Goal: Task Accomplishment & Management: Use online tool/utility

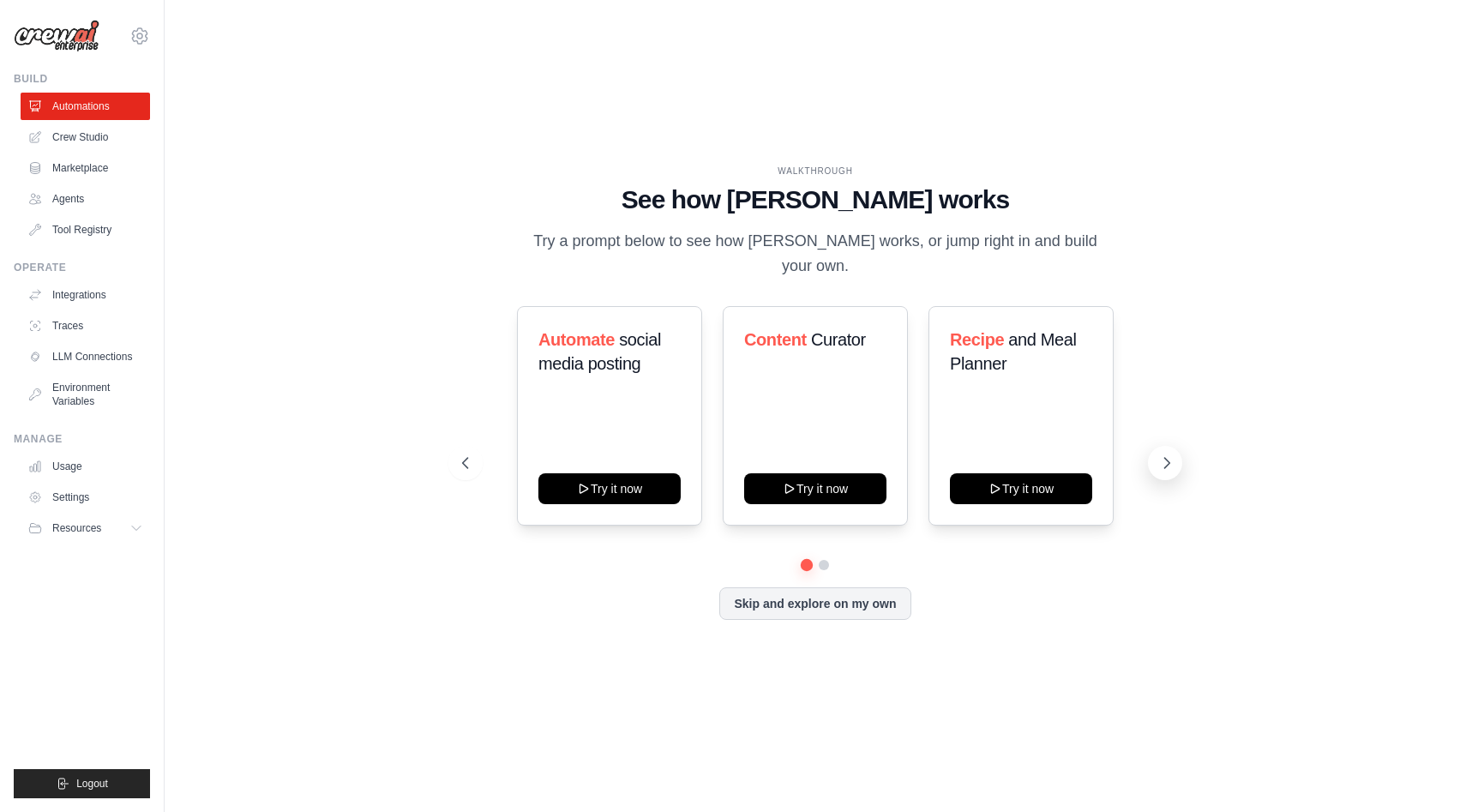
click at [1174, 455] on icon at bounding box center [1167, 463] width 17 height 17
click at [120, 137] on link "Crew Studio" at bounding box center [86, 137] width 129 height 27
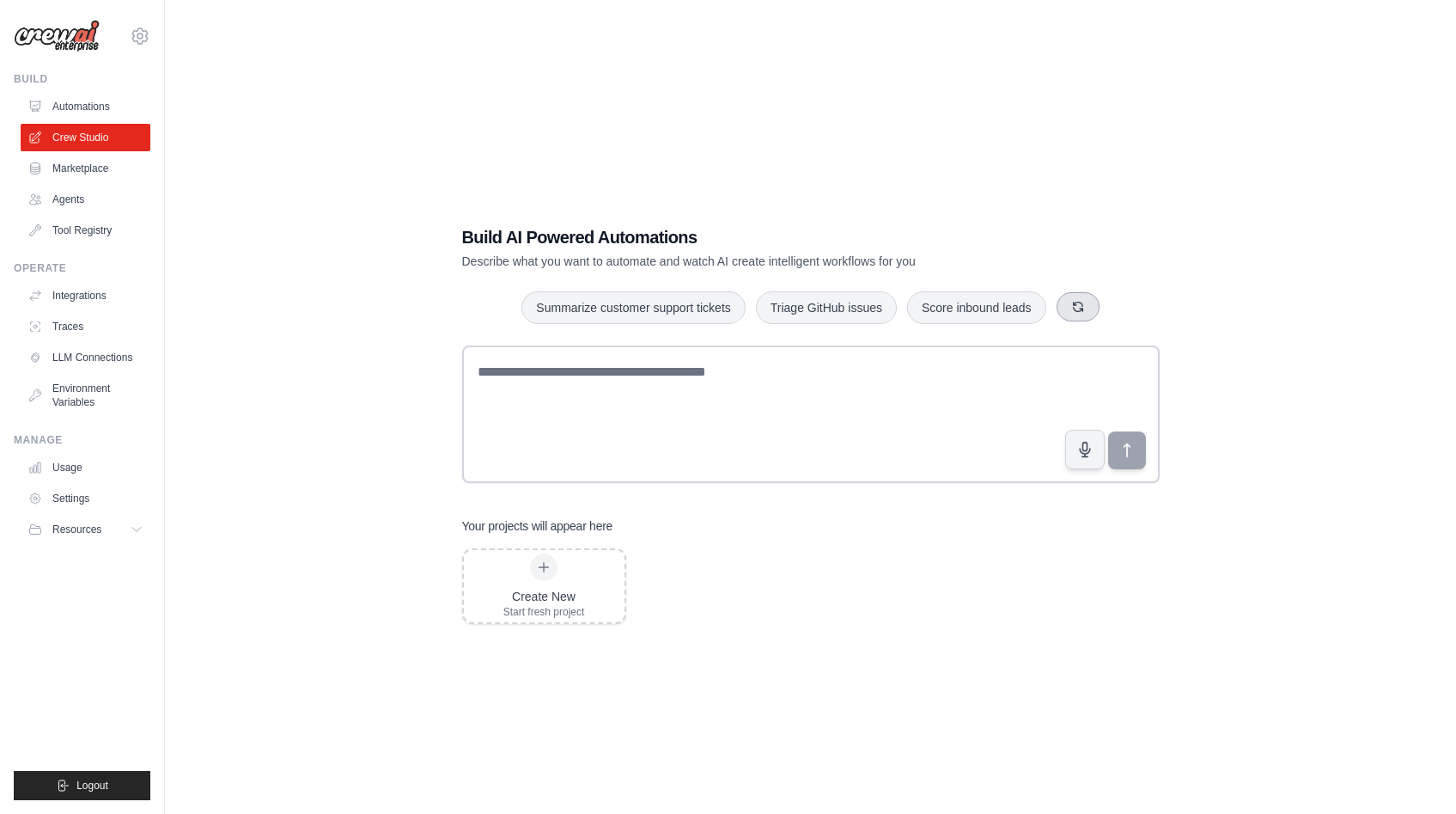
click at [1075, 318] on button "button" at bounding box center [1078, 307] width 43 height 29
click at [1103, 312] on icon "button" at bounding box center [1104, 307] width 14 height 14
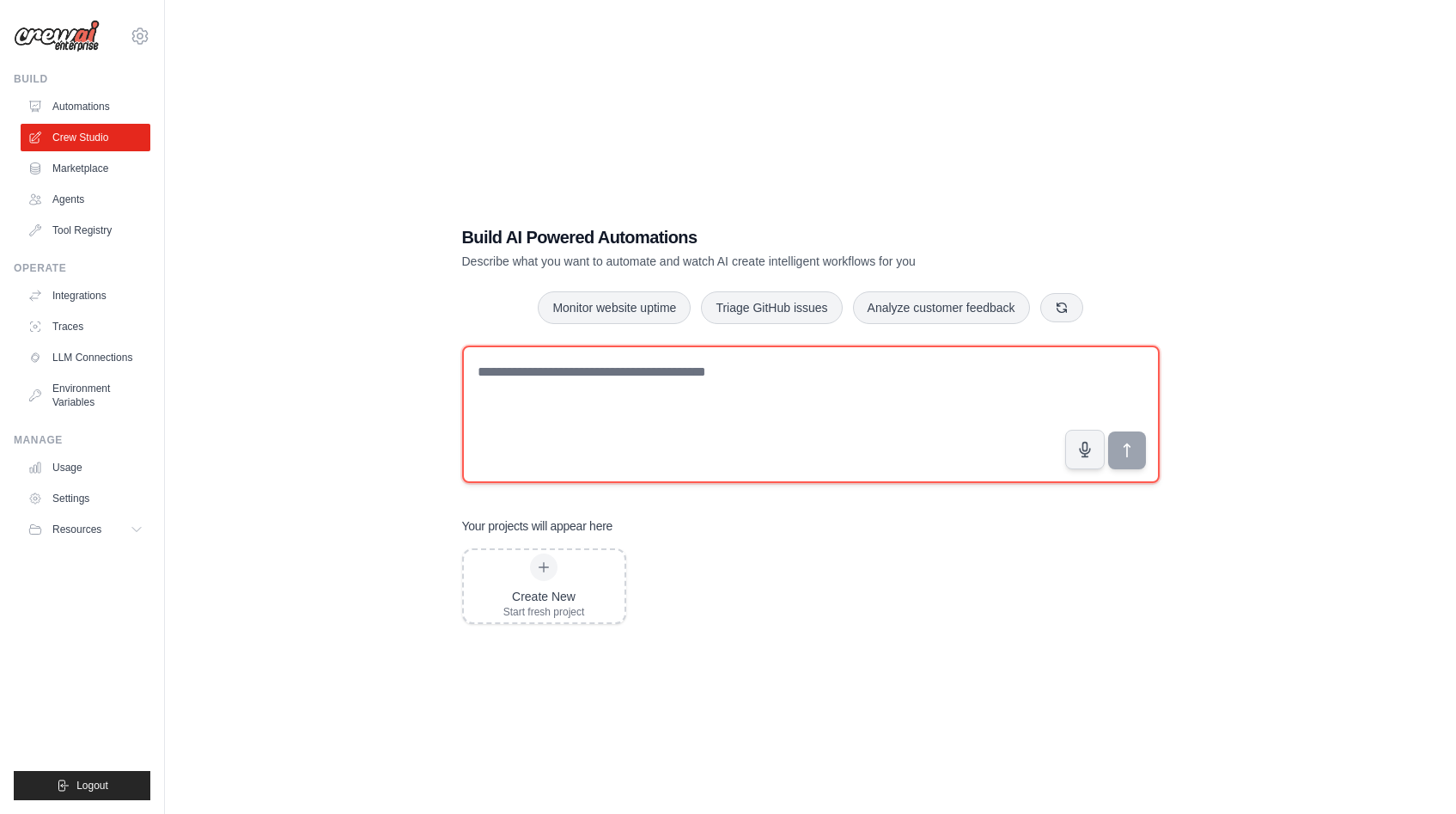
click at [843, 386] on textarea at bounding box center [811, 414] width 698 height 137
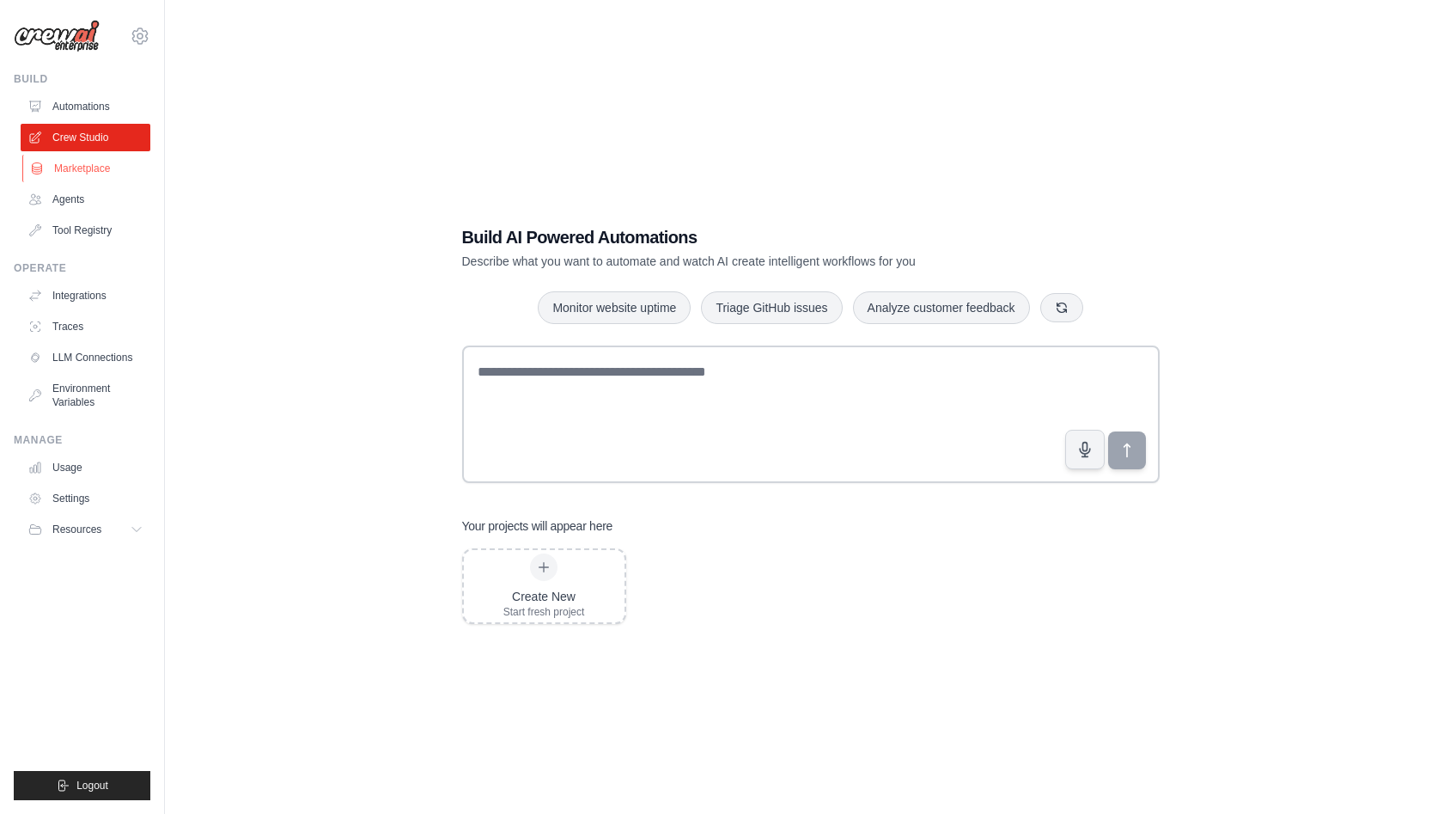
click at [115, 165] on link "Marketplace" at bounding box center [87, 168] width 129 height 27
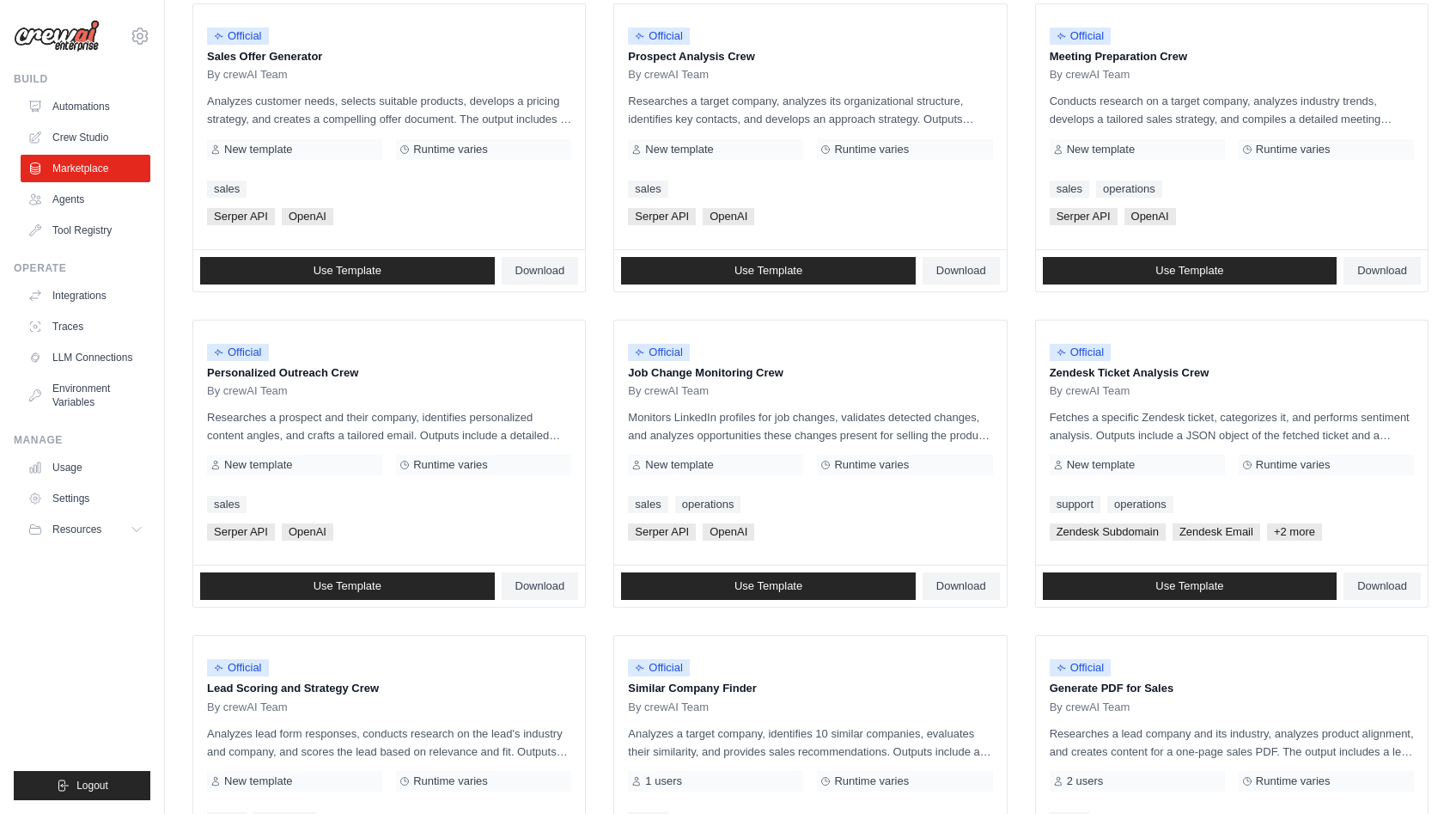
scroll to position [583, 0]
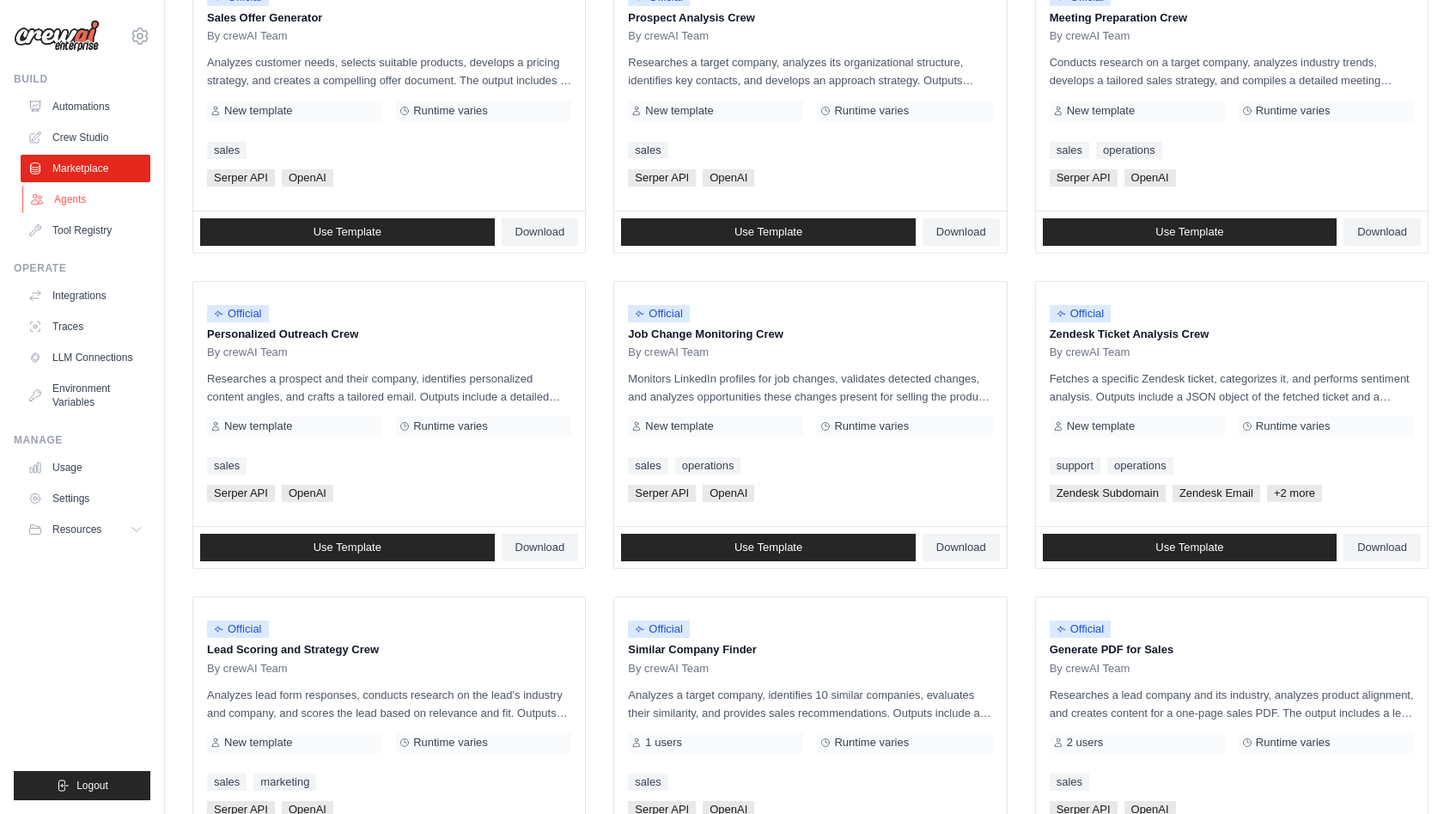
click at [91, 203] on link "Agents" at bounding box center [87, 200] width 129 height 27
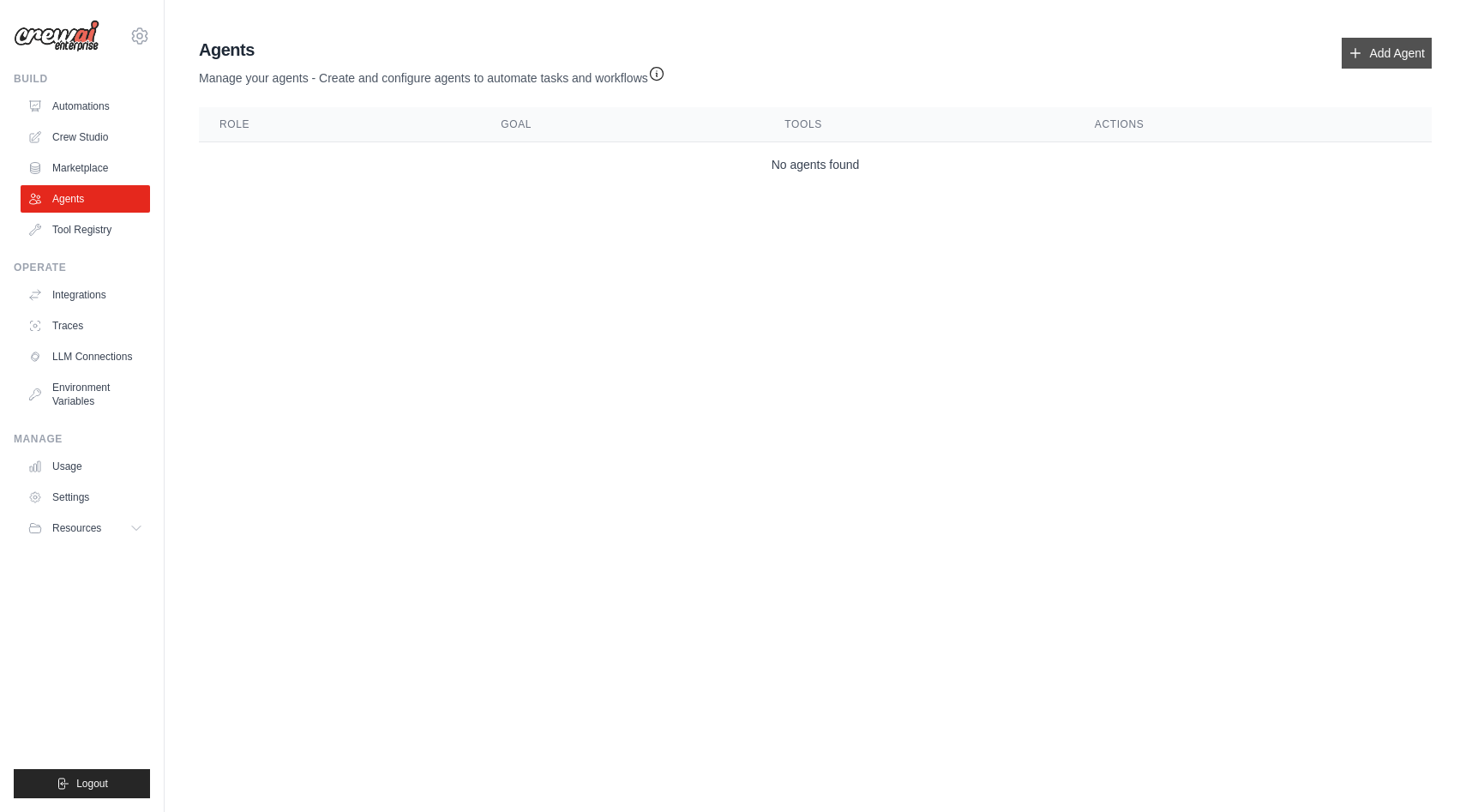
click at [1383, 63] on link "Add Agent" at bounding box center [1386, 53] width 90 height 31
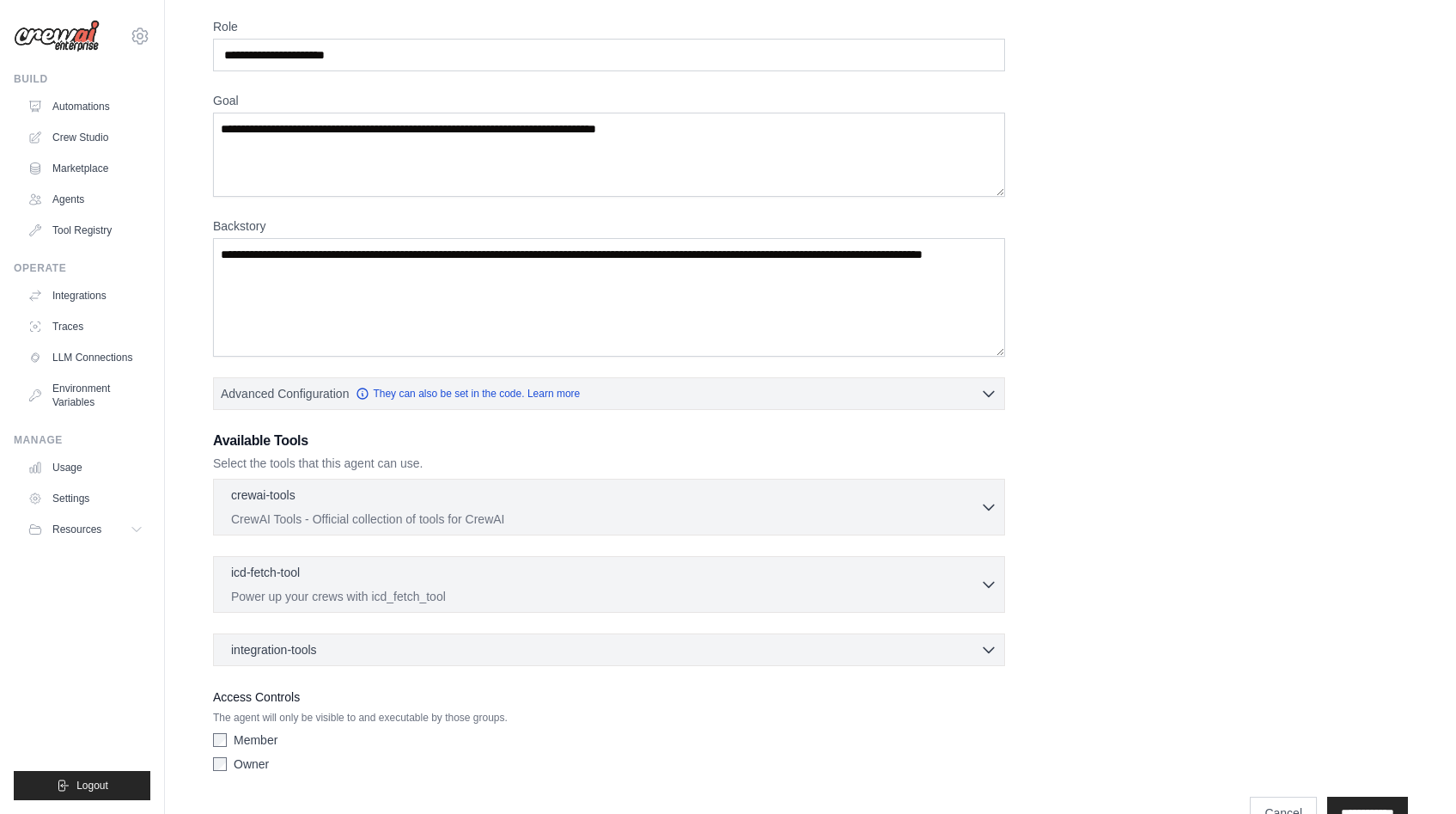
scroll to position [108, 0]
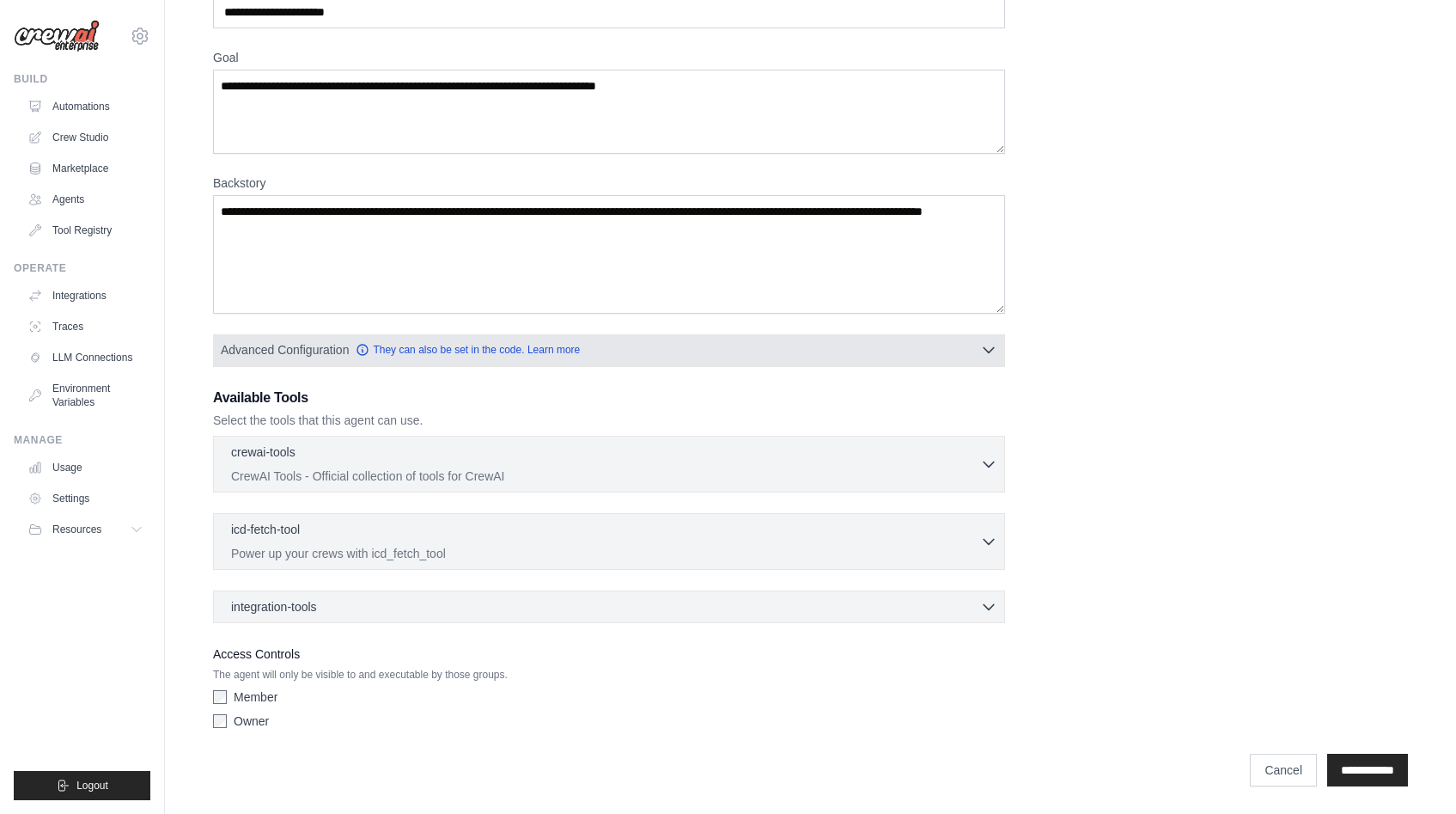
click at [649, 350] on button "Advanced Configuration They can also be set in the code. Learn more" at bounding box center [609, 350] width 790 height 31
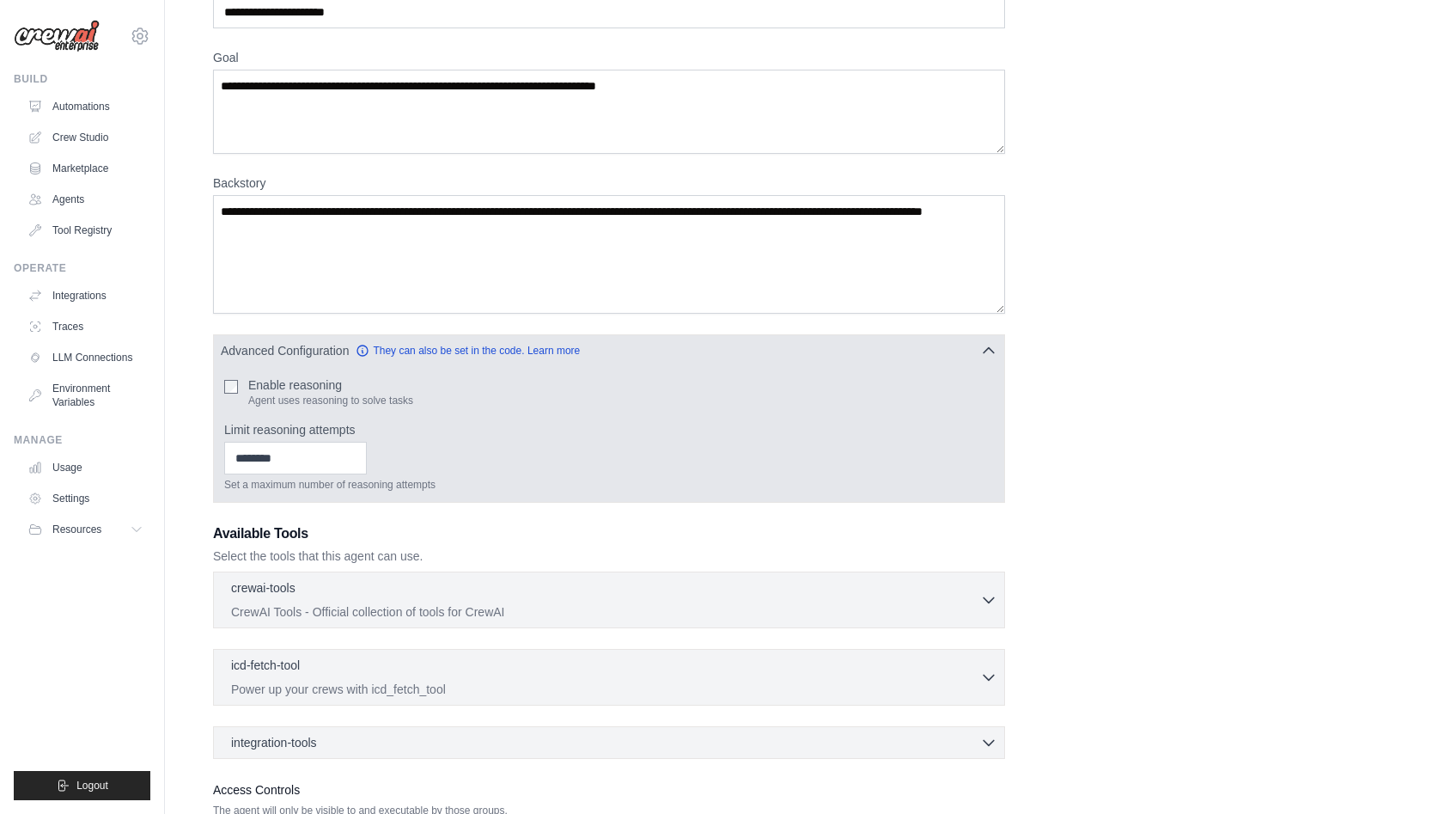
click at [278, 388] on label "Enable reasoning" at bounding box center [330, 386] width 164 height 18
click at [678, 339] on button "Advanced Configuration They can also be set in the code. Learn more" at bounding box center [609, 350] width 790 height 31
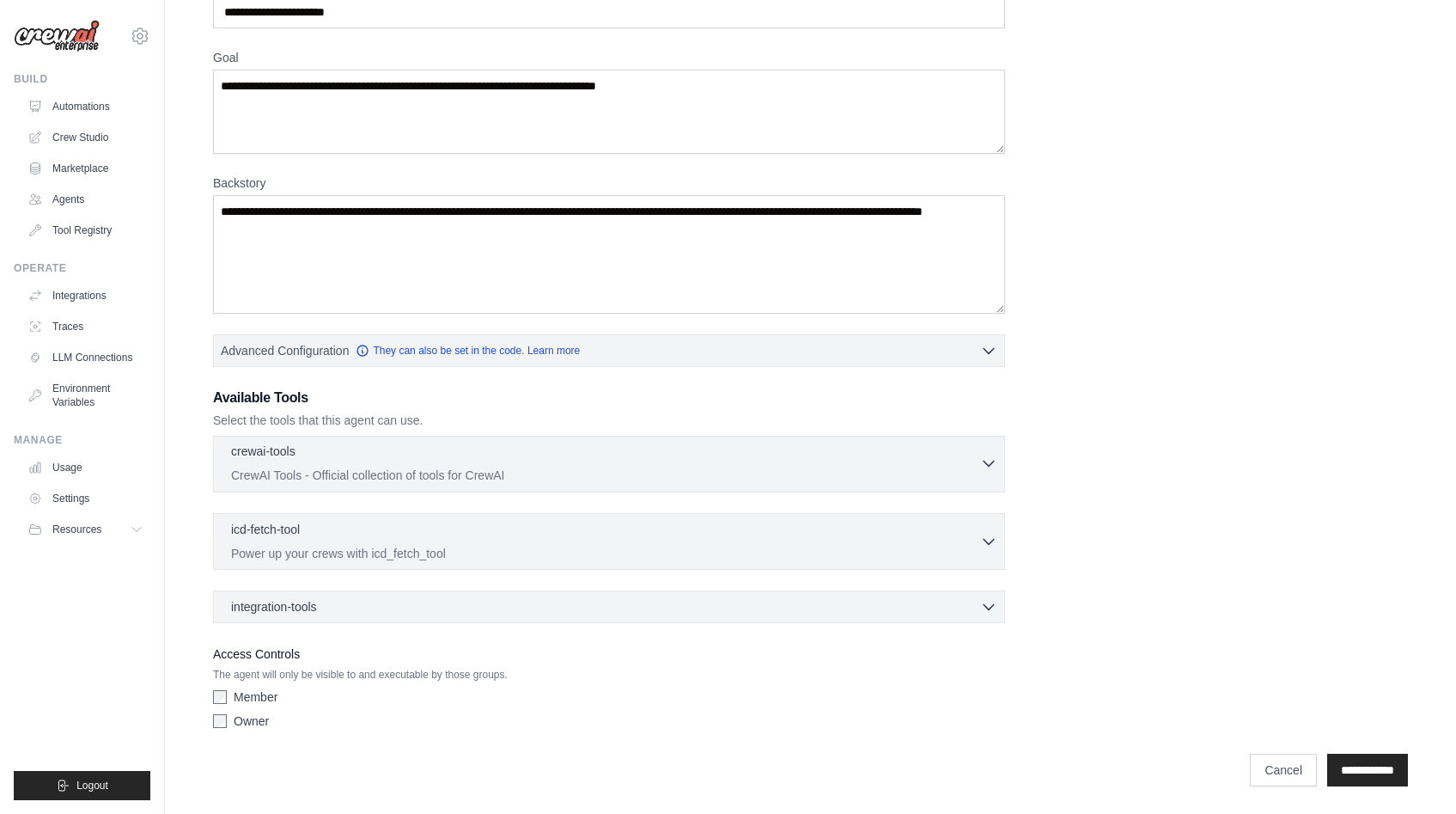
click at [645, 479] on p "CrewAI Tools - Official collection of tools for CrewAI" at bounding box center [605, 475] width 749 height 18
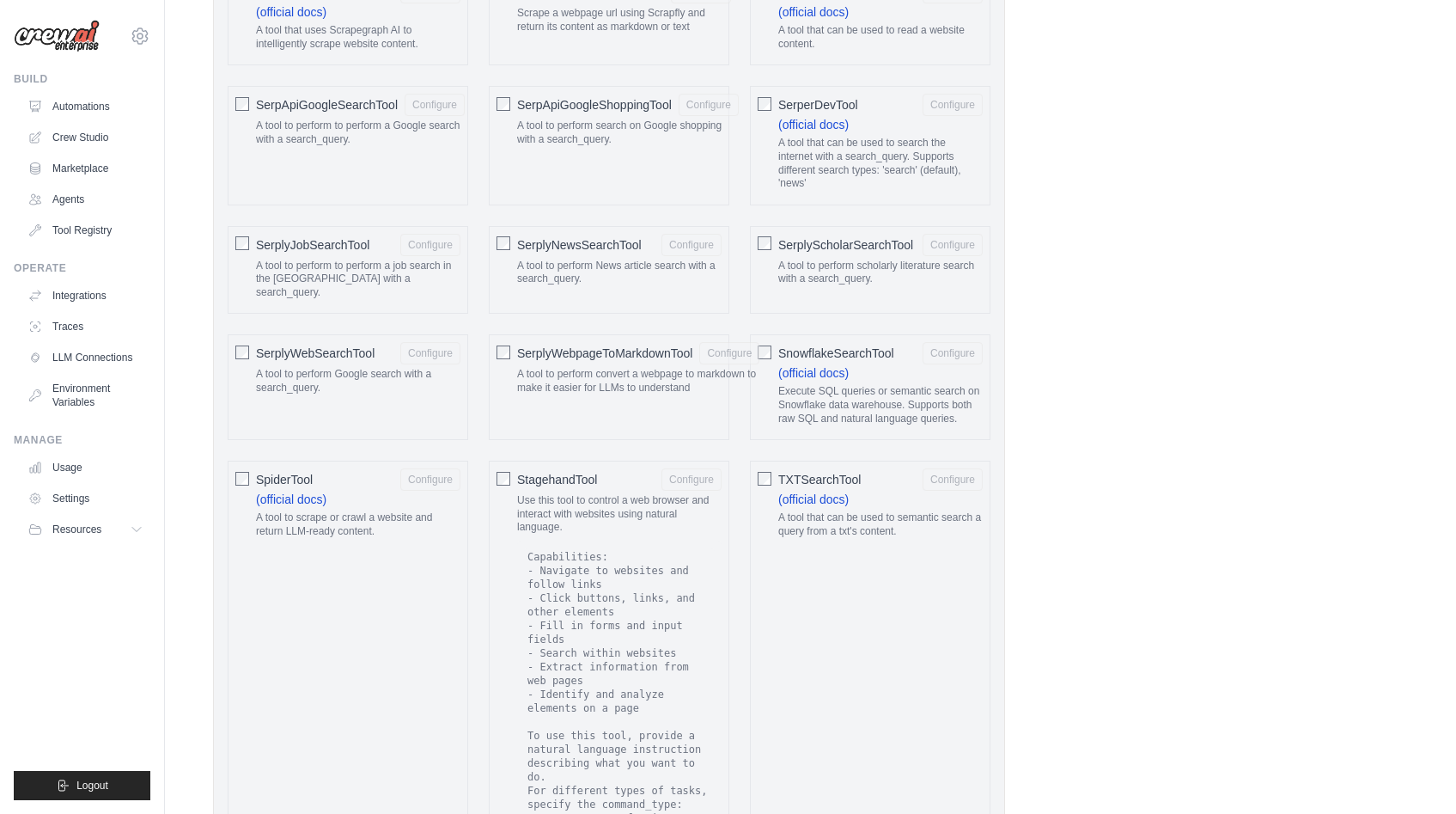
scroll to position [3137, 0]
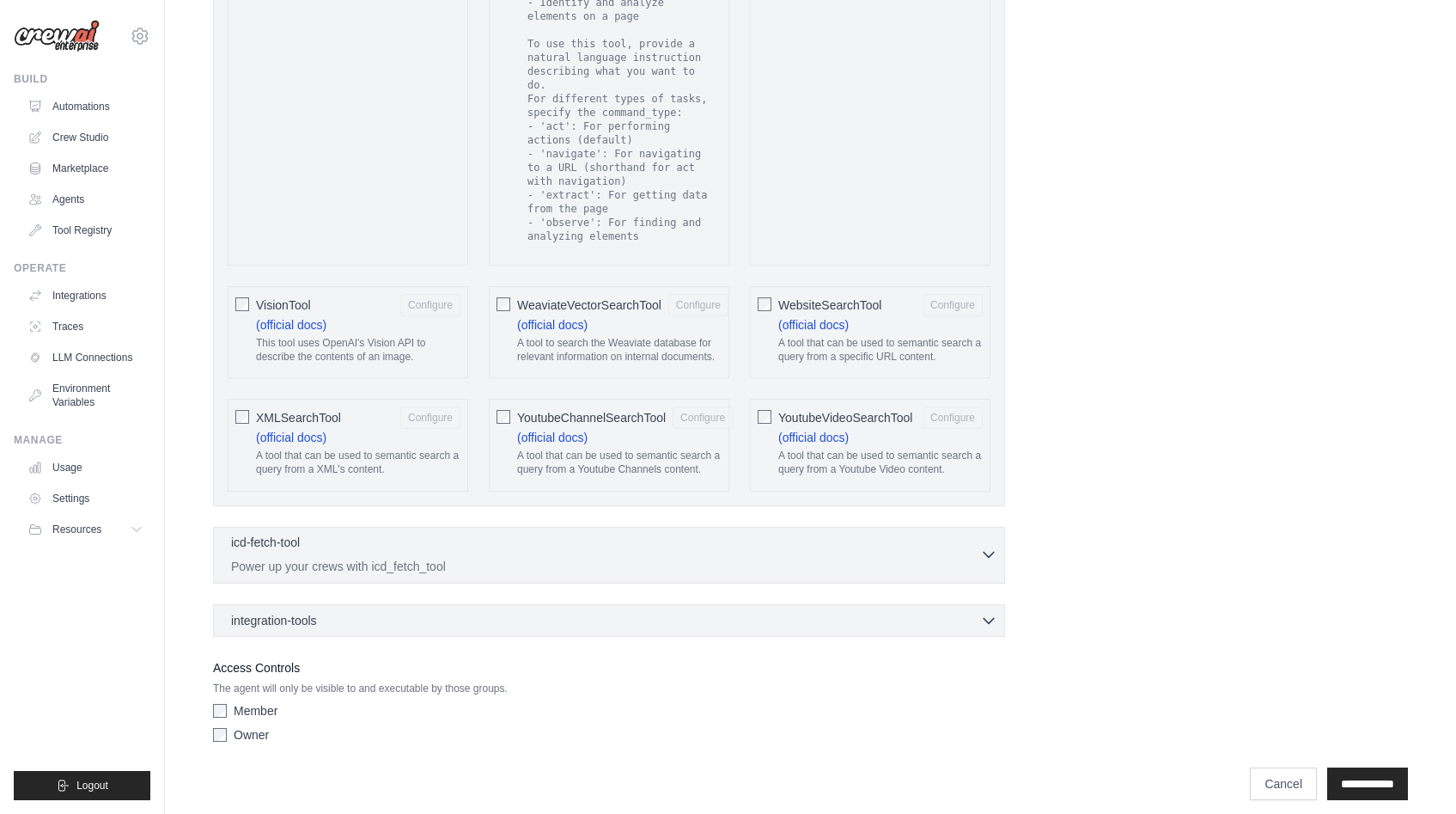
click at [618, 541] on div "icd-fetch-tool 0 selected Power up your crews with icd_fetch_tool" at bounding box center [605, 554] width 749 height 41
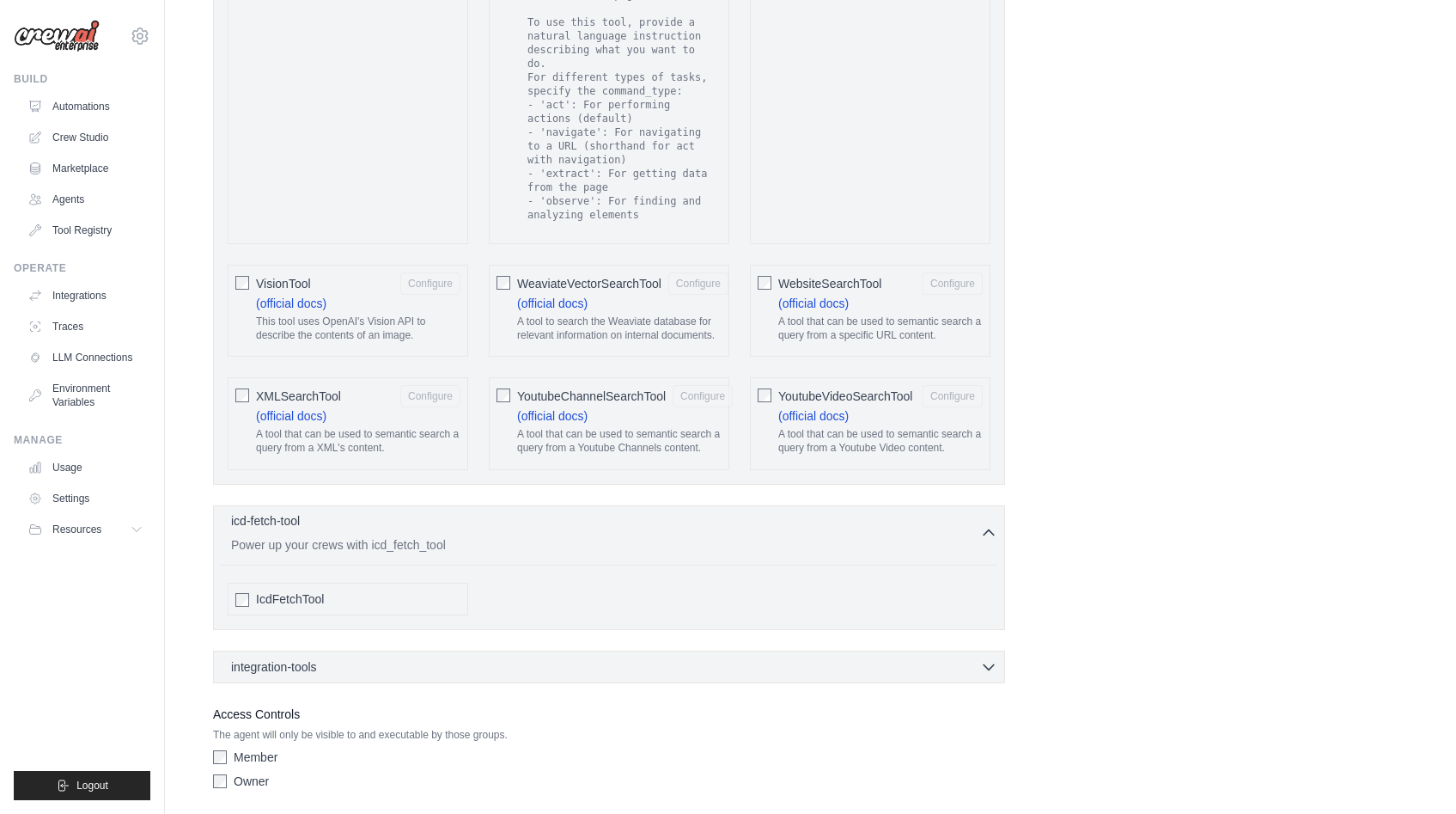
scroll to position [3164, 0]
click at [609, 653] on div "integration-tools 0 selected" at bounding box center [613, 662] width 766 height 18
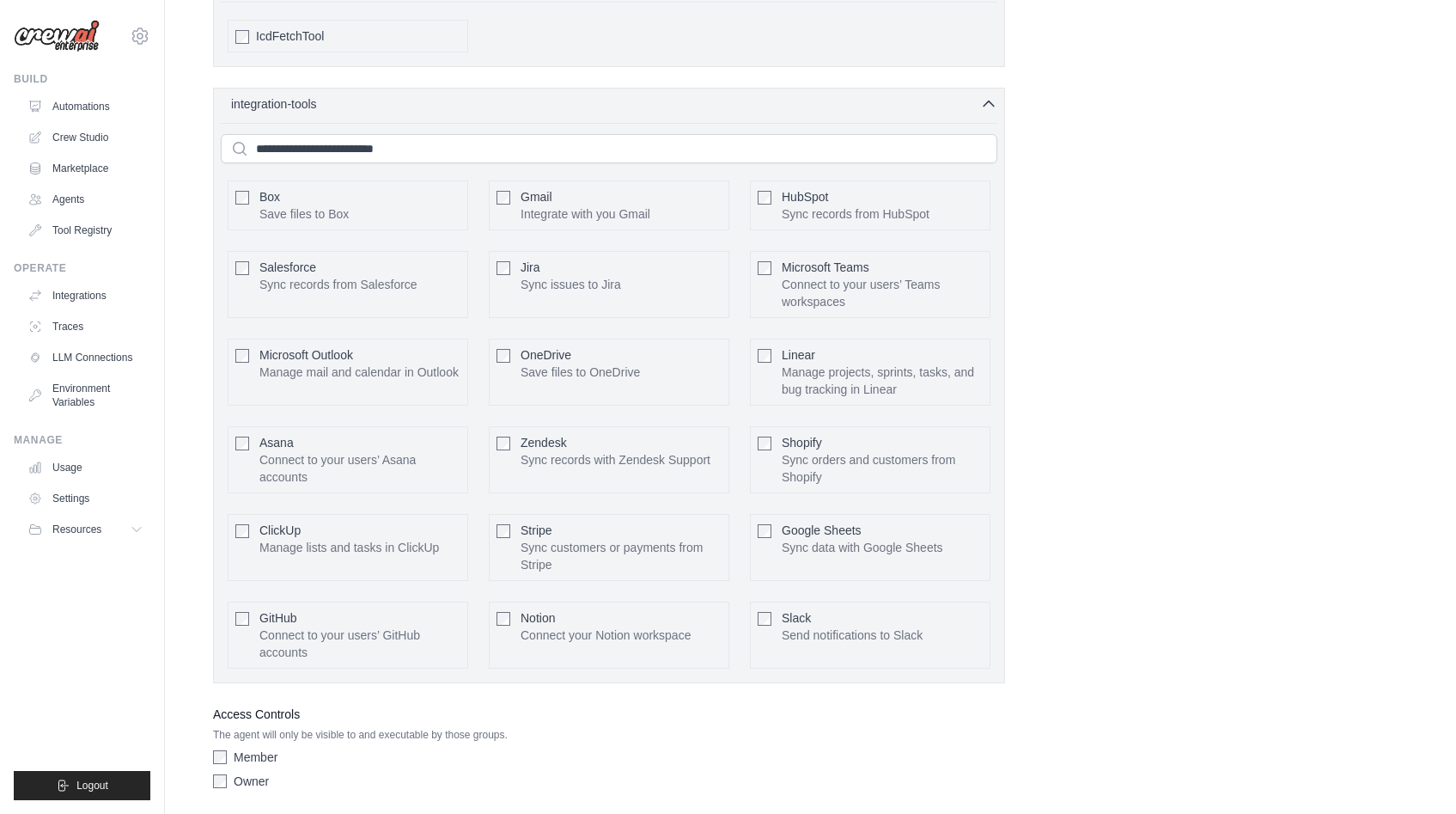
scroll to position [3768, 0]
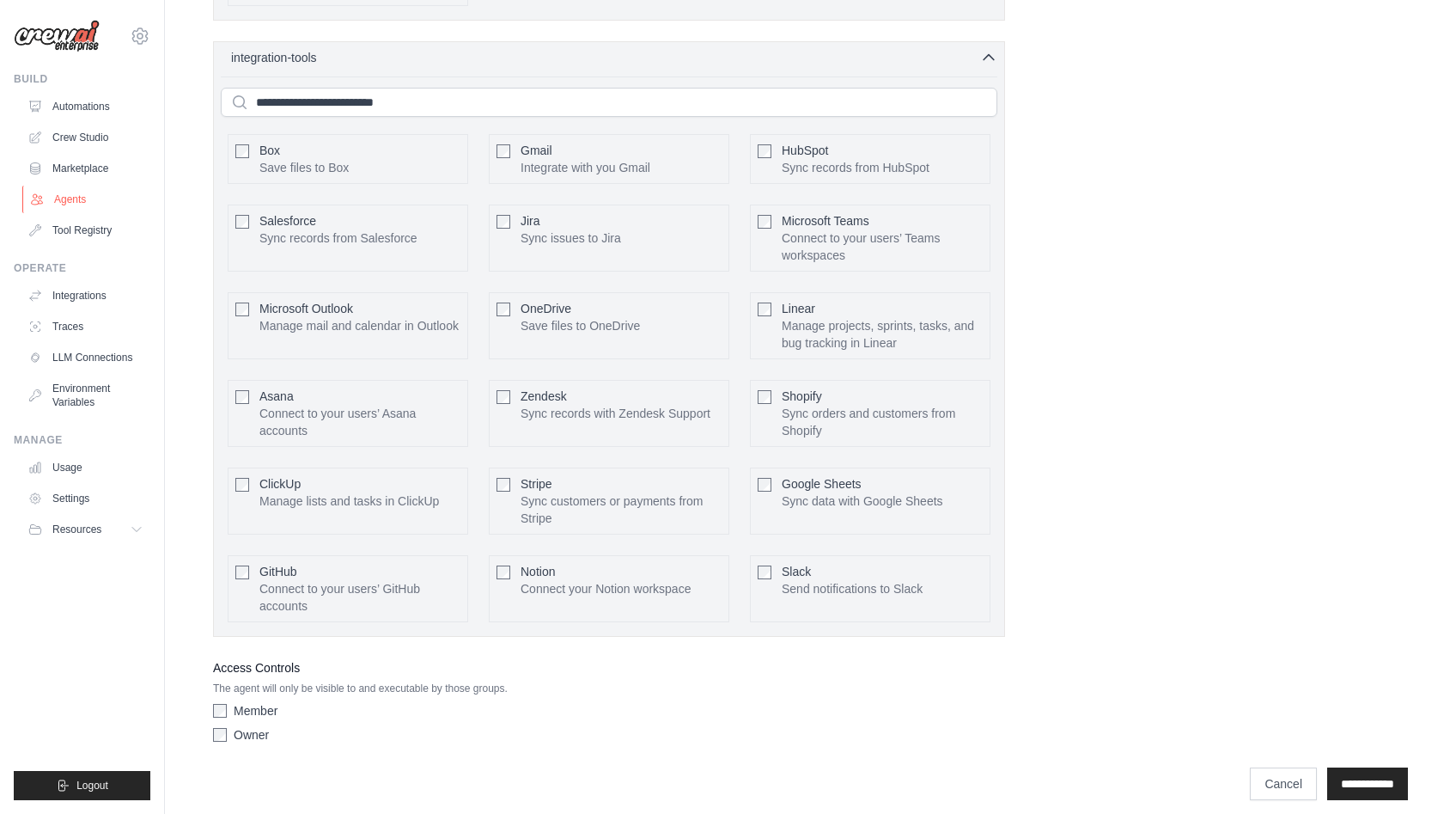
click at [84, 191] on link "Agents" at bounding box center [87, 200] width 129 height 27
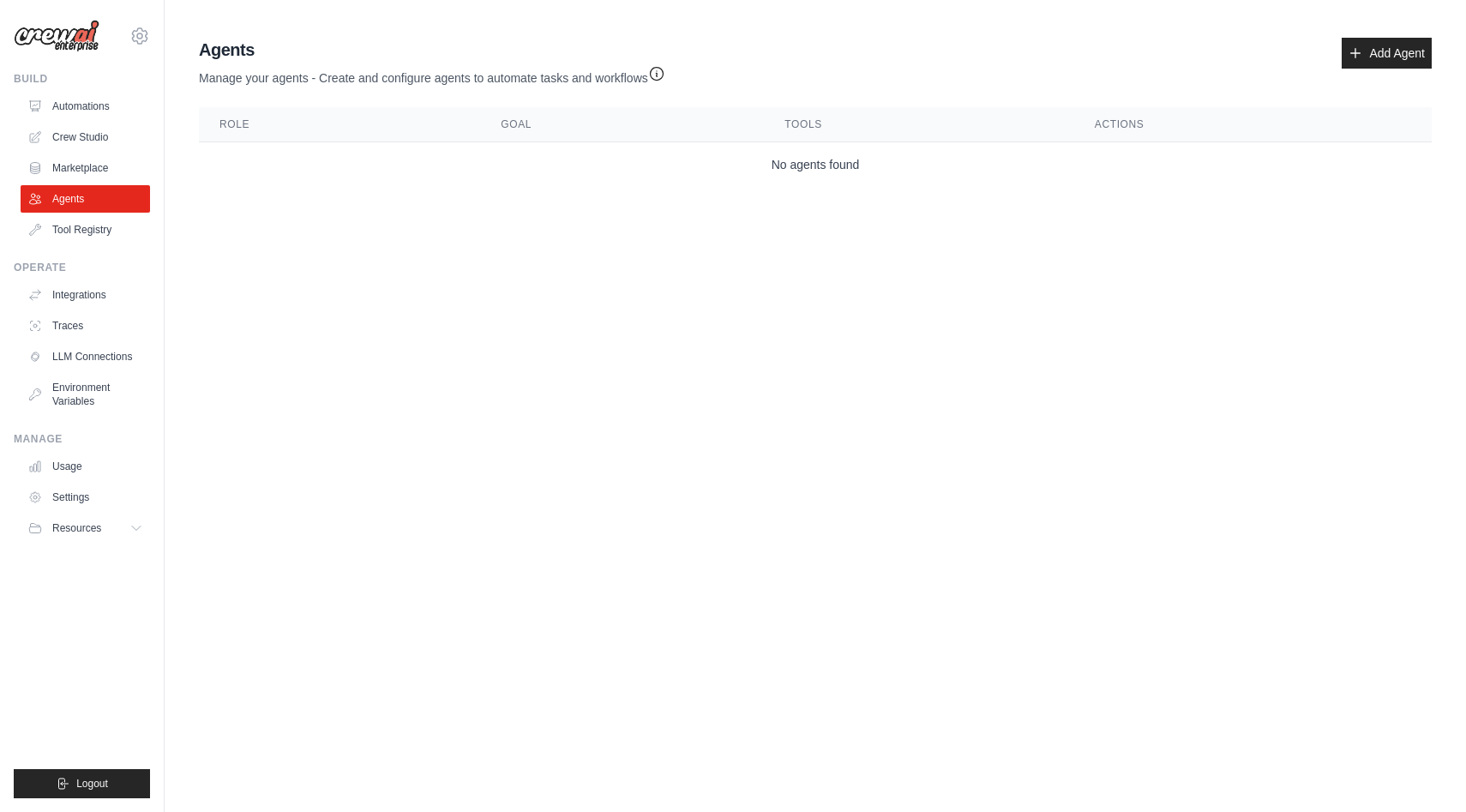
click at [98, 245] on ul "Build Automations Crew Studio Marketplace Agents" at bounding box center [82, 435] width 136 height 727
click at [98, 233] on link "Tool Registry" at bounding box center [86, 229] width 129 height 27
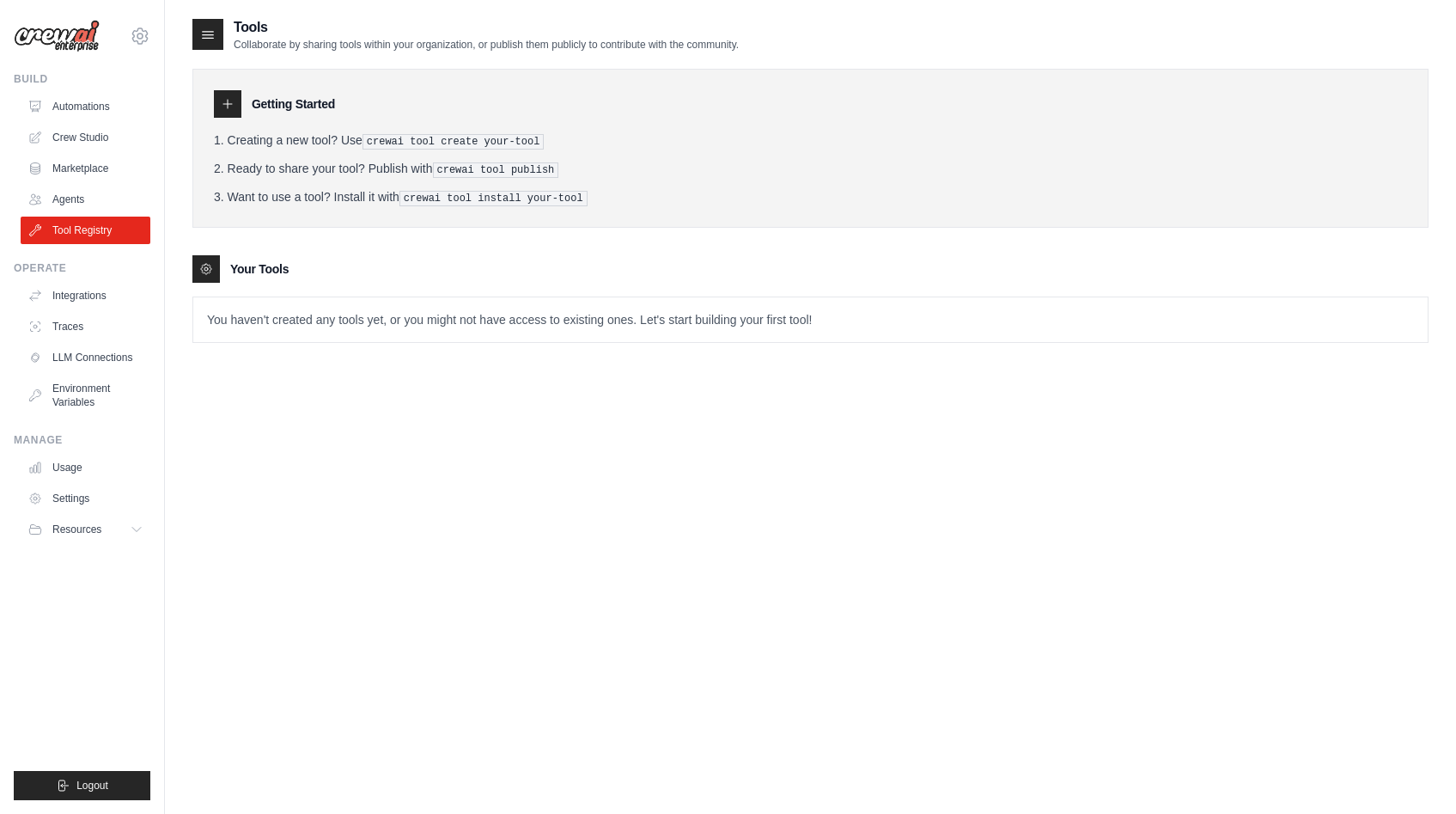
click at [228, 104] on icon at bounding box center [227, 103] width 9 height 9
click at [342, 166] on li "Ready to share your tool? Publish with crewai tool publish" at bounding box center [811, 168] width 1193 height 18
click at [405, 130] on div "Getting Started Creating a new tool? Use crewai tool create your-tool Ready to …" at bounding box center [811, 148] width 1236 height 159
click at [226, 103] on icon at bounding box center [227, 103] width 9 height 9
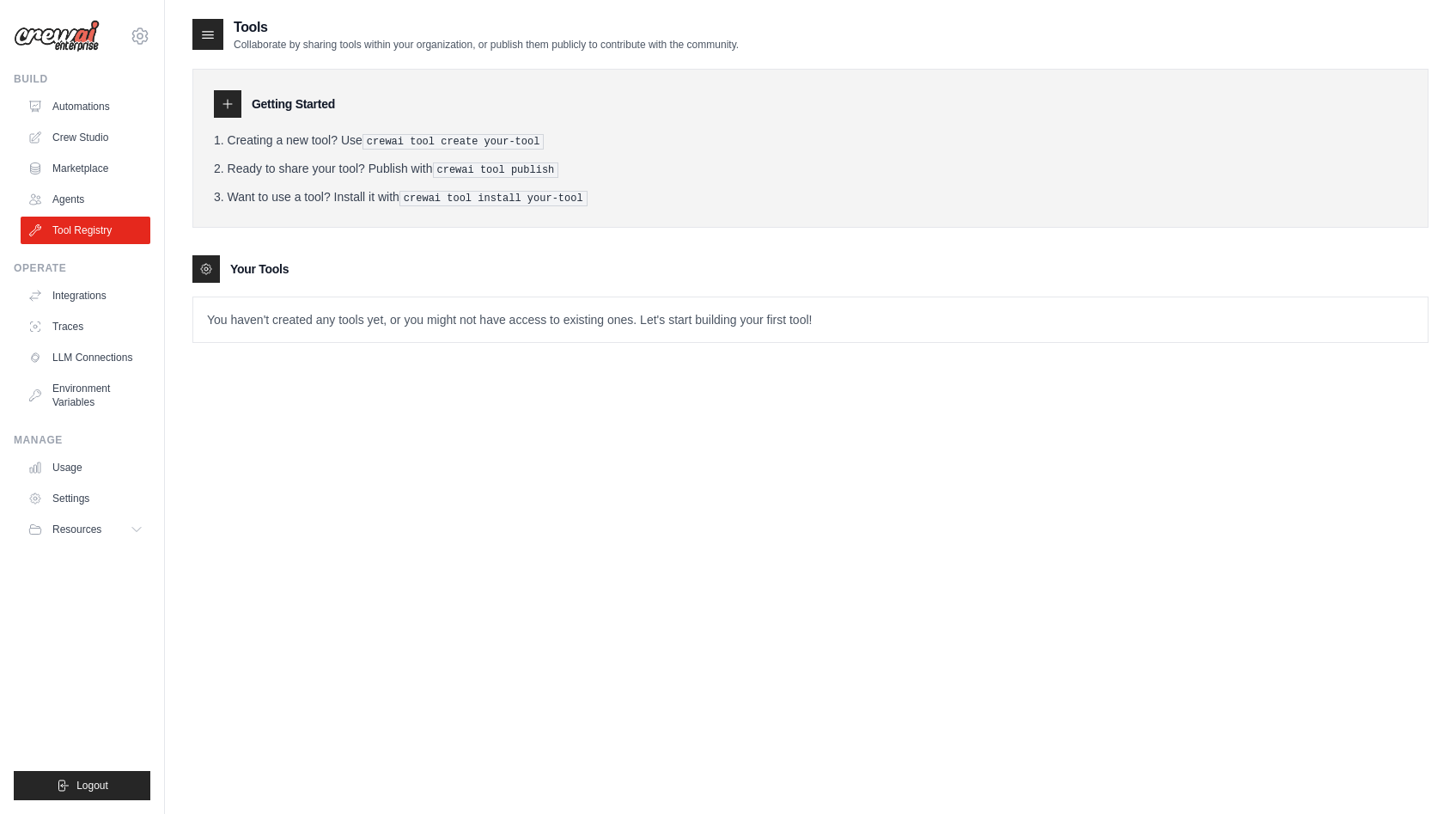
click at [208, 268] on icon at bounding box center [206, 269] width 14 height 14
click at [365, 179] on ol "Creating a new tool? Use crewai tool create your-tool Ready to share your tool?…" at bounding box center [811, 168] width 1193 height 75
click at [440, 197] on pre "crewai tool install your-tool" at bounding box center [492, 199] width 188 height 16
click at [213, 37] on icon at bounding box center [208, 34] width 18 height 18
click at [87, 305] on link "Integrations" at bounding box center [87, 295] width 129 height 27
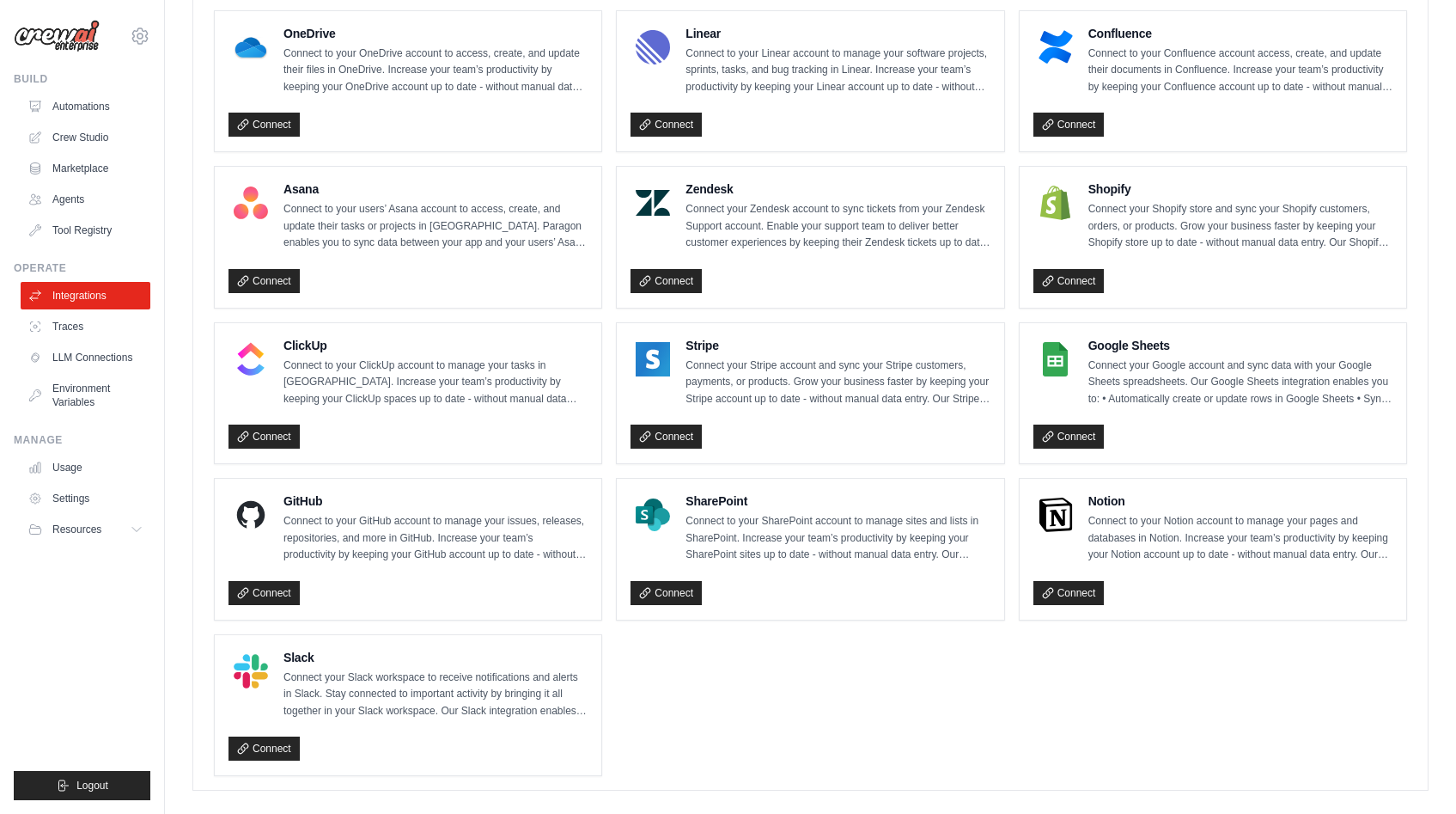
scroll to position [995, 0]
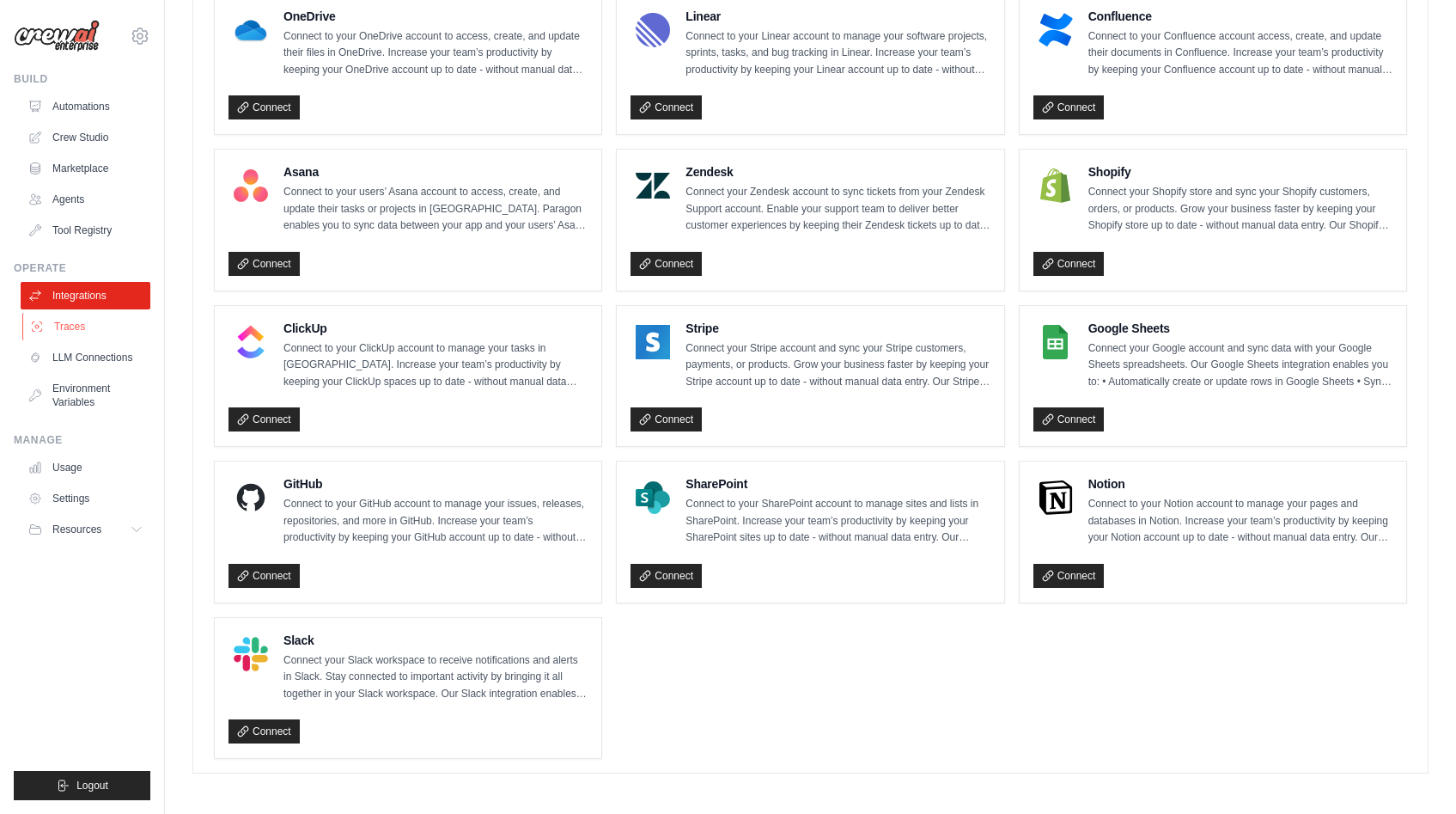
click at [106, 327] on link "Traces" at bounding box center [87, 326] width 129 height 27
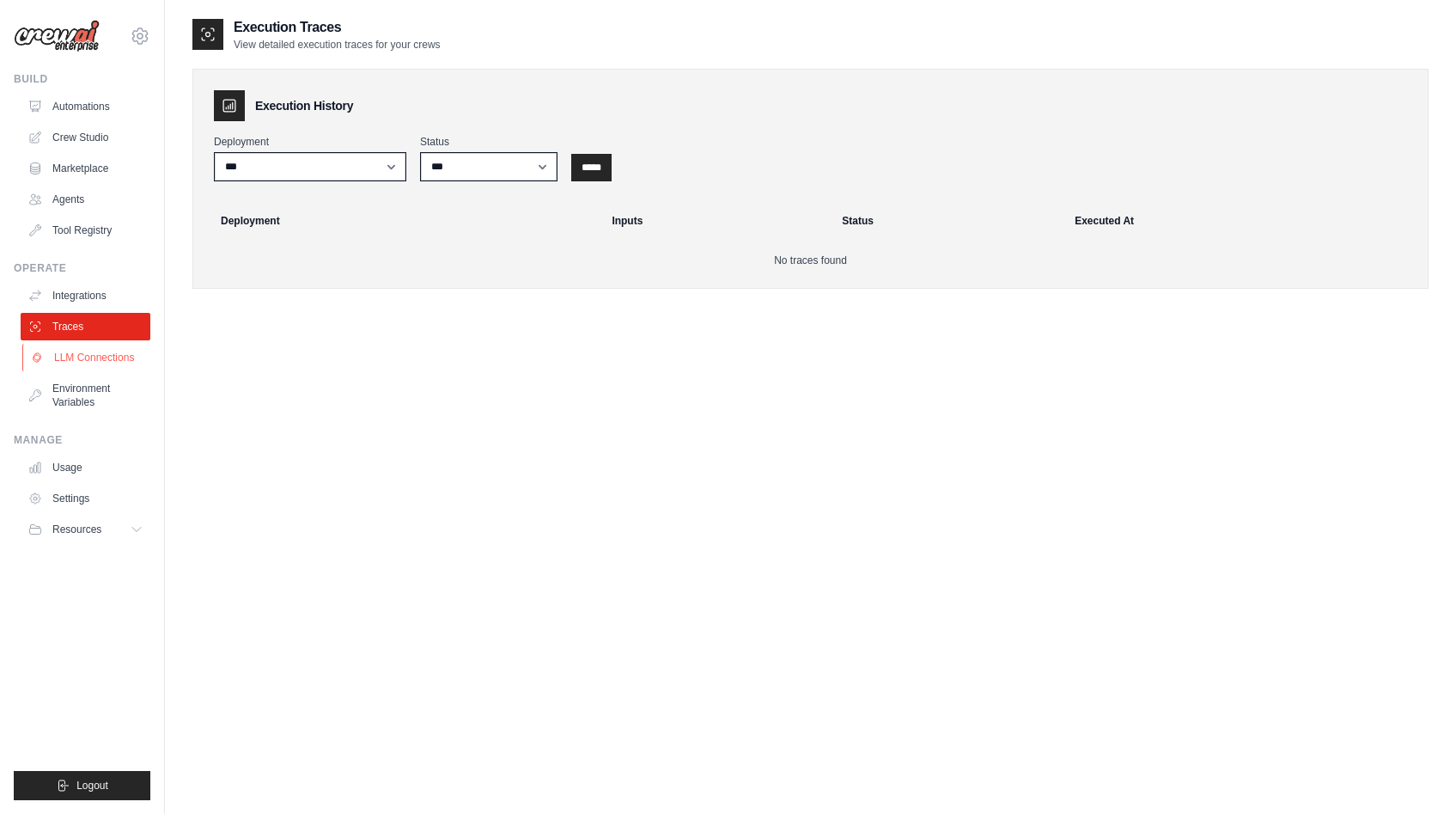
click at [108, 357] on link "LLM Connections" at bounding box center [87, 357] width 129 height 27
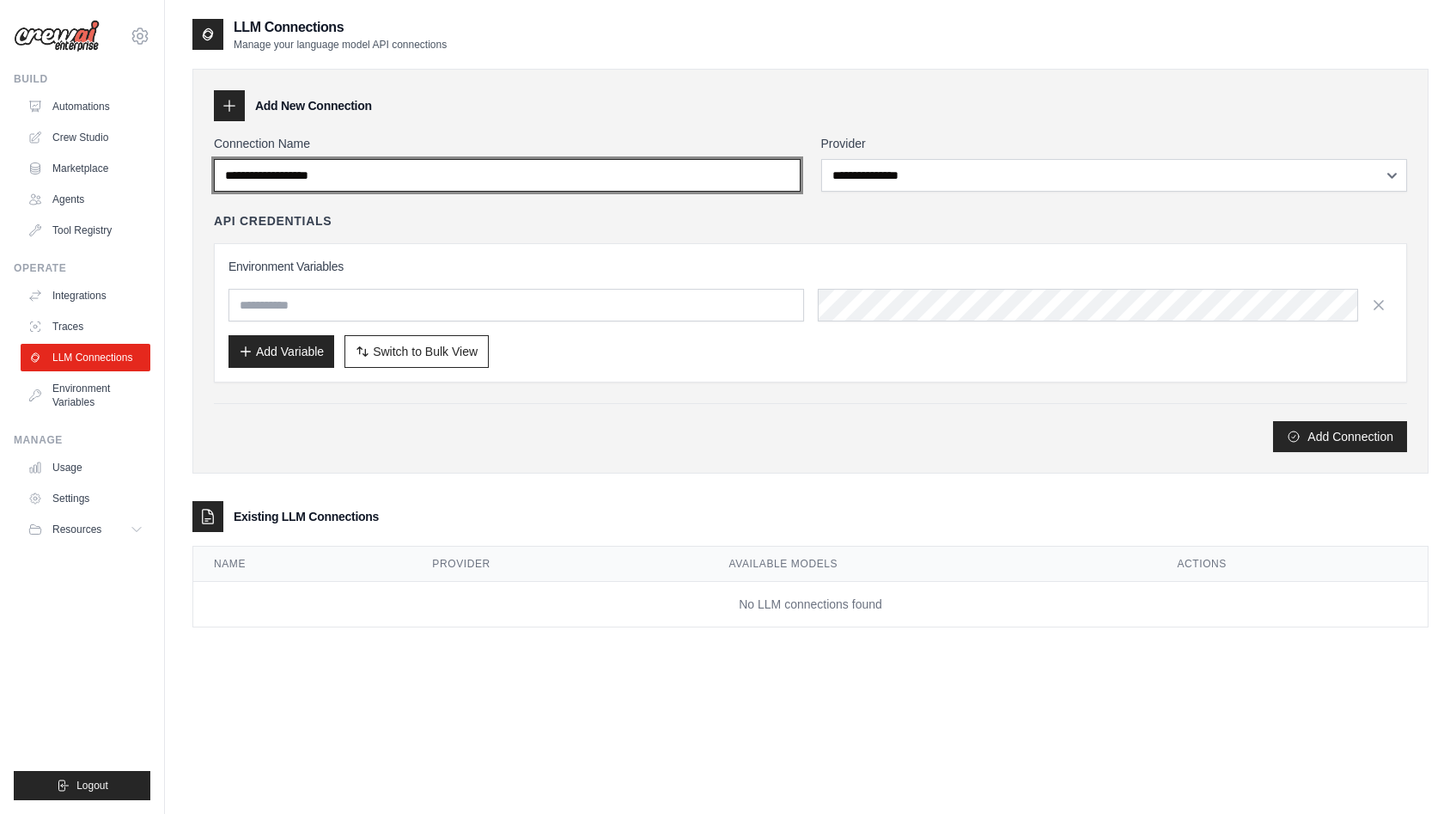
click at [332, 178] on input "Connection Name" at bounding box center [507, 175] width 587 height 33
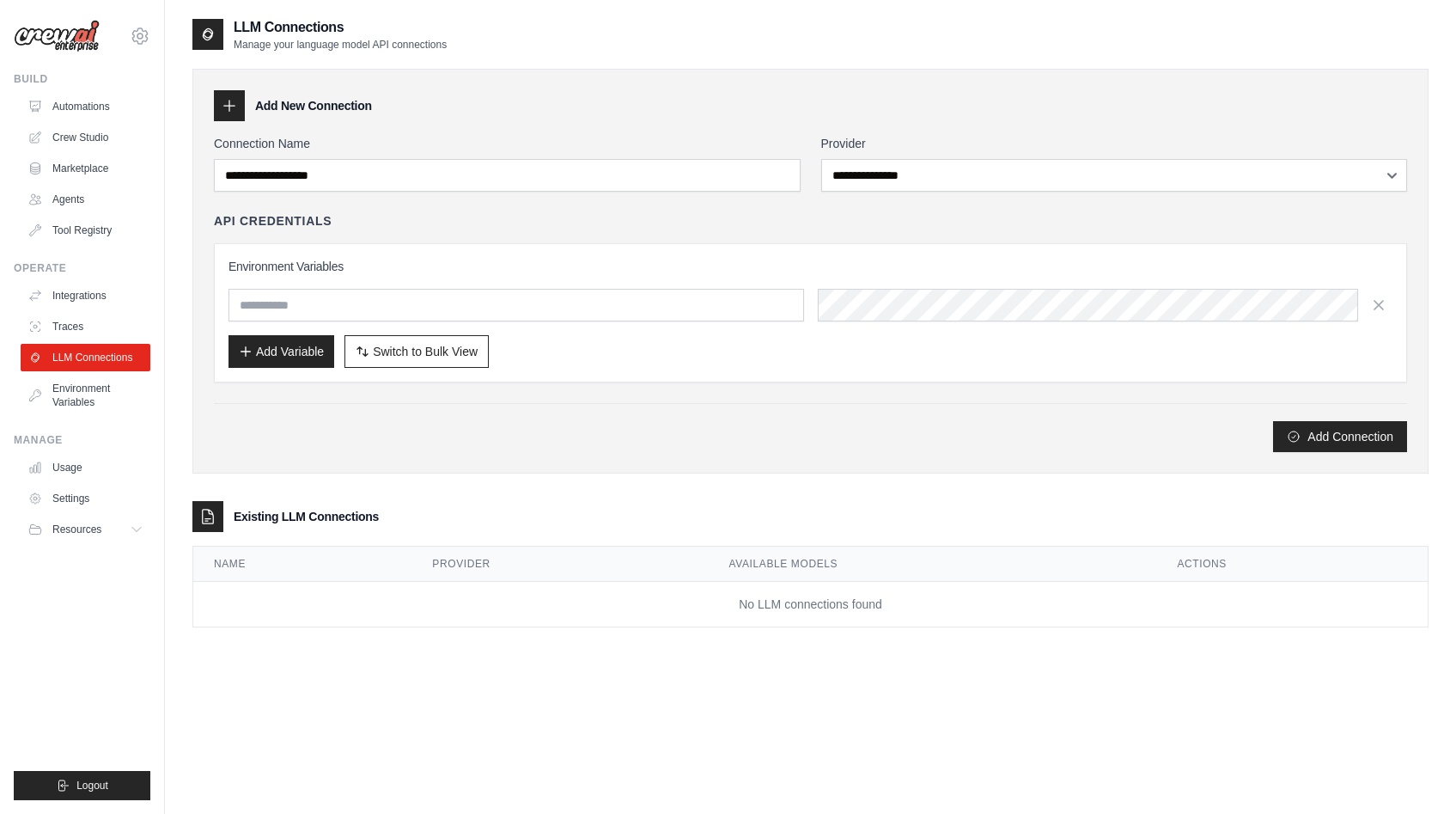
click at [213, 438] on div "**********" at bounding box center [811, 272] width 1236 height 405
click at [59, 395] on link "Environment Variables" at bounding box center [87, 395] width 129 height 41
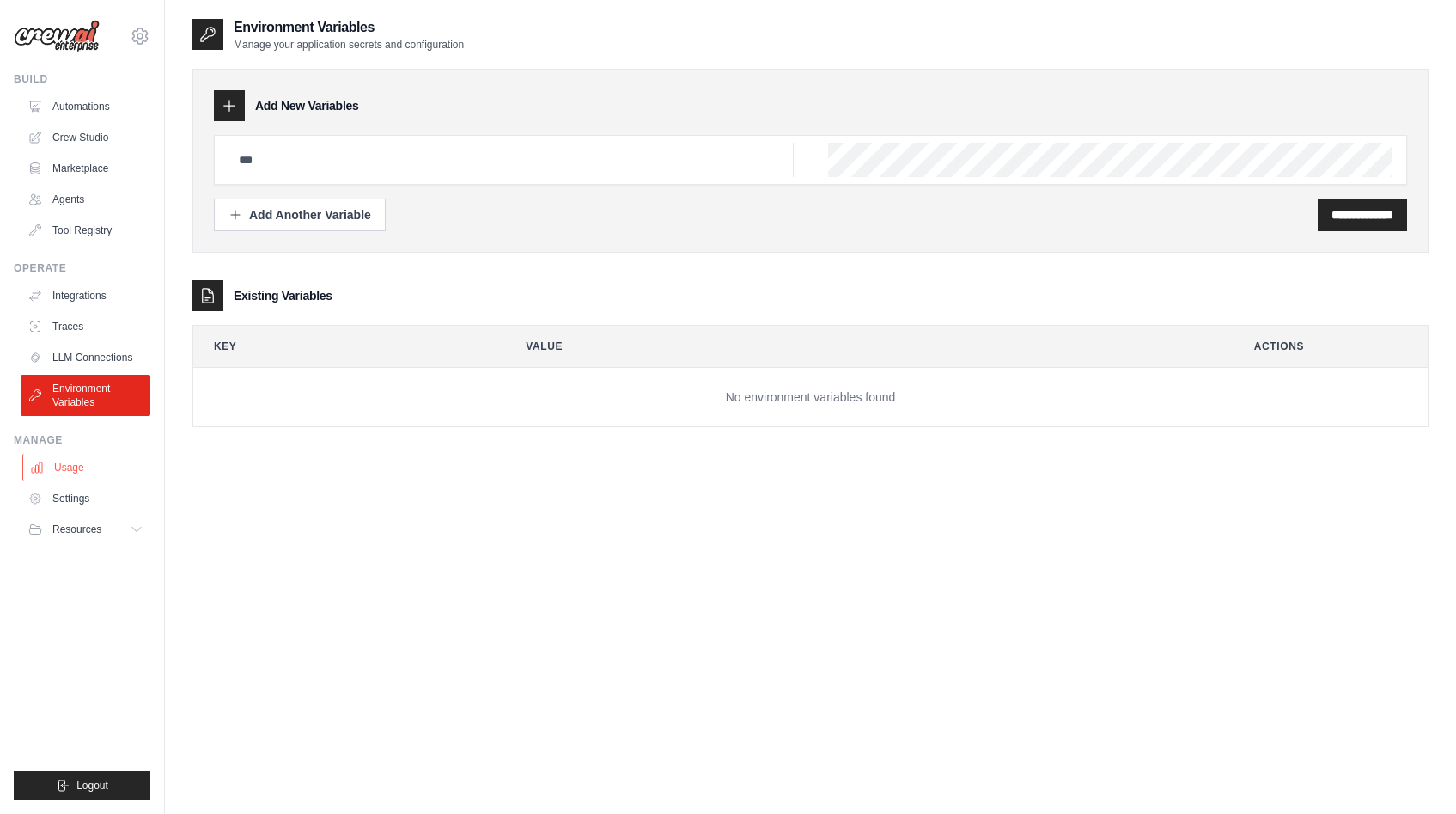
click at [86, 472] on link "Usage" at bounding box center [87, 467] width 129 height 27
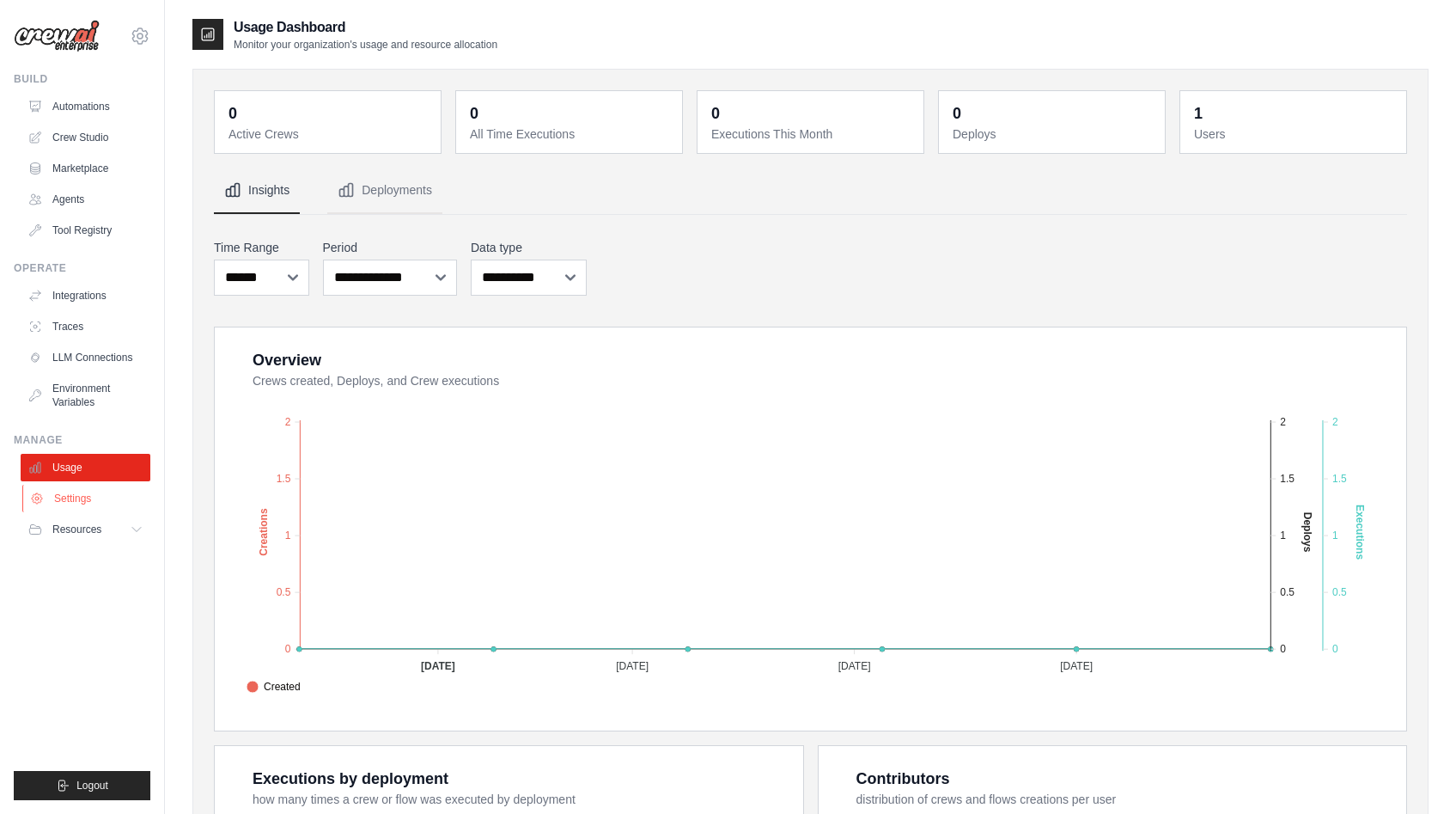
click at [107, 508] on link "Settings" at bounding box center [87, 499] width 129 height 27
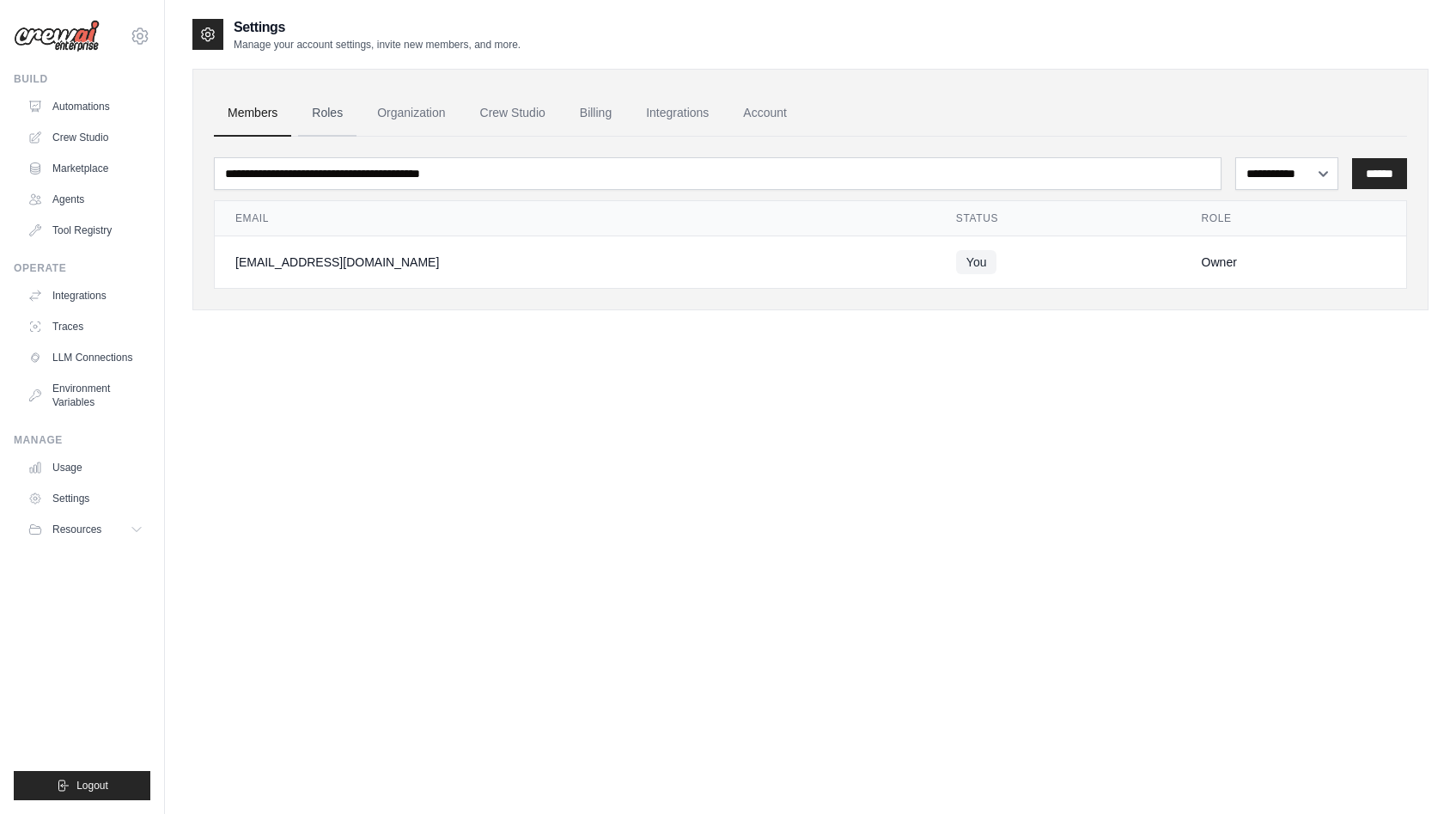
click at [324, 113] on link "Roles" at bounding box center [327, 114] width 58 height 47
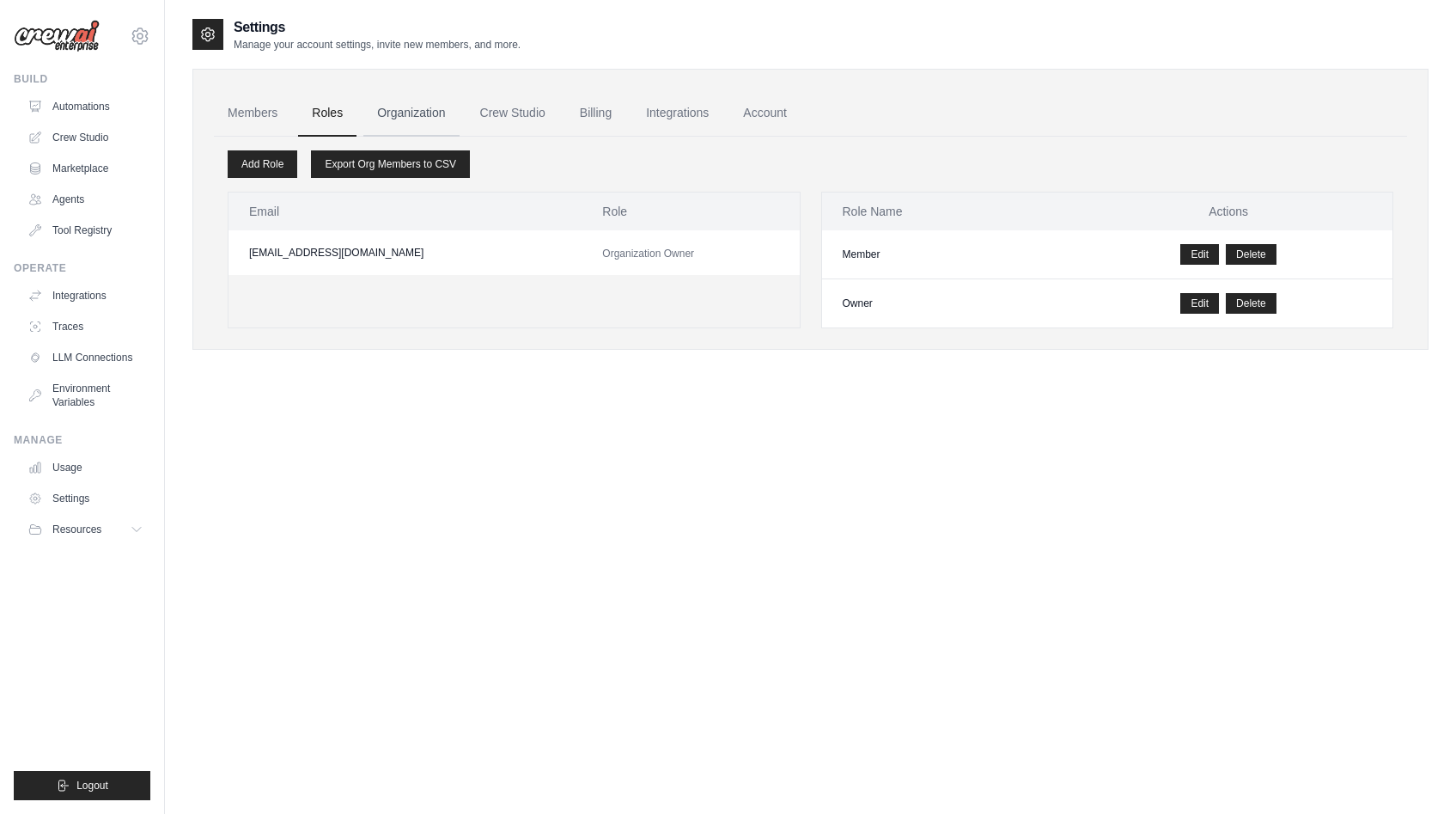
click at [411, 115] on link "Organization" at bounding box center [411, 114] width 95 height 47
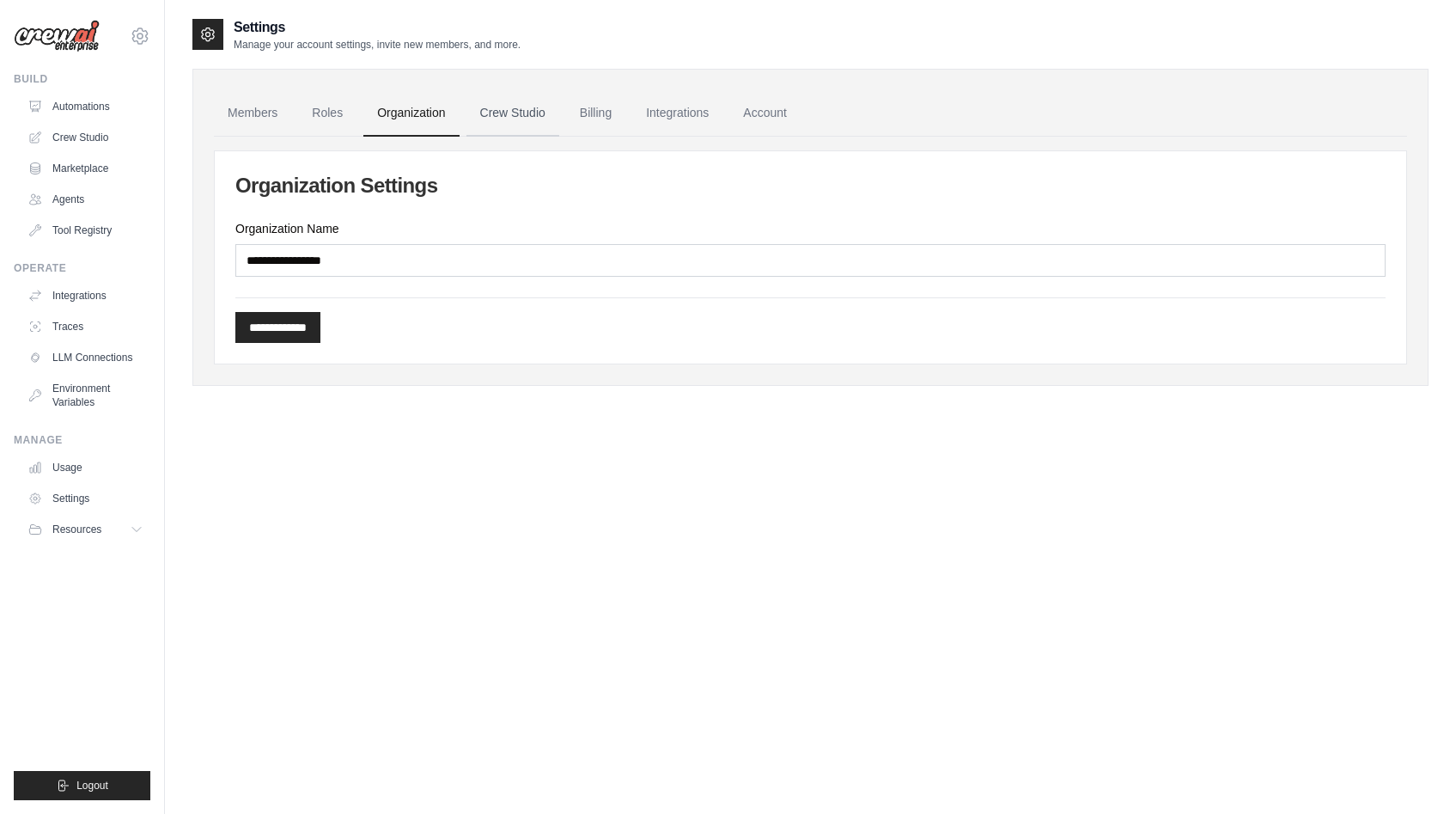
click at [521, 105] on link "Crew Studio" at bounding box center [512, 114] width 92 height 47
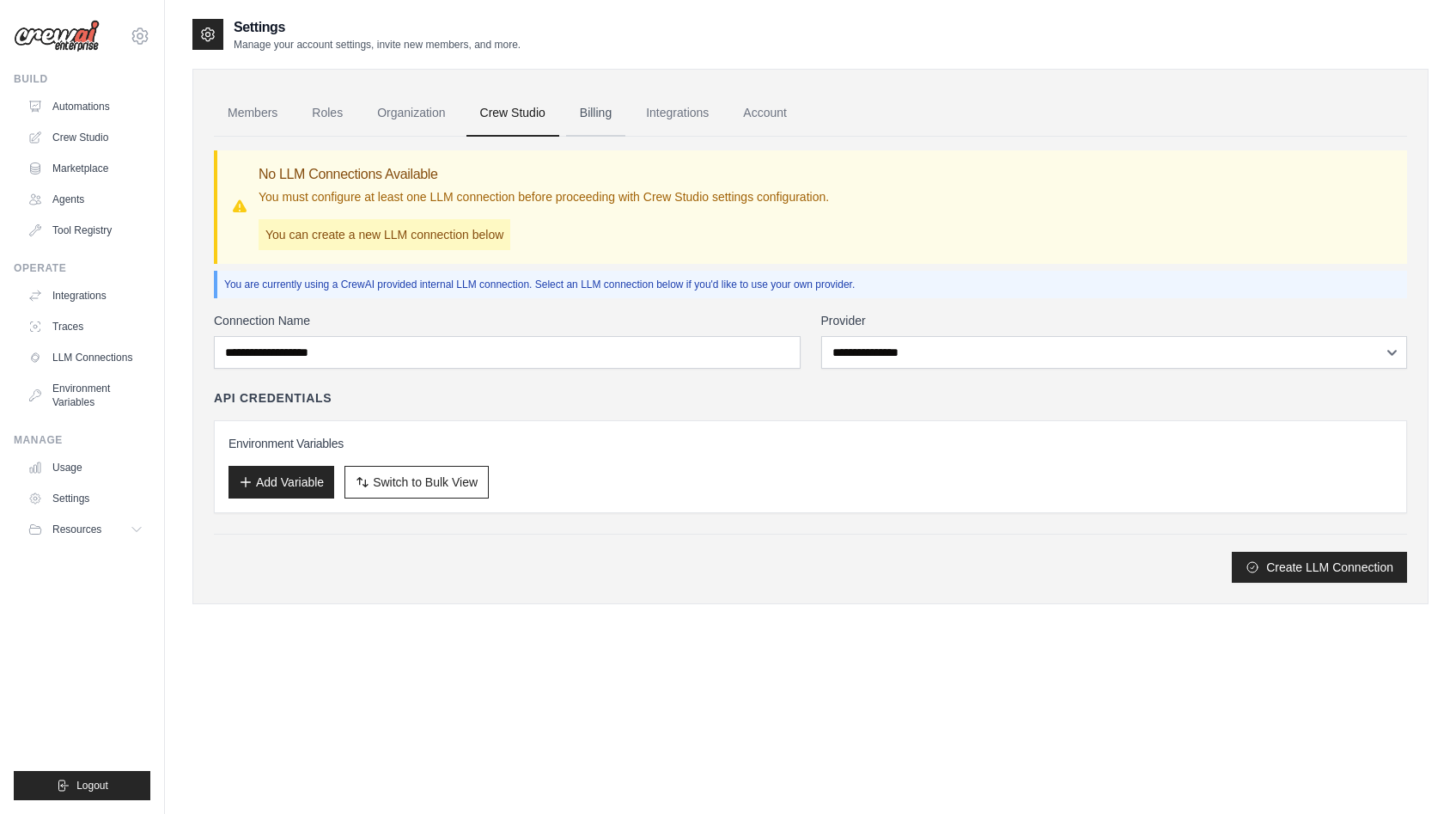
click at [581, 116] on link "Billing" at bounding box center [596, 114] width 59 height 47
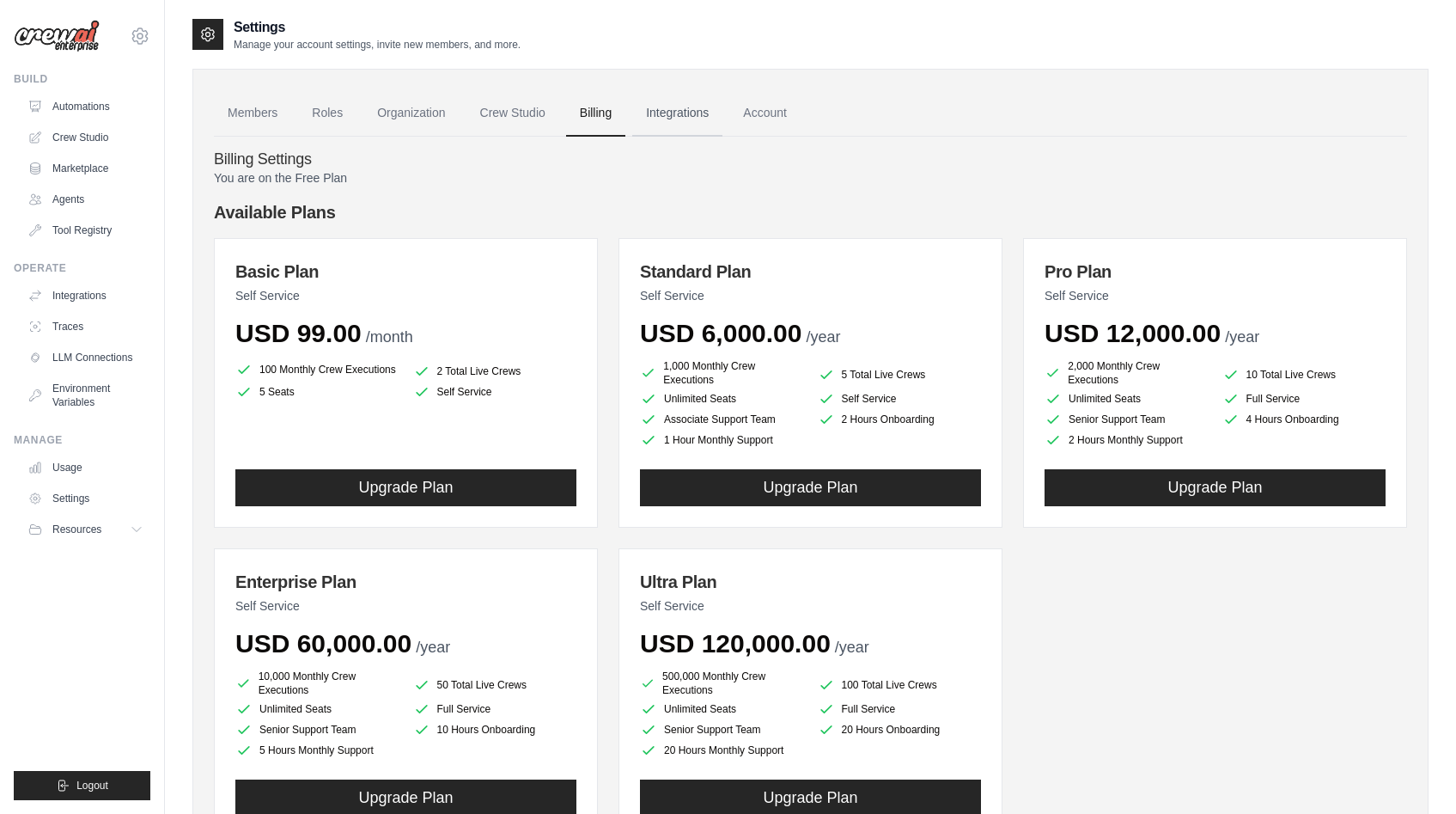
click at [684, 110] on link "Integrations" at bounding box center [677, 114] width 91 height 47
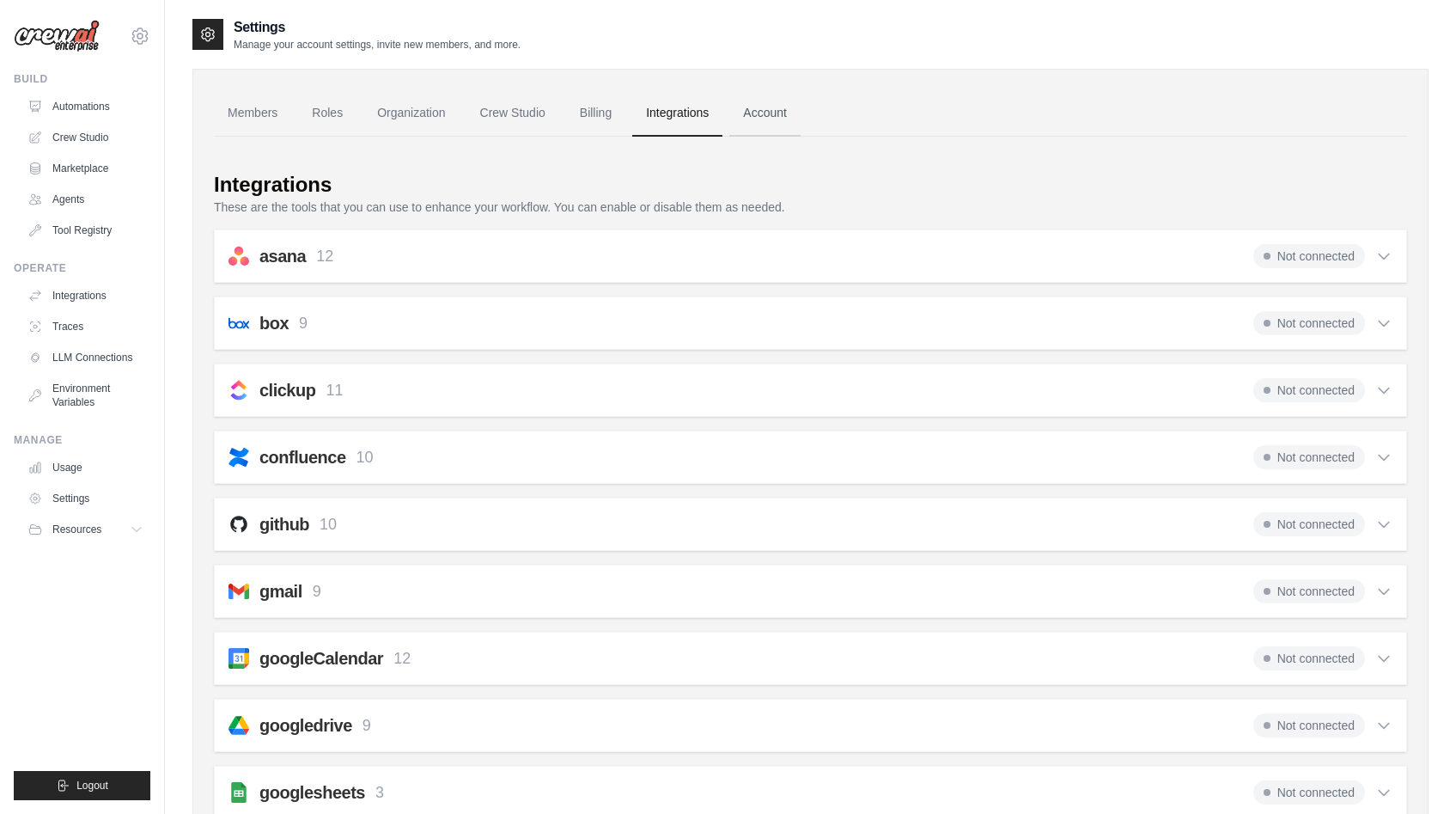
click at [783, 116] on link "Account" at bounding box center [764, 114] width 71 height 47
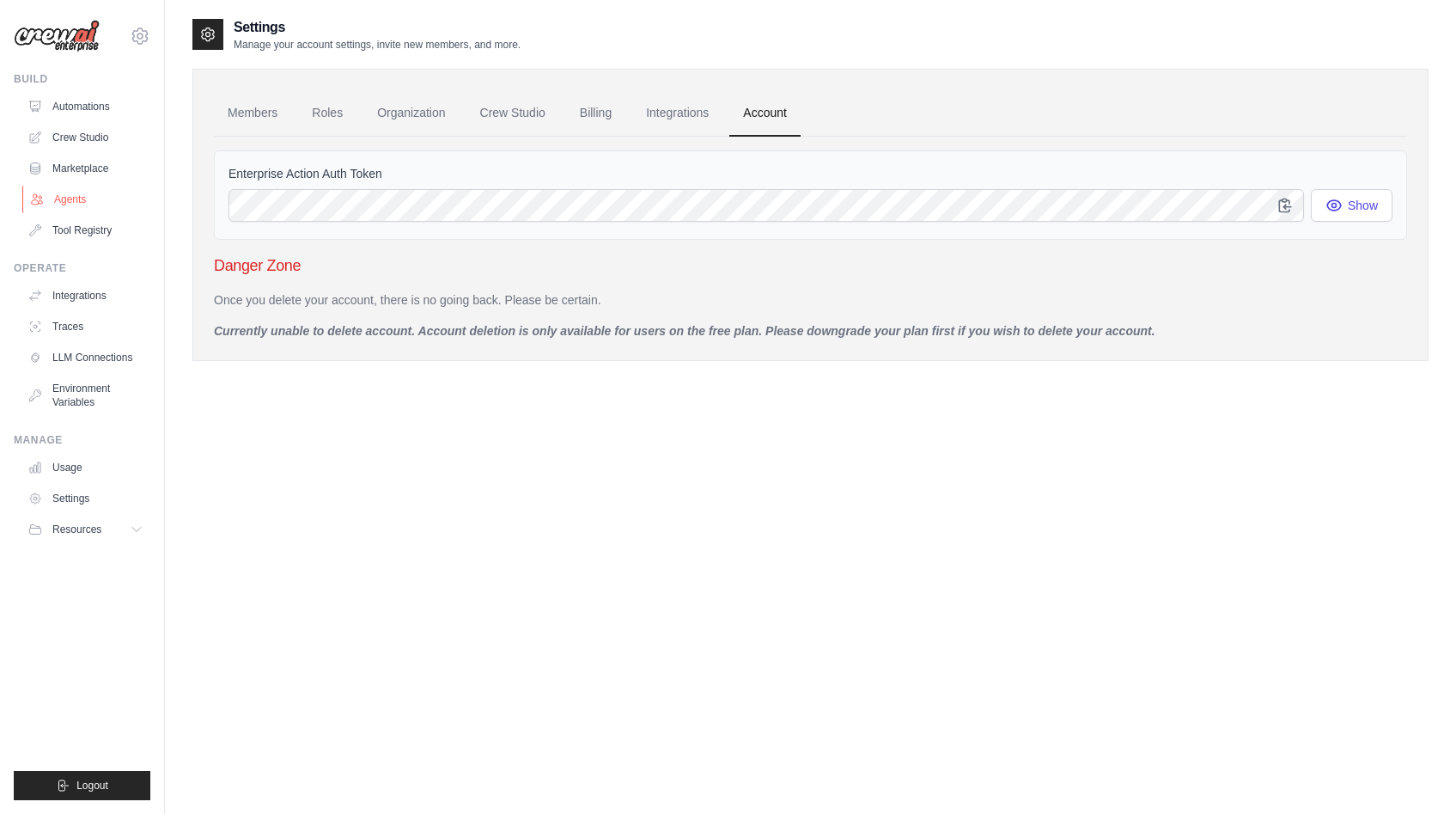
click at [73, 195] on link "Agents" at bounding box center [87, 200] width 129 height 27
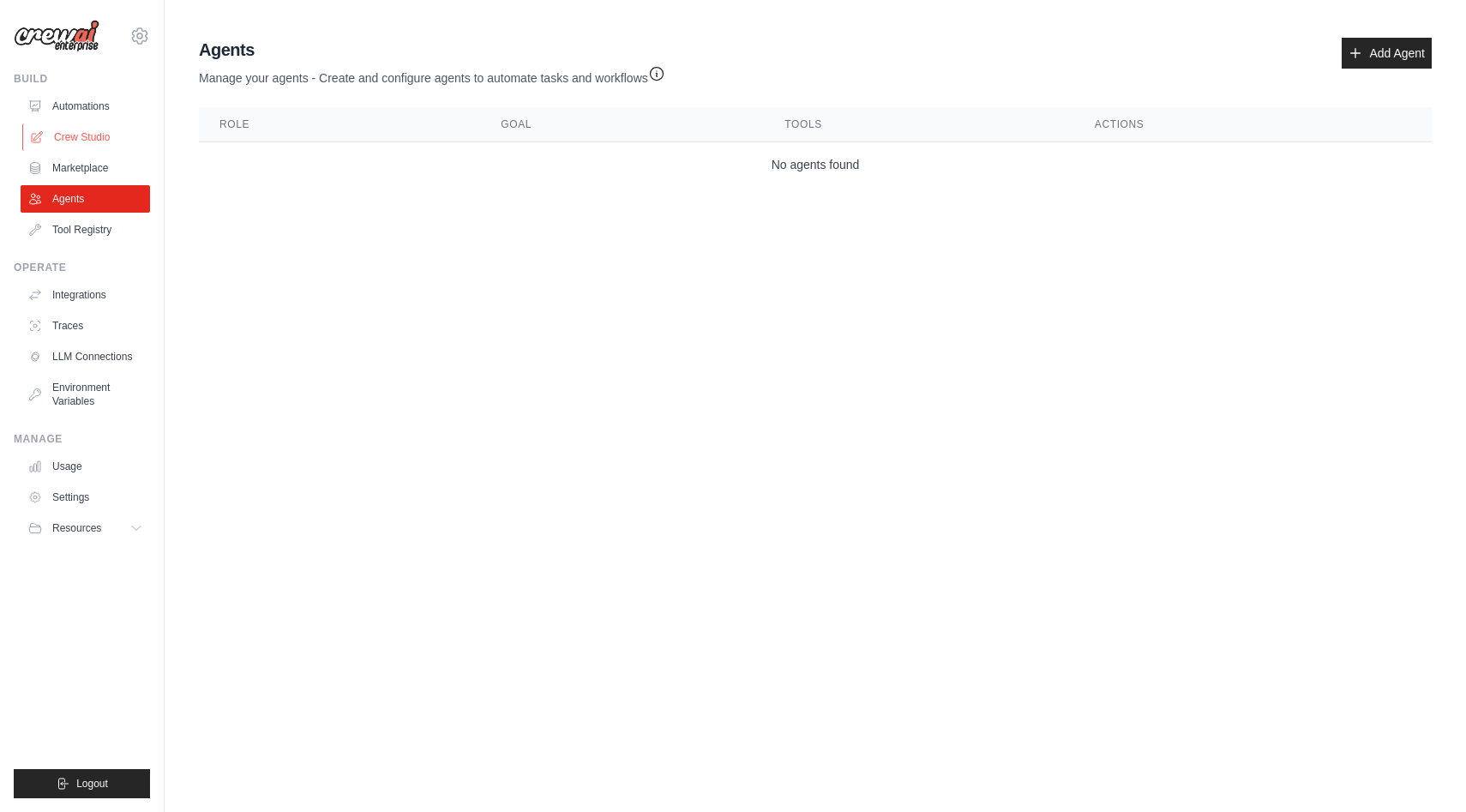
click at [77, 141] on link "Crew Studio" at bounding box center [86, 137] width 129 height 27
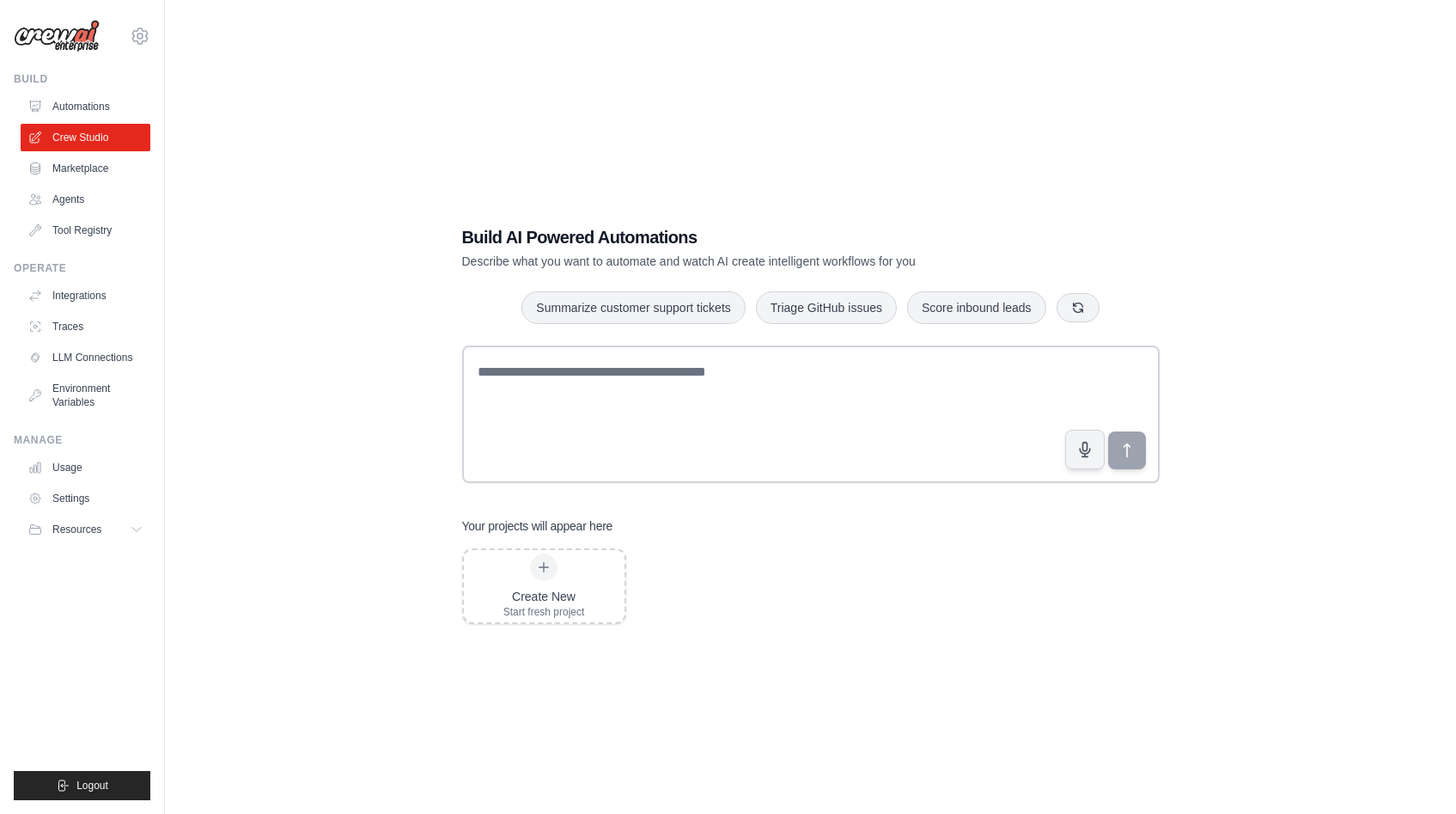
click at [137, 48] on div "[EMAIL_ADDRESS][DOMAIN_NAME] Settings" at bounding box center [82, 27] width 136 height 55
click at [137, 43] on icon at bounding box center [140, 35] width 16 height 15
click at [150, 115] on link "Settings" at bounding box center [139, 116] width 151 height 31
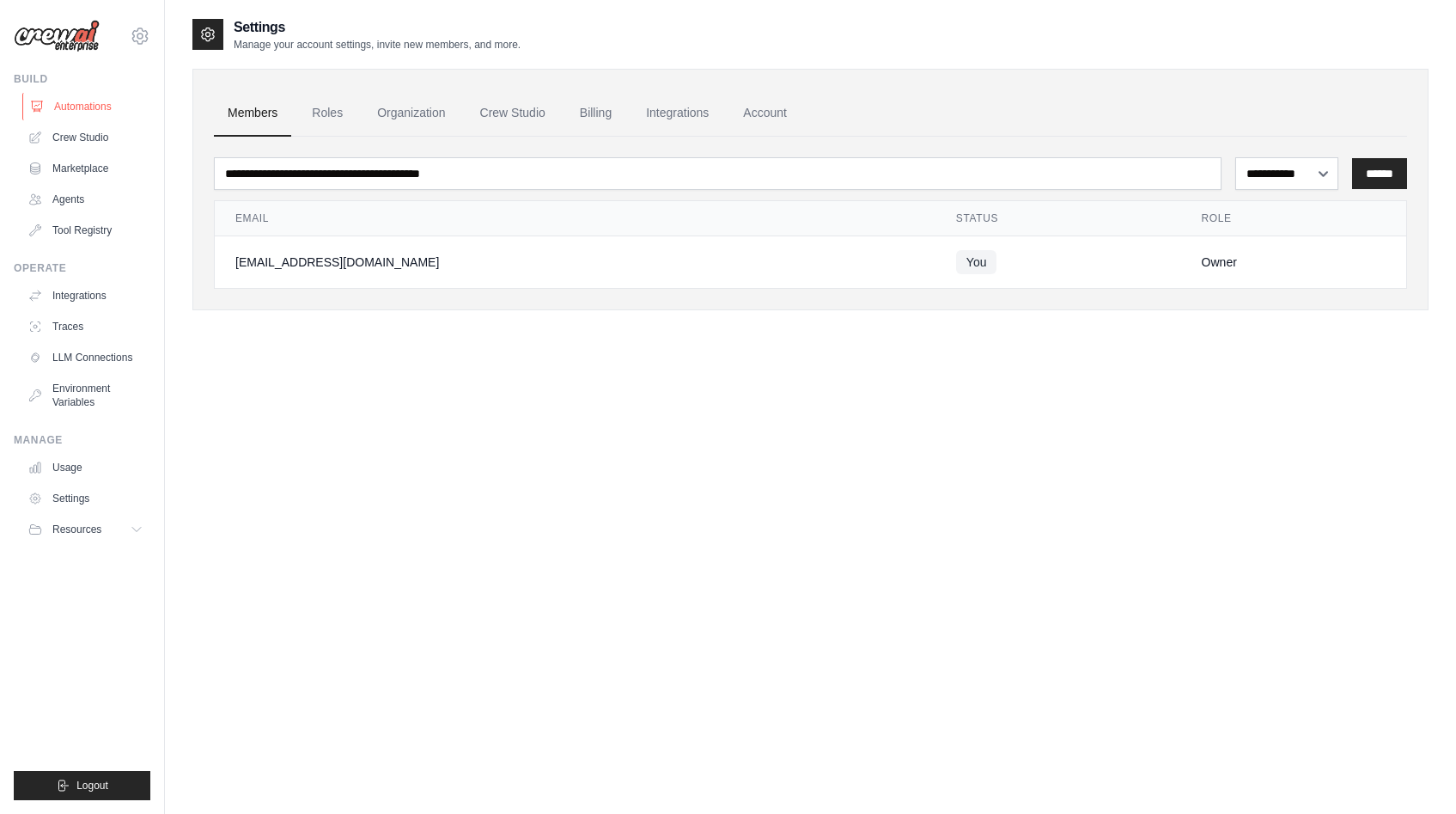
click at [101, 114] on link "Automations" at bounding box center [87, 106] width 129 height 27
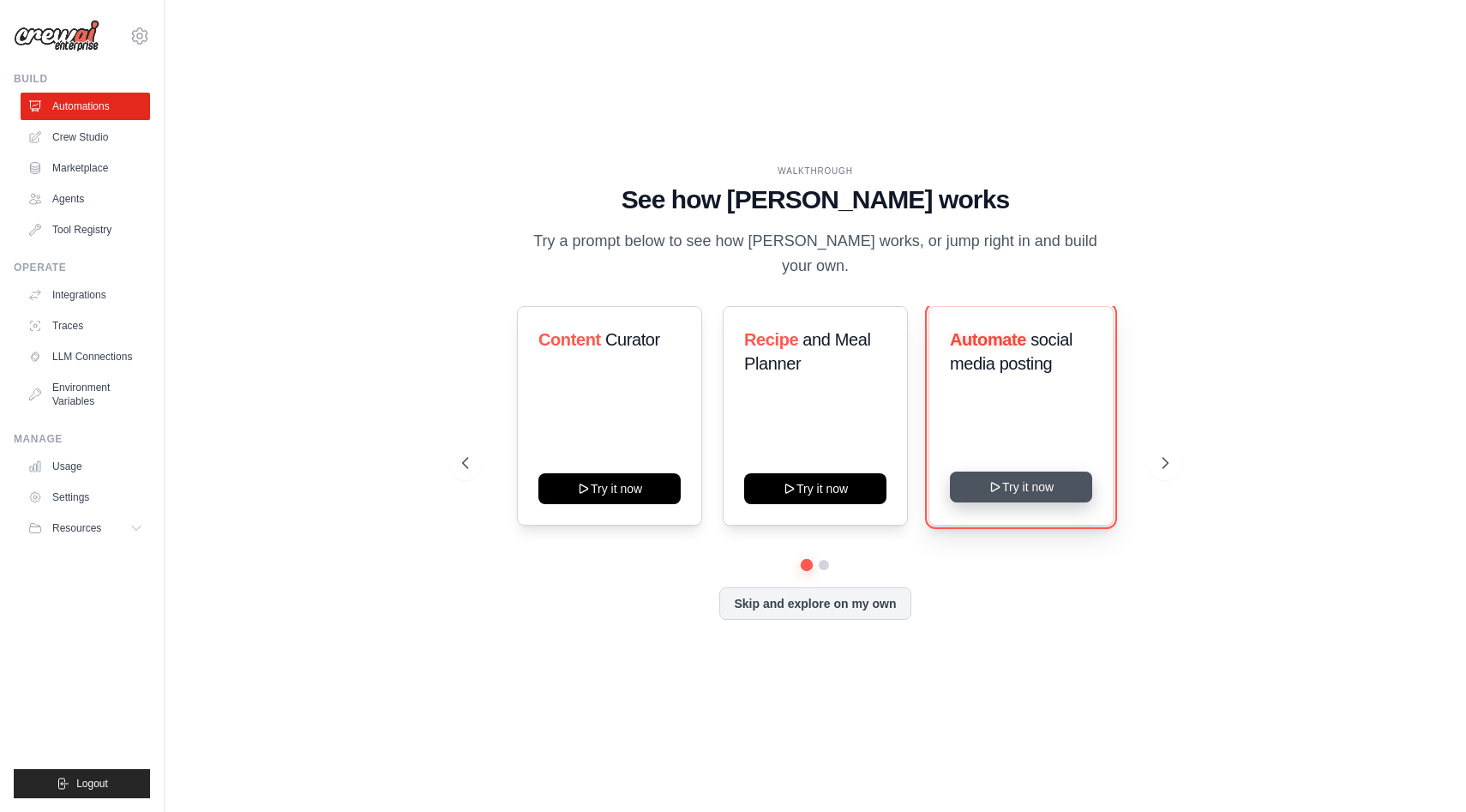
click at [1024, 480] on button "Try it now" at bounding box center [1021, 487] width 143 height 31
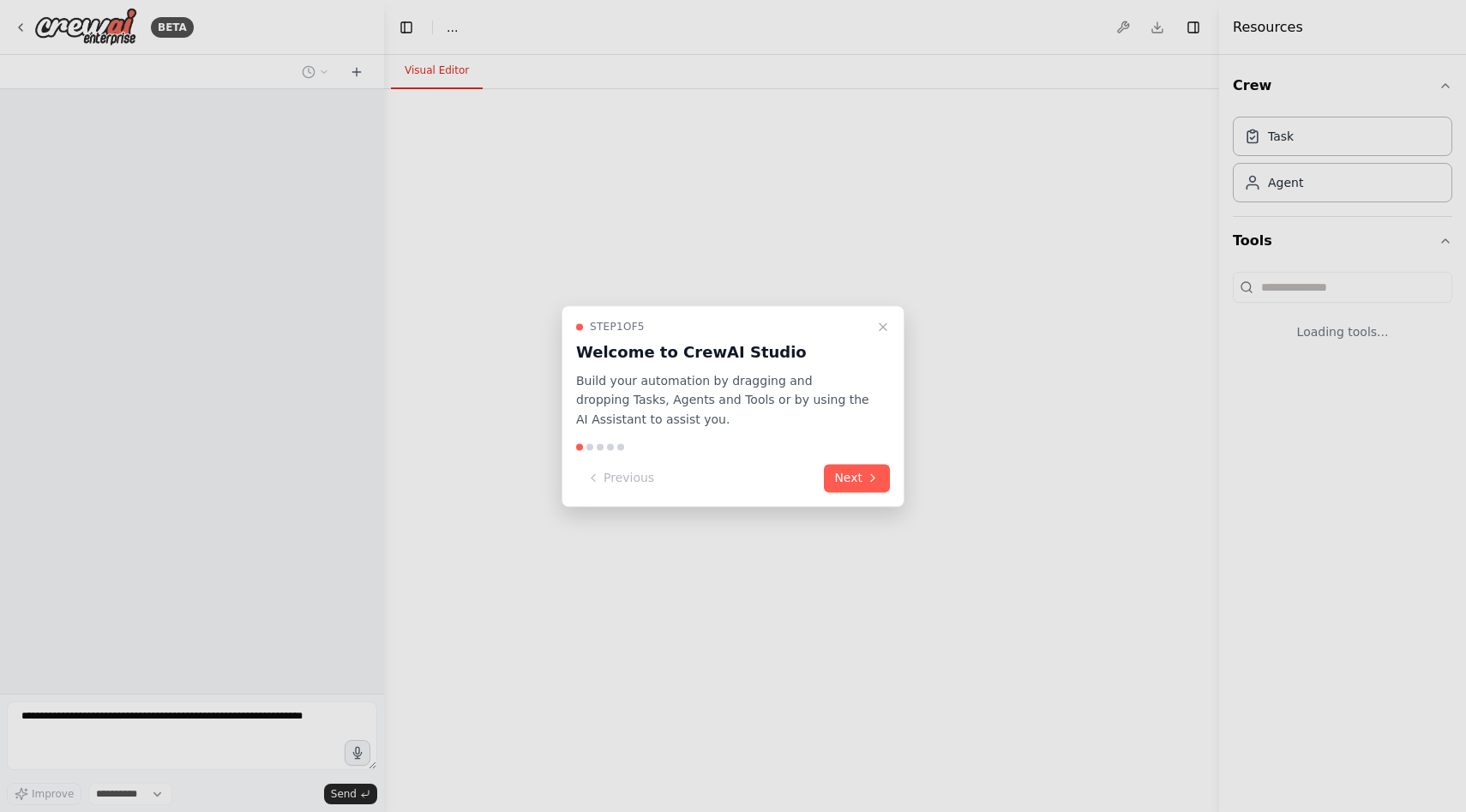
select select "****"
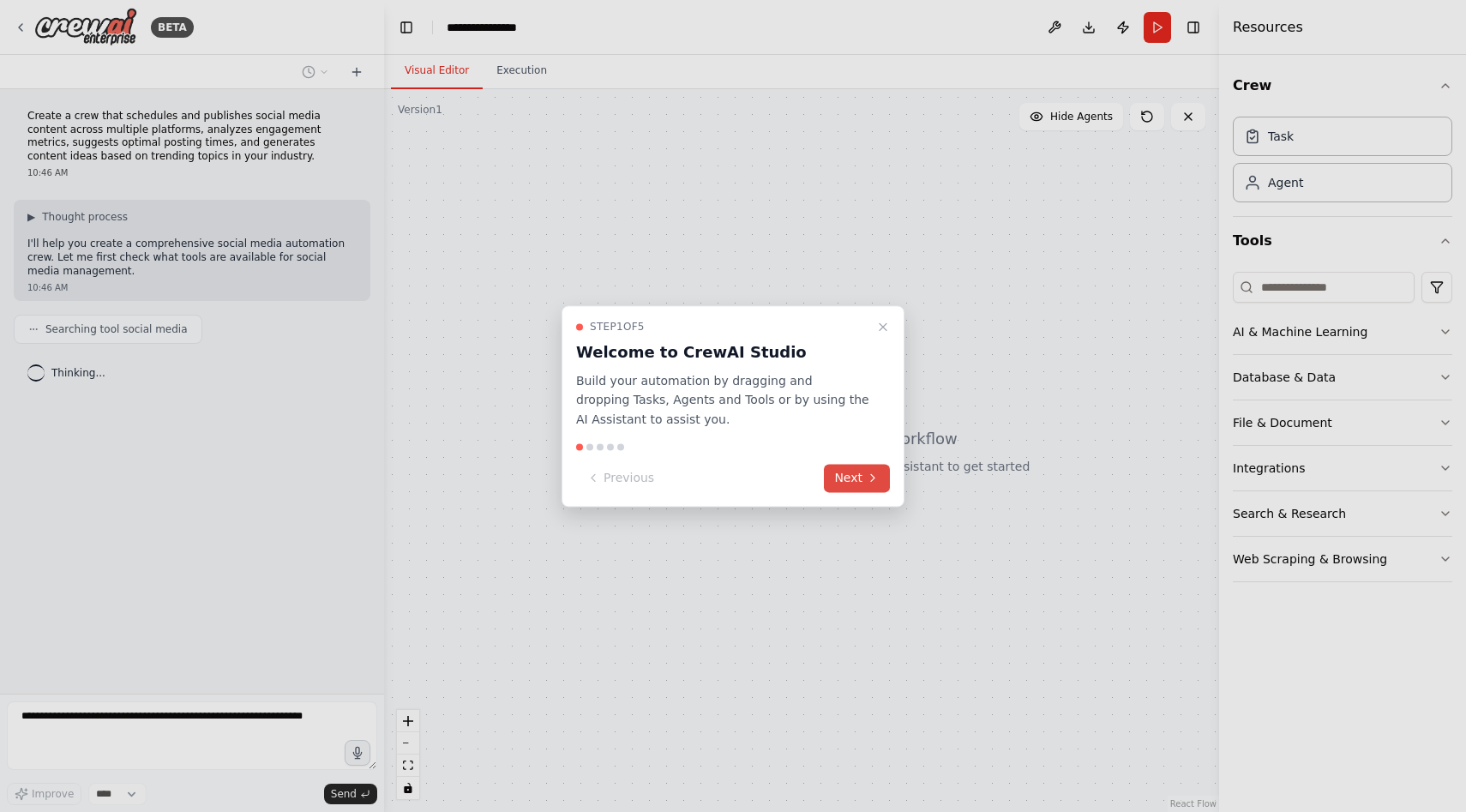
click at [855, 476] on button "Next" at bounding box center [857, 477] width 66 height 28
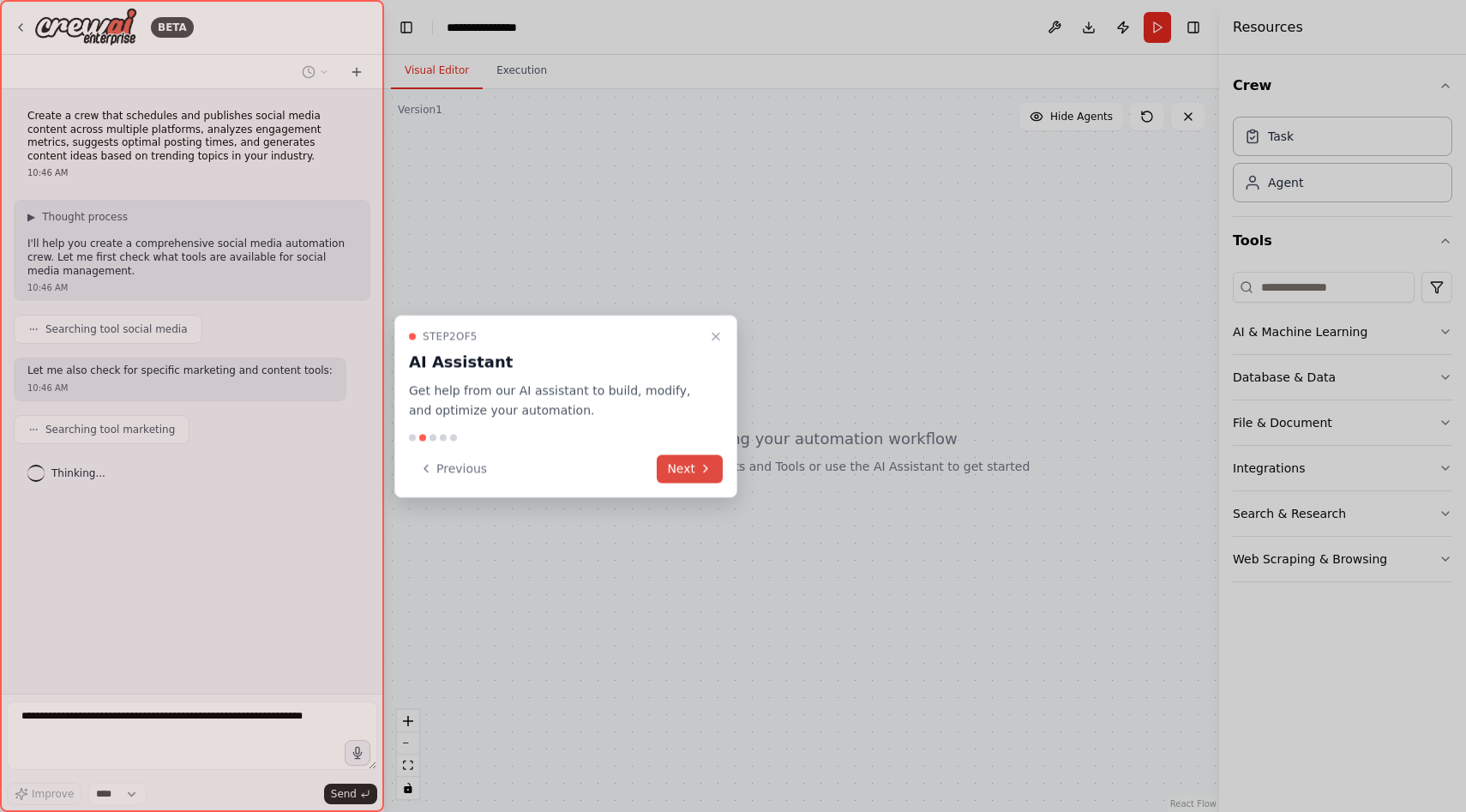
click at [682, 466] on button "Next" at bounding box center [690, 468] width 66 height 28
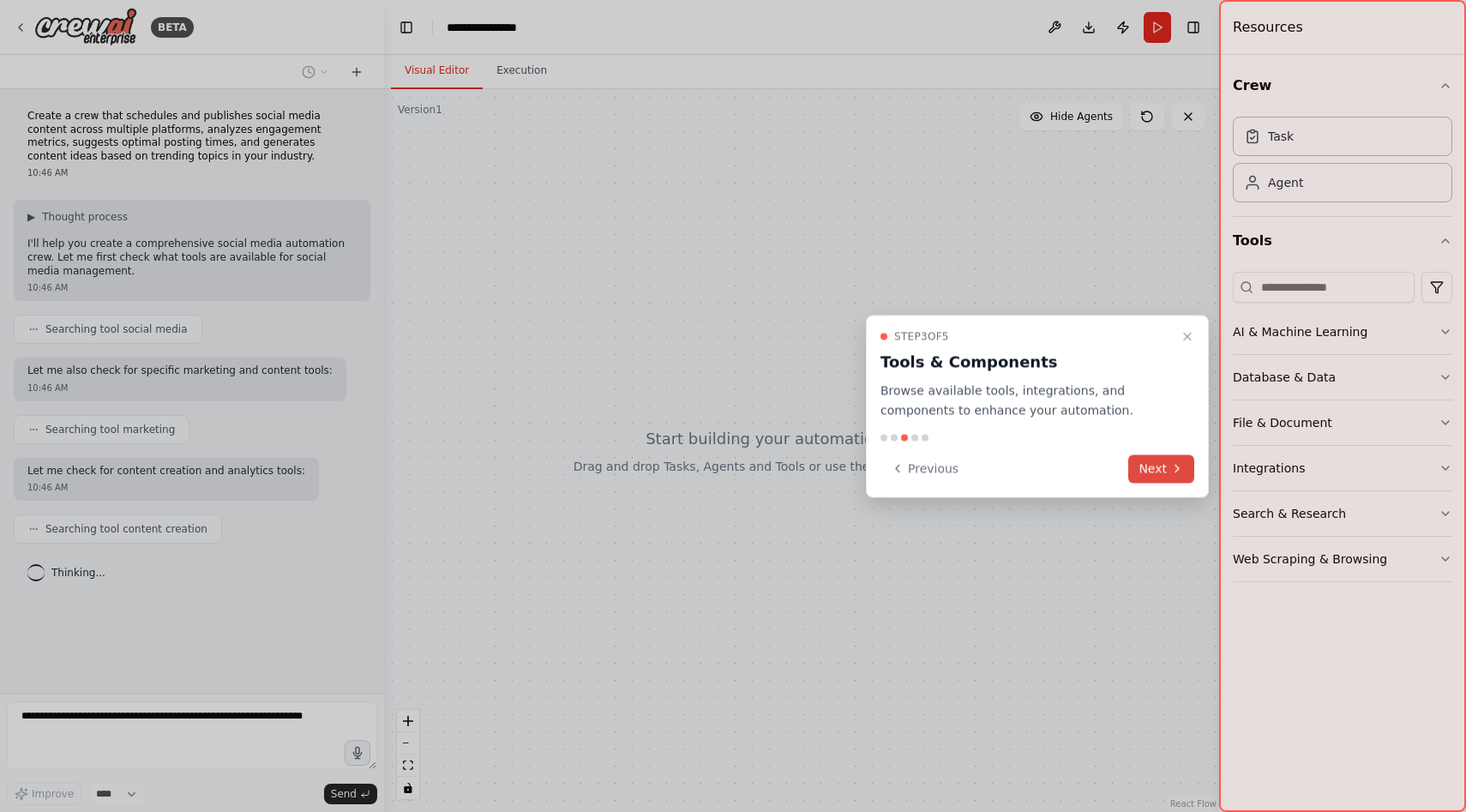
click at [1152, 466] on button "Next" at bounding box center [1161, 468] width 66 height 28
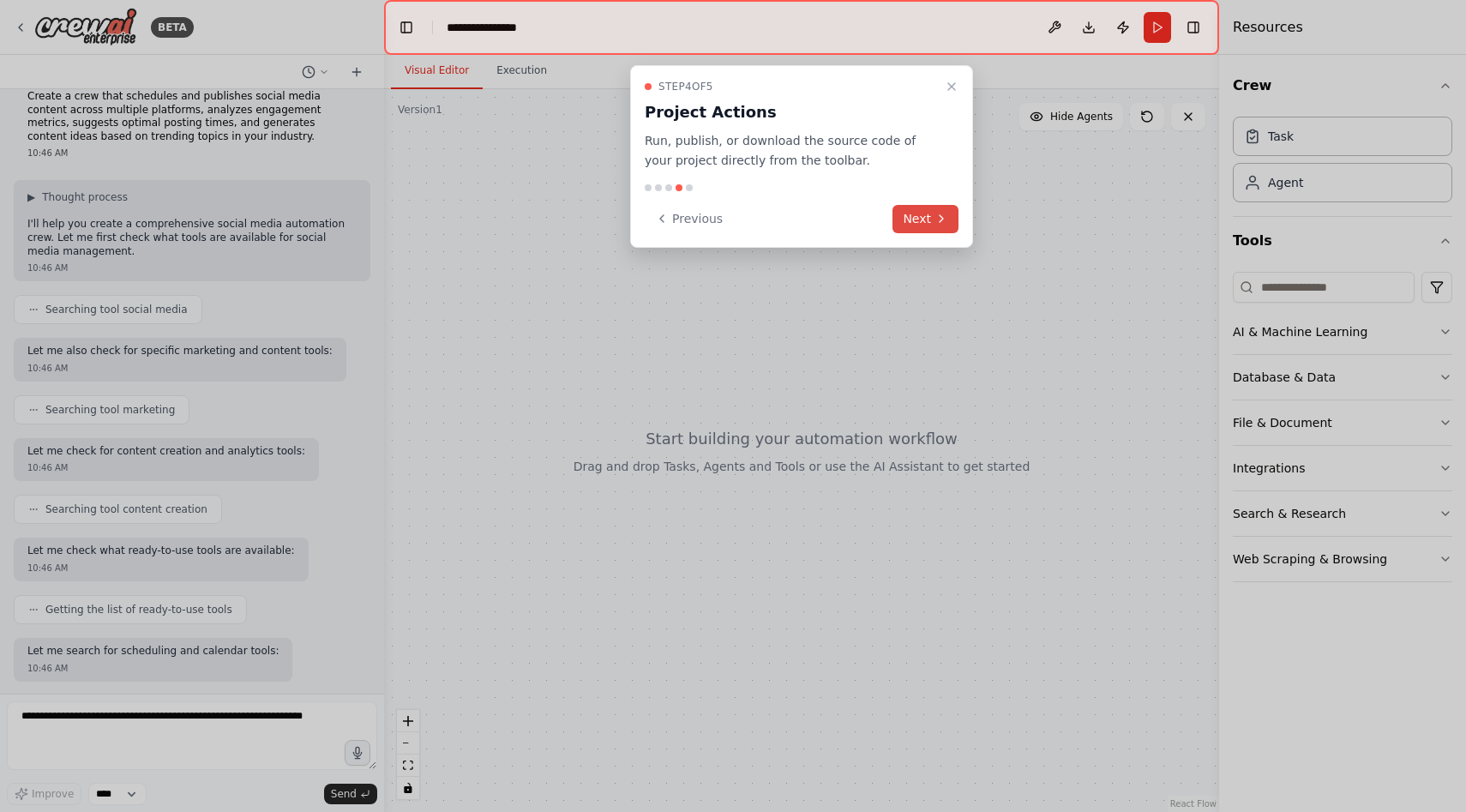
scroll to position [107, 0]
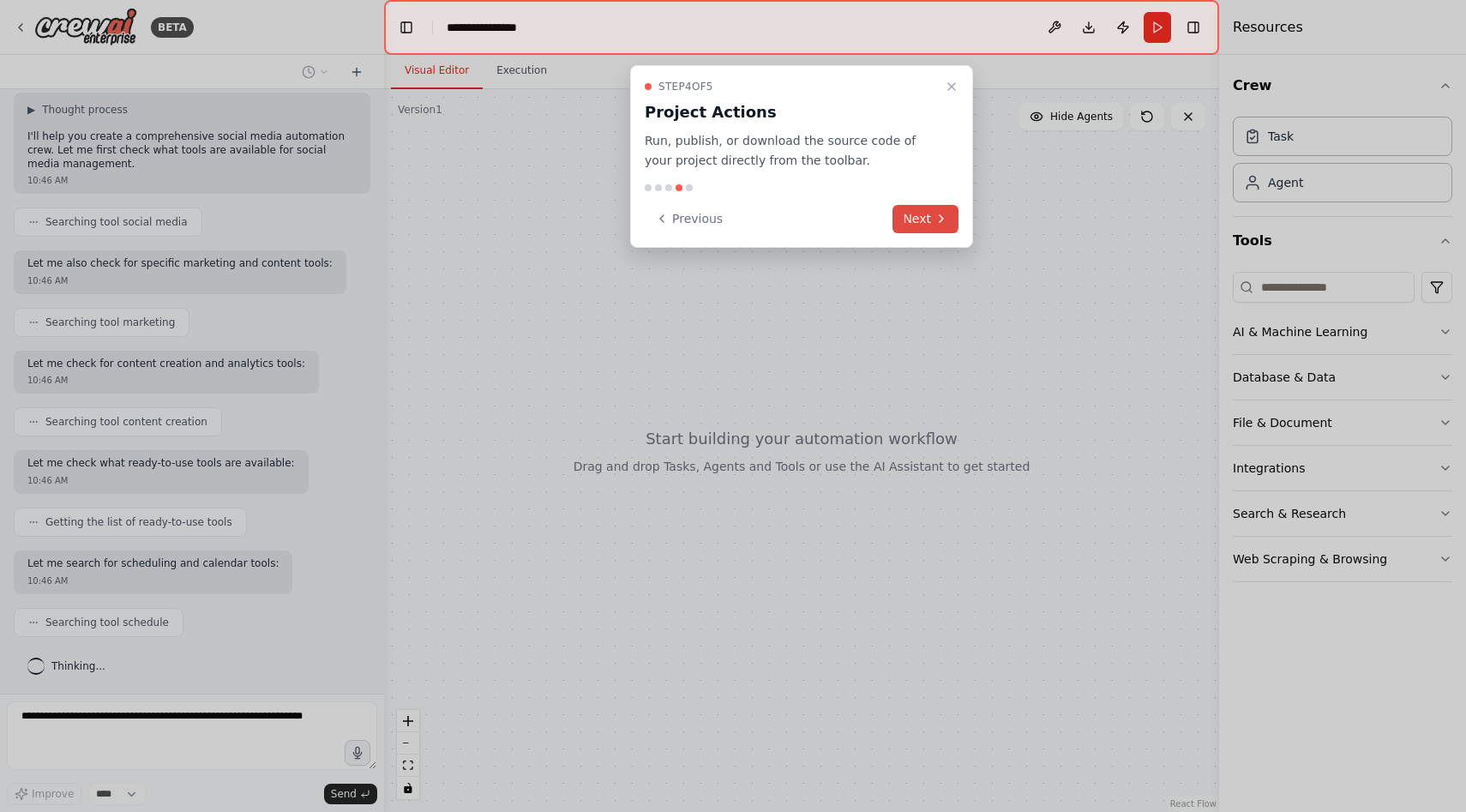
click at [924, 220] on button "Next" at bounding box center [926, 219] width 66 height 28
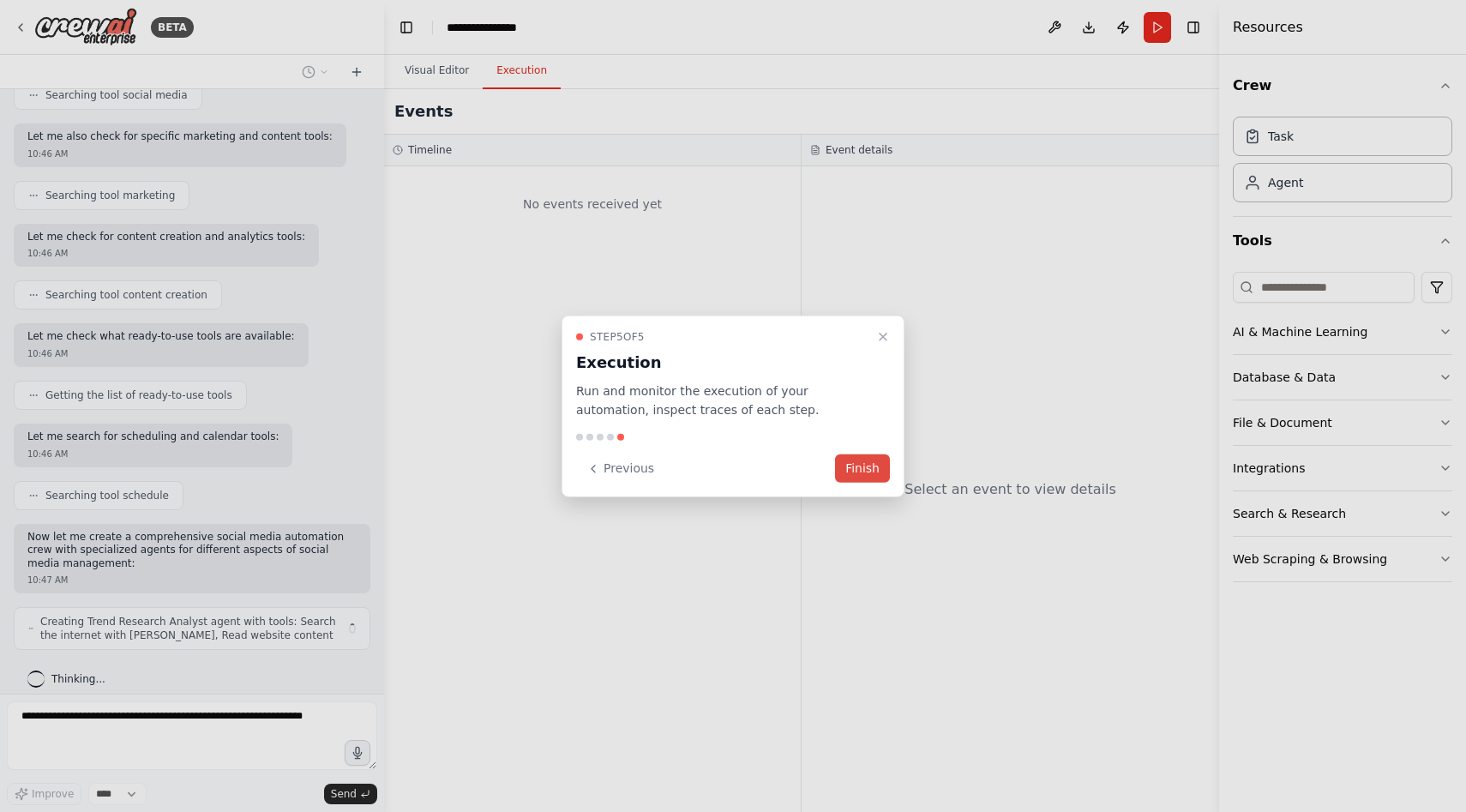
scroll to position [248, 0]
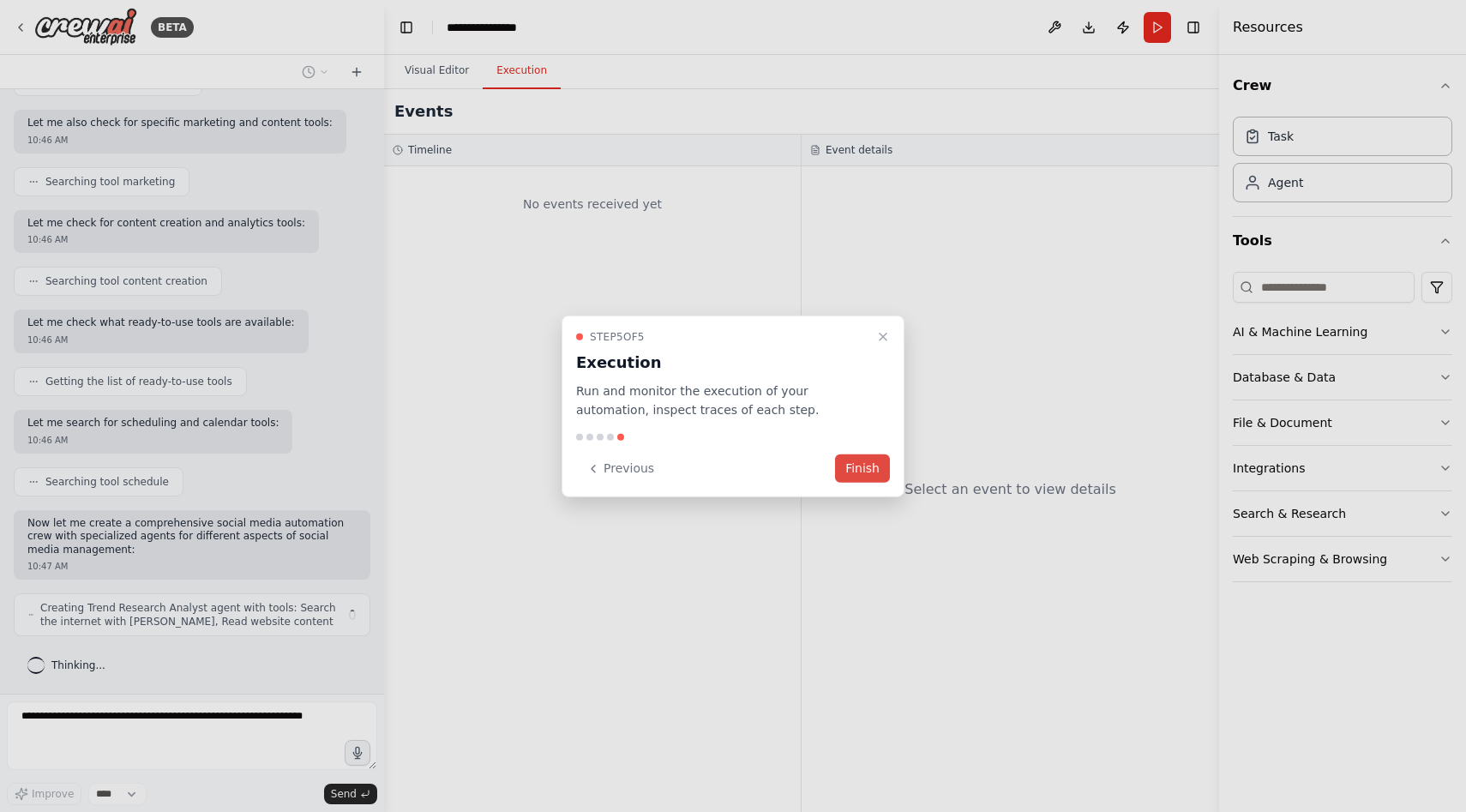
click at [882, 473] on button "Finish" at bounding box center [863, 468] width 54 height 28
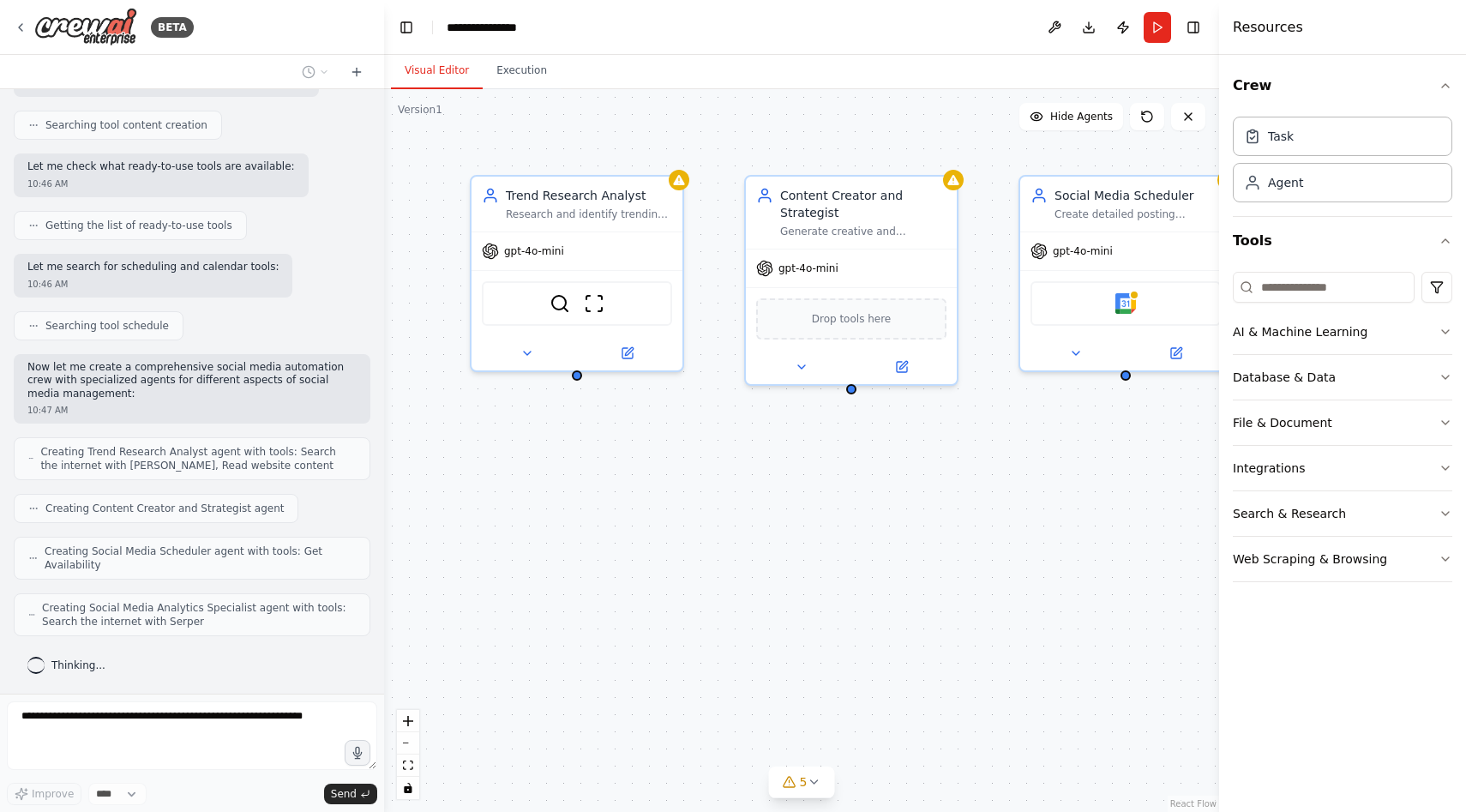
scroll to position [0, 0]
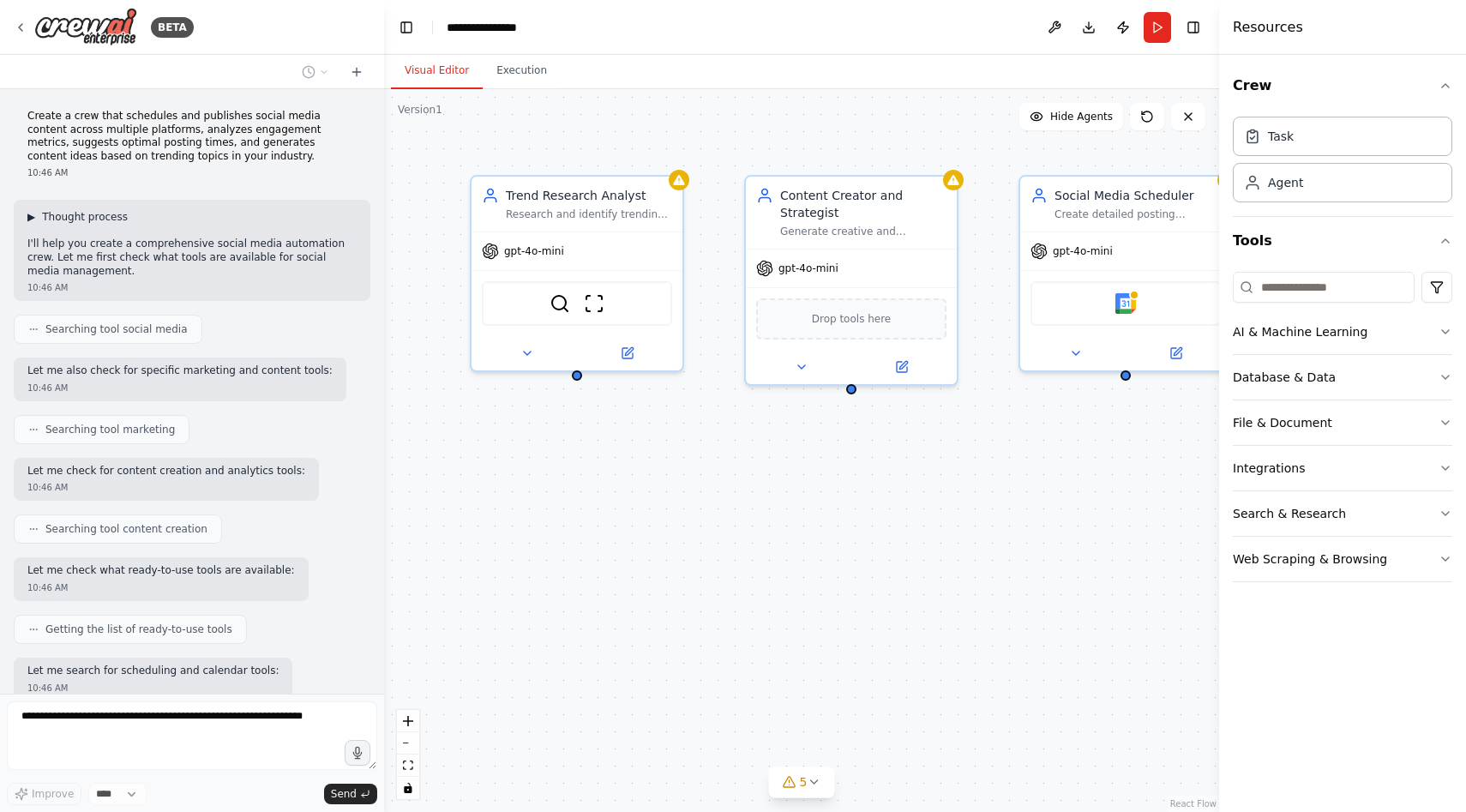
click at [84, 215] on span "Thought process" at bounding box center [85, 217] width 85 height 14
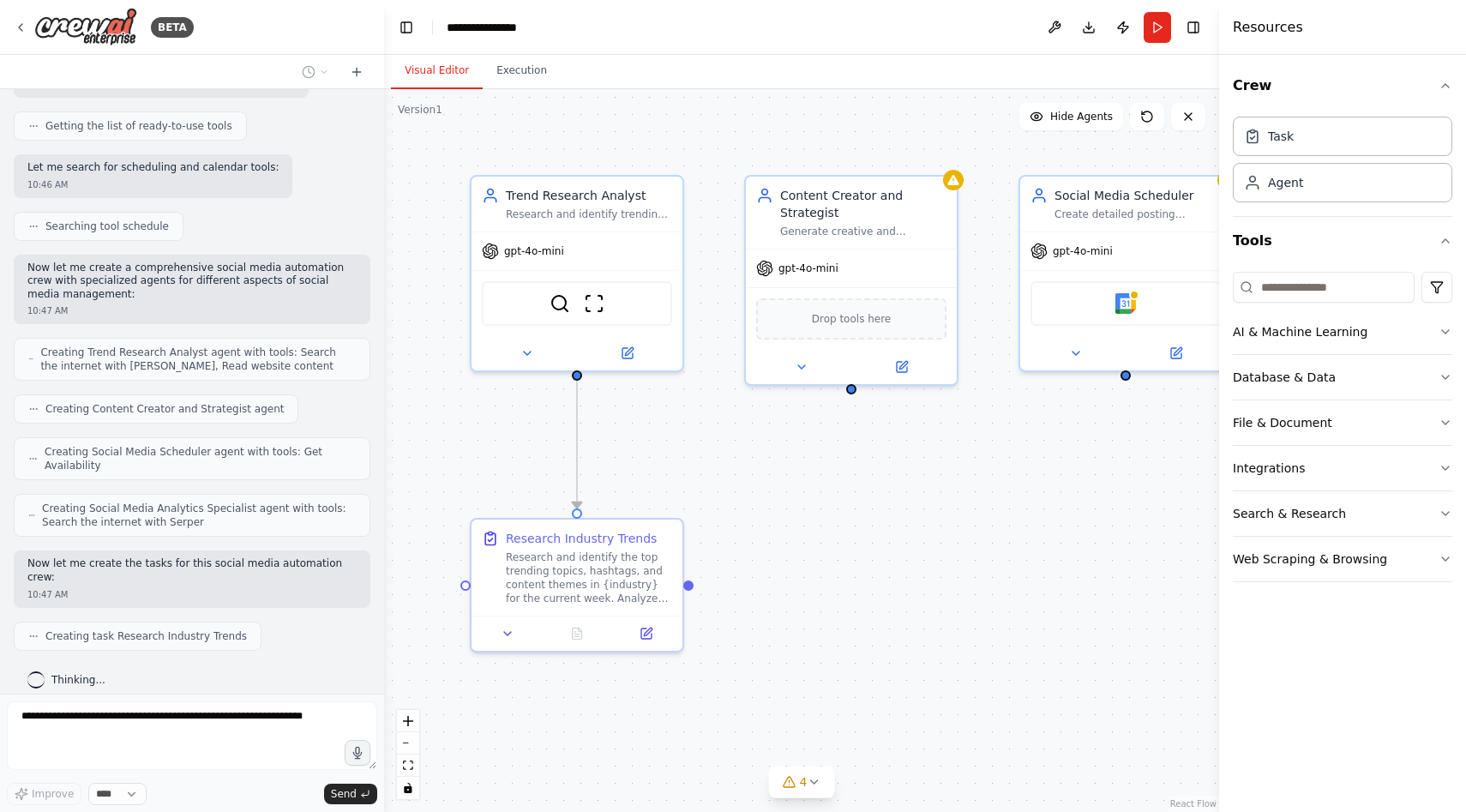
scroll to position [704, 0]
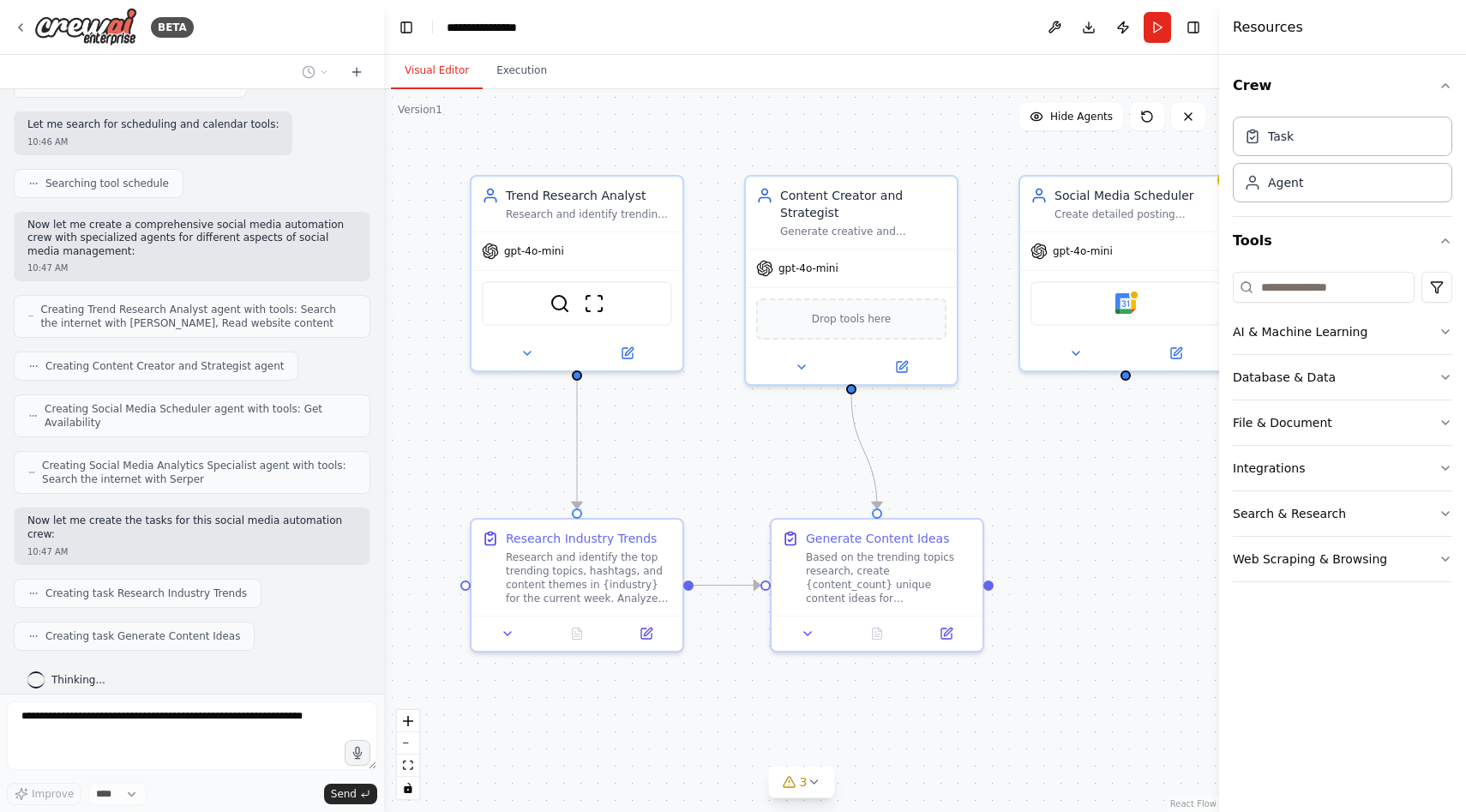
click at [209, 801] on div "Improve **** Send" at bounding box center [191, 794] width 370 height 22
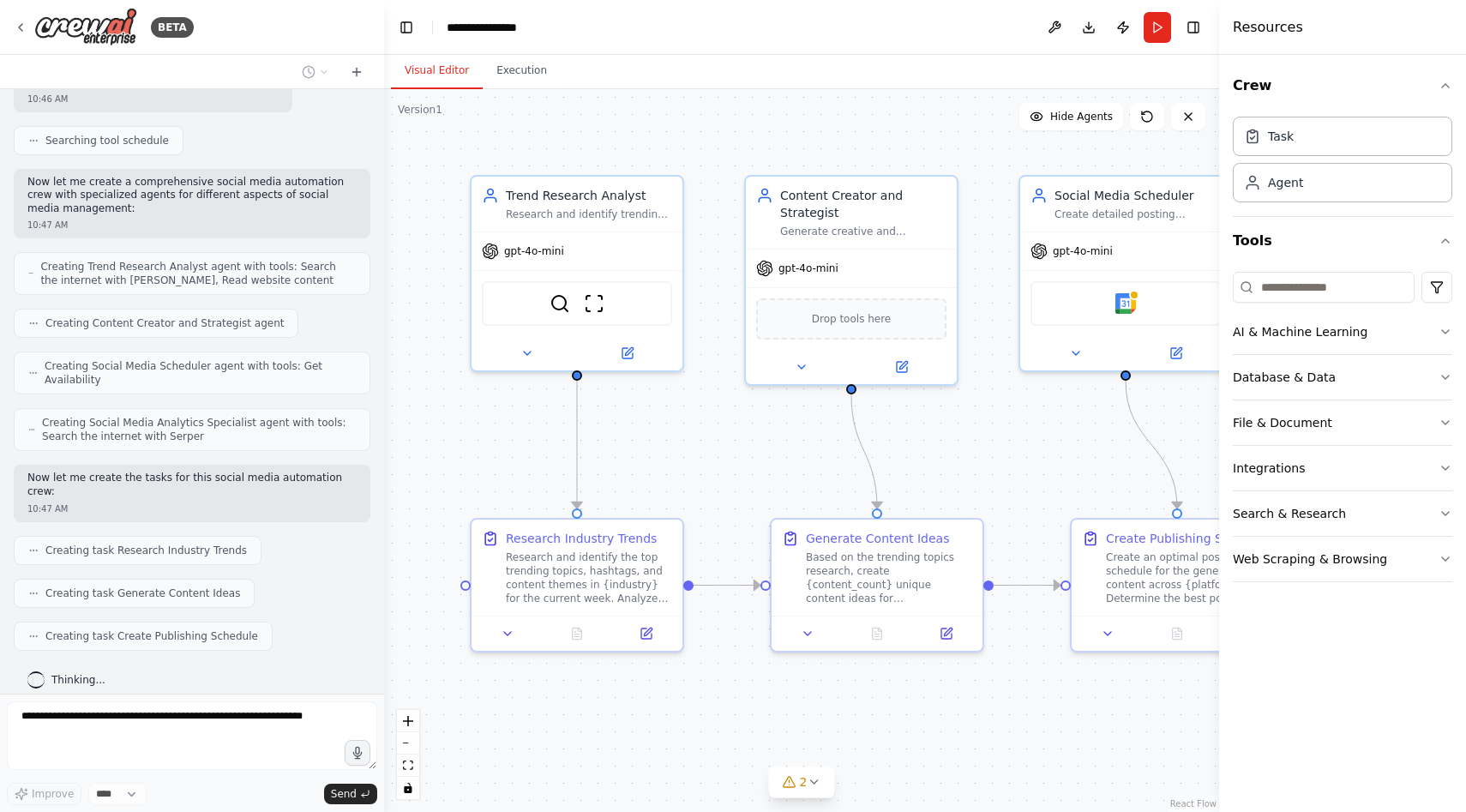
scroll to position [790, 0]
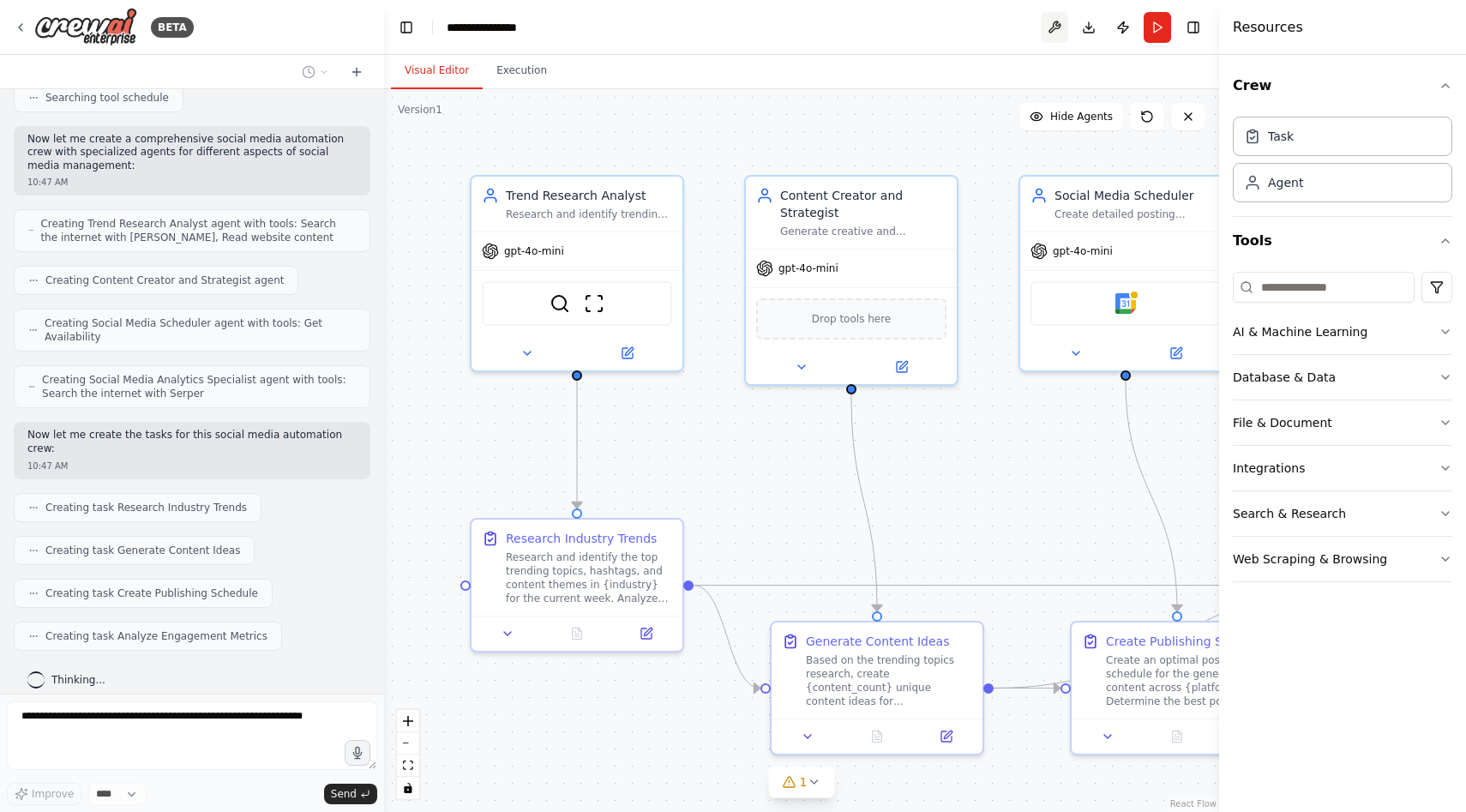
click at [1057, 27] on button at bounding box center [1054, 27] width 27 height 31
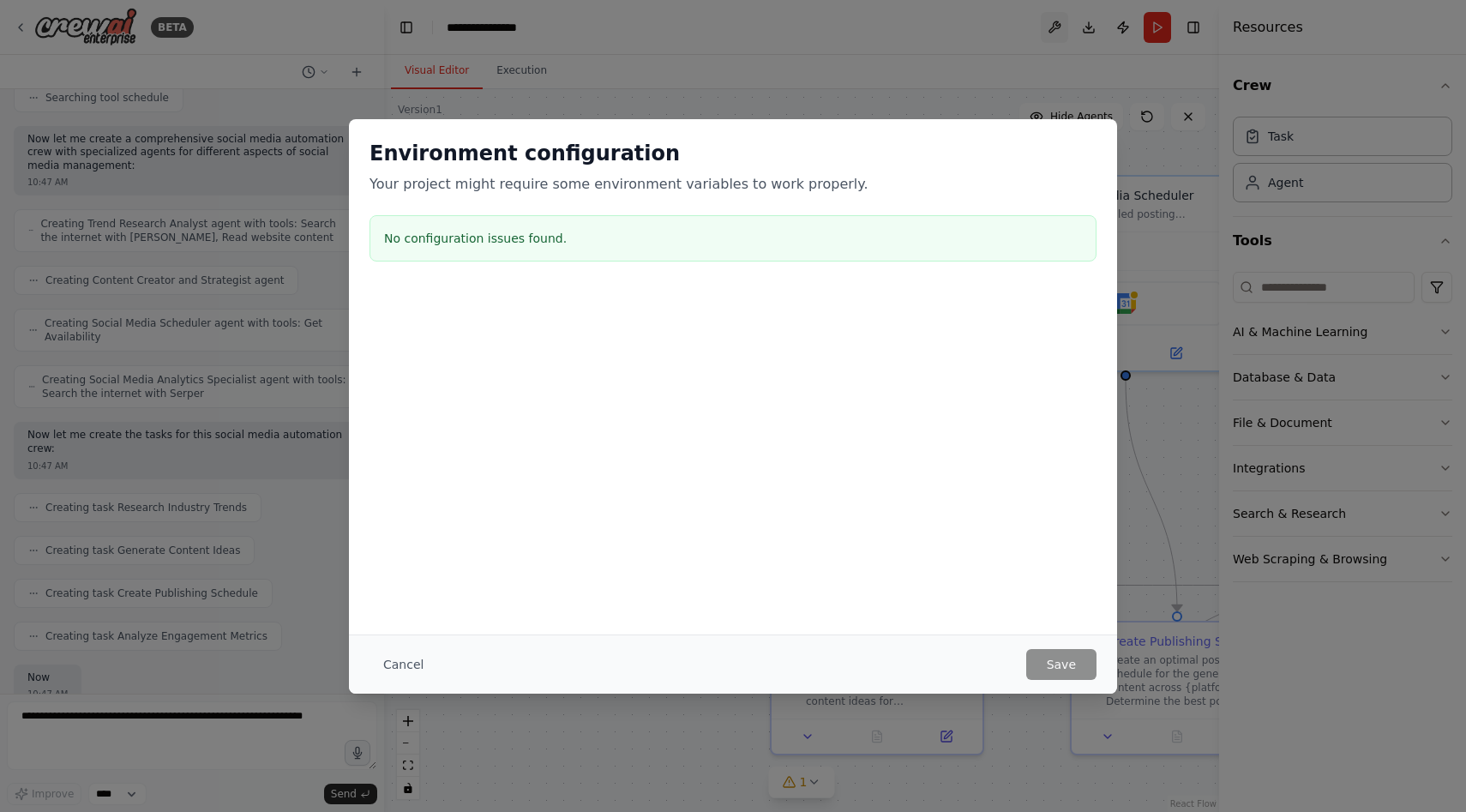
scroll to position [890, 0]
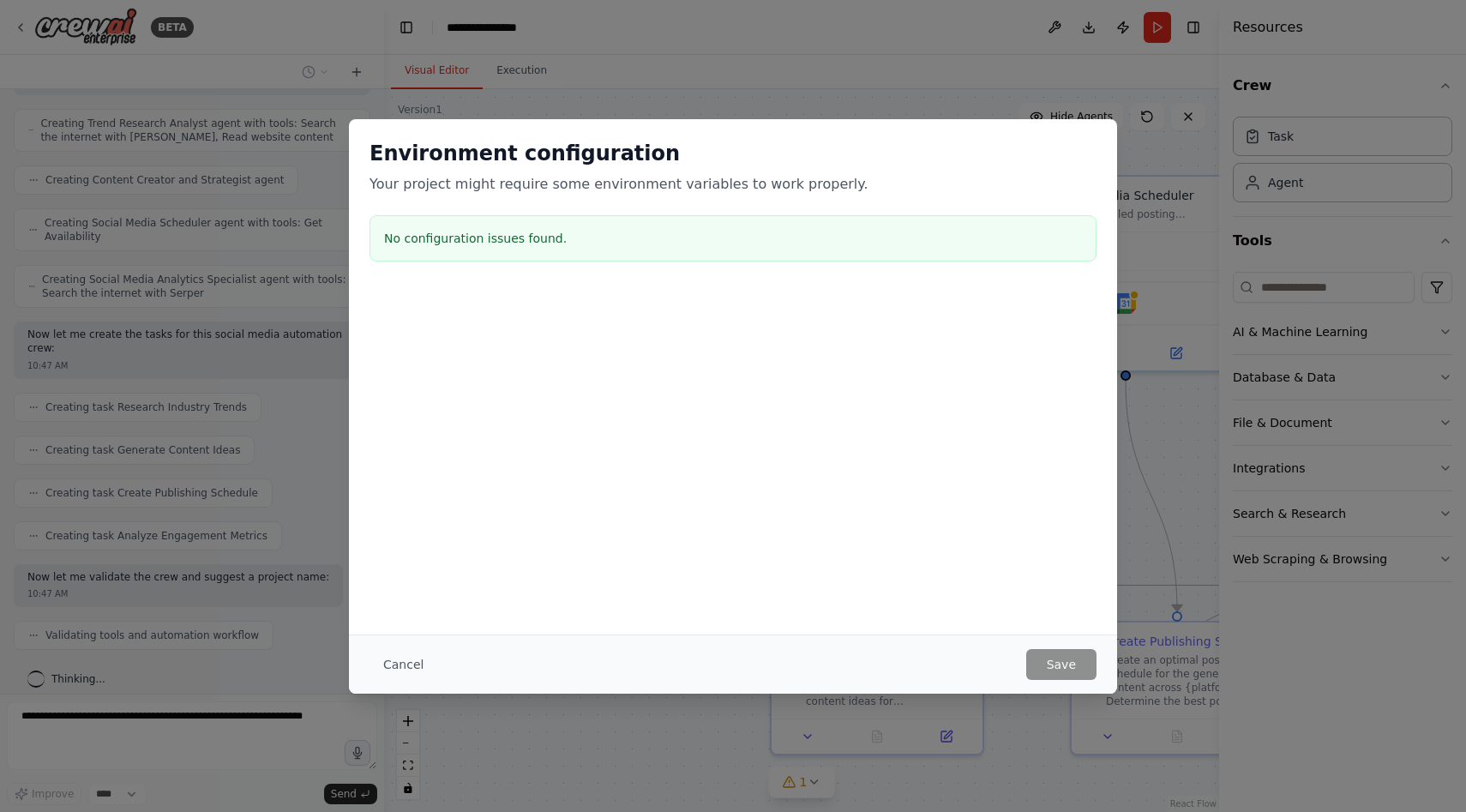
click at [1065, 36] on div "Environment configuration Your project might require some environment variables…" at bounding box center [733, 406] width 1466 height 812
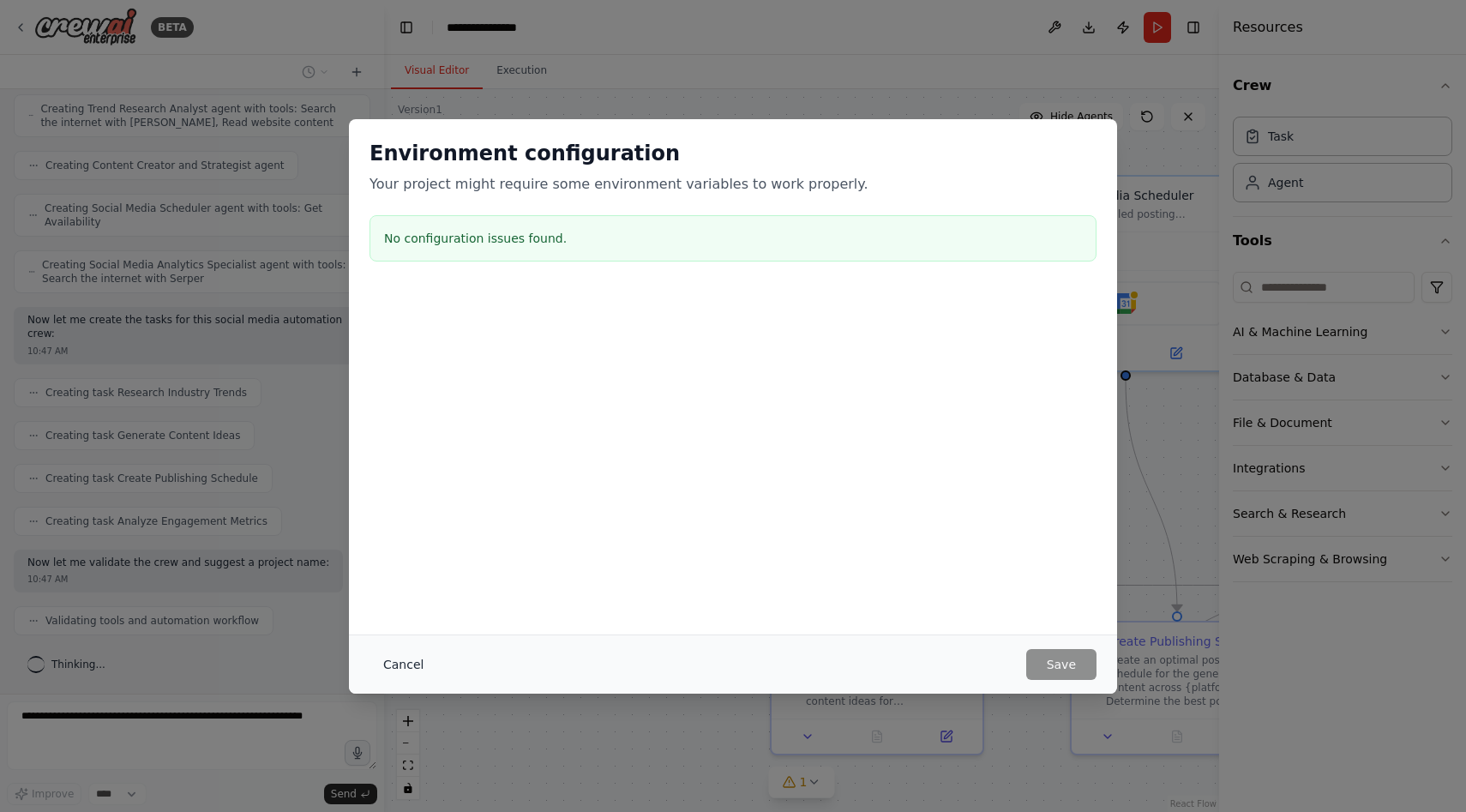
click at [394, 666] on button "Cancel" at bounding box center [403, 664] width 68 height 31
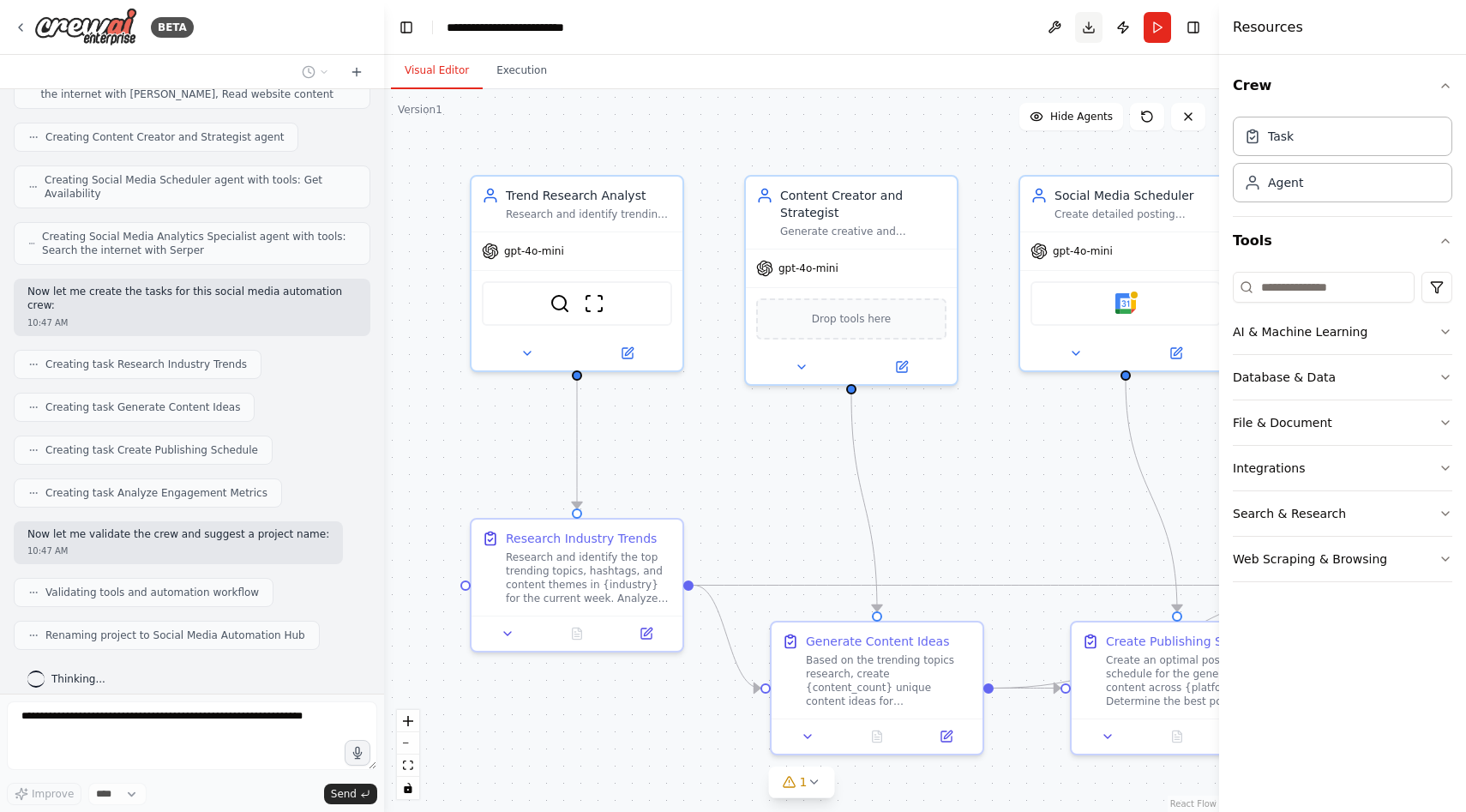
click at [1094, 30] on button "Download" at bounding box center [1089, 27] width 27 height 31
click at [1437, 746] on li "Downloading... Please wait while we generate the code." at bounding box center [1286, 765] width 332 height 63
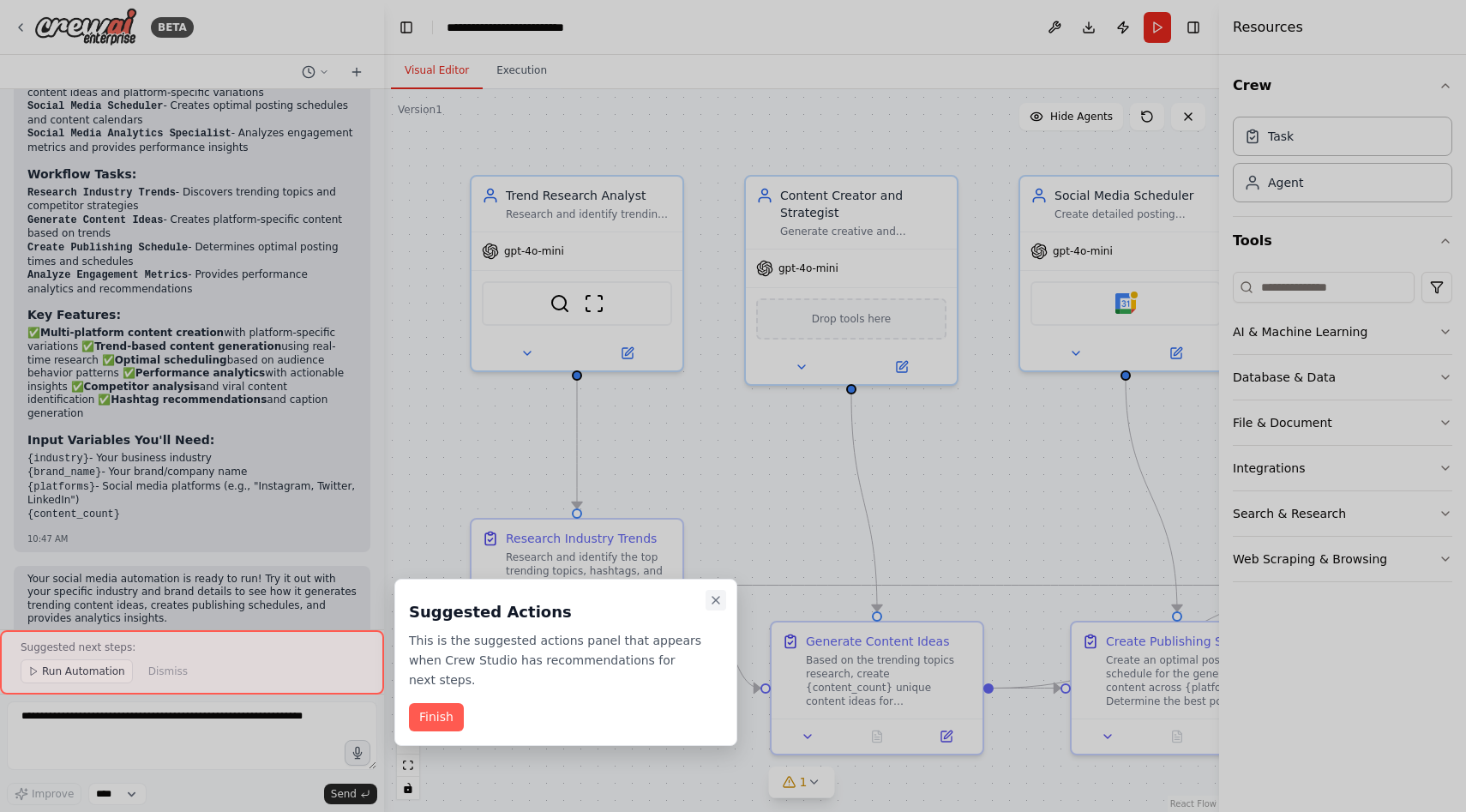
click at [718, 595] on icon "Close walkthrough" at bounding box center [716, 600] width 14 height 14
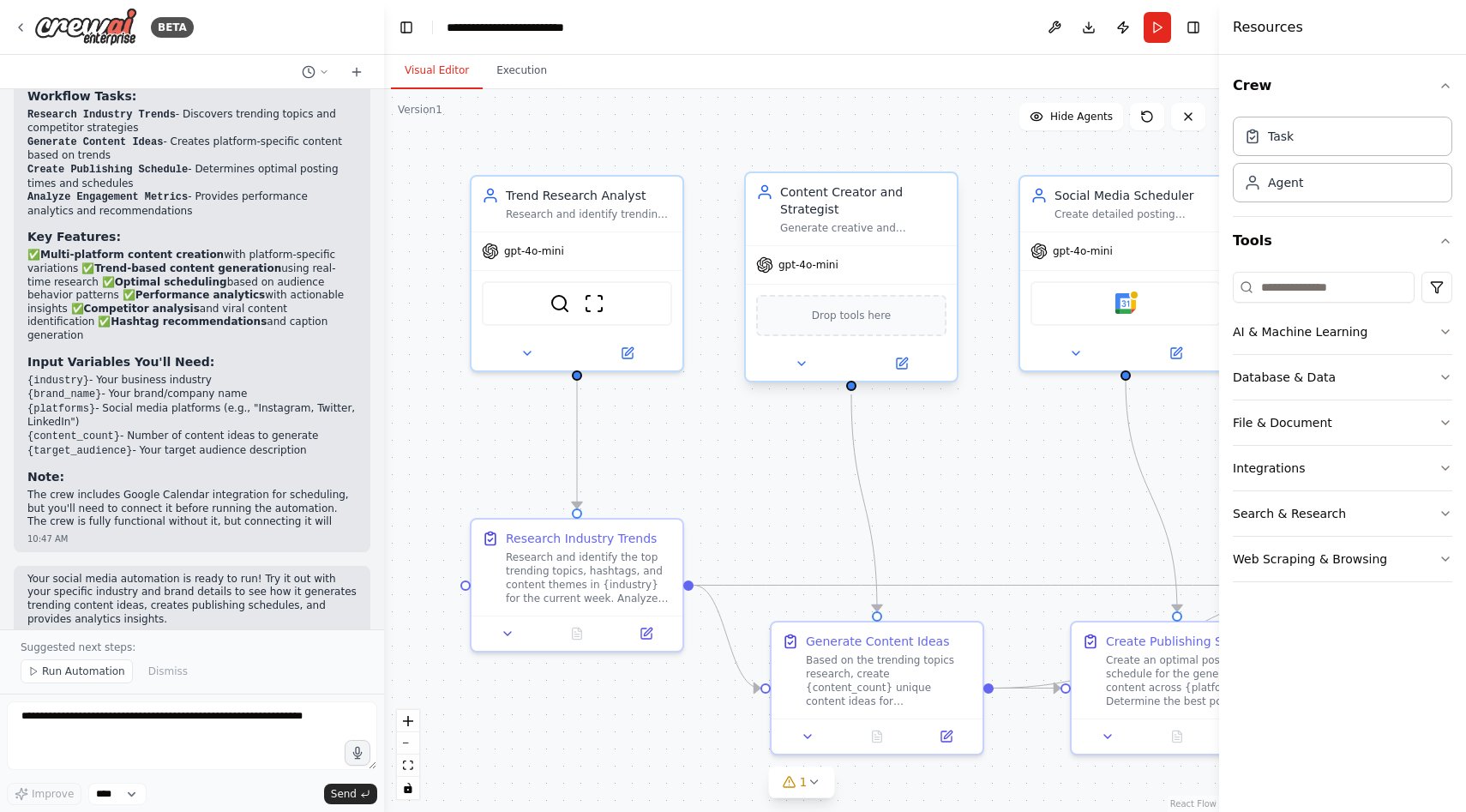
scroll to position [1725, 0]
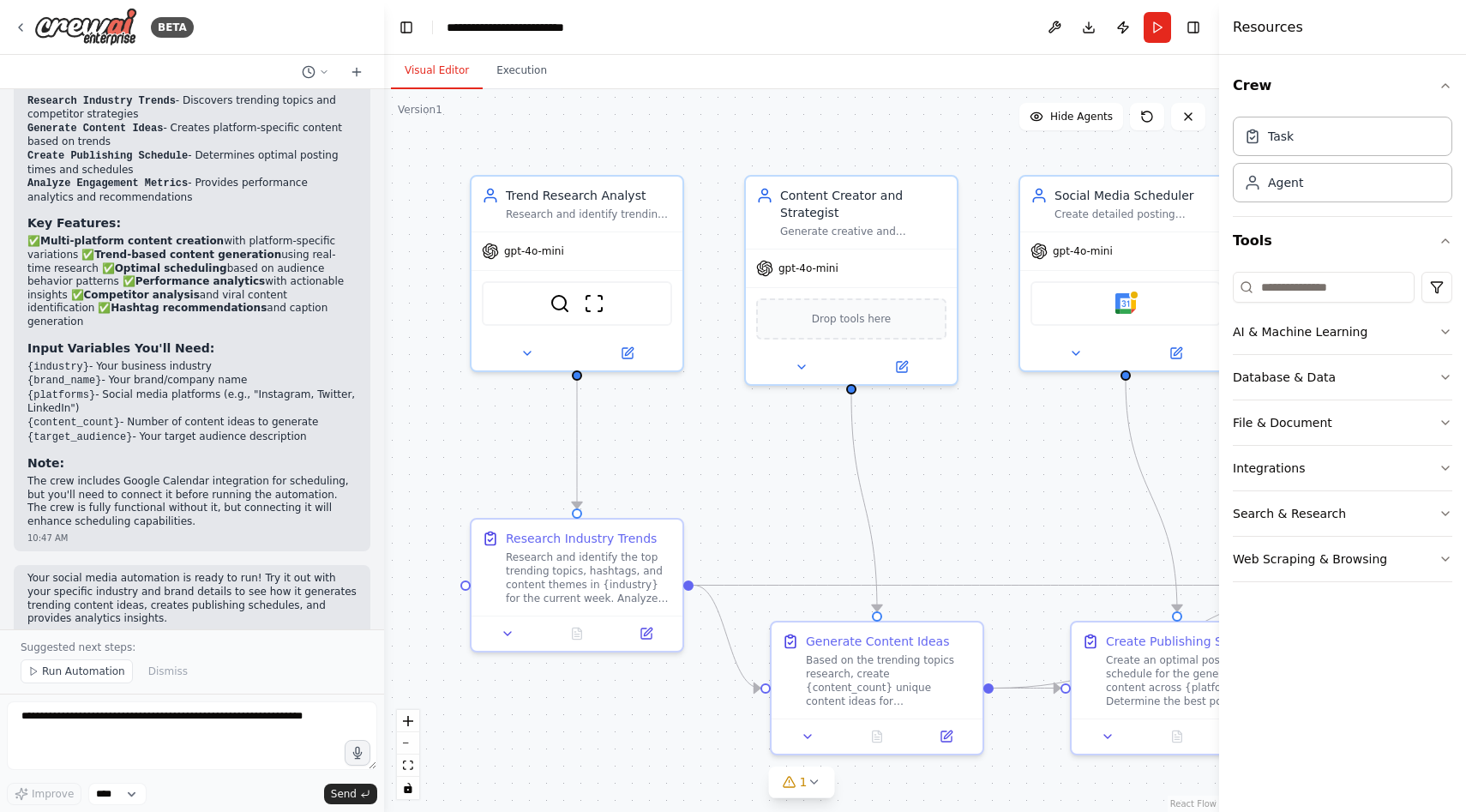
click at [976, 36] on header "**********" at bounding box center [801, 27] width 835 height 54
click at [1193, 30] on button "Toggle Right Sidebar" at bounding box center [1193, 27] width 24 height 24
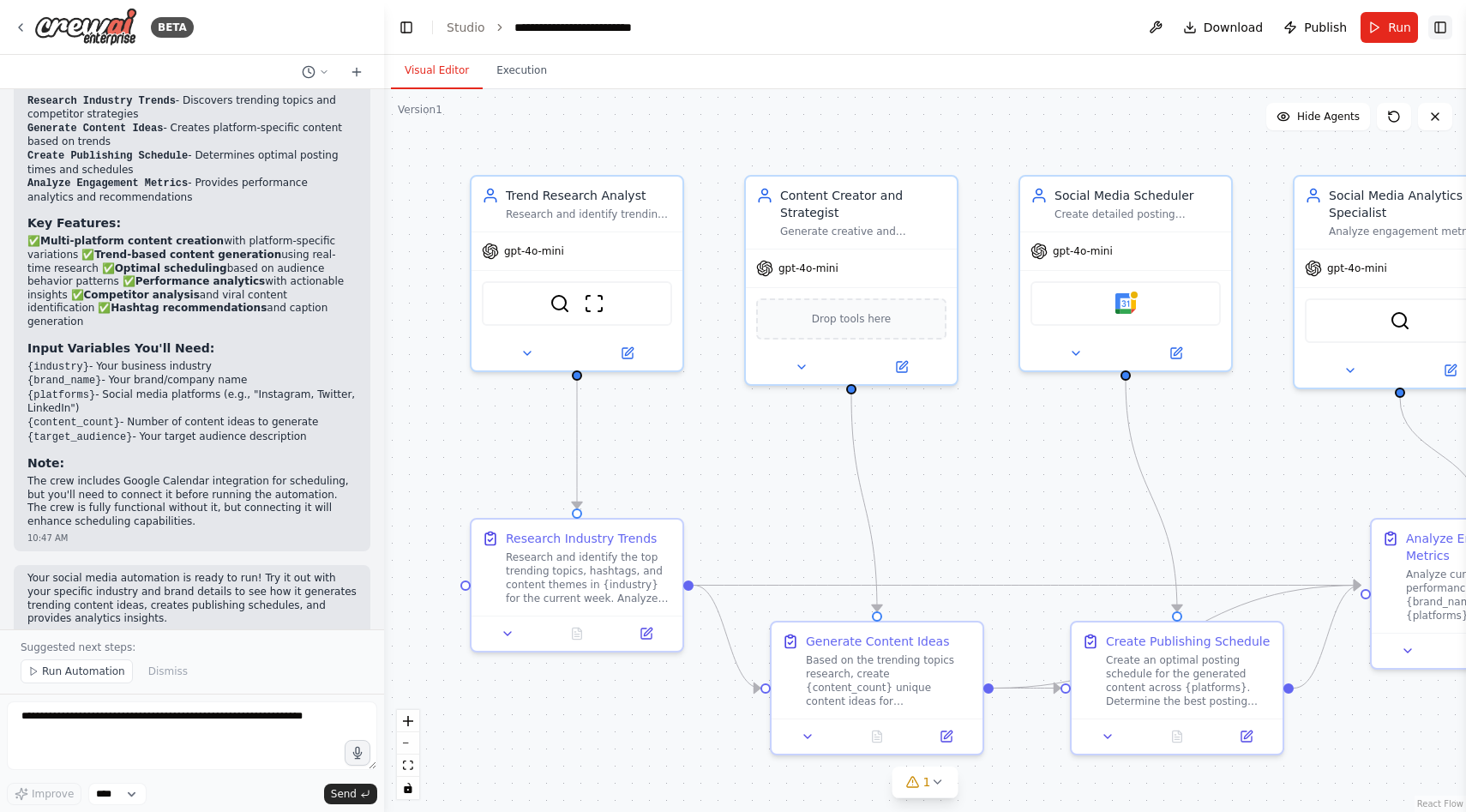
click at [1442, 22] on button "Toggle Right Sidebar" at bounding box center [1440, 27] width 24 height 24
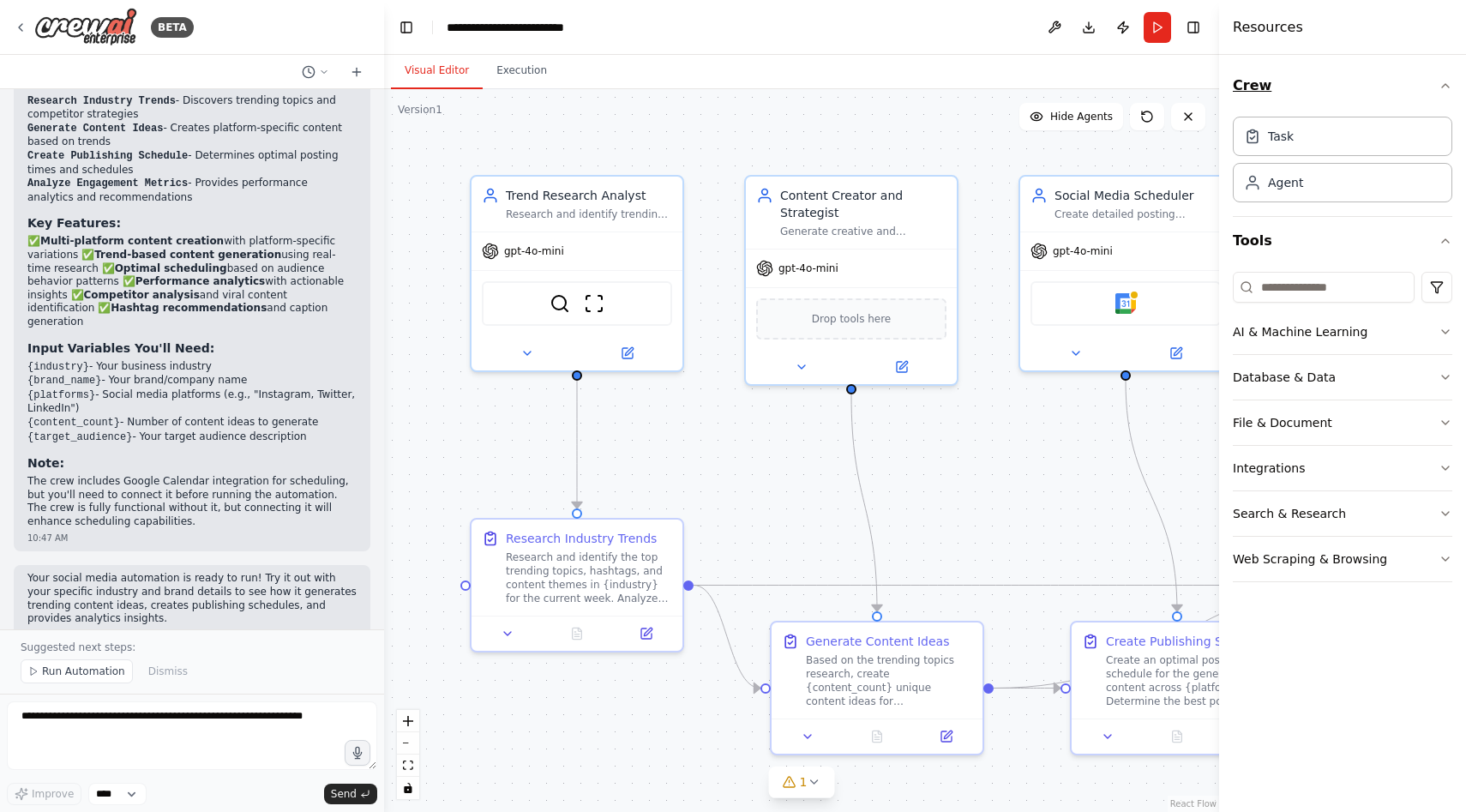
click at [1288, 90] on button "Crew" at bounding box center [1343, 85] width 220 height 48
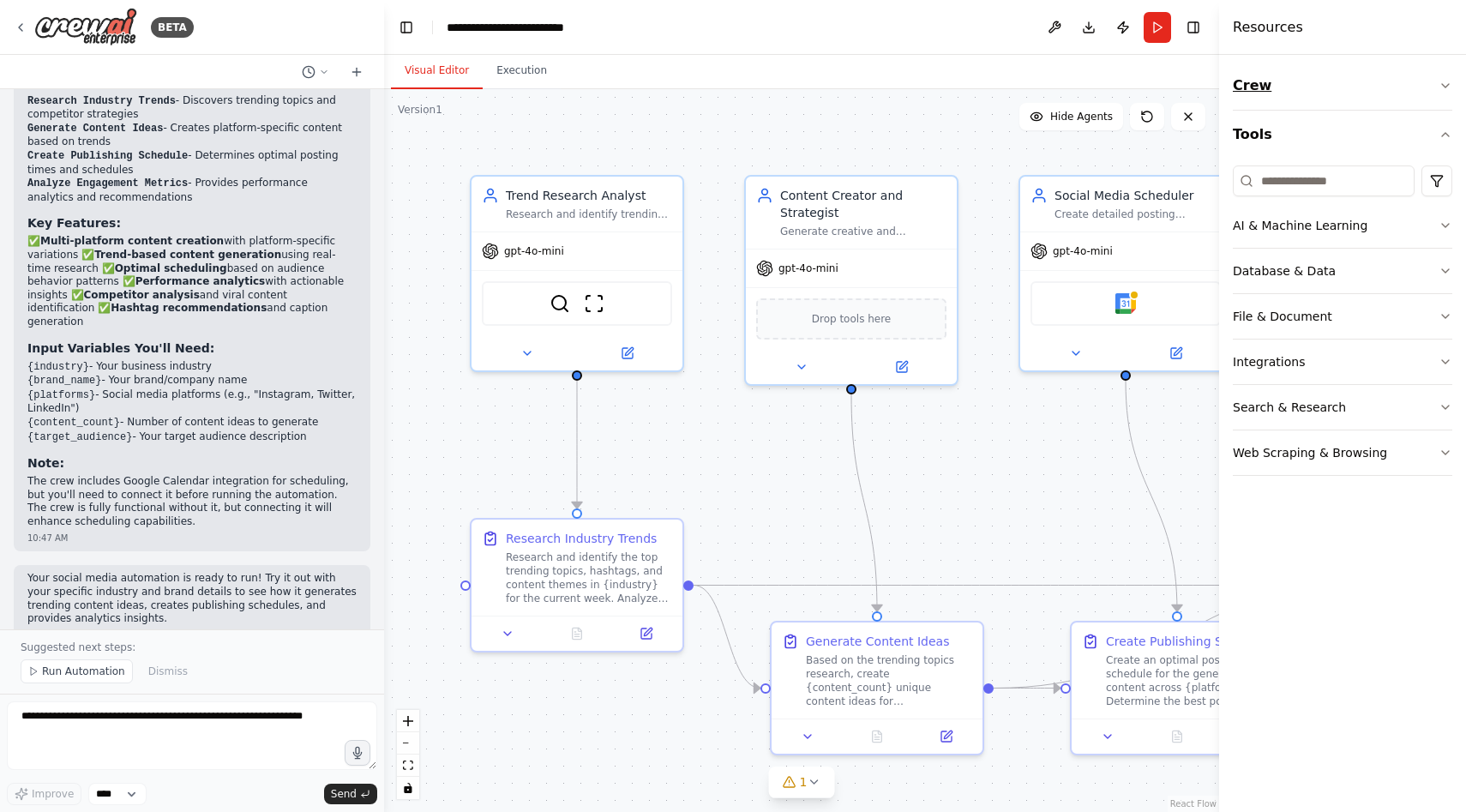
click at [1288, 90] on button "Crew" at bounding box center [1343, 85] width 220 height 48
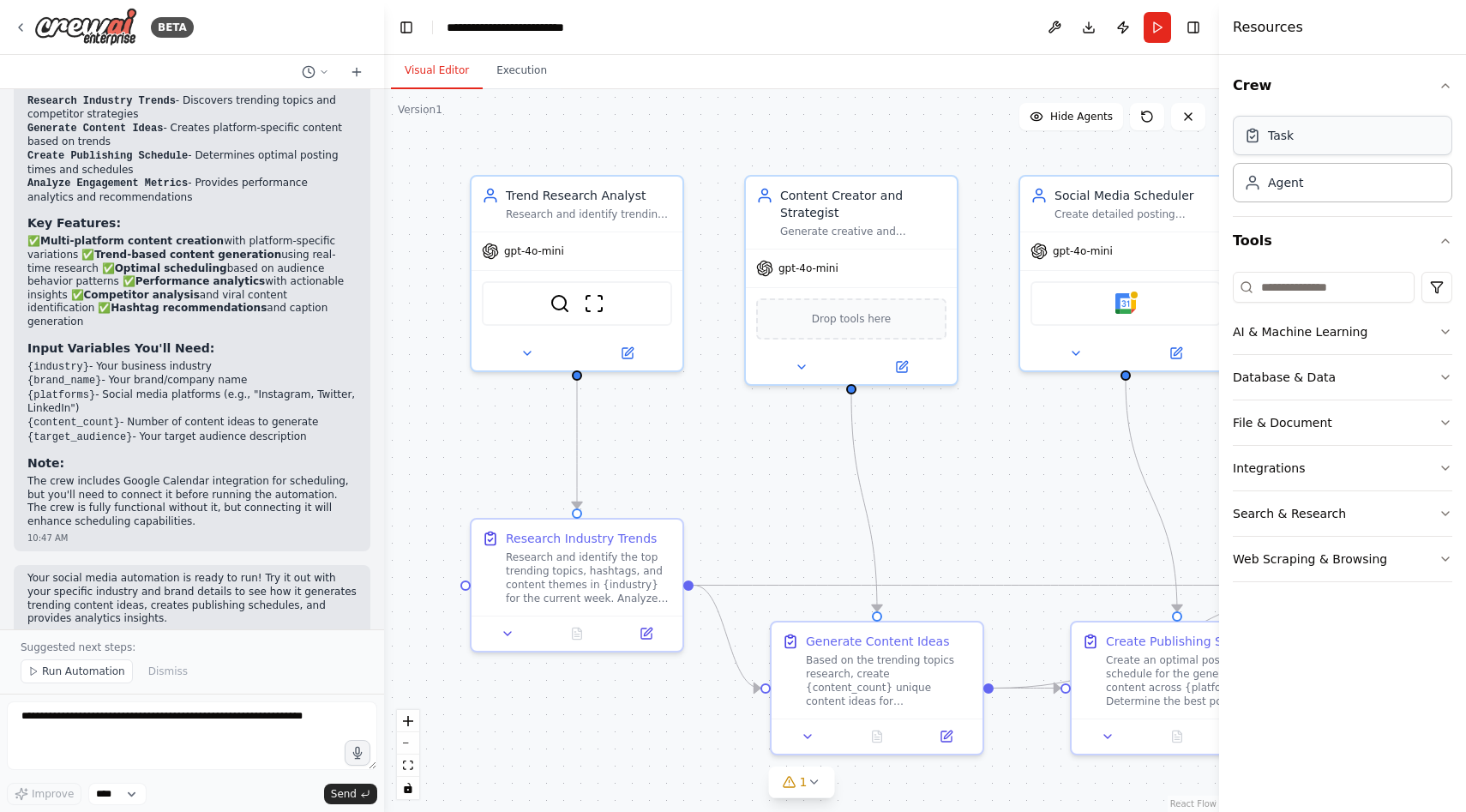
click at [1324, 147] on div "Task" at bounding box center [1343, 135] width 220 height 40
click at [1317, 82] on button "Crew" at bounding box center [1343, 85] width 220 height 48
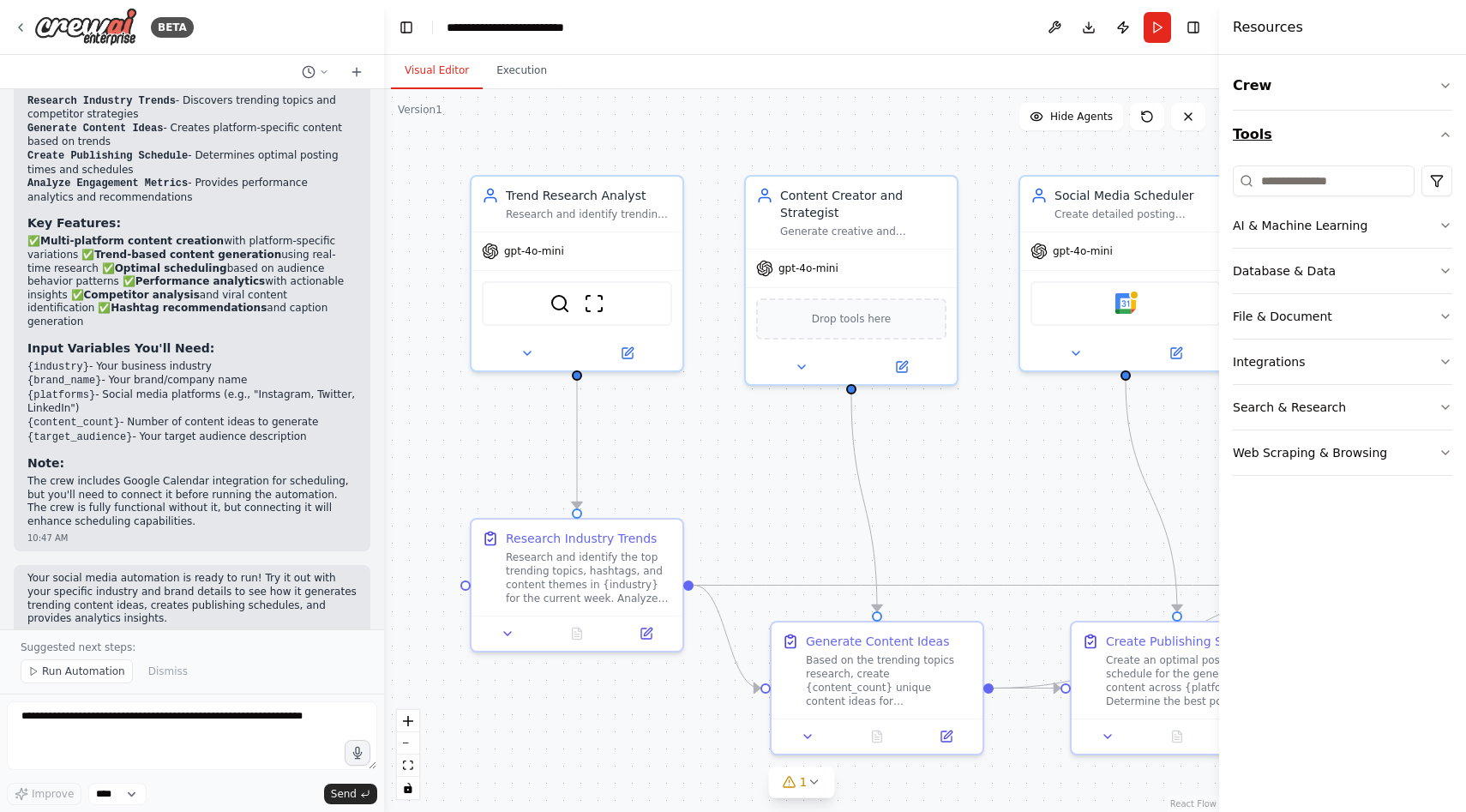
click at [1337, 128] on button "Tools" at bounding box center [1343, 134] width 220 height 48
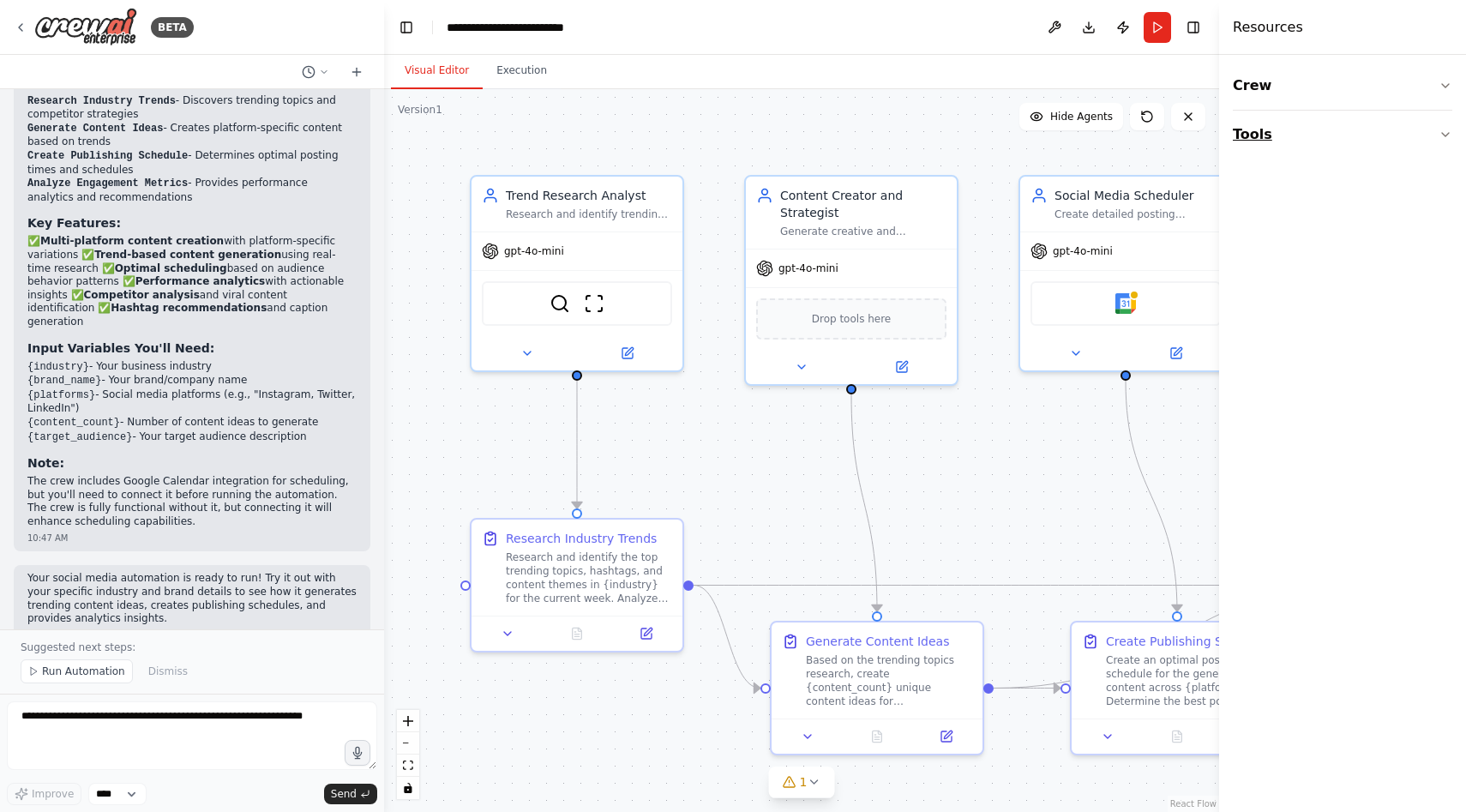
click at [1337, 128] on button "Tools" at bounding box center [1343, 134] width 220 height 48
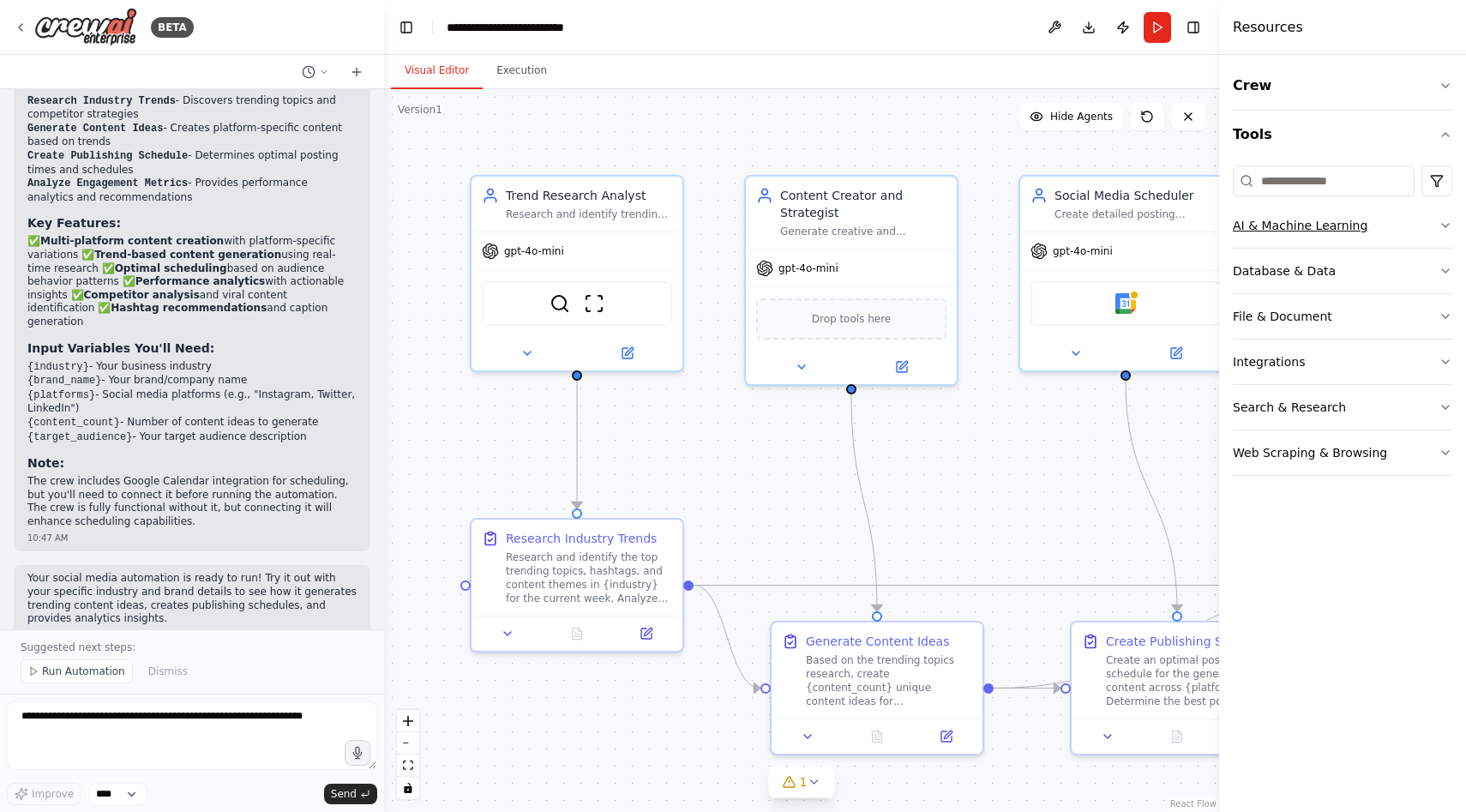
click at [1351, 216] on button "AI & Machine Learning" at bounding box center [1343, 225] width 220 height 45
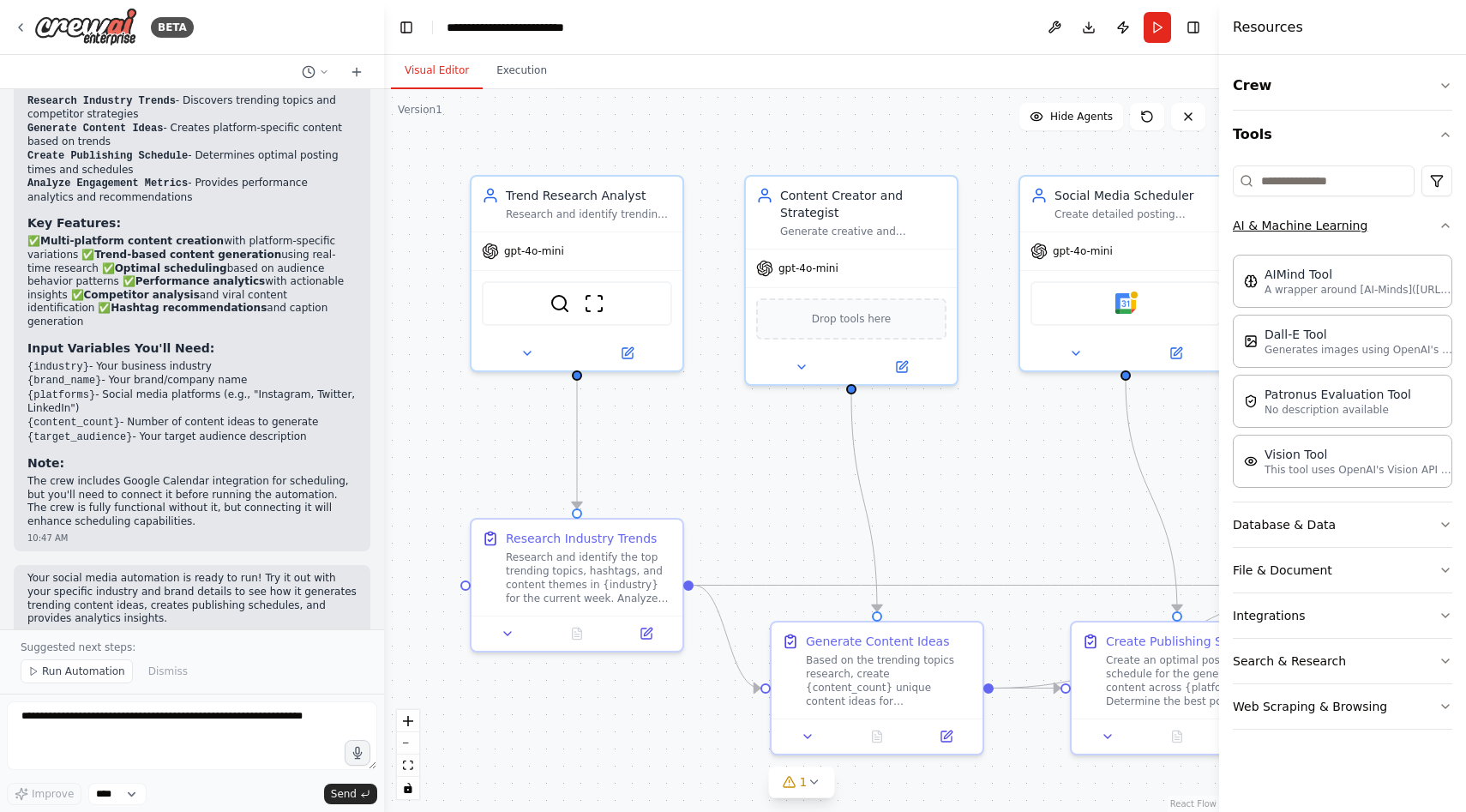
click at [1351, 216] on button "AI & Machine Learning" at bounding box center [1343, 225] width 220 height 45
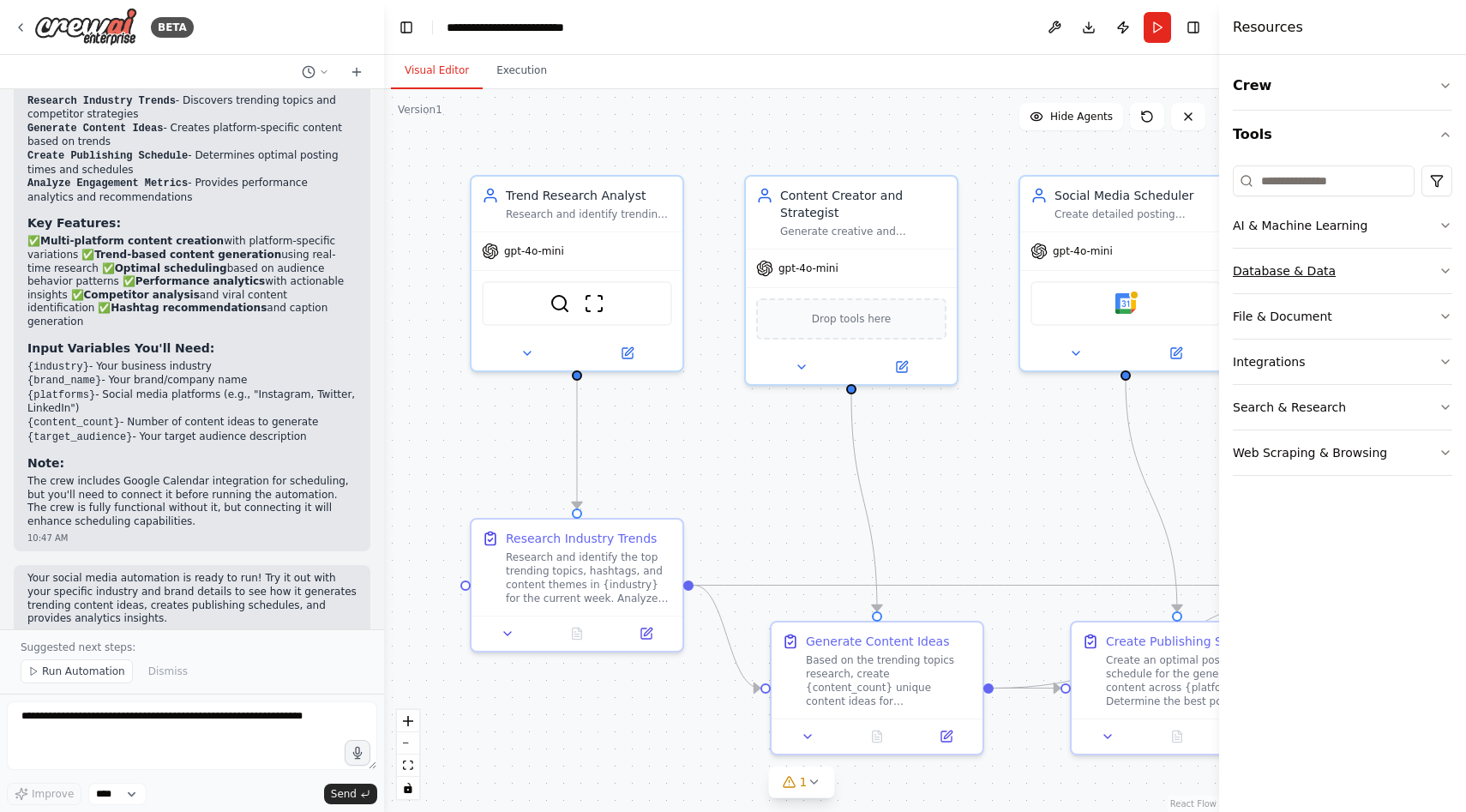
click at [1380, 265] on button "Database & Data" at bounding box center [1343, 271] width 220 height 45
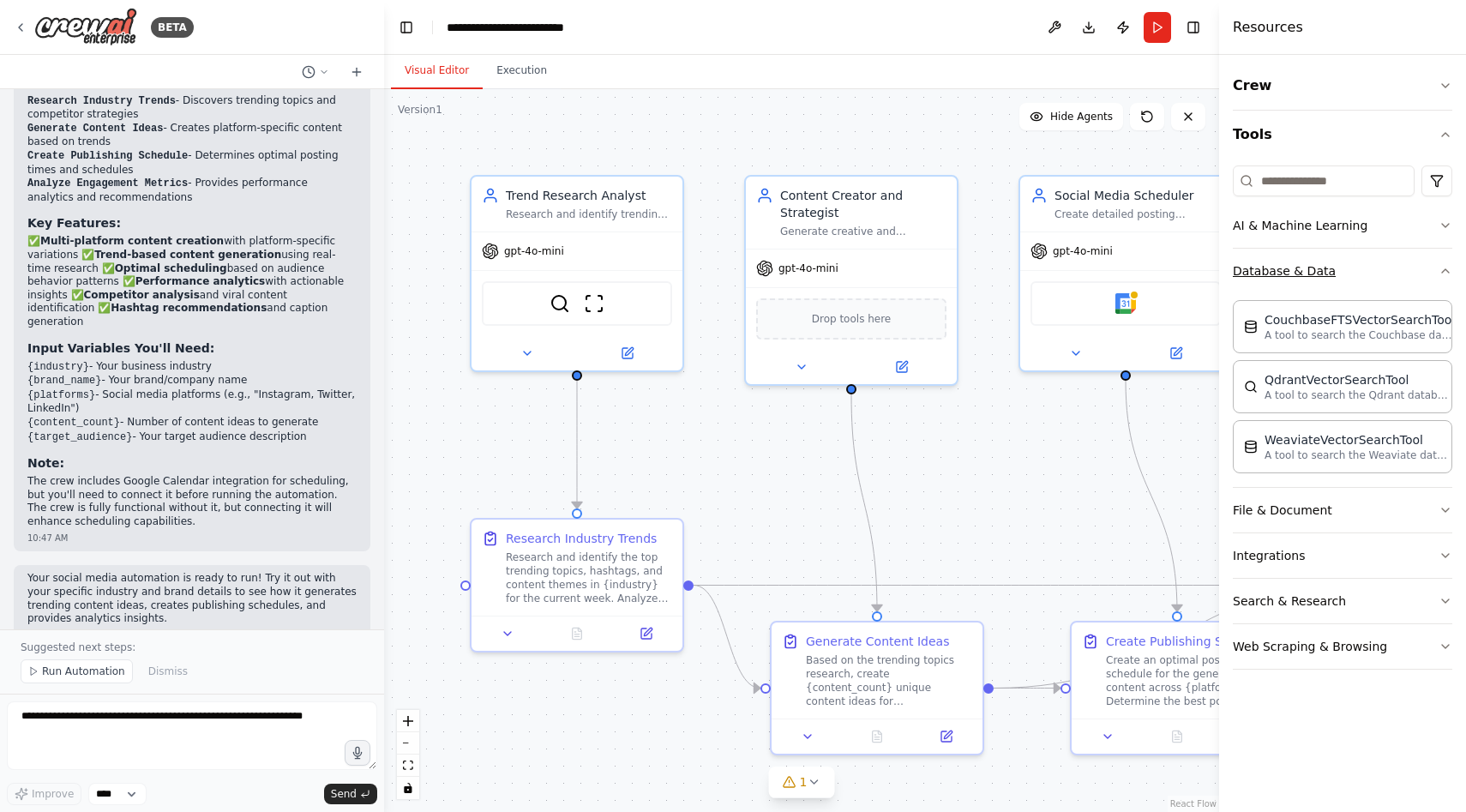
click at [1380, 265] on button "Database & Data" at bounding box center [1343, 271] width 220 height 45
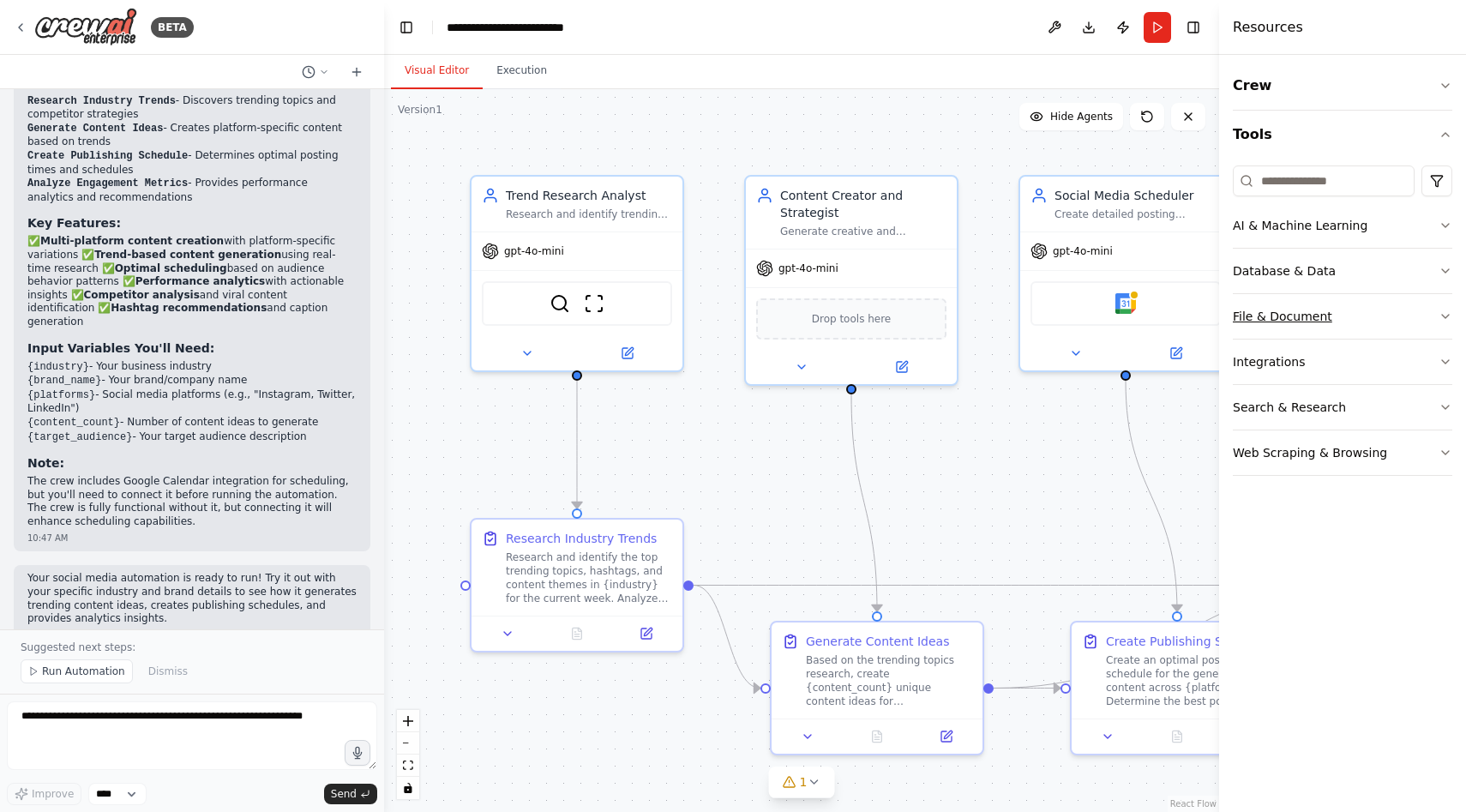
click at [1385, 312] on button "File & Document" at bounding box center [1343, 317] width 220 height 45
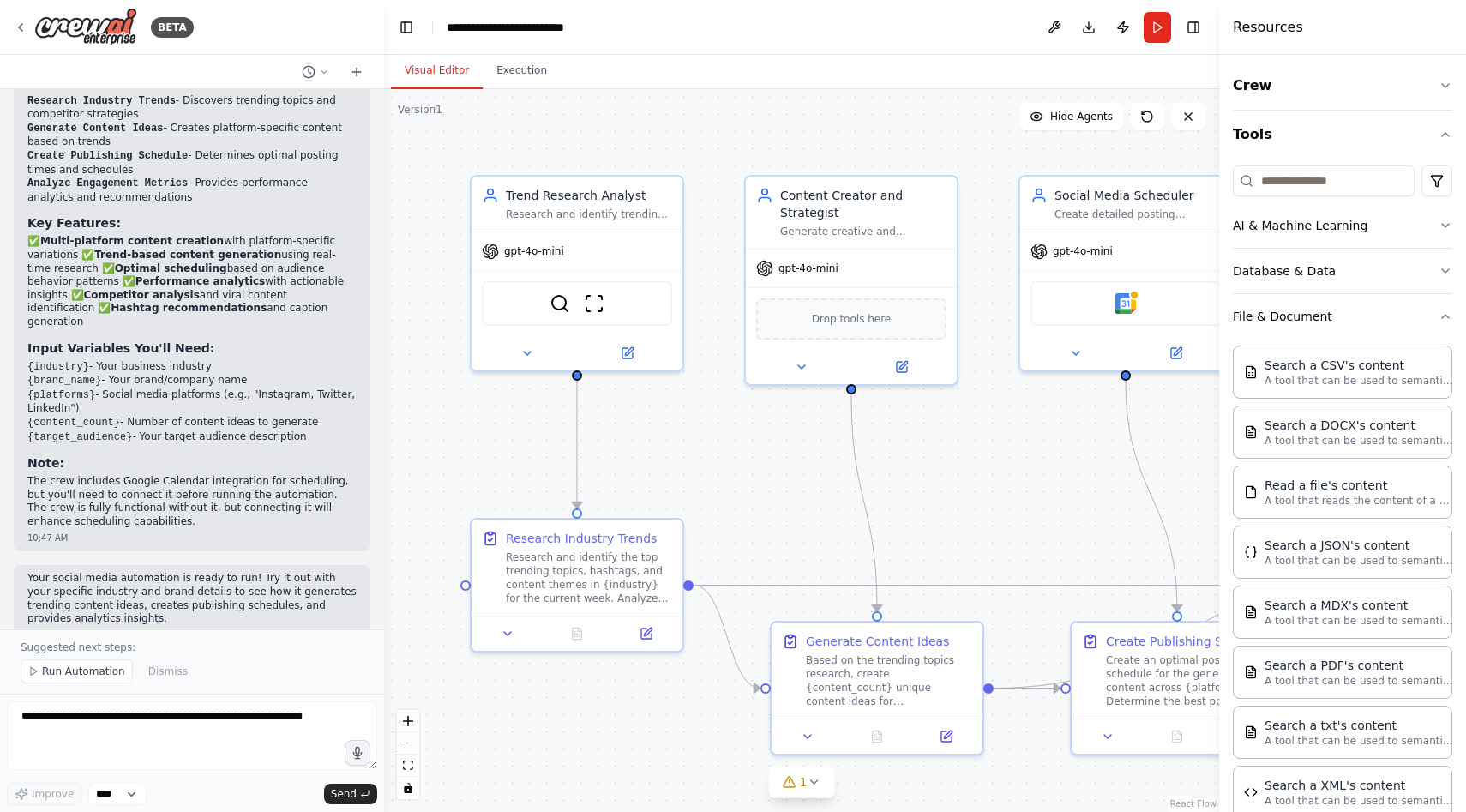
click at [1385, 310] on button "File & Document" at bounding box center [1343, 317] width 220 height 45
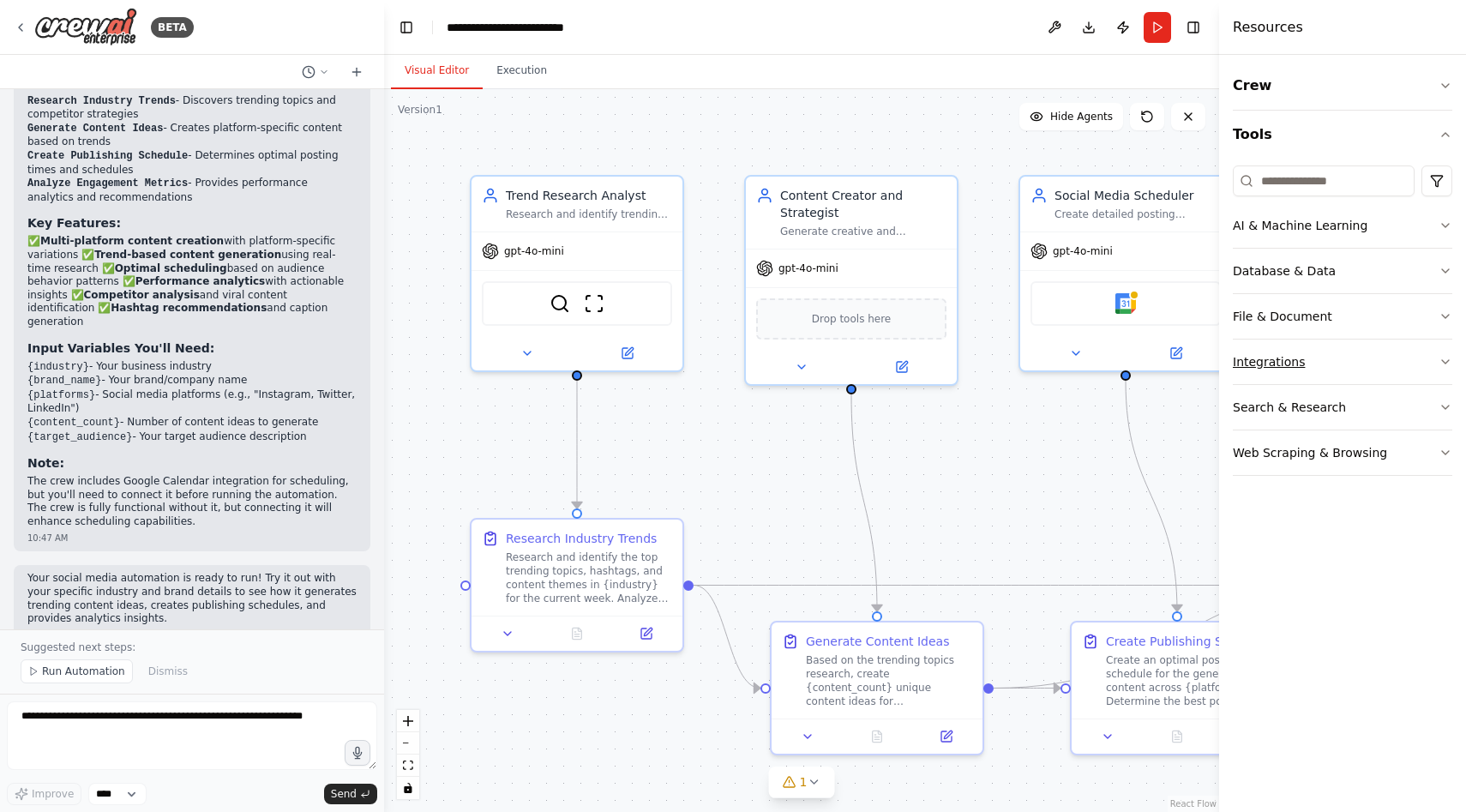
click at [1362, 358] on button "Integrations" at bounding box center [1343, 361] width 220 height 45
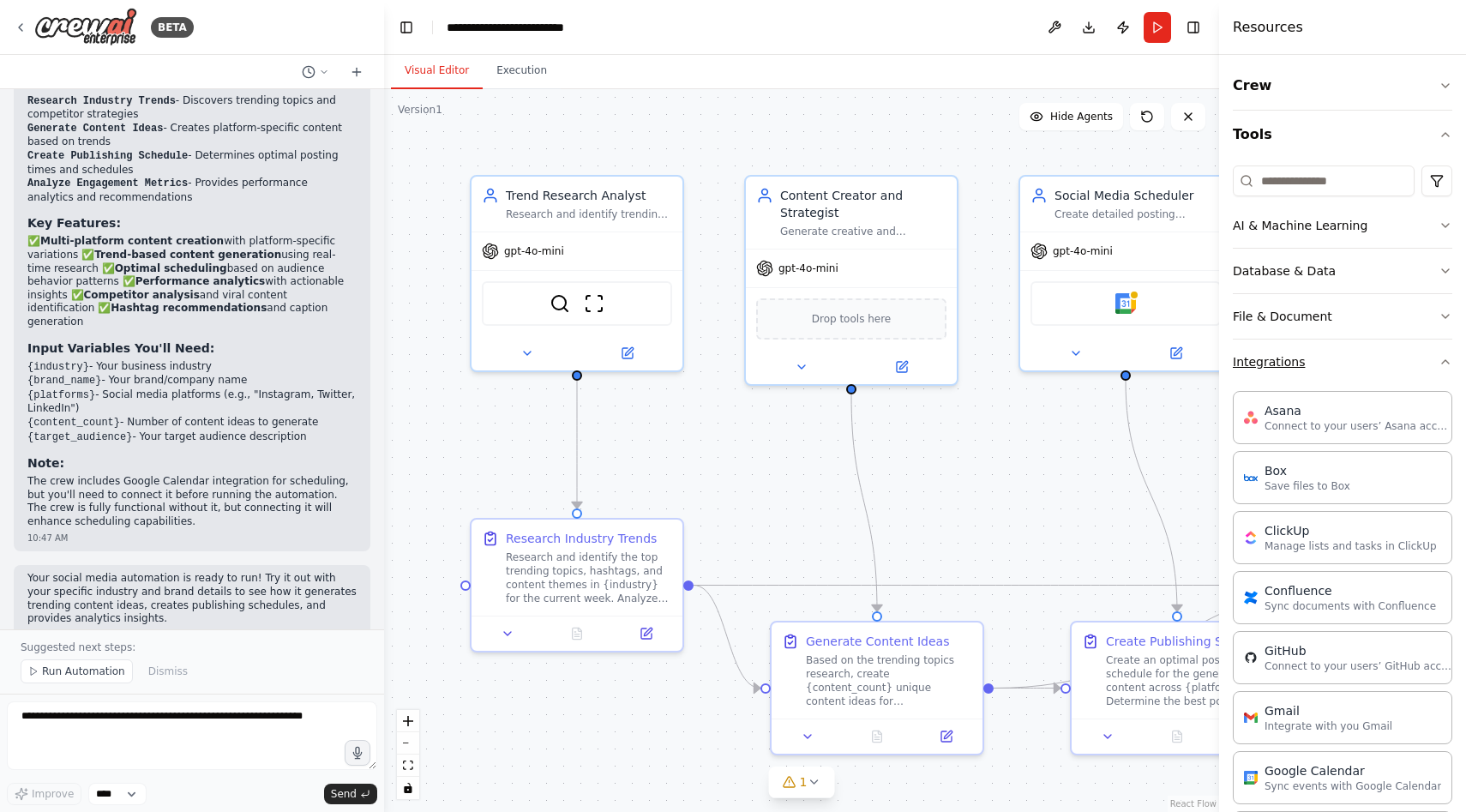
click at [1362, 358] on button "Integrations" at bounding box center [1343, 361] width 220 height 45
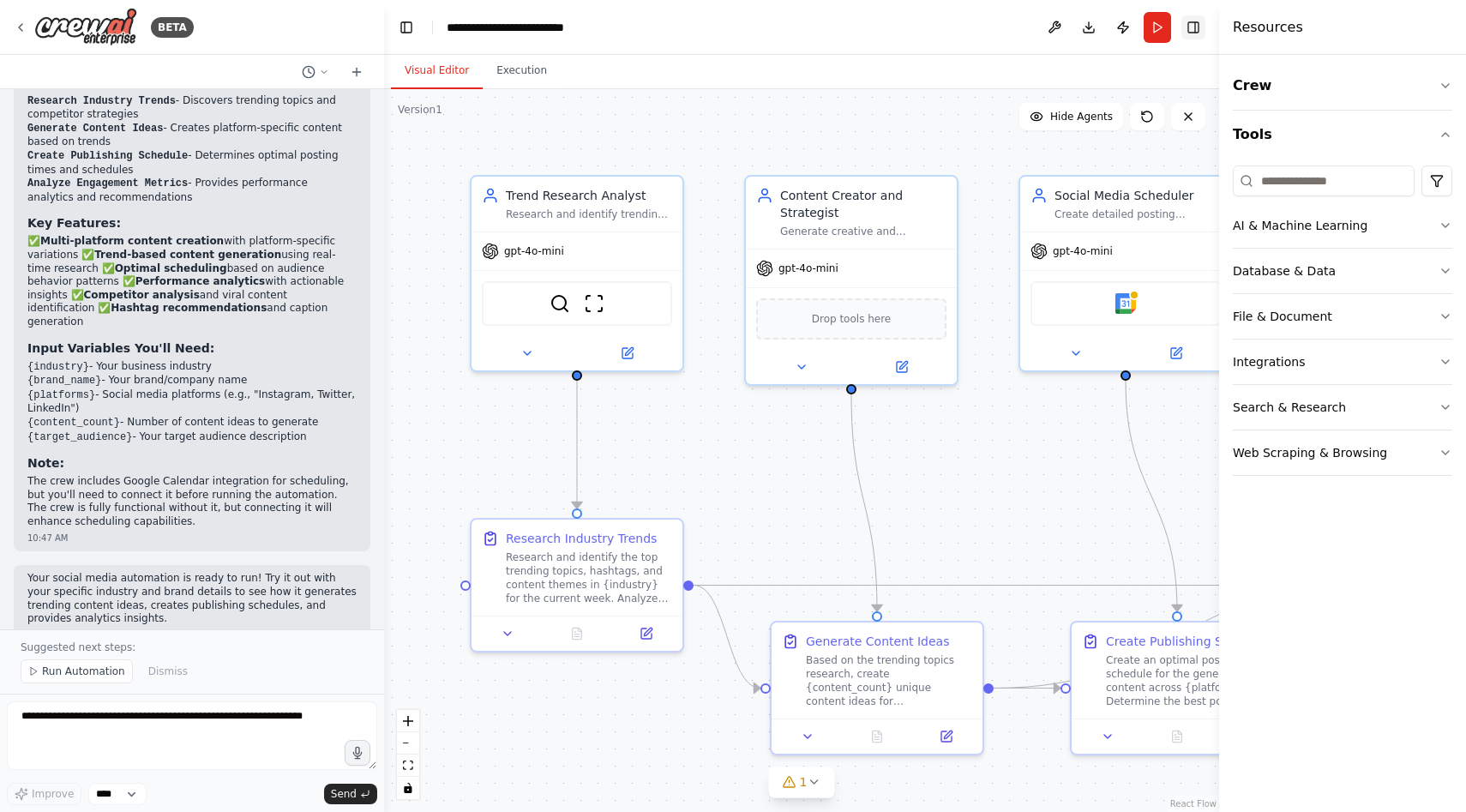
click at [1200, 22] on button "Toggle Right Sidebar" at bounding box center [1193, 27] width 24 height 24
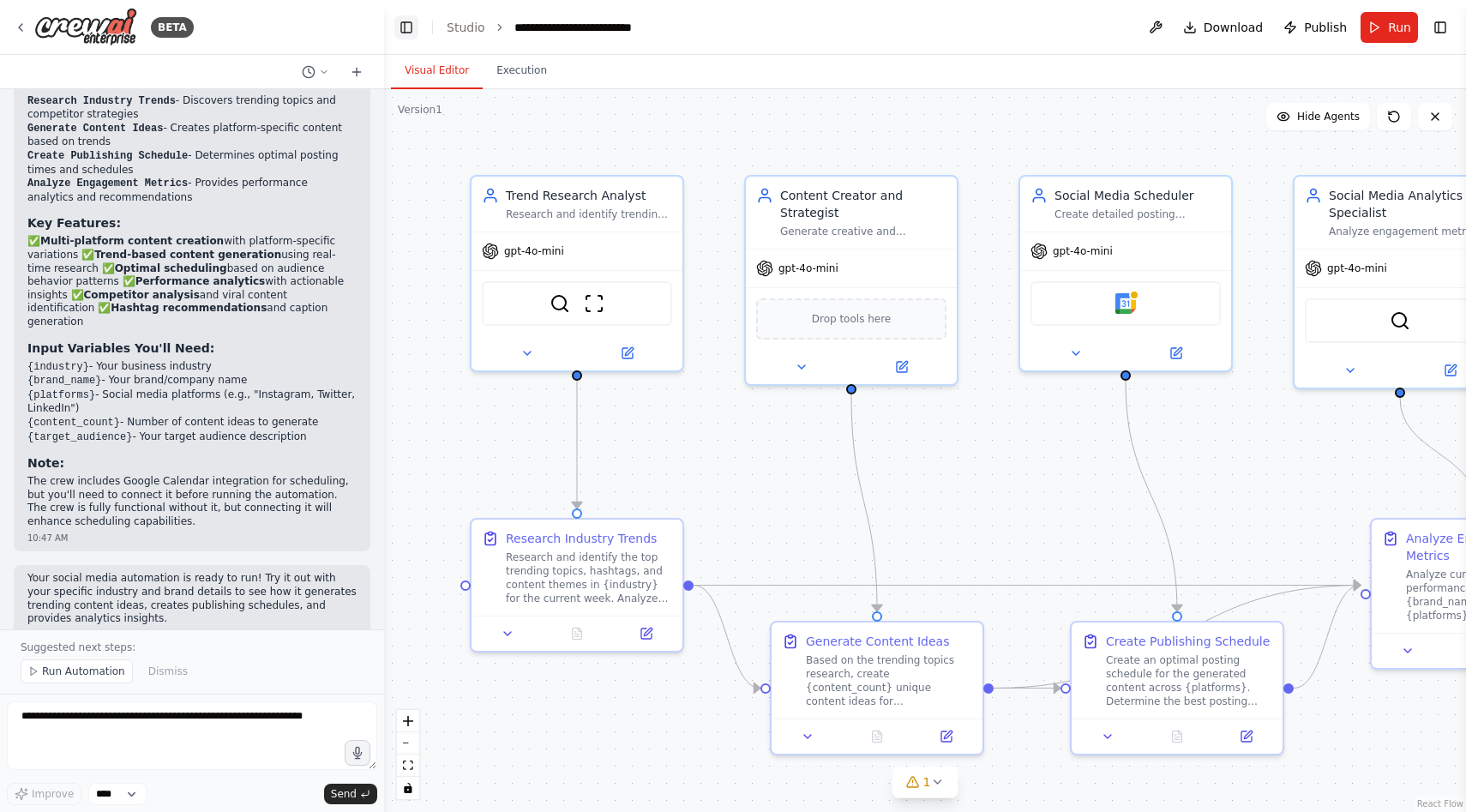
click at [411, 32] on button "Toggle Left Sidebar" at bounding box center [406, 27] width 24 height 24
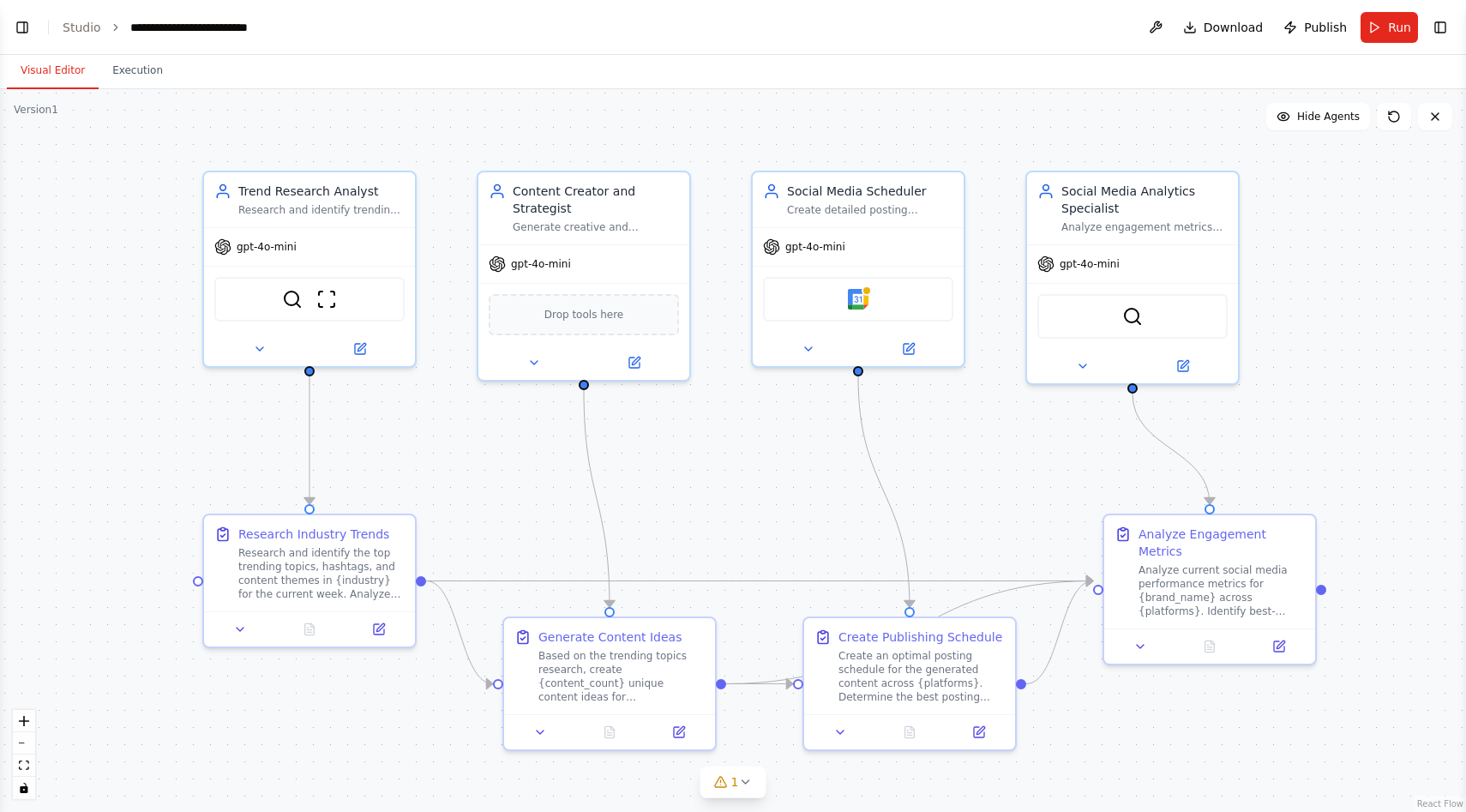
drag, startPoint x: 245, startPoint y: 131, endPoint x: 361, endPoint y: 127, distance: 116.1
click at [361, 127] on div ".deletable-edge-delete-btn { width: 20px; height: 20px; border: 0px solid #ffff…" at bounding box center [733, 451] width 1466 height 723
click at [1347, 114] on span "Hide Agents" at bounding box center [1328, 117] width 62 height 14
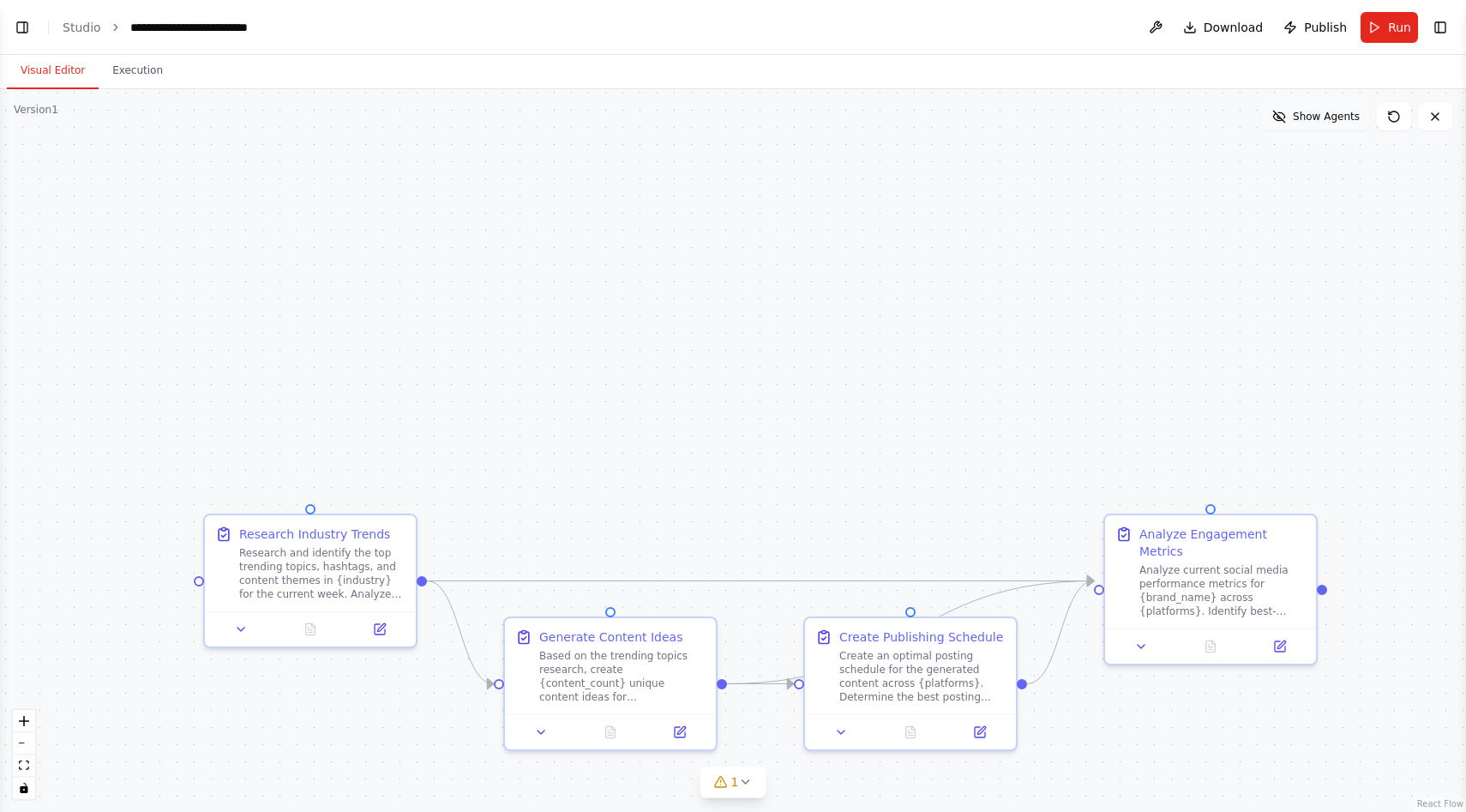
click at [1347, 114] on span "Show Agents" at bounding box center [1326, 117] width 67 height 14
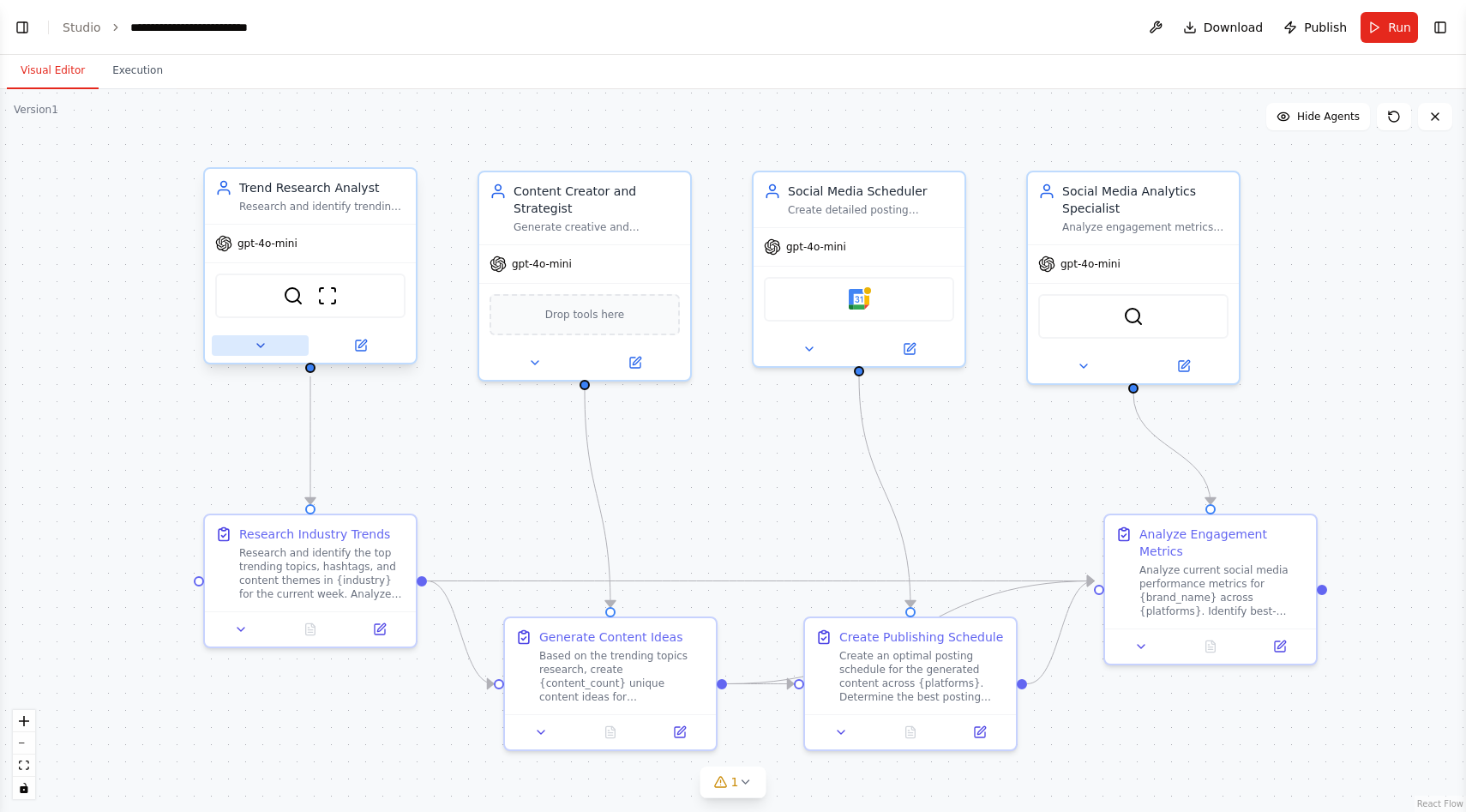
click at [252, 347] on button at bounding box center [260, 345] width 97 height 20
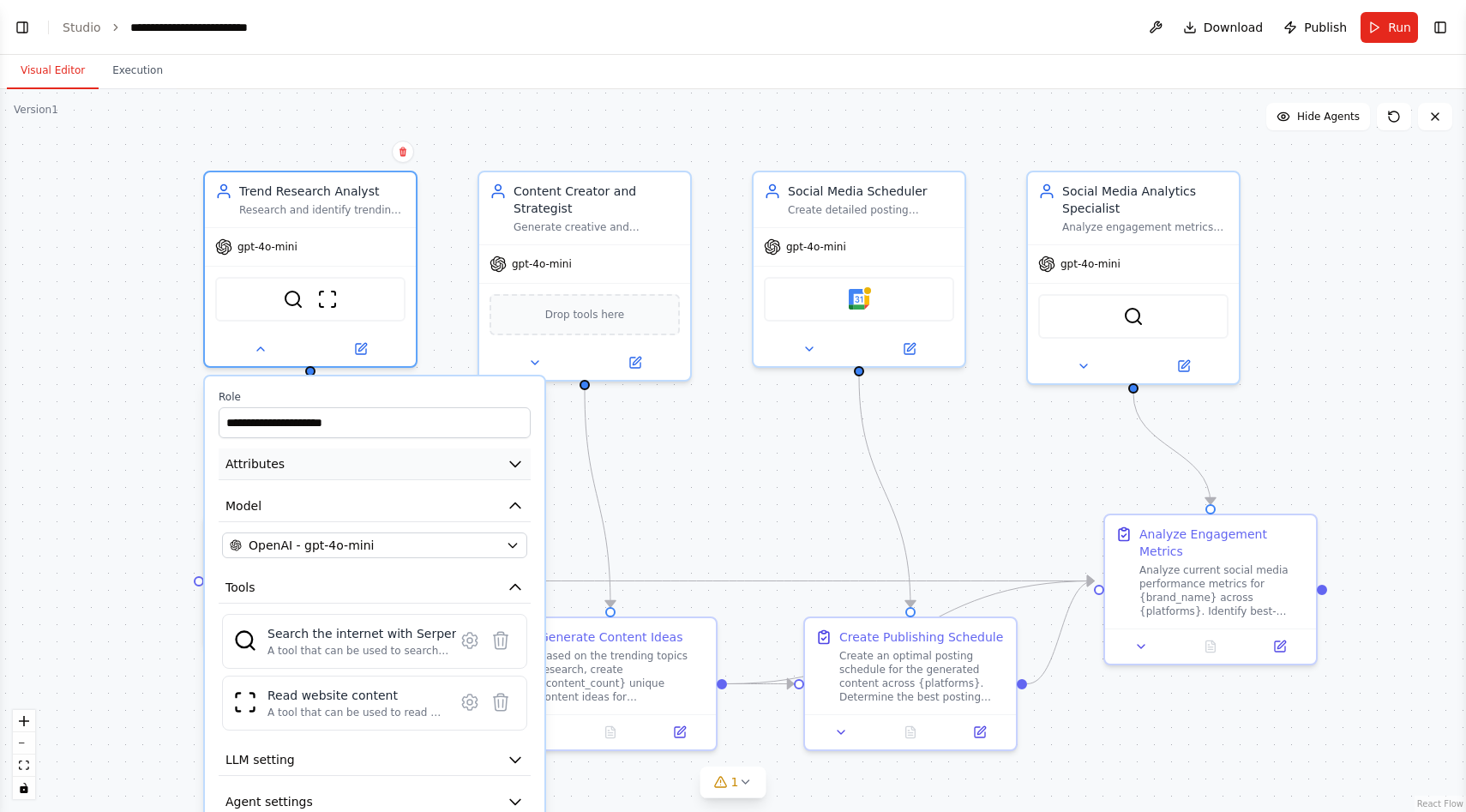
click at [358, 466] on button "Attributes" at bounding box center [374, 464] width 312 height 32
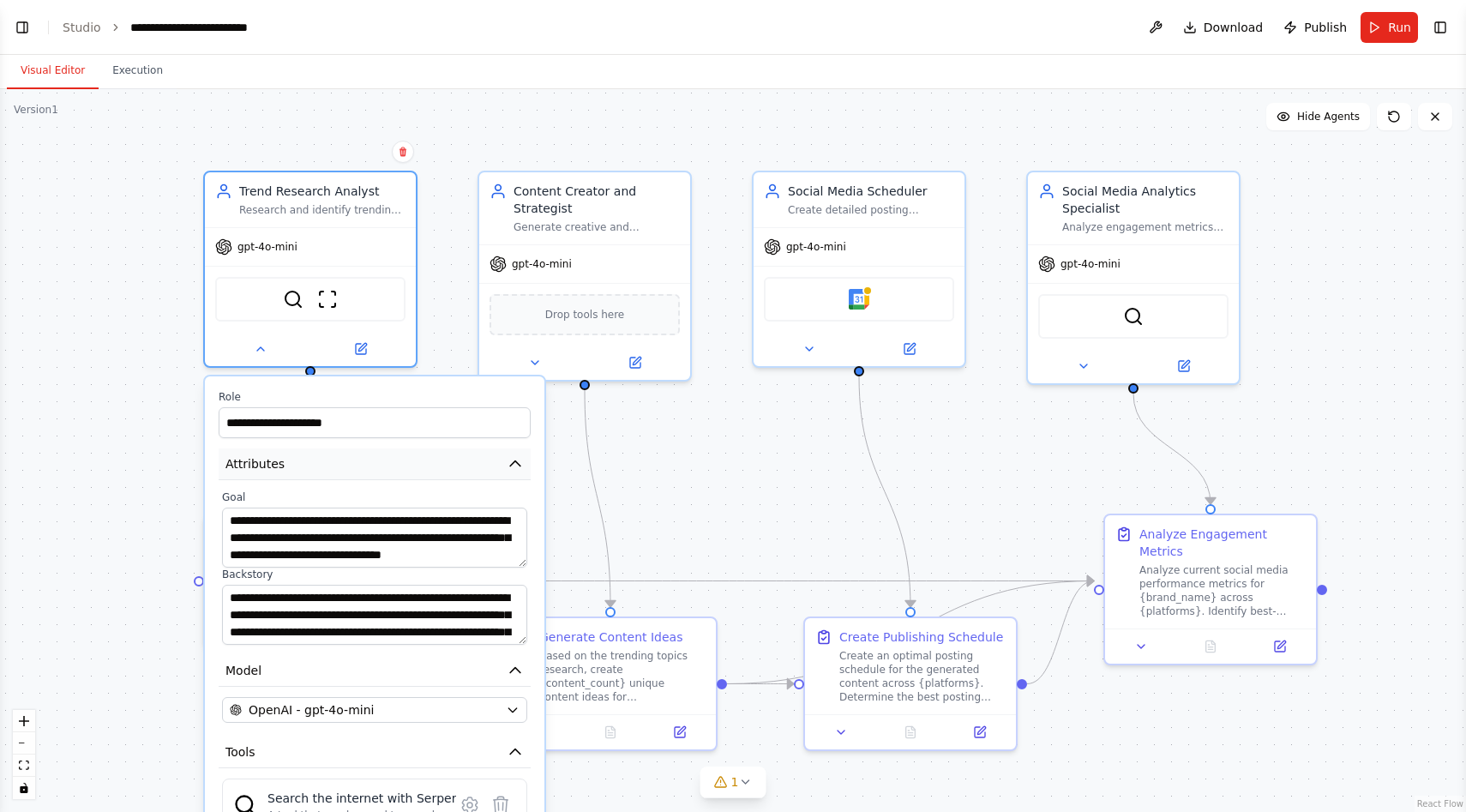
click at [358, 466] on button "Attributes" at bounding box center [374, 464] width 312 height 32
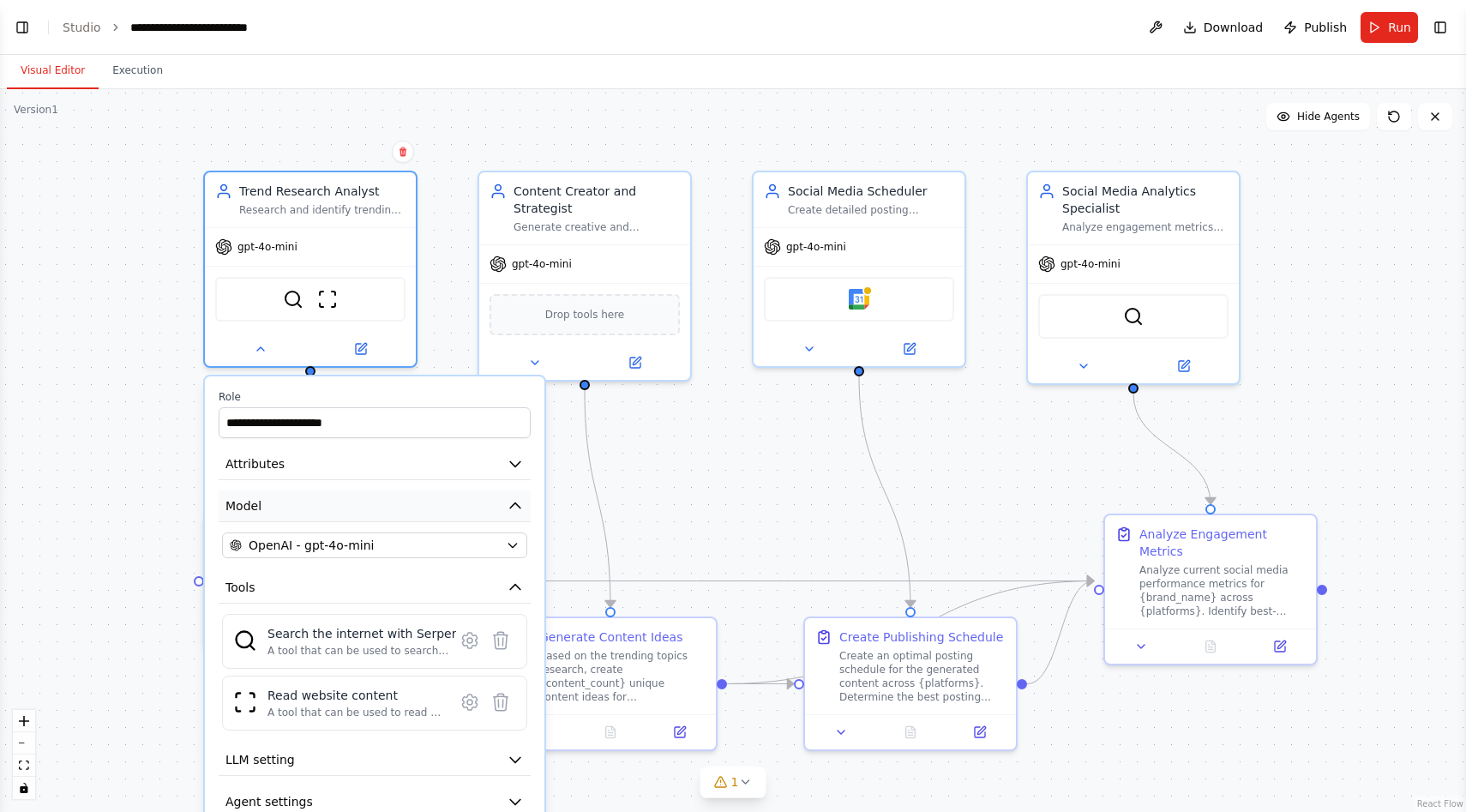
click at [364, 502] on button "Model" at bounding box center [374, 506] width 312 height 32
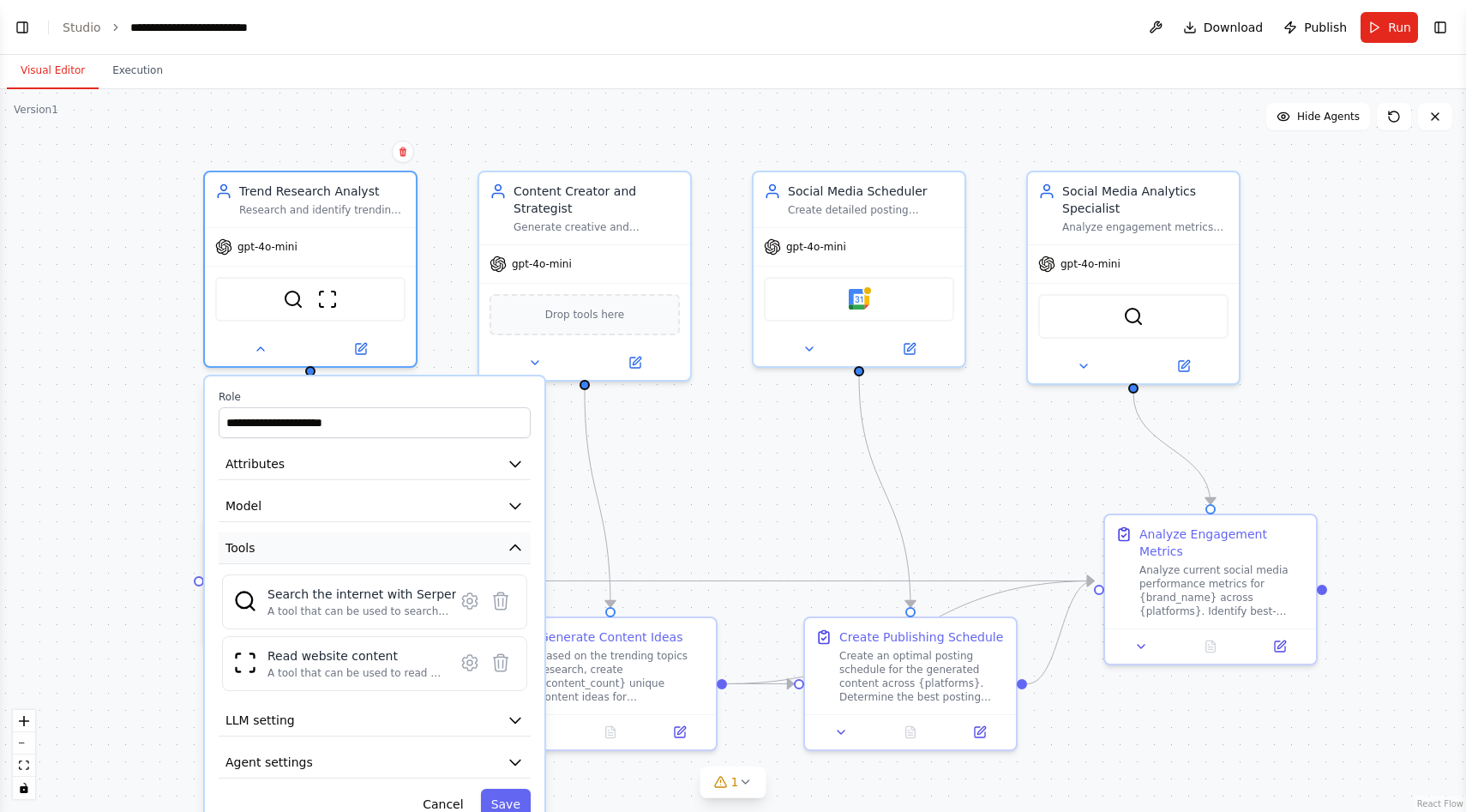
click at [377, 540] on button "Tools" at bounding box center [374, 548] width 312 height 32
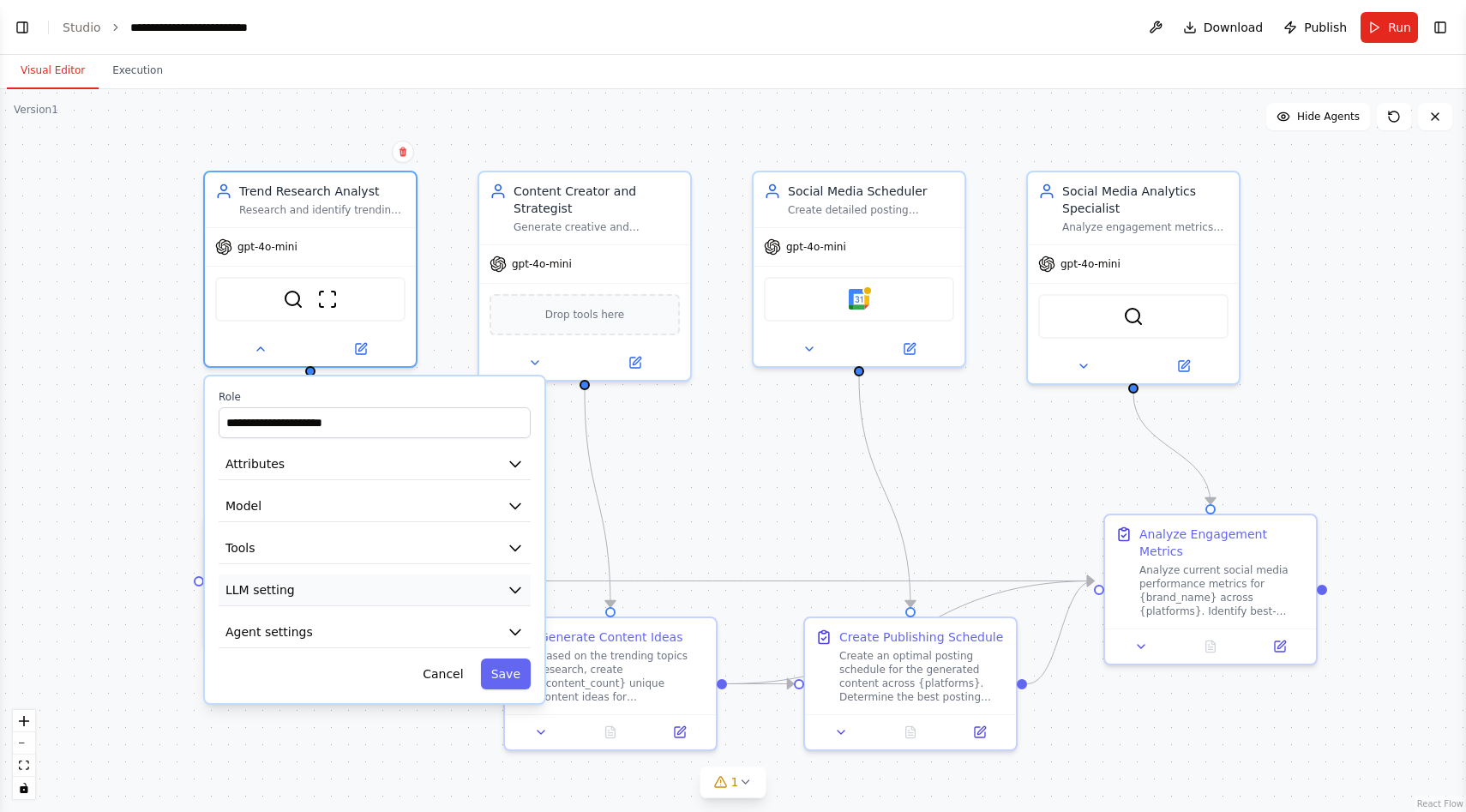
click at [376, 580] on button "LLM setting" at bounding box center [374, 590] width 312 height 32
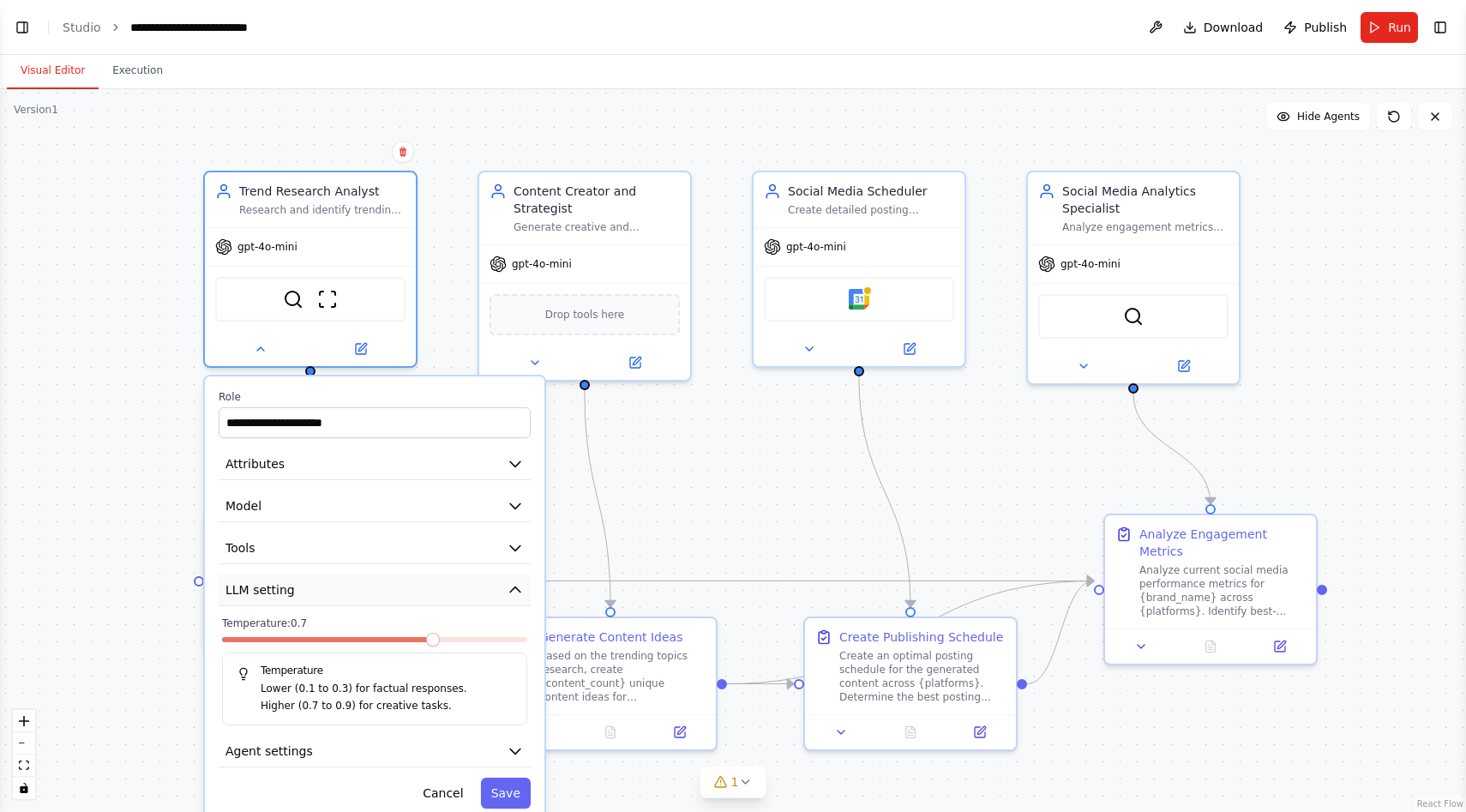
click at [376, 580] on button "LLM setting" at bounding box center [374, 590] width 312 height 32
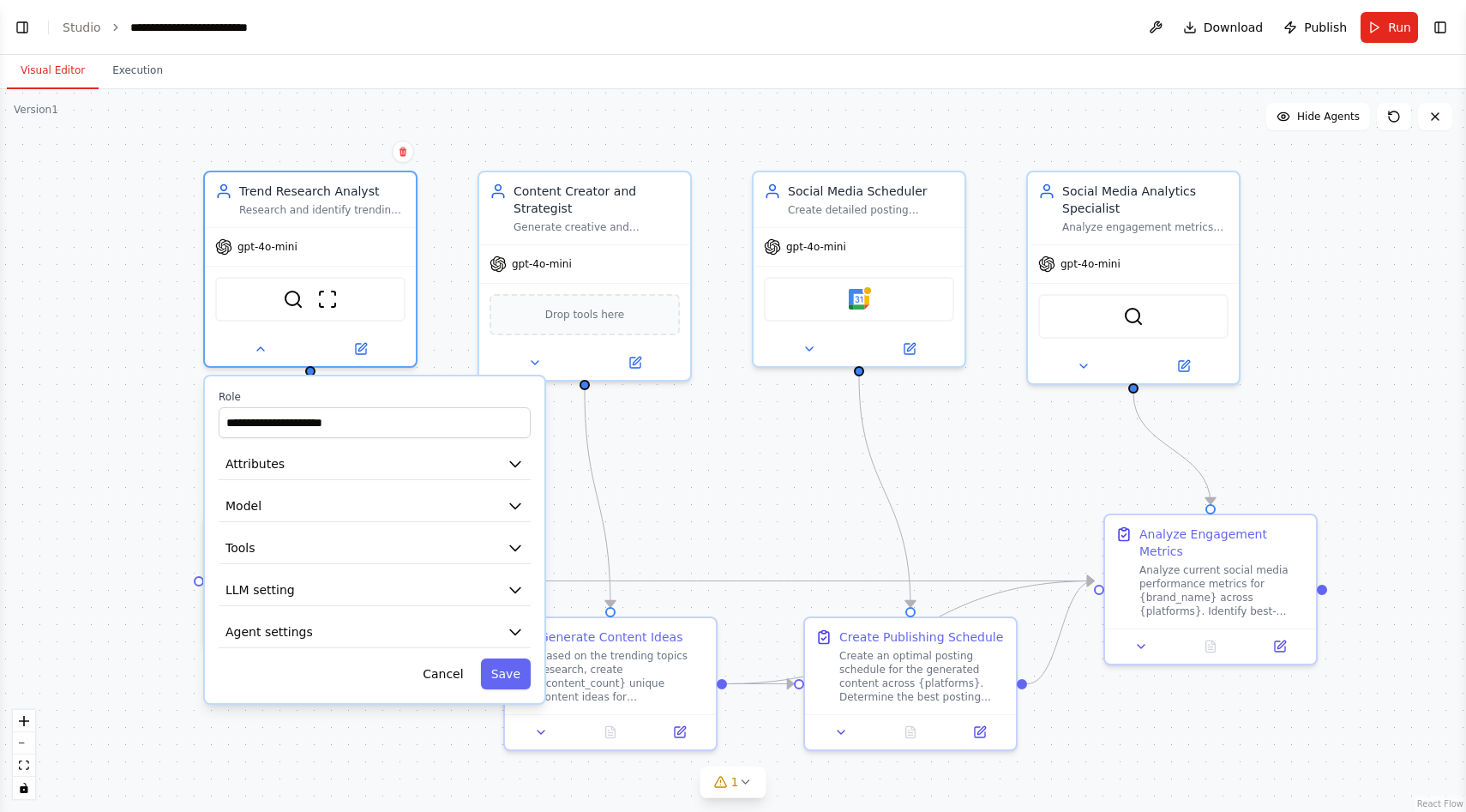
click at [415, 654] on div "**********" at bounding box center [374, 539] width 339 height 326
click at [410, 648] on div "**********" at bounding box center [374, 539] width 339 height 326
click at [406, 638] on button "Agent settings" at bounding box center [374, 632] width 312 height 32
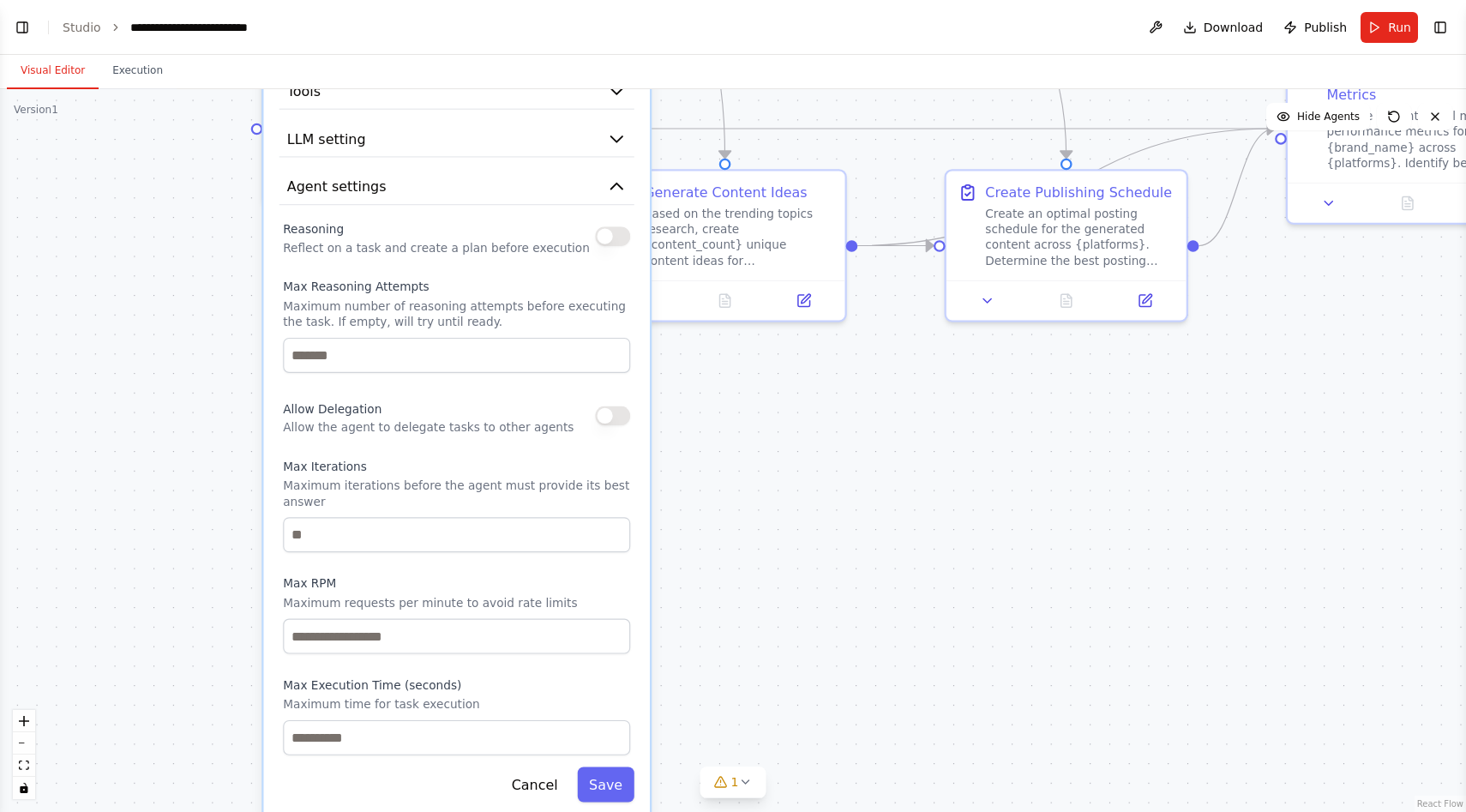
drag, startPoint x: 186, startPoint y: 558, endPoint x: 202, endPoint y: 82, distance: 476.3
click at [202, 82] on div "Visual Editor Execution Version 1 Show Tools Hide Agents .deletable-edge-delete…" at bounding box center [733, 432] width 1466 height 757
drag, startPoint x: 203, startPoint y: 82, endPoint x: 135, endPoint y: 544, distance: 467.0
click at [135, 544] on div "Visual Editor Execution Version 1 Show Tools Hide Agents .deletable-edge-delete…" at bounding box center [733, 432] width 1466 height 757
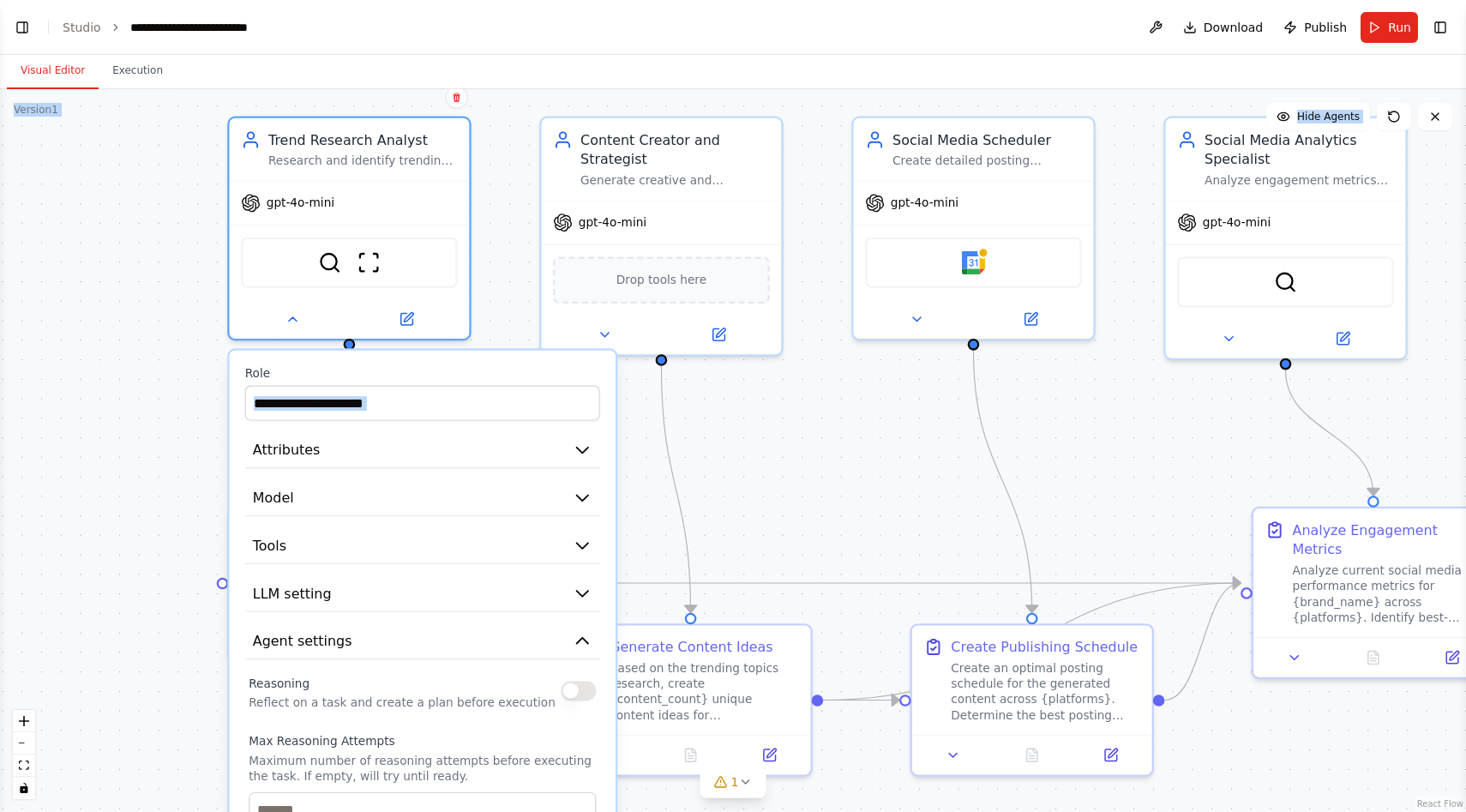
drag, startPoint x: 171, startPoint y: 245, endPoint x: 137, endPoint y: 697, distance: 453.3
click at [136, 698] on div ".deletable-edge-delete-btn { width: 20px; height: 20px; border: 0px solid #ffff…" at bounding box center [733, 451] width 1466 height 723
click at [295, 303] on button at bounding box center [292, 315] width 111 height 23
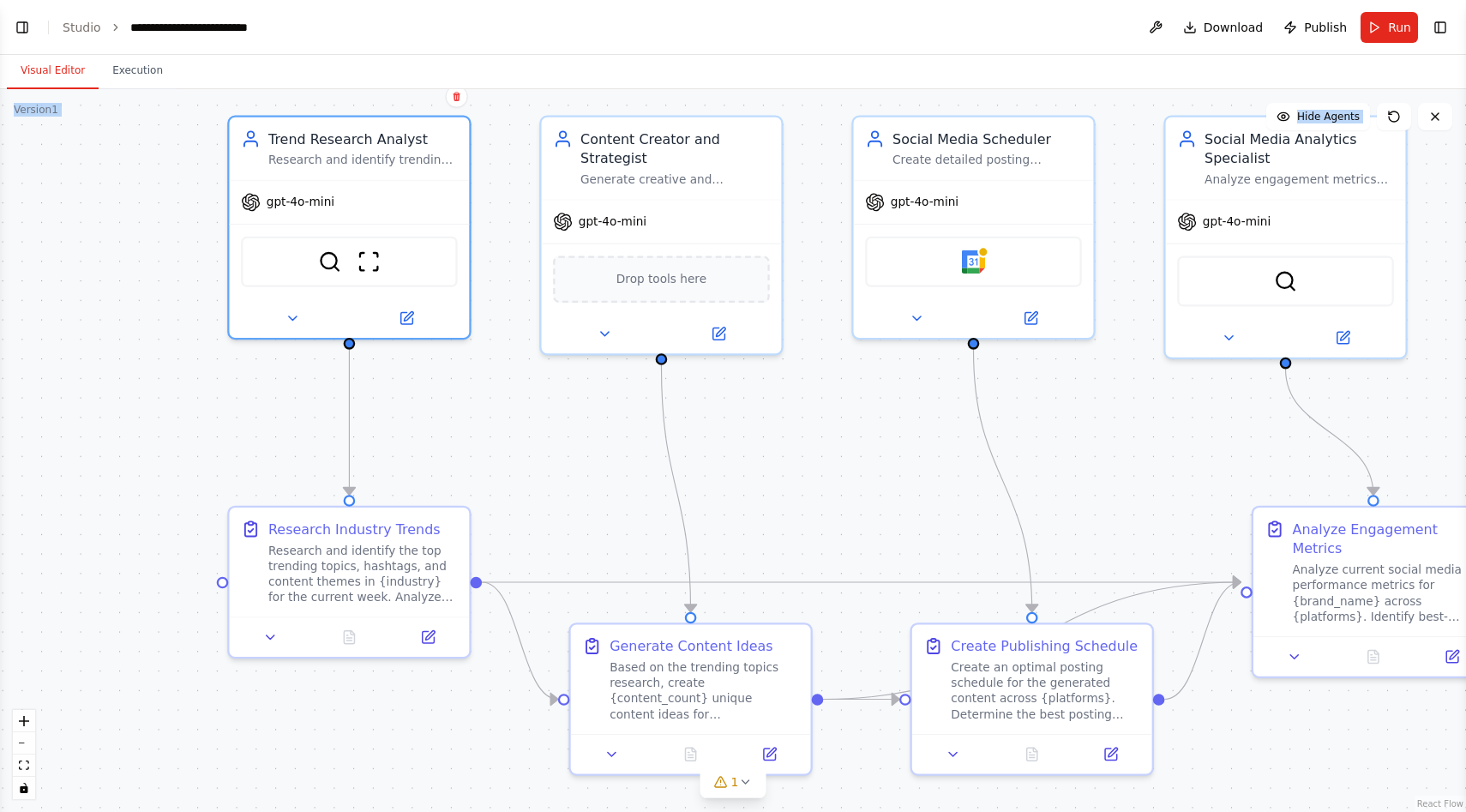
click at [483, 418] on div ".deletable-edge-delete-btn { width: 20px; height: 20px; border: 0px solid #ffff…" at bounding box center [733, 451] width 1466 height 723
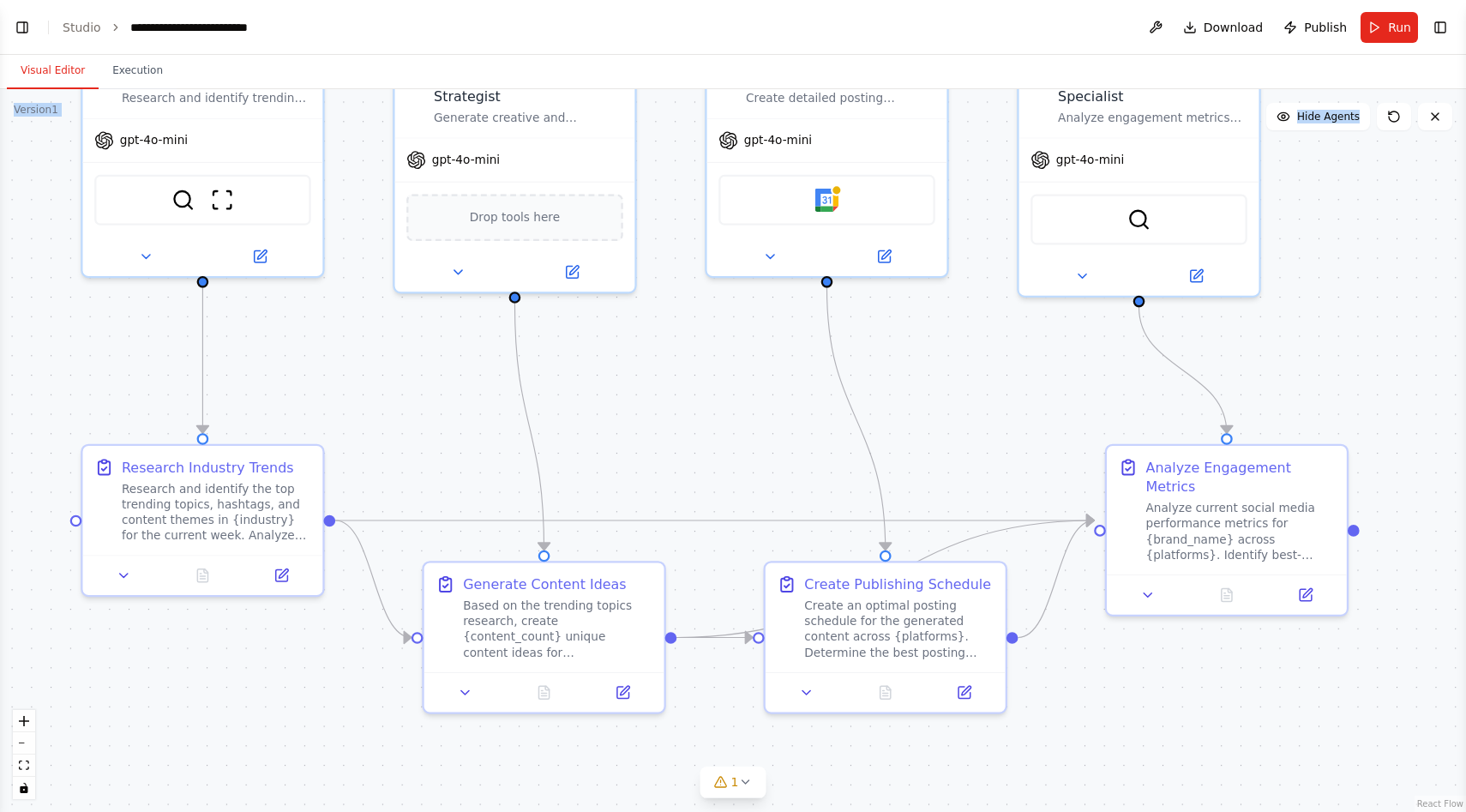
drag, startPoint x: 564, startPoint y: 443, endPoint x: 418, endPoint y: 382, distance: 158.2
click at [418, 382] on div ".deletable-edge-delete-btn { width: 20px; height: 20px; border: 0px solid #ffff…" at bounding box center [733, 451] width 1466 height 723
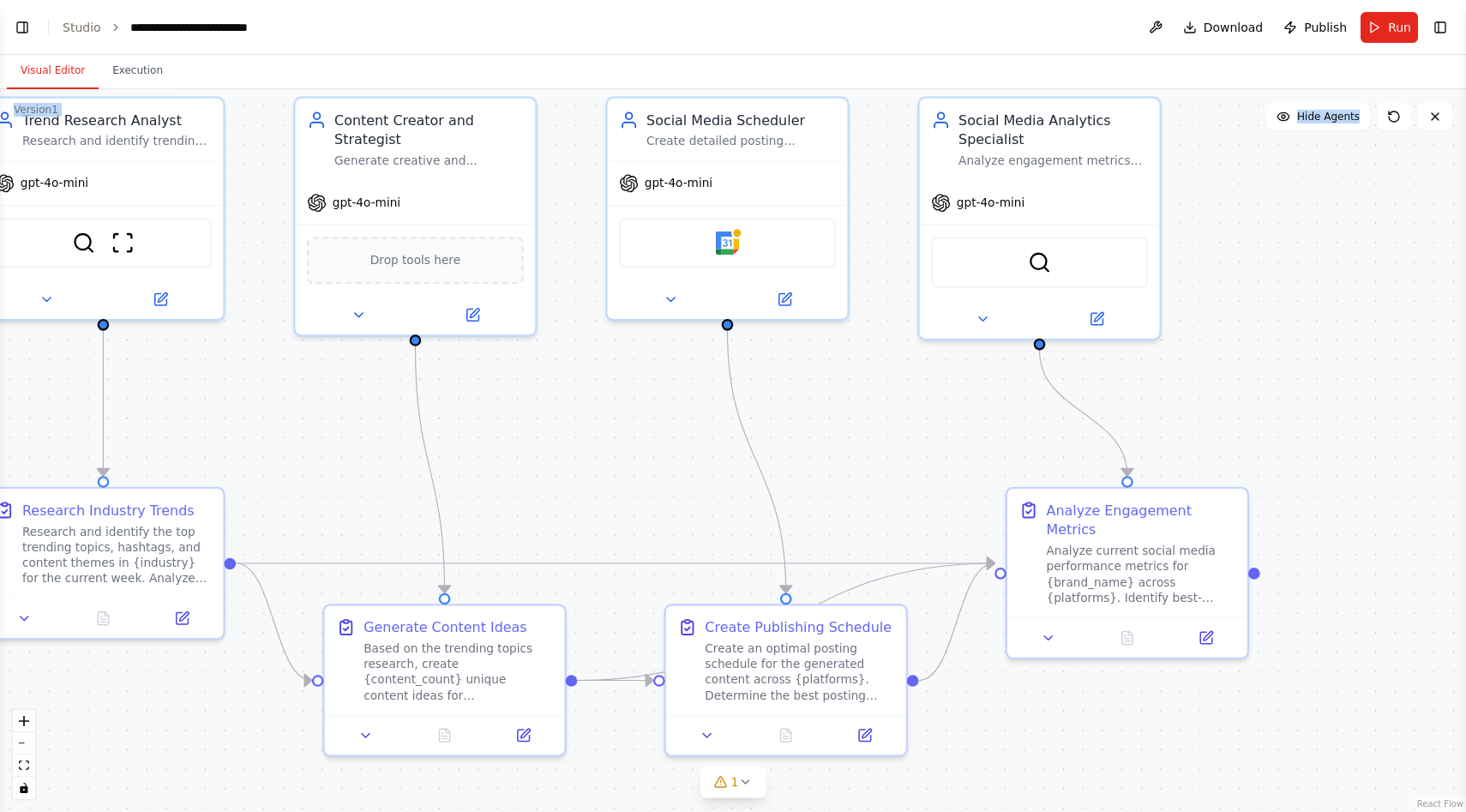
drag, startPoint x: 662, startPoint y: 419, endPoint x: 565, endPoint y: 457, distance: 104.2
click at [564, 457] on div ".deletable-edge-delete-btn { width: 20px; height: 20px; border: 0px solid #ffff…" at bounding box center [733, 451] width 1466 height 723
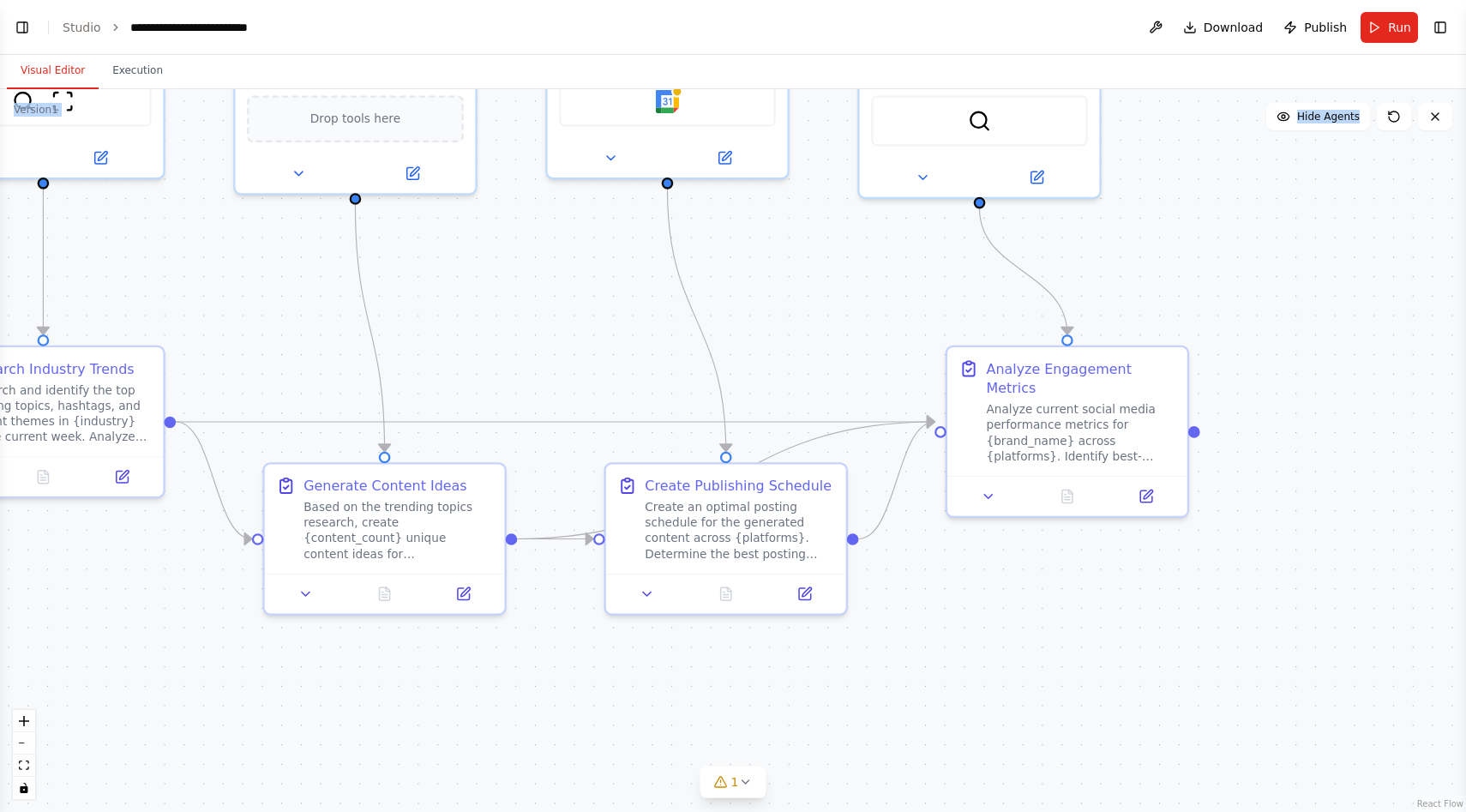
drag, startPoint x: 1046, startPoint y: 761, endPoint x: 986, endPoint y: 624, distance: 149.6
click at [986, 624] on div ".deletable-edge-delete-btn { width: 20px; height: 20px; border: 0px solid #ffff…" at bounding box center [733, 451] width 1466 height 723
click at [748, 785] on icon at bounding box center [745, 782] width 14 height 14
click at [1015, 702] on div ".deletable-edge-delete-btn { width: 20px; height: 20px; border: 0px solid #ffff…" at bounding box center [733, 451] width 1466 height 723
click at [930, 709] on icon at bounding box center [937, 704] width 14 height 14
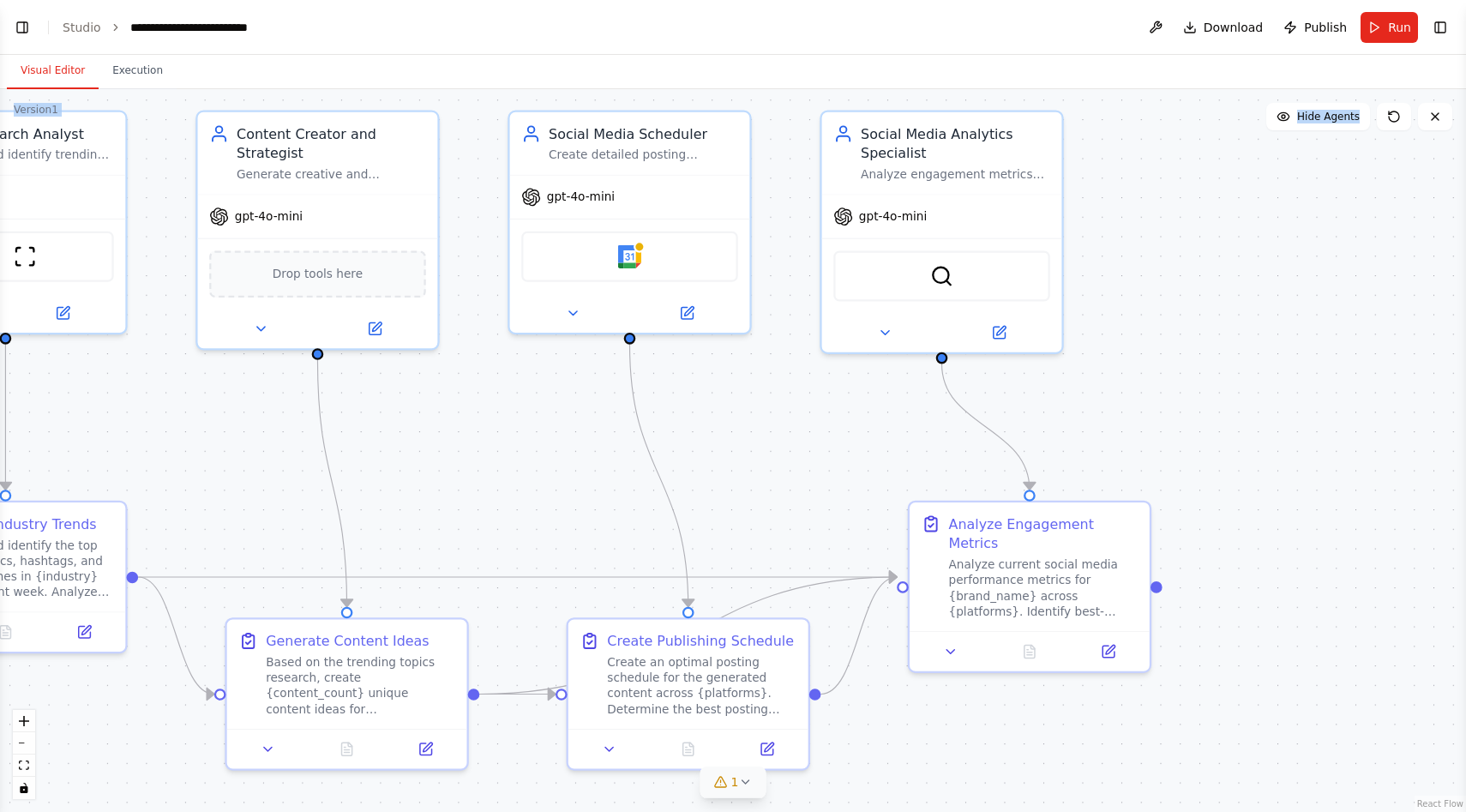
drag, startPoint x: 931, startPoint y: 600, endPoint x: 891, endPoint y: 756, distance: 161.0
click at [891, 756] on div ".deletable-edge-delete-btn { width: 20px; height: 20px; border: 0px solid #ffff…" at bounding box center [733, 451] width 1466 height 723
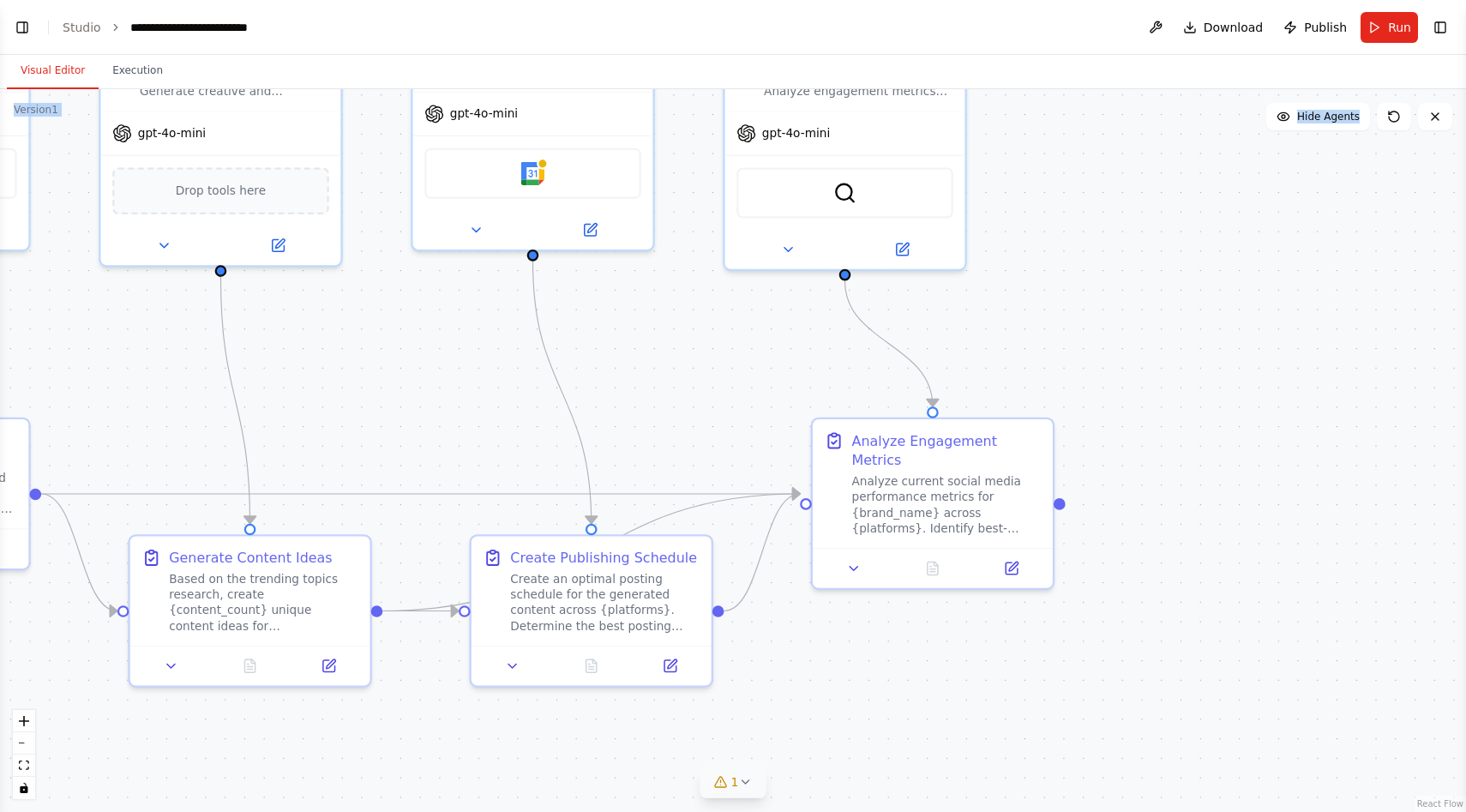
drag, startPoint x: 1185, startPoint y: 321, endPoint x: 1089, endPoint y: 236, distance: 128.2
click at [1088, 236] on div ".deletable-edge-delete-btn { width: 20px; height: 20px; border: 0px solid #ffff…" at bounding box center [733, 451] width 1466 height 723
click at [1018, 555] on icon at bounding box center [1011, 562] width 16 height 16
drag, startPoint x: 759, startPoint y: 363, endPoint x: 823, endPoint y: 306, distance: 85.7
click at [775, 360] on div ".deletable-edge-delete-btn { width: 20px; height: 20px; border: 0px solid #ffff…" at bounding box center [733, 451] width 1466 height 723
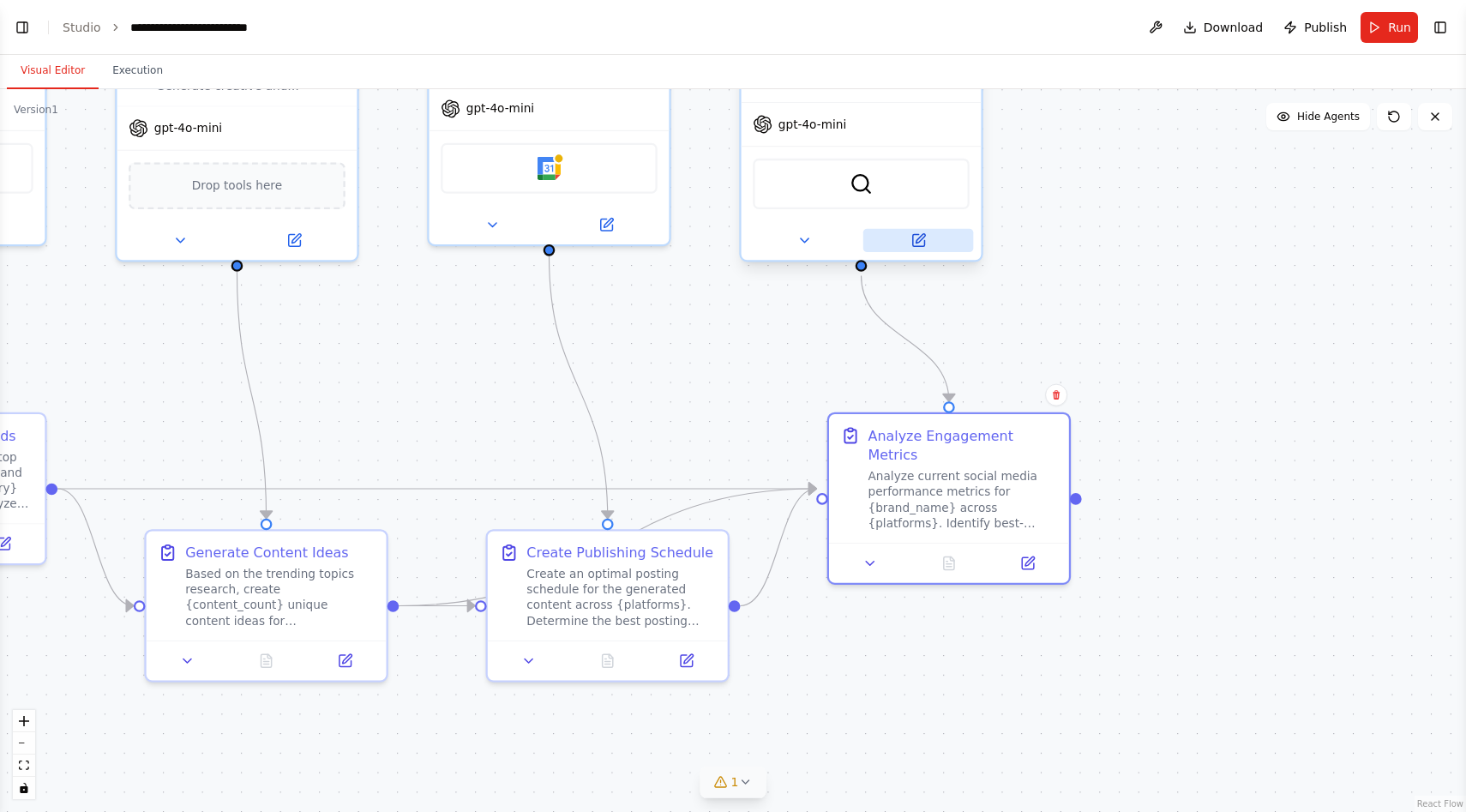
click at [924, 236] on icon at bounding box center [921, 239] width 10 height 10
click at [916, 241] on icon at bounding box center [921, 239] width 10 height 10
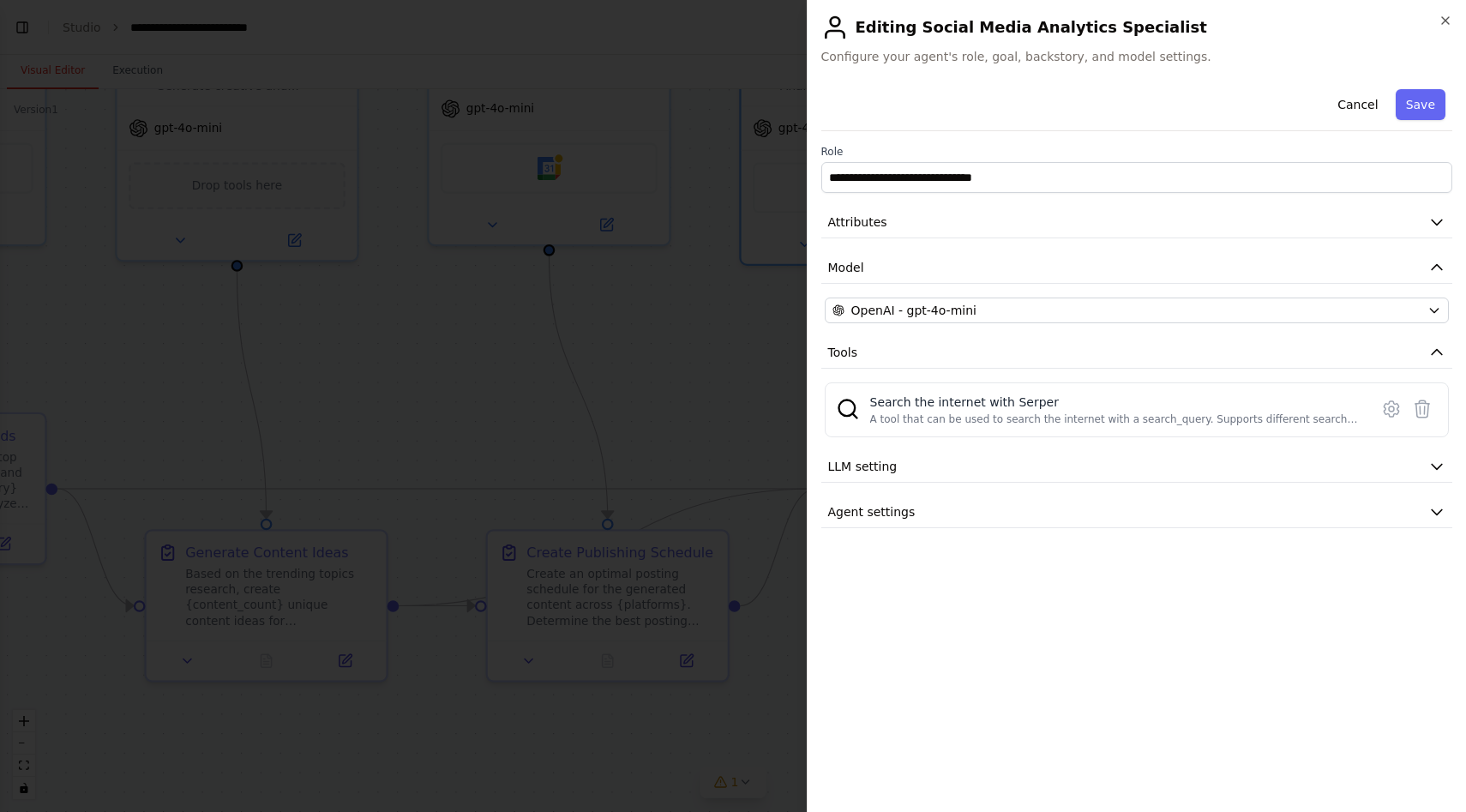
click at [678, 415] on div at bounding box center [733, 406] width 1466 height 812
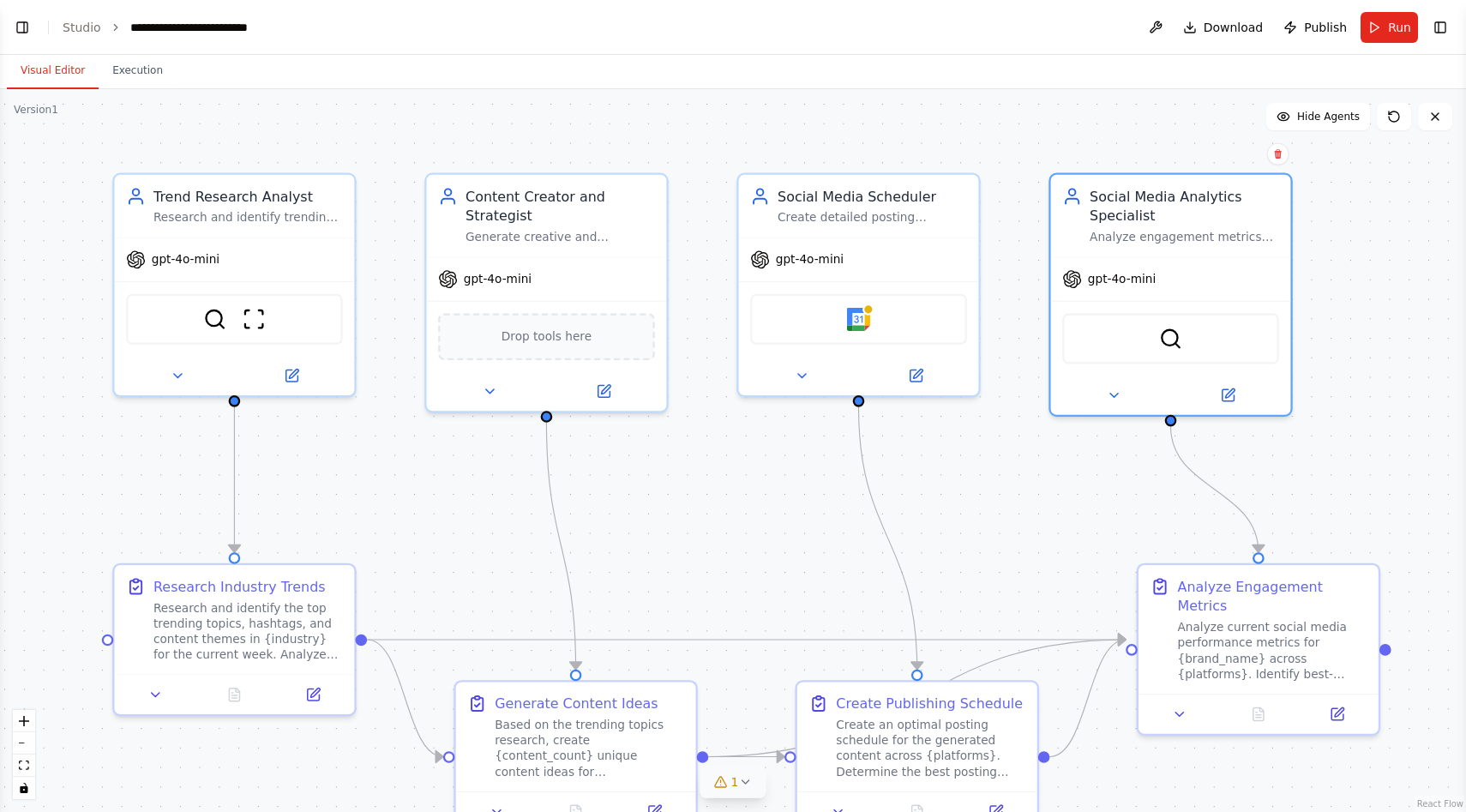
drag, startPoint x: 1157, startPoint y: 217, endPoint x: 1465, endPoint y: 364, distance: 341.3
click at [1465, 364] on div "BETA Create a crew that schedules and publishes social media content across mul…" at bounding box center [733, 406] width 1466 height 812
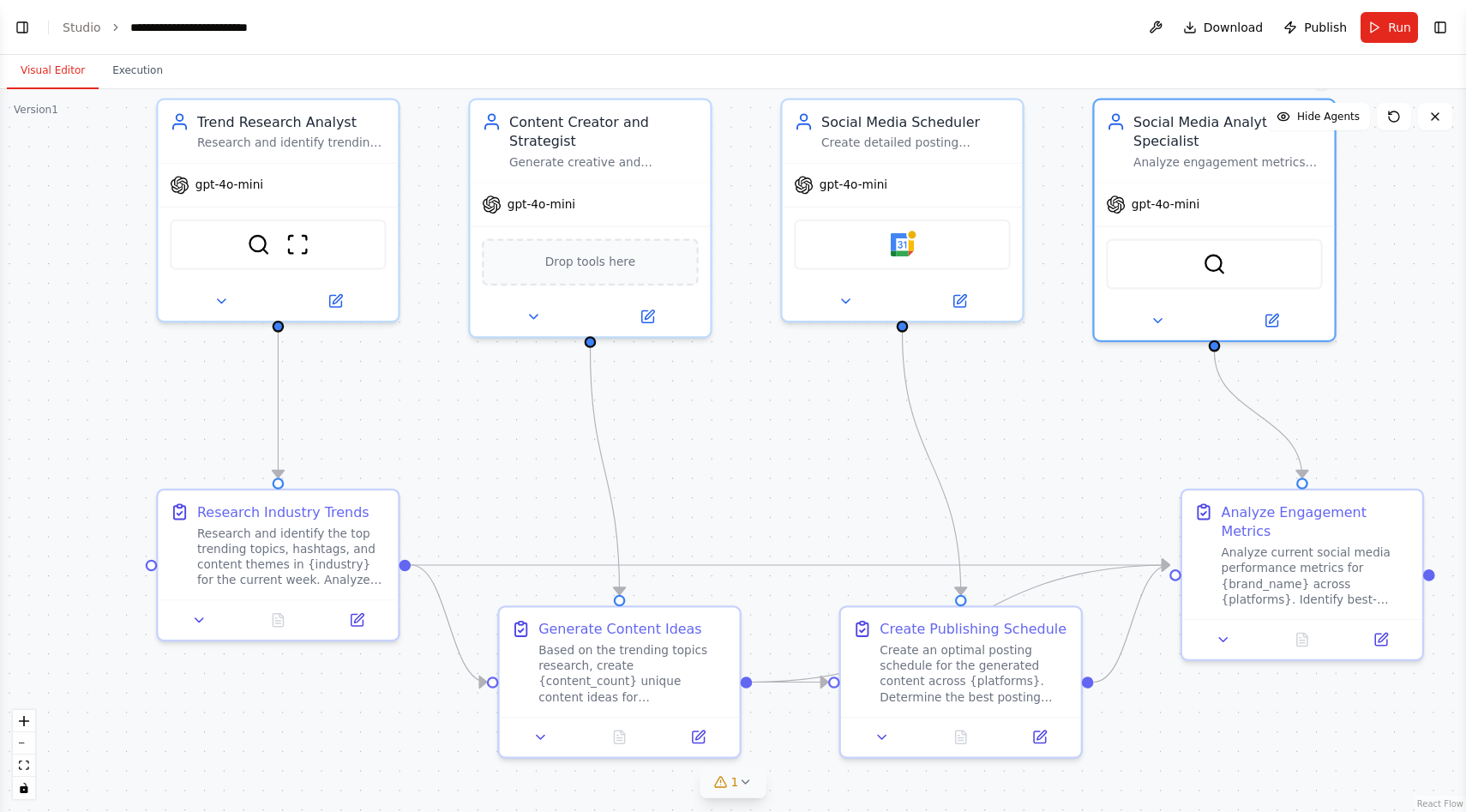
drag, startPoint x: 484, startPoint y: 623, endPoint x: 512, endPoint y: 544, distance: 83.8
click at [512, 544] on div ".deletable-edge-delete-btn { width: 20px; height: 20px; border: 0px solid #ffff…" at bounding box center [733, 451] width 1466 height 723
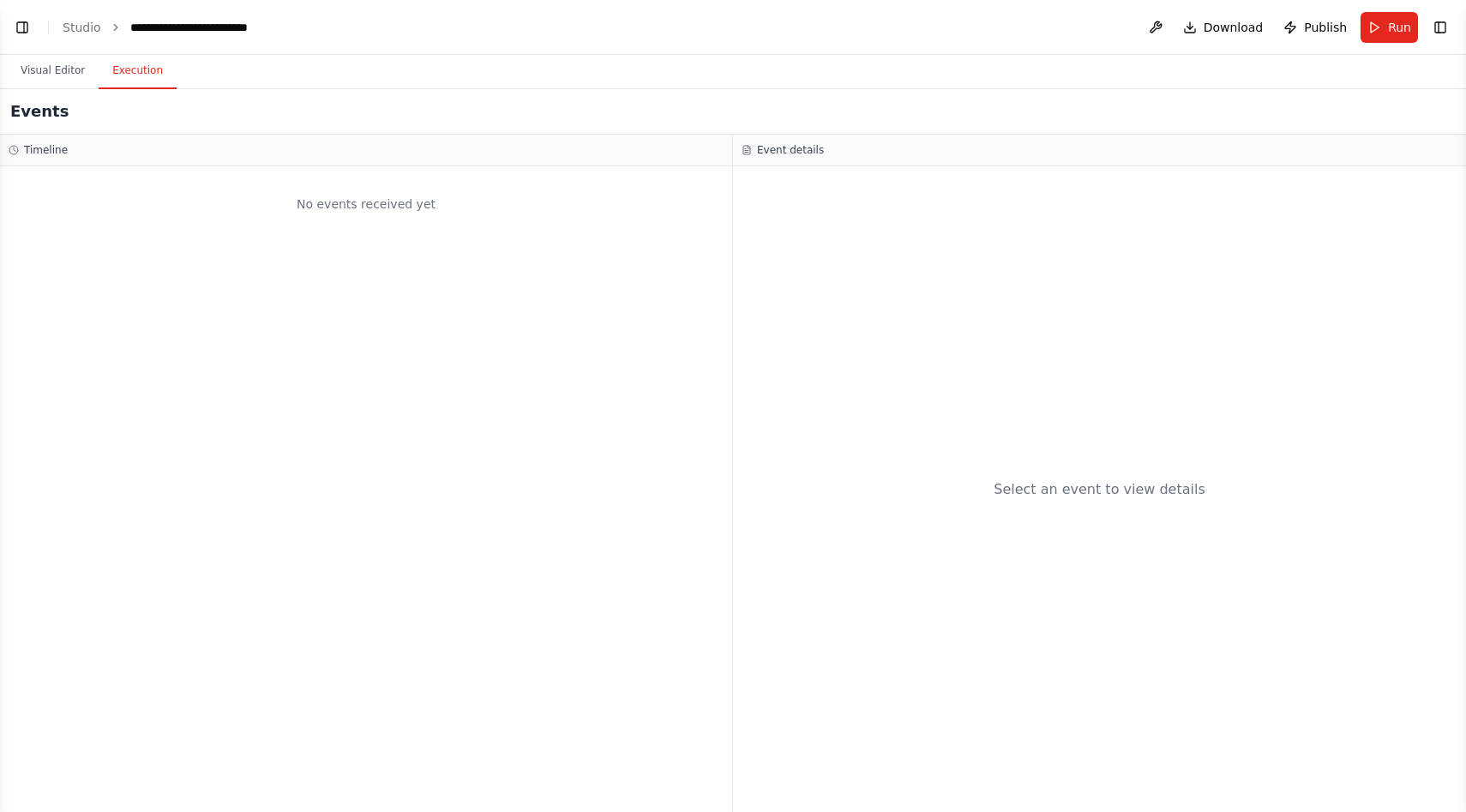
click at [143, 76] on button "Execution" at bounding box center [137, 71] width 78 height 36
click at [831, 428] on div "Select an event to view details" at bounding box center [1100, 489] width 733 height 646
click at [1038, 479] on div "Select an event to view details" at bounding box center [1100, 489] width 212 height 20
click at [323, 213] on div "No events received yet" at bounding box center [366, 204] width 715 height 58
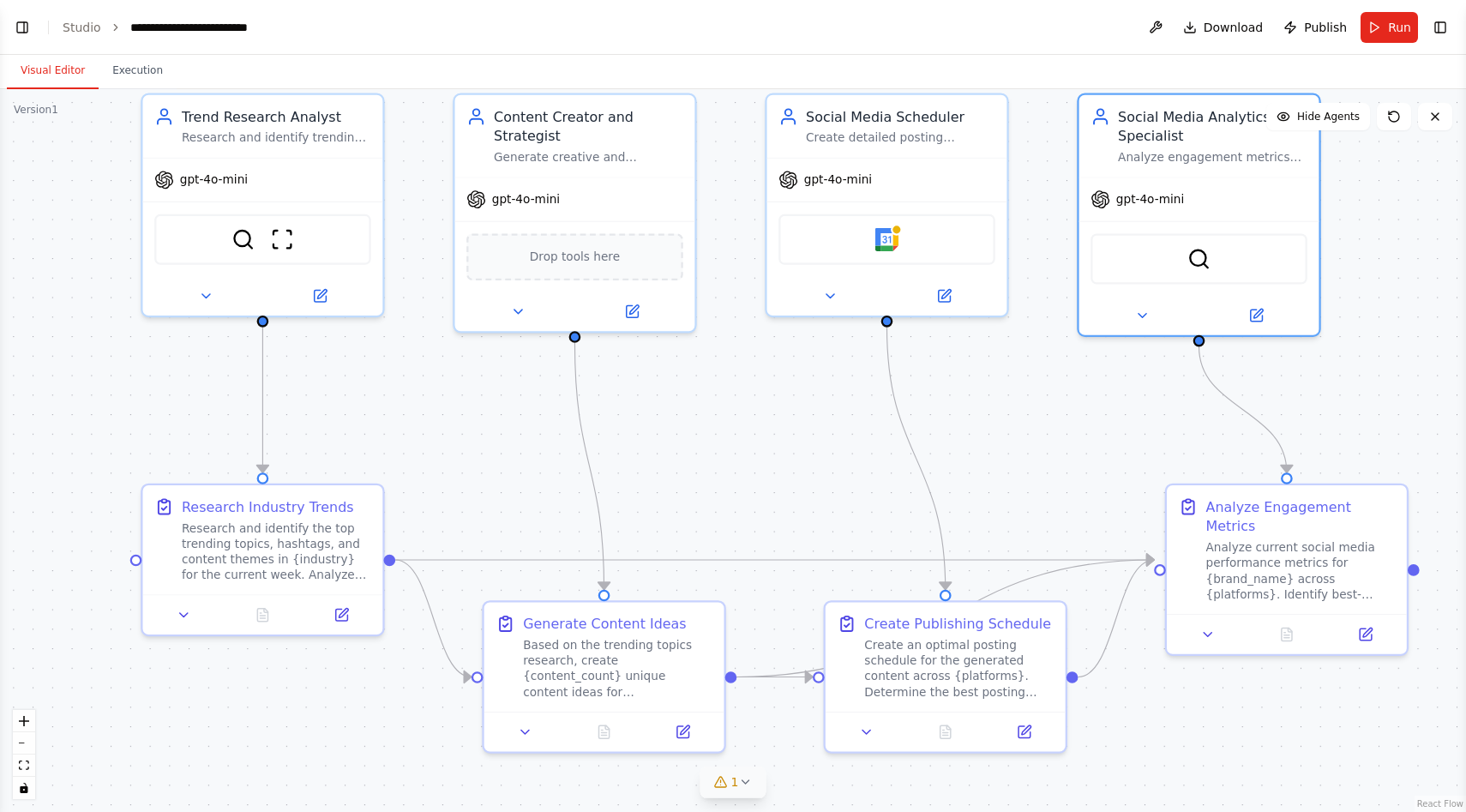
click at [40, 65] on button "Visual Editor" at bounding box center [52, 71] width 91 height 36
click at [1405, 28] on span "Run" at bounding box center [1400, 27] width 23 height 17
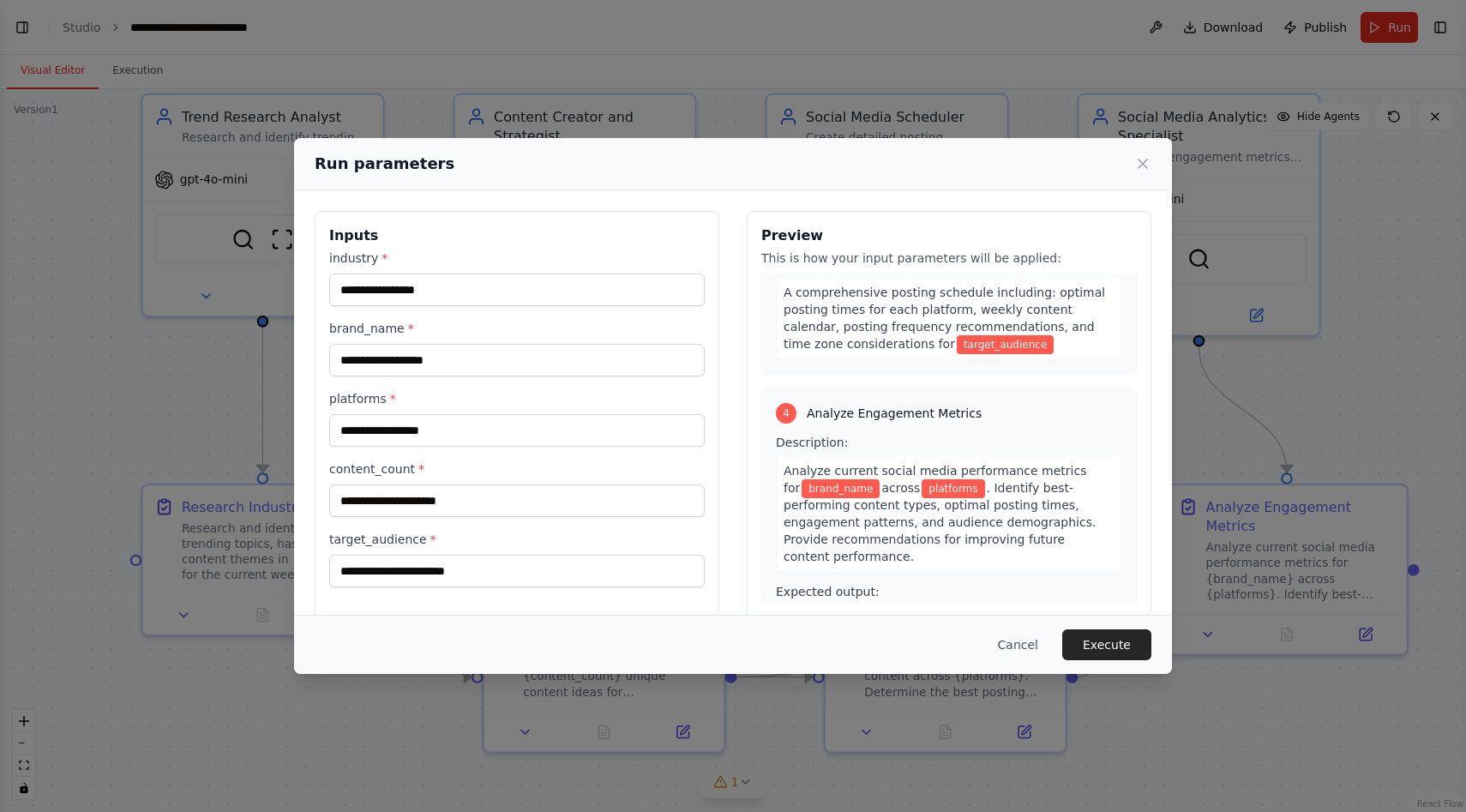
scroll to position [950, 0]
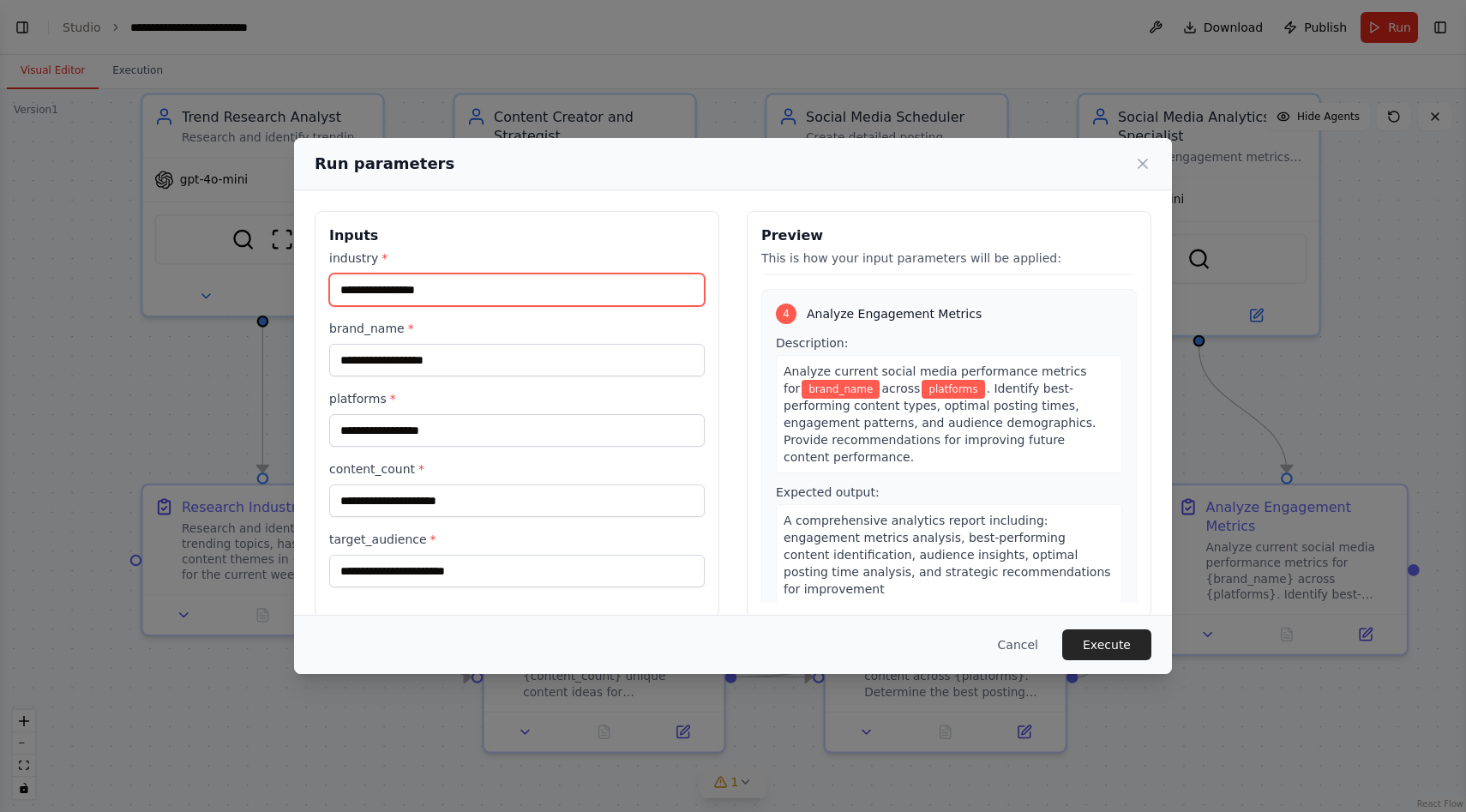
click at [534, 291] on input "industry *" at bounding box center [517, 290] width 376 height 33
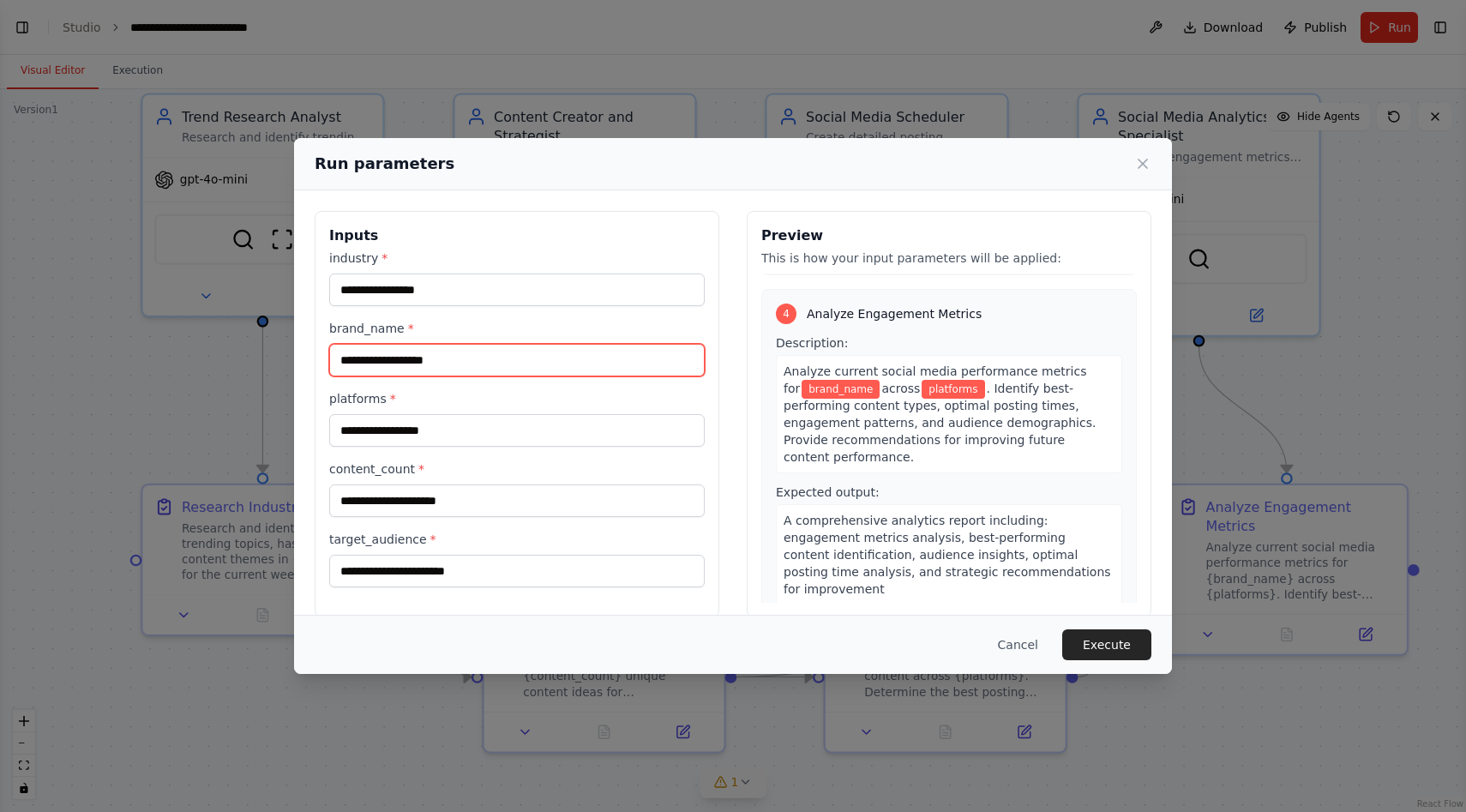
click at [516, 355] on input "brand_name *" at bounding box center [517, 360] width 376 height 33
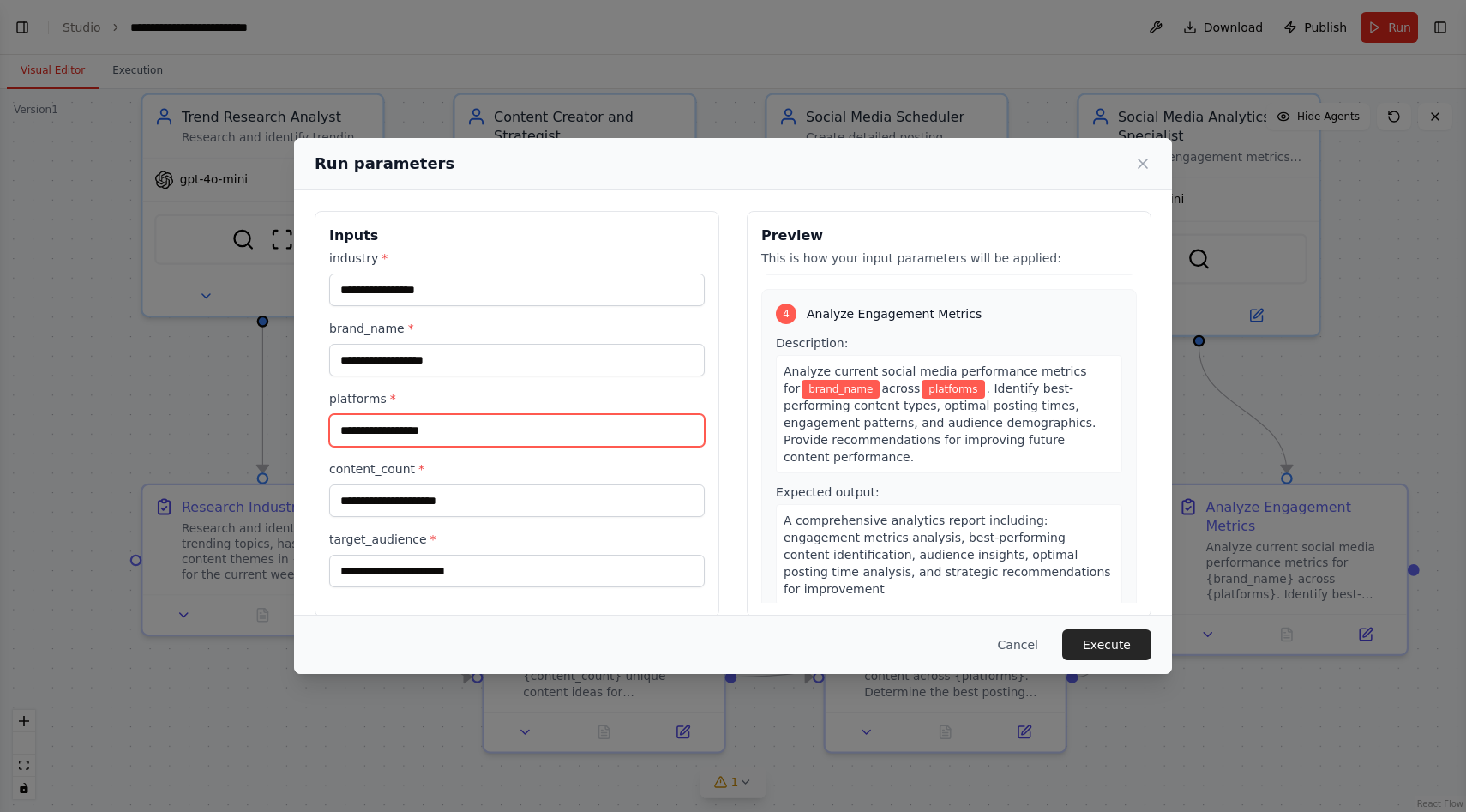
click at [501, 434] on input "platforms *" at bounding box center [517, 430] width 376 height 33
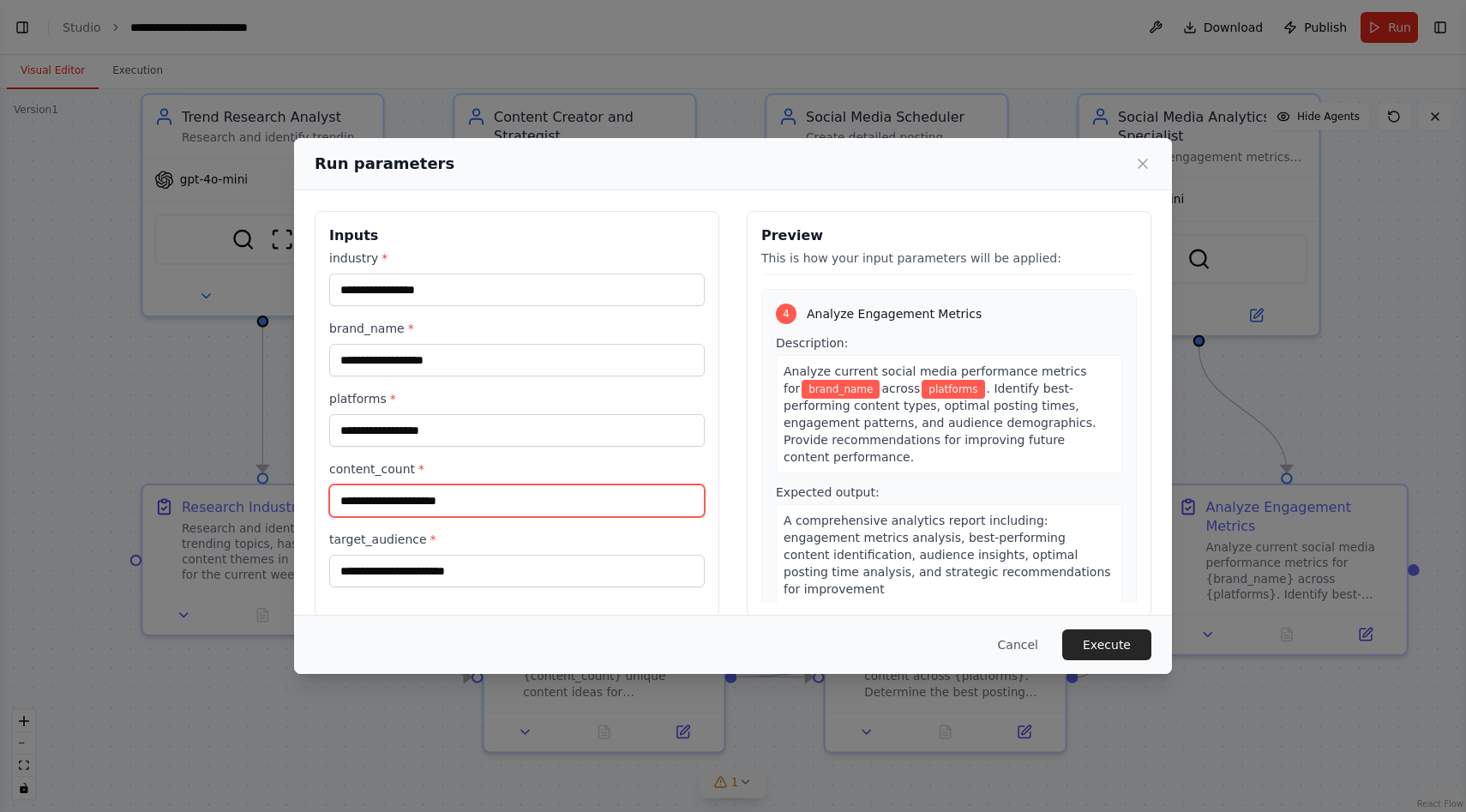
click at [503, 501] on input "content_count *" at bounding box center [517, 501] width 376 height 33
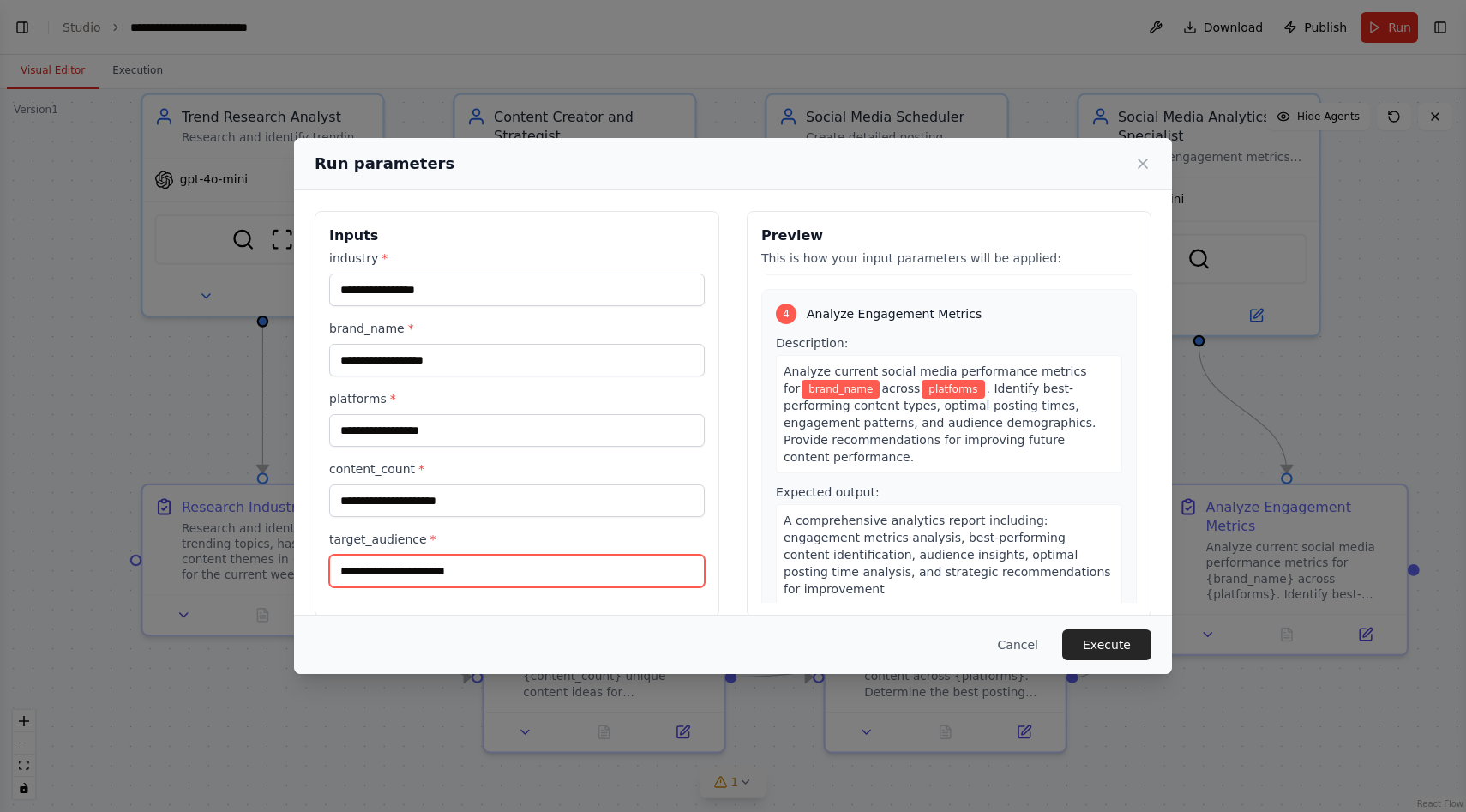
click at [515, 580] on input "target_audience *" at bounding box center [517, 571] width 376 height 33
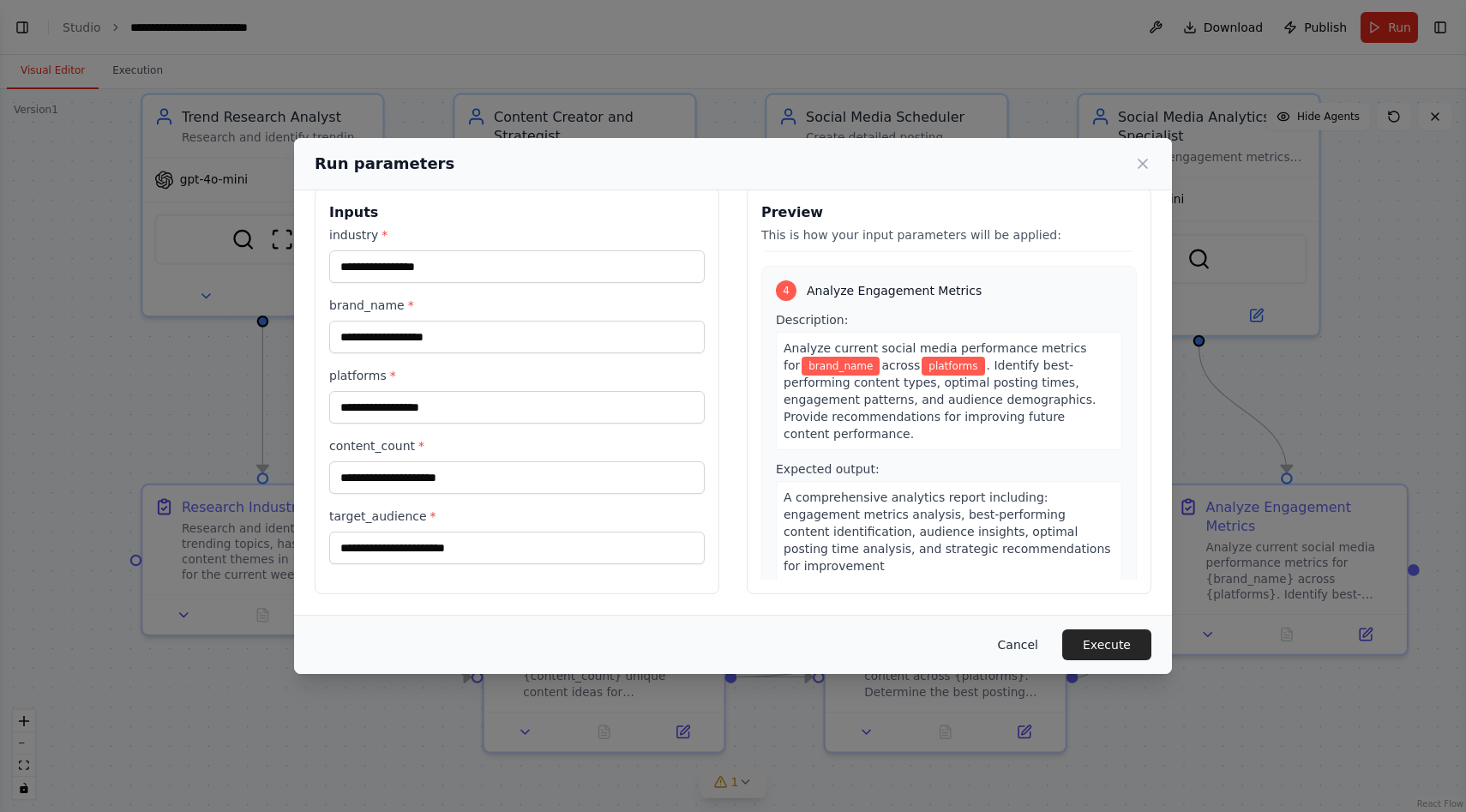
click at [1018, 647] on button "Cancel" at bounding box center [1018, 645] width 68 height 31
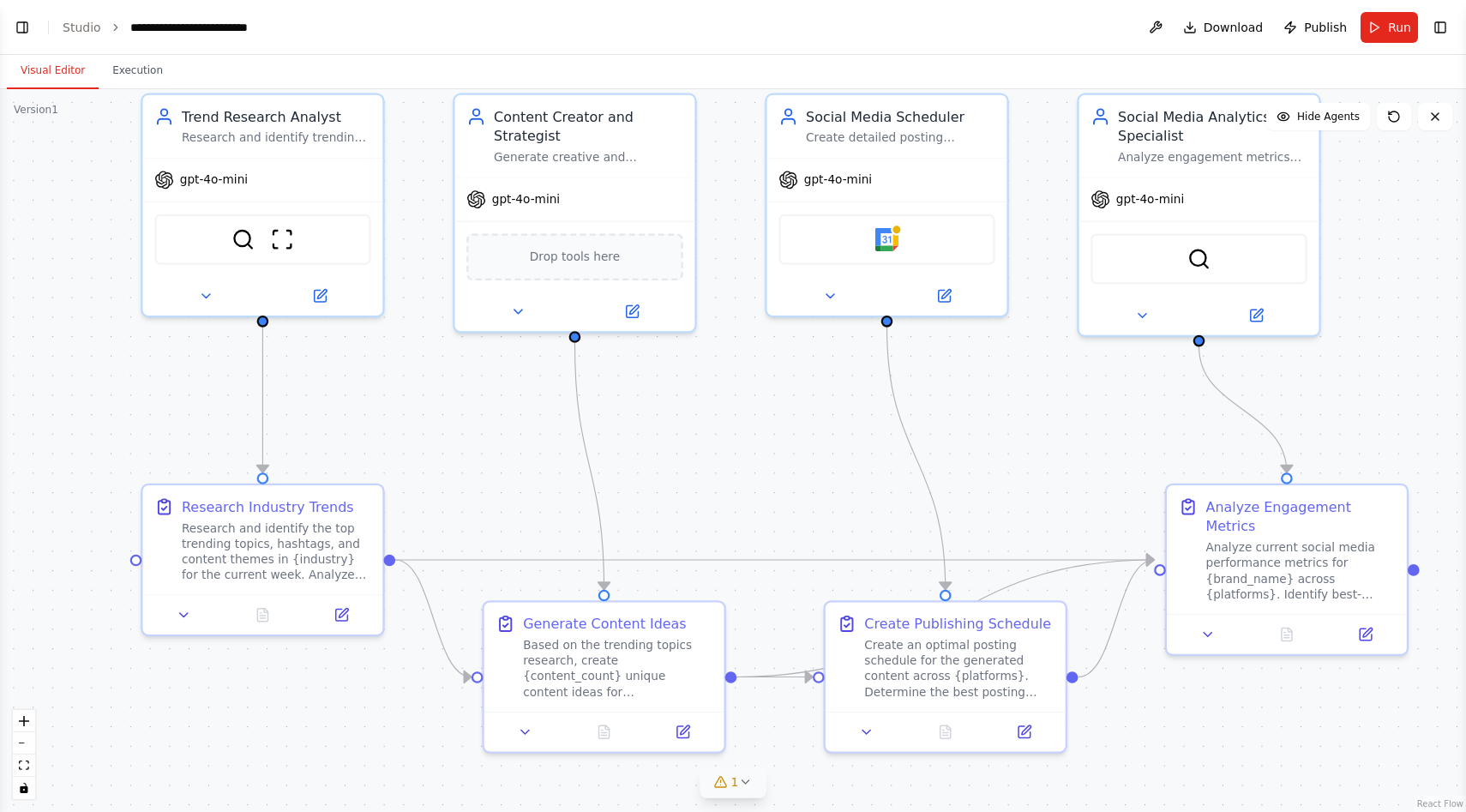
click at [82, 16] on header "**********" at bounding box center [733, 27] width 1466 height 54
click at [83, 25] on link "Studio" at bounding box center [82, 27] width 39 height 14
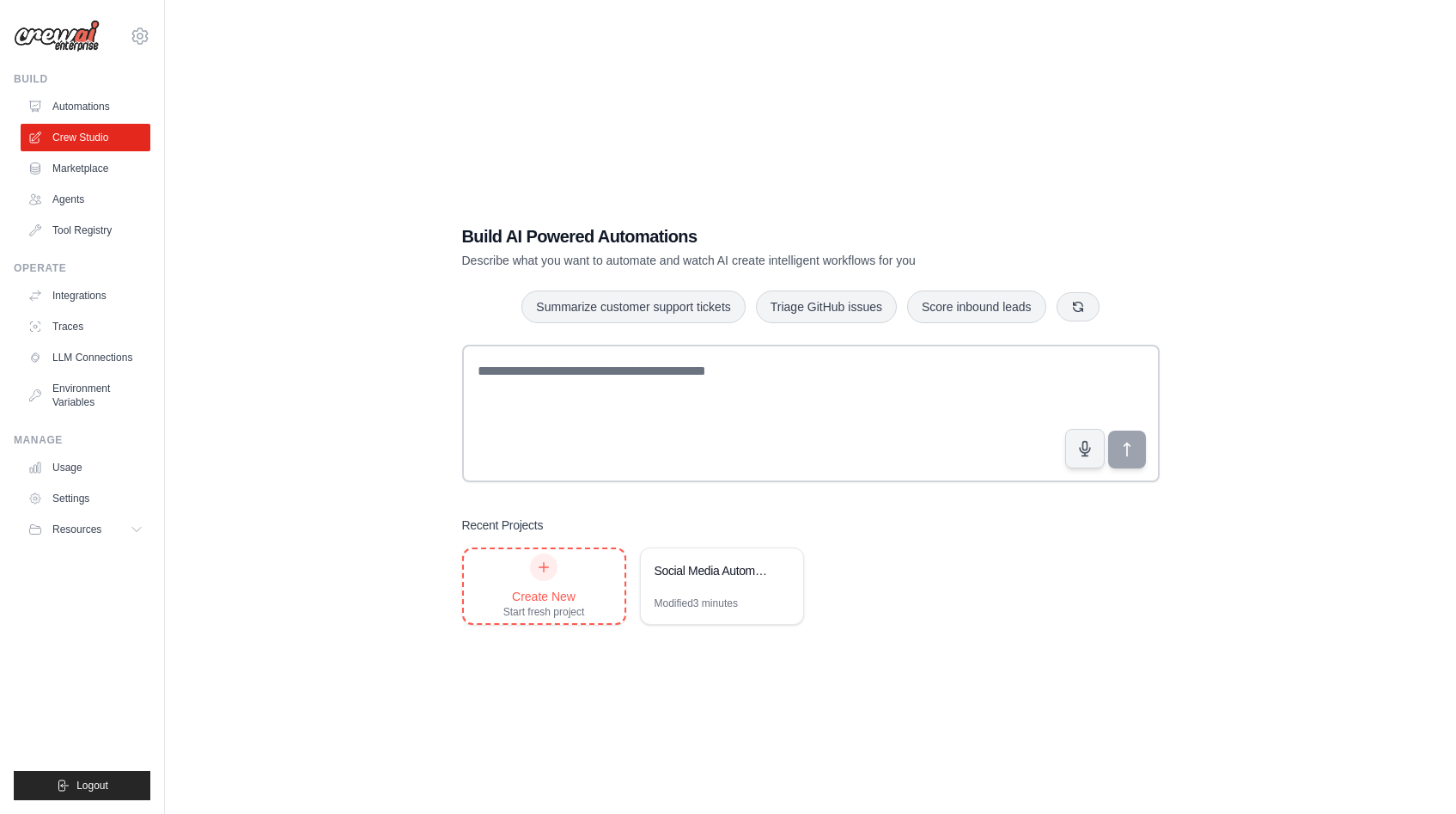
click at [552, 578] on div "Create New Start fresh project" at bounding box center [544, 585] width 82 height 65
click at [100, 497] on link "Settings" at bounding box center [87, 499] width 129 height 27
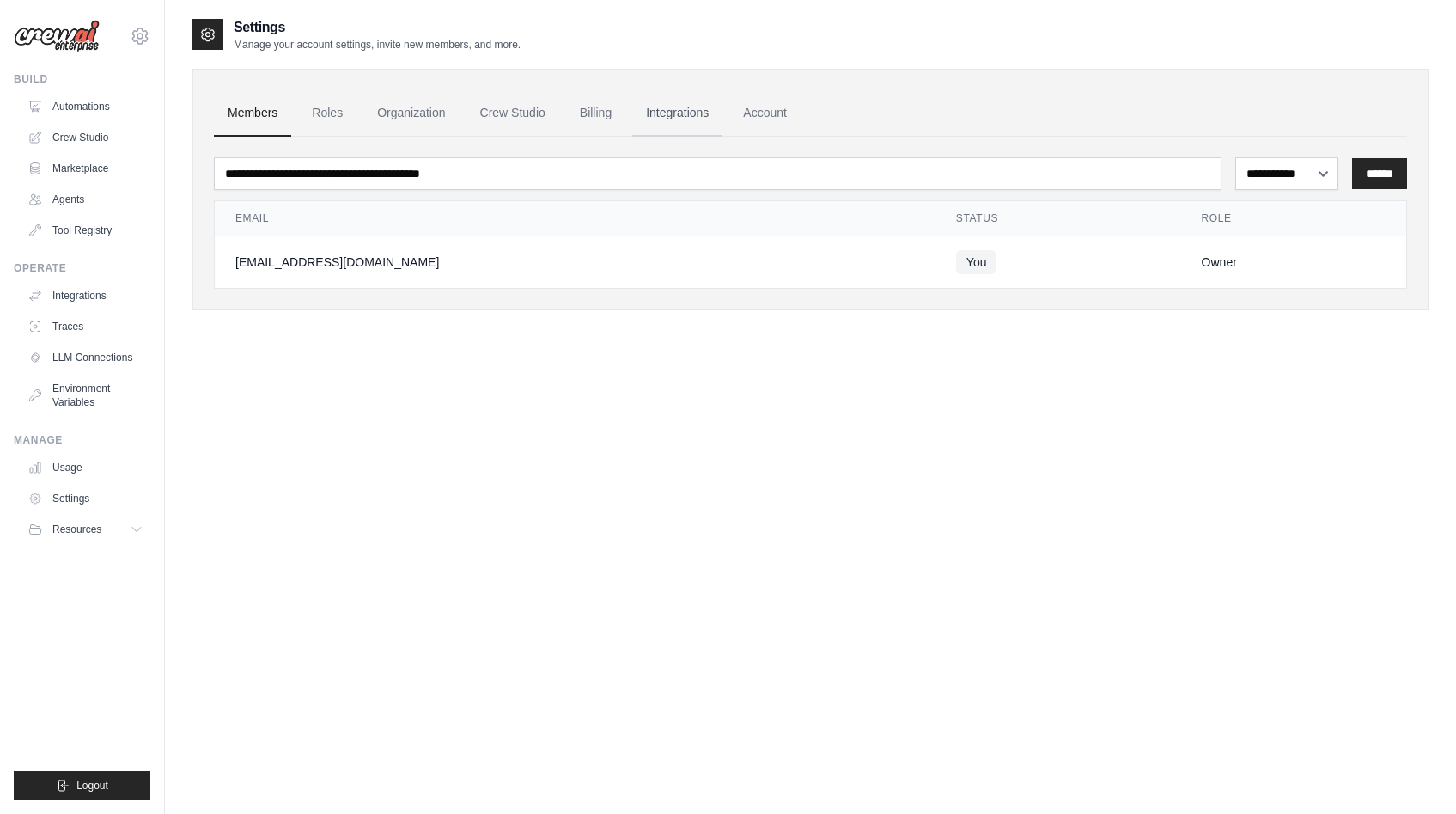
click at [671, 114] on link "Integrations" at bounding box center [677, 114] width 91 height 47
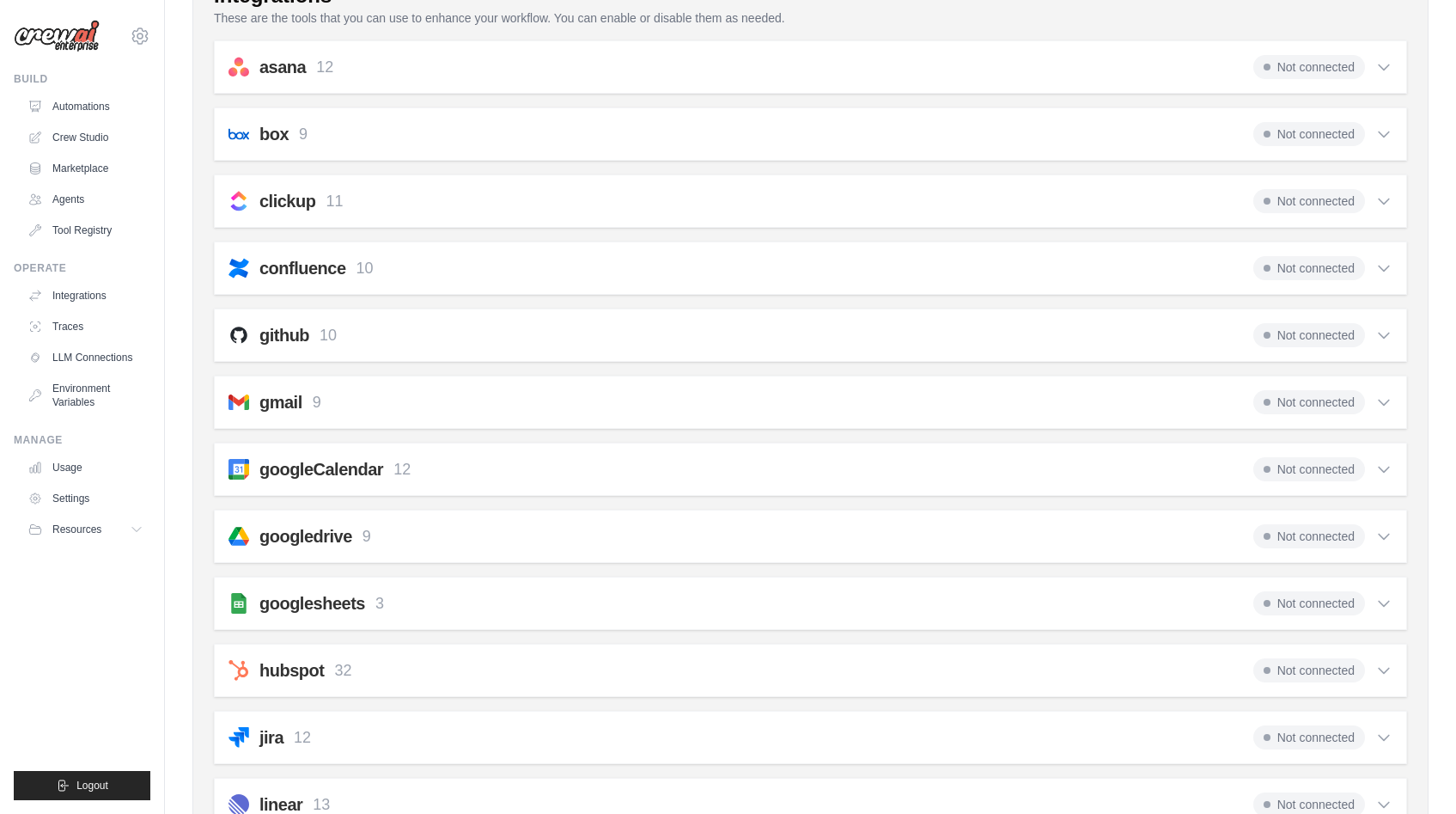
scroll to position [195, 0]
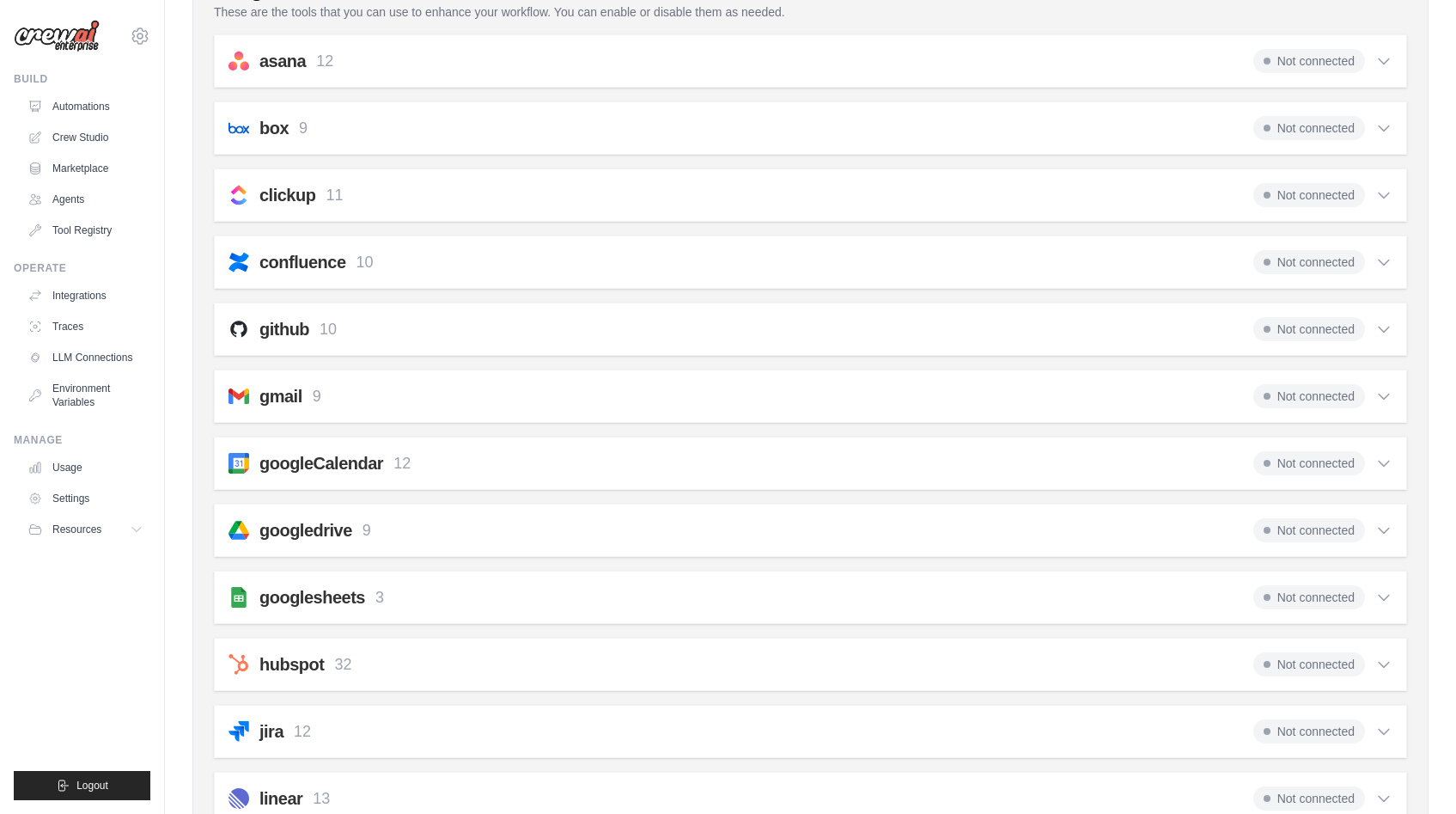
click at [1305, 590] on span "Not connected" at bounding box center [1309, 597] width 112 height 24
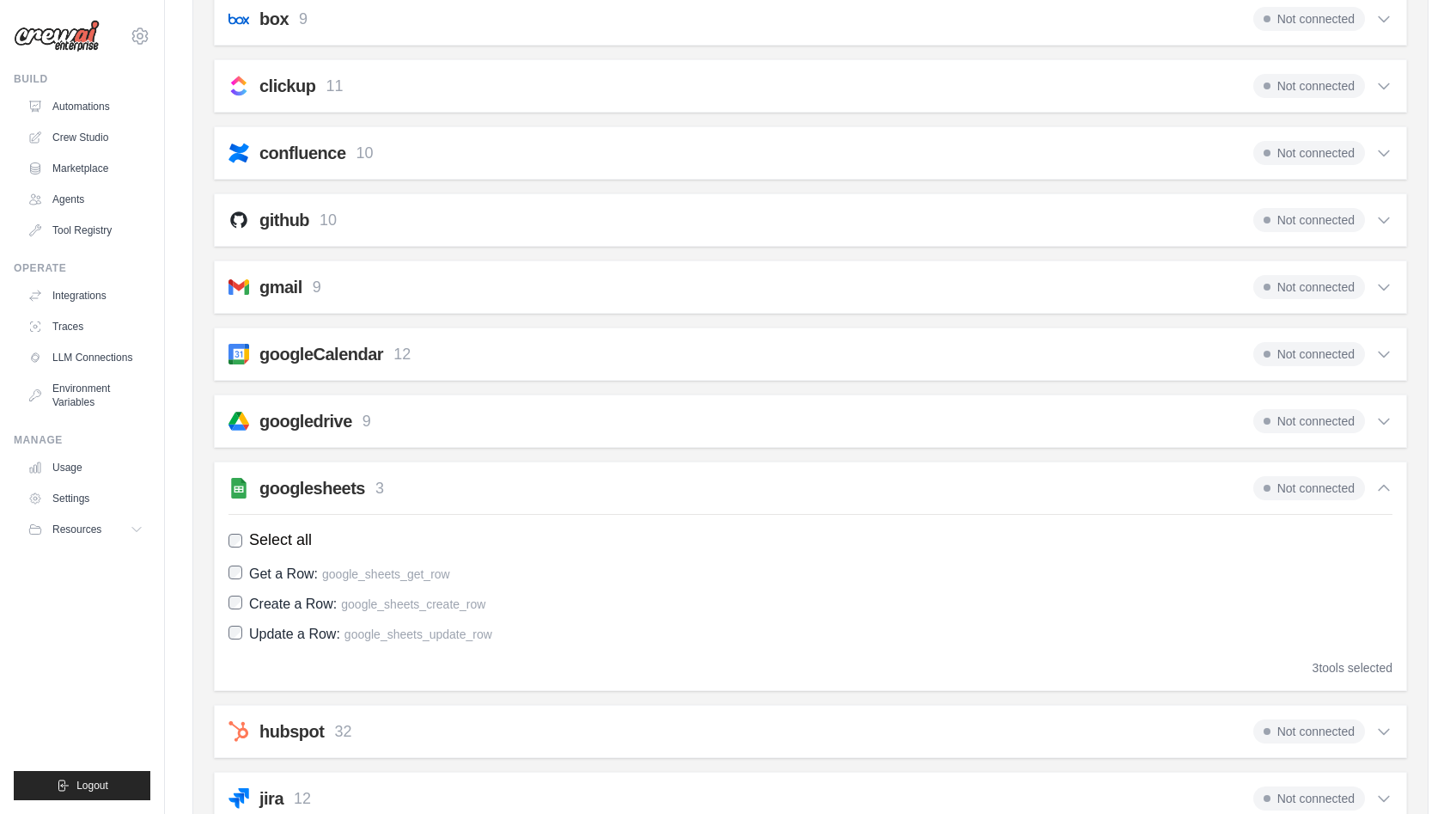
scroll to position [306, 0]
click at [1359, 669] on div "3 tools selected" at bounding box center [1353, 666] width 80 height 18
click at [1312, 485] on span "Not connected" at bounding box center [1309, 486] width 112 height 24
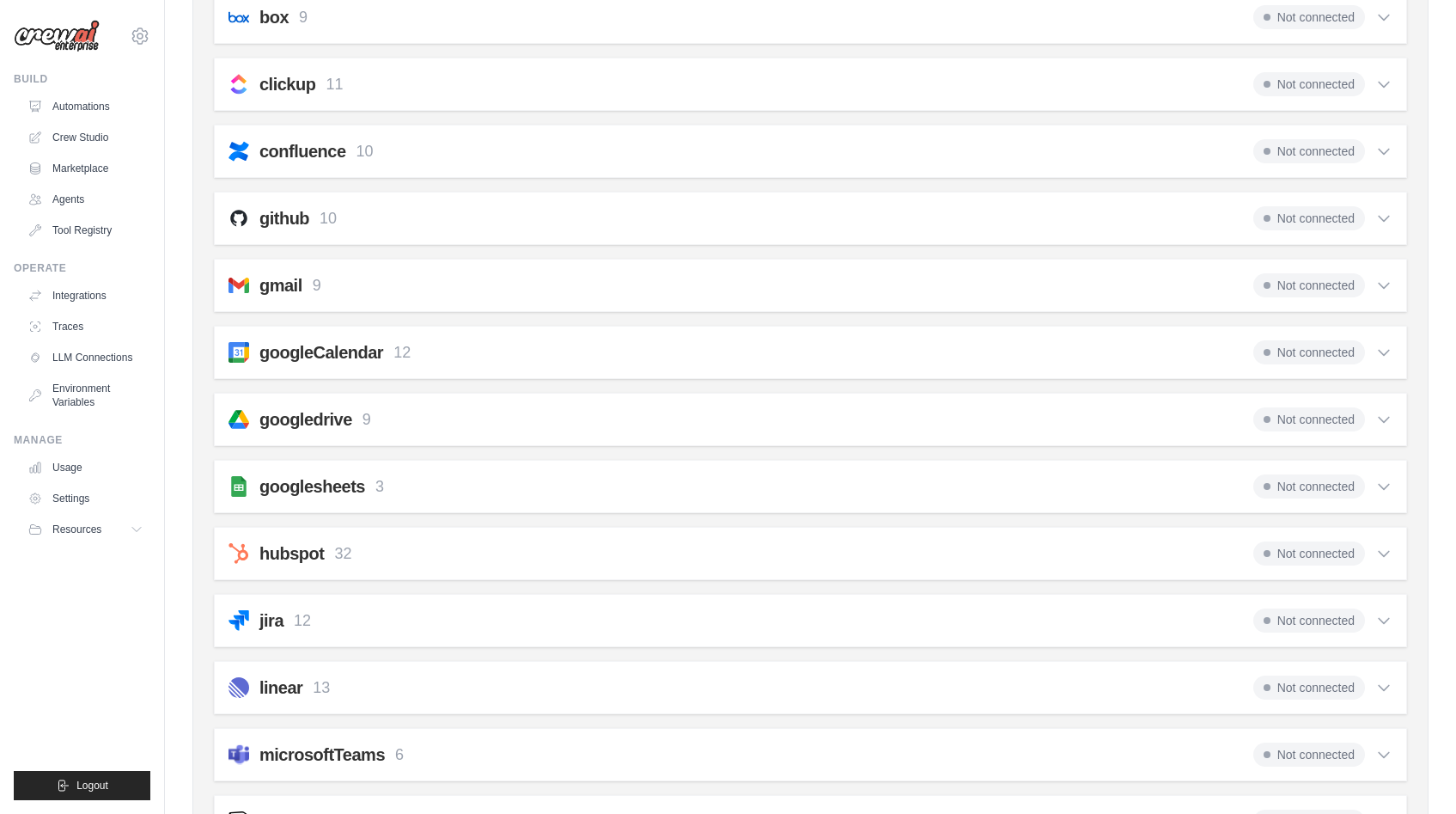
click at [1386, 484] on icon at bounding box center [1384, 487] width 18 height 18
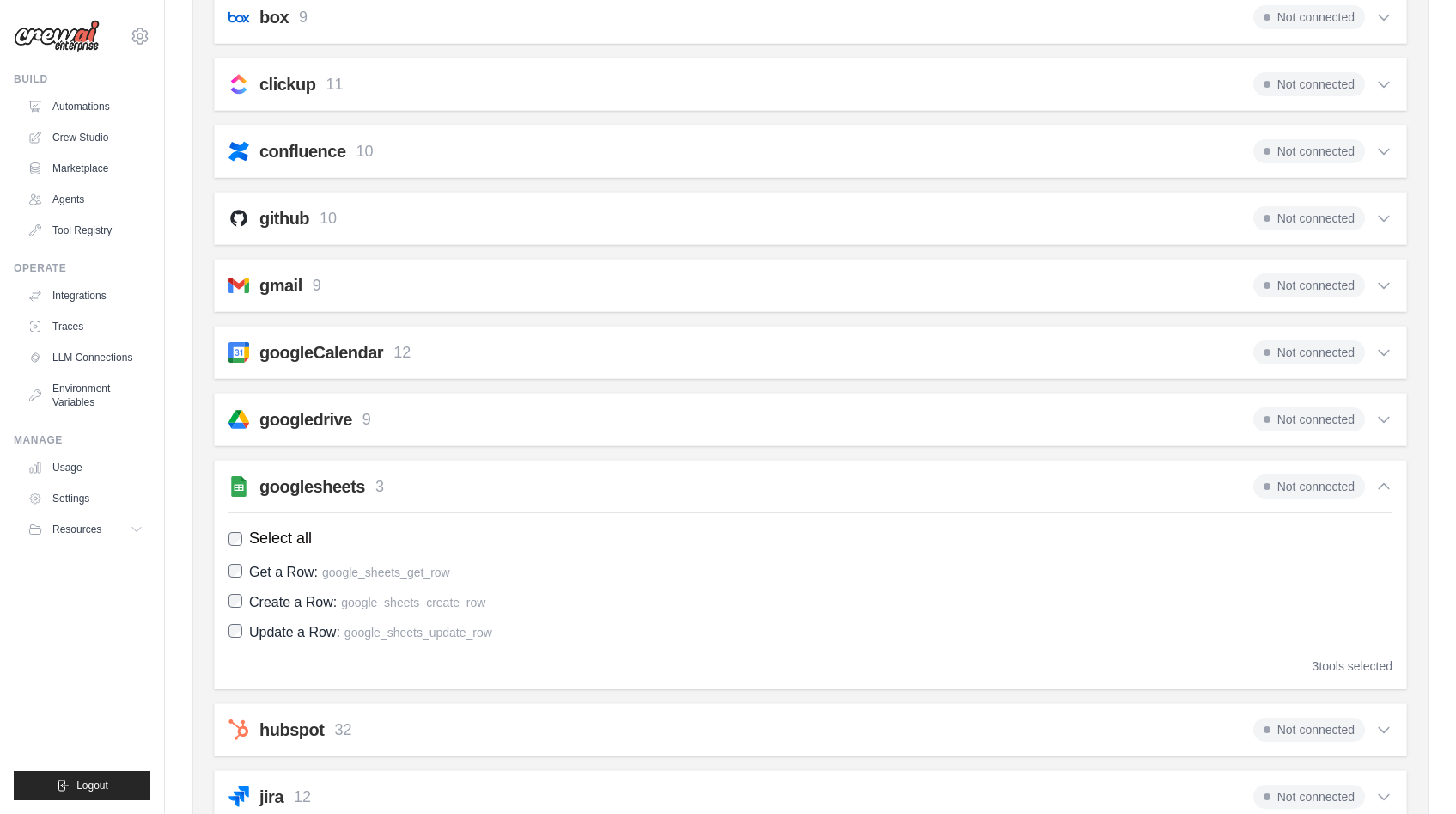
click at [1298, 487] on span "Not connected" at bounding box center [1309, 486] width 112 height 24
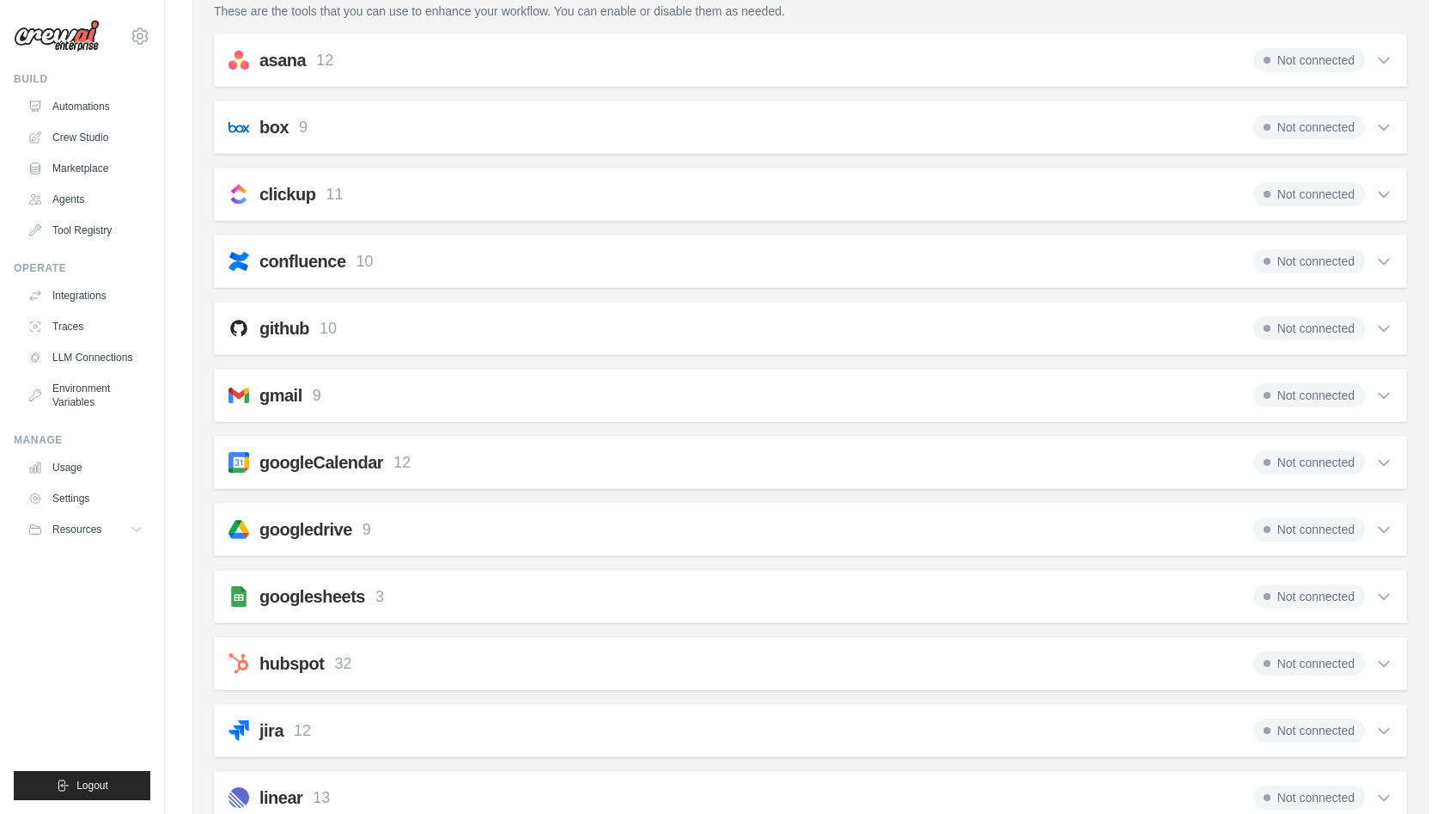
scroll to position [0, 0]
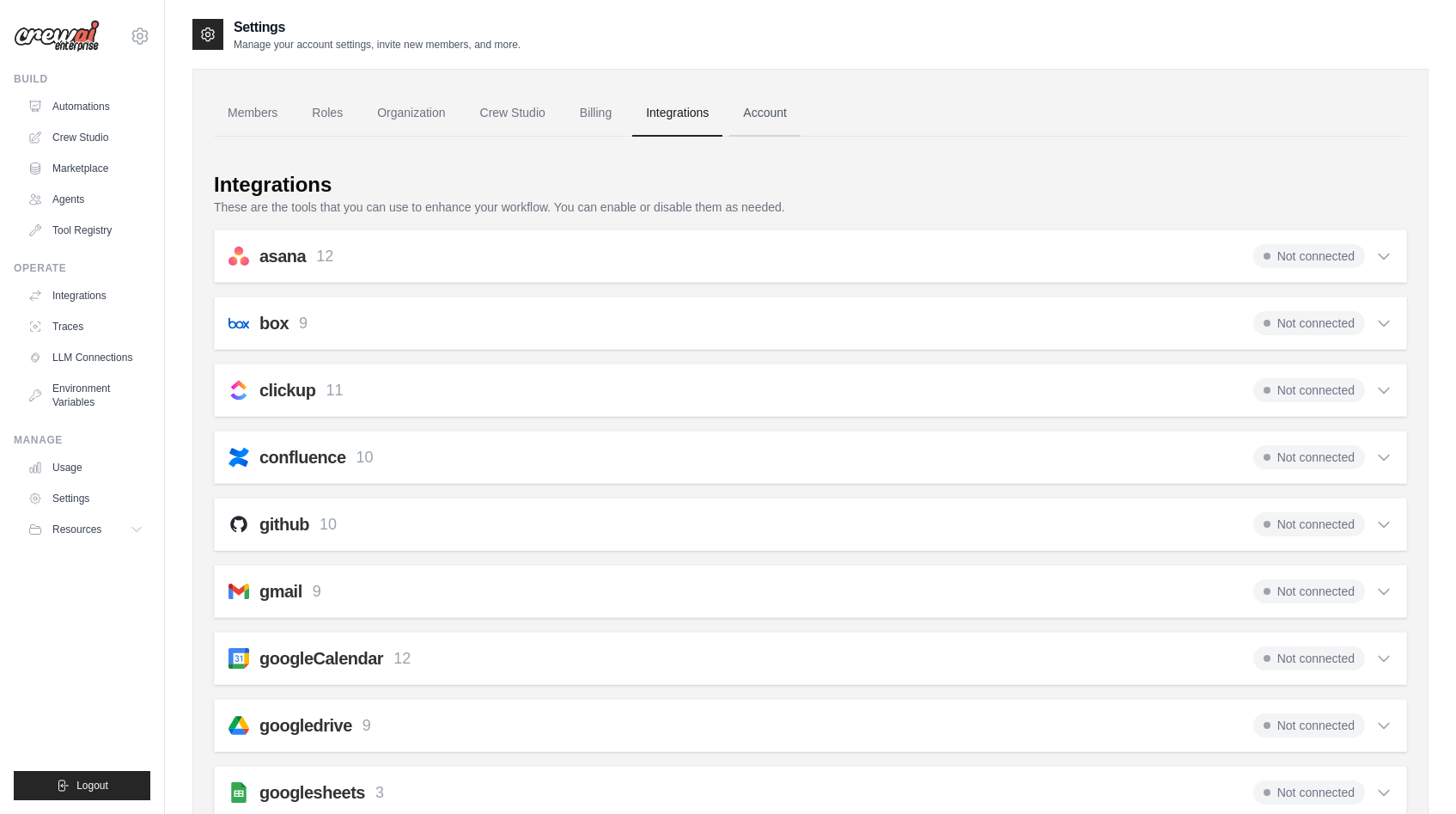
click at [778, 113] on link "Account" at bounding box center [764, 114] width 71 height 47
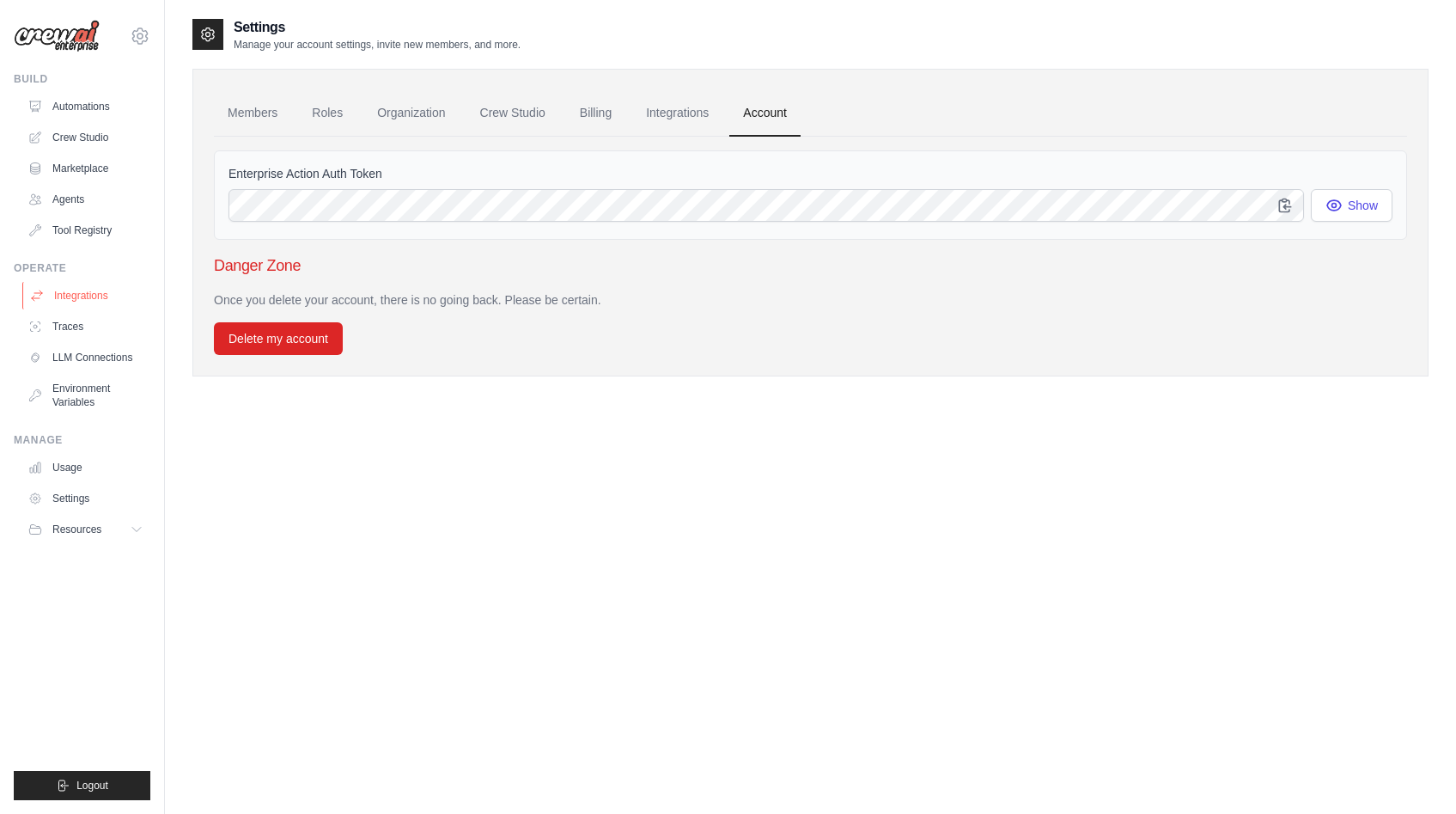
click at [108, 290] on link "Integrations" at bounding box center [87, 295] width 129 height 27
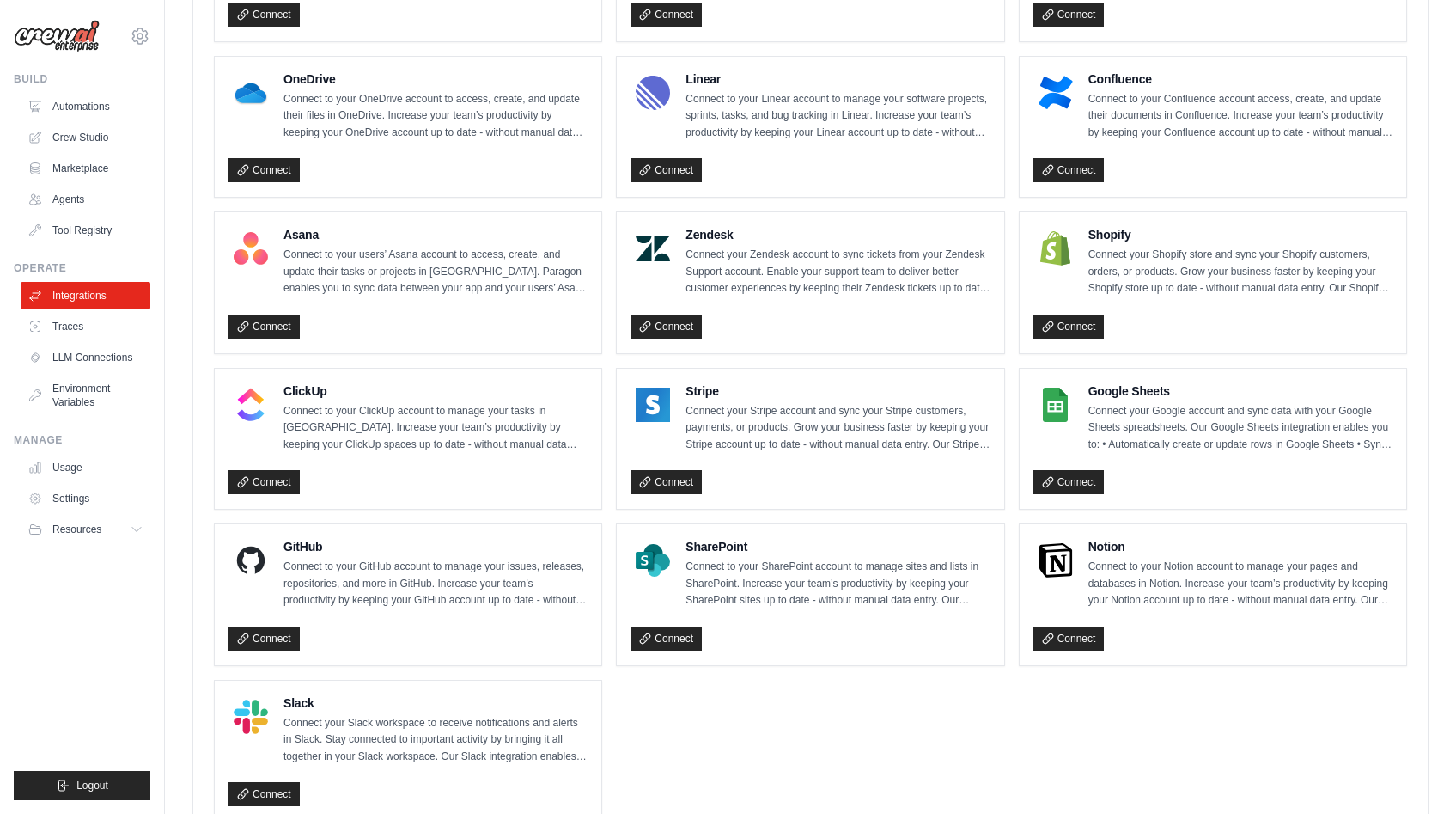
scroll to position [995, 0]
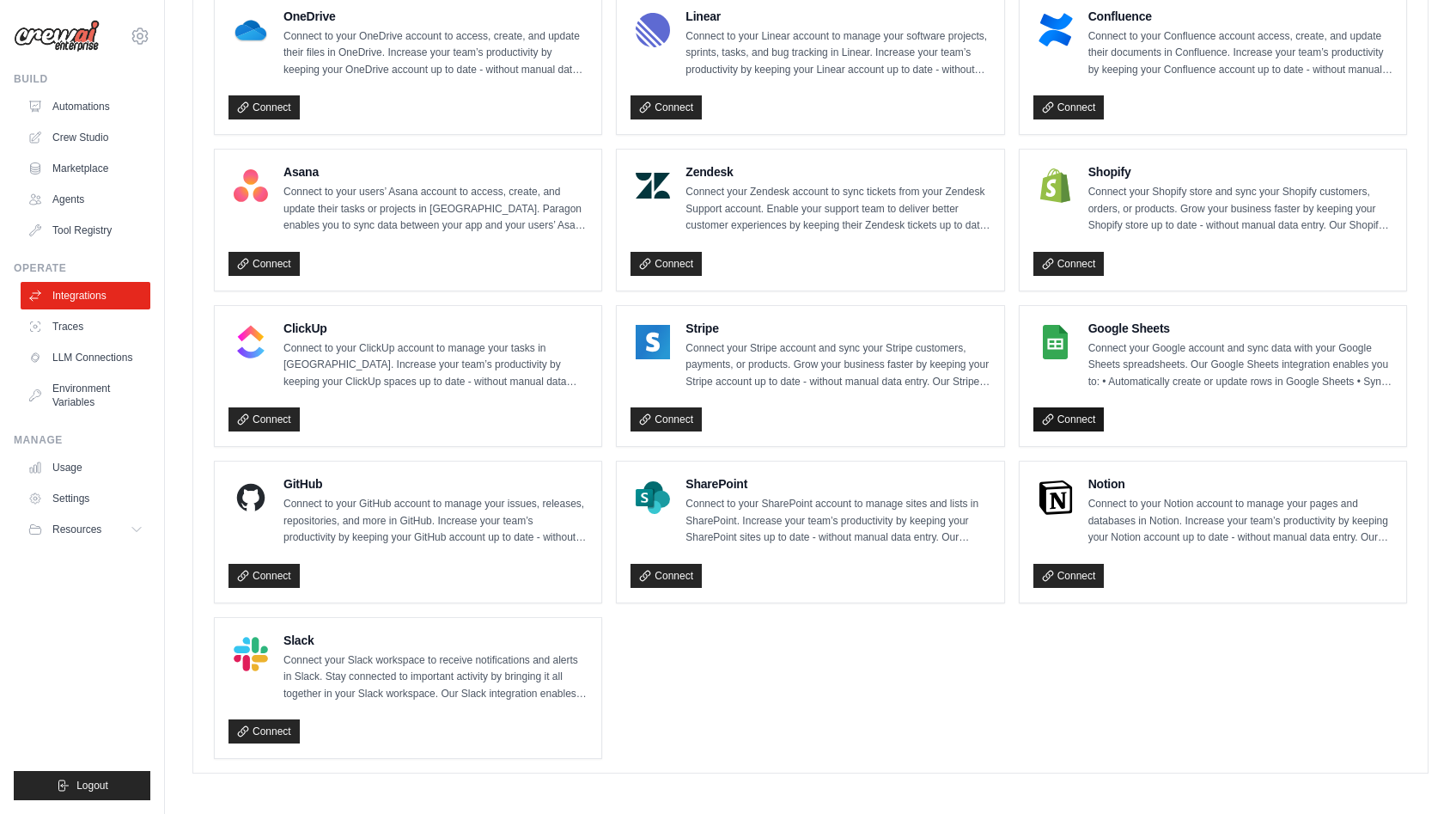
click at [1072, 421] on link "Connect" at bounding box center [1069, 419] width 71 height 24
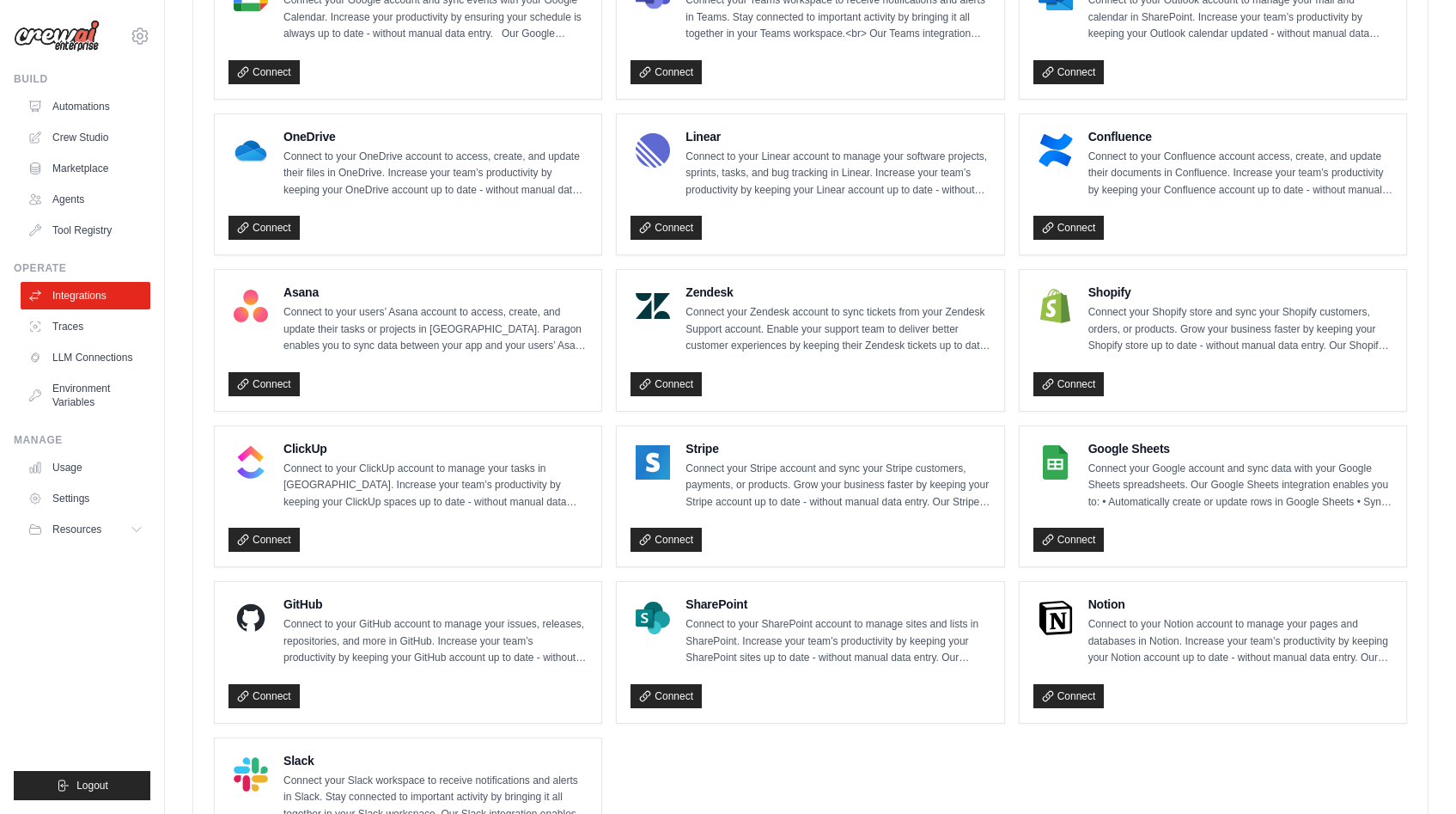
scroll to position [842, 0]
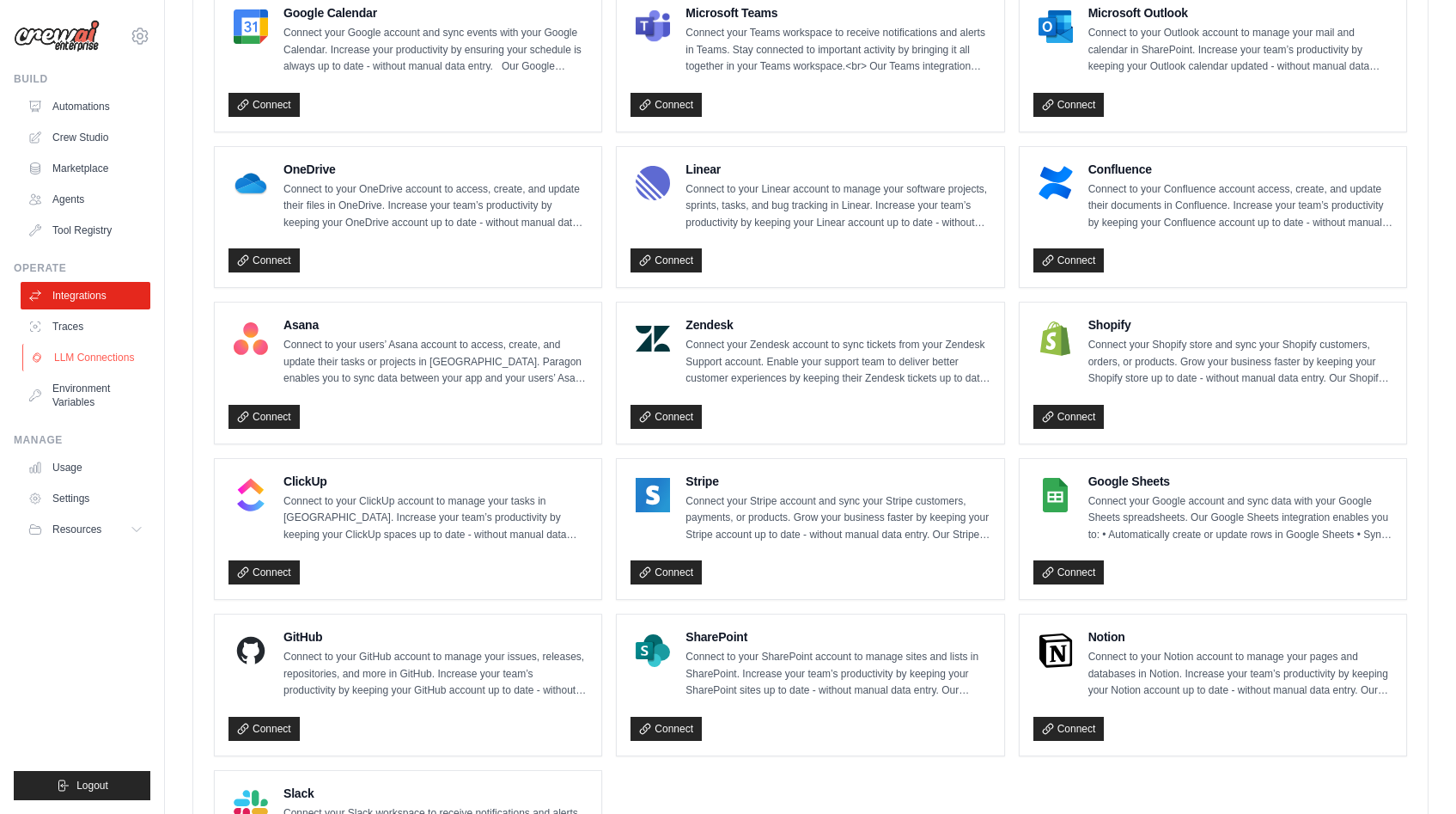
click at [100, 361] on link "LLM Connections" at bounding box center [87, 357] width 129 height 27
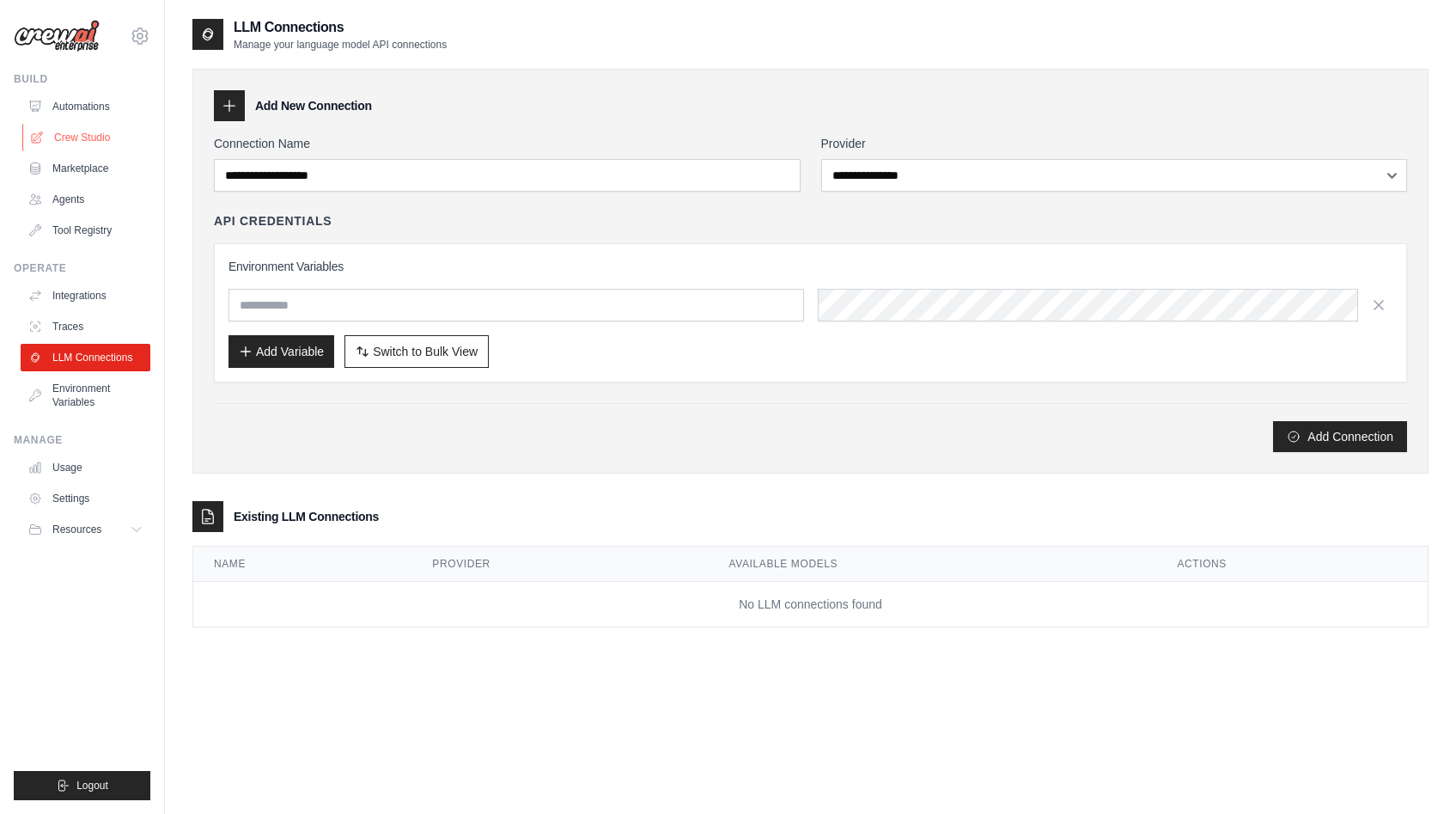
click at [71, 132] on link "Crew Studio" at bounding box center [87, 137] width 129 height 27
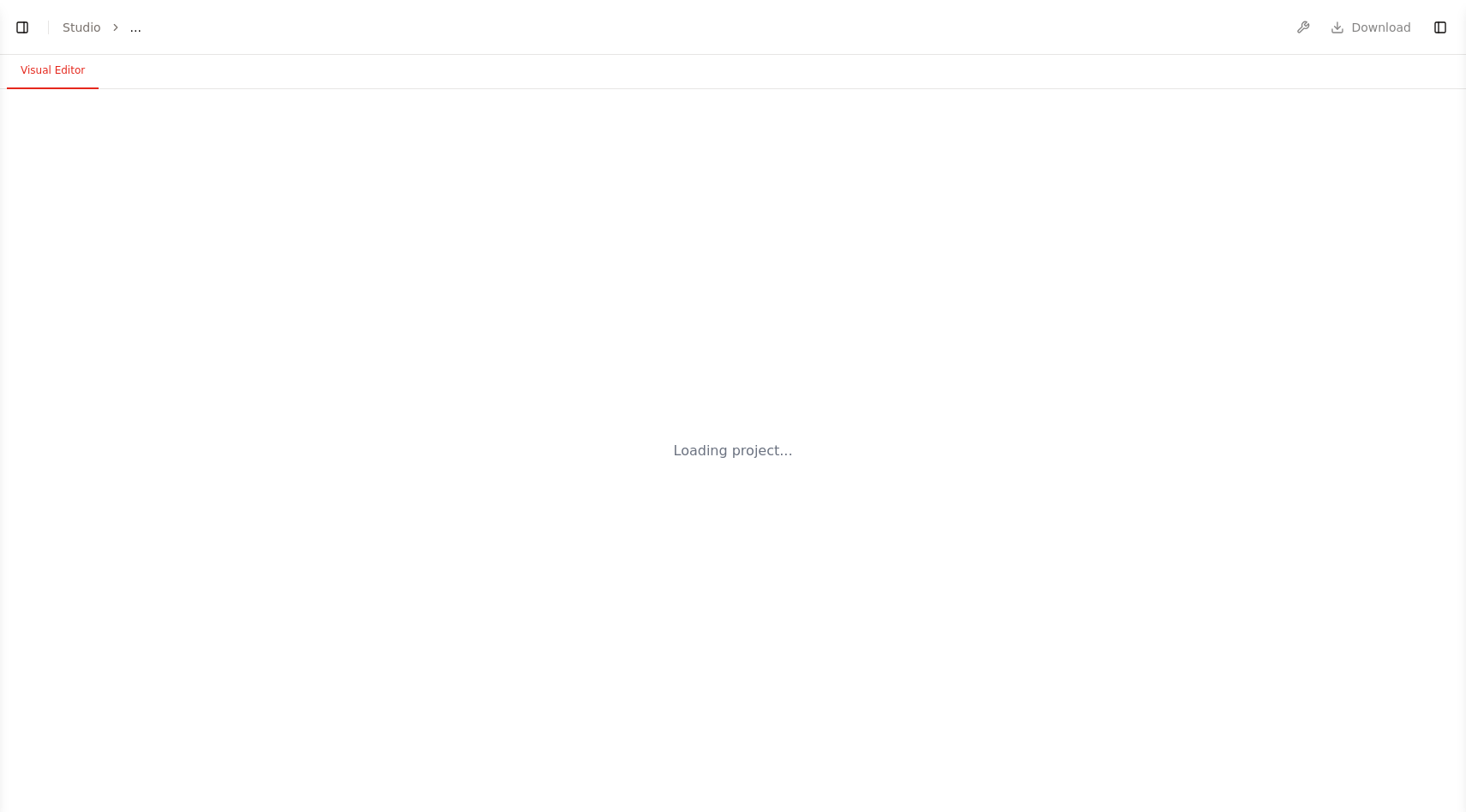
select select "****"
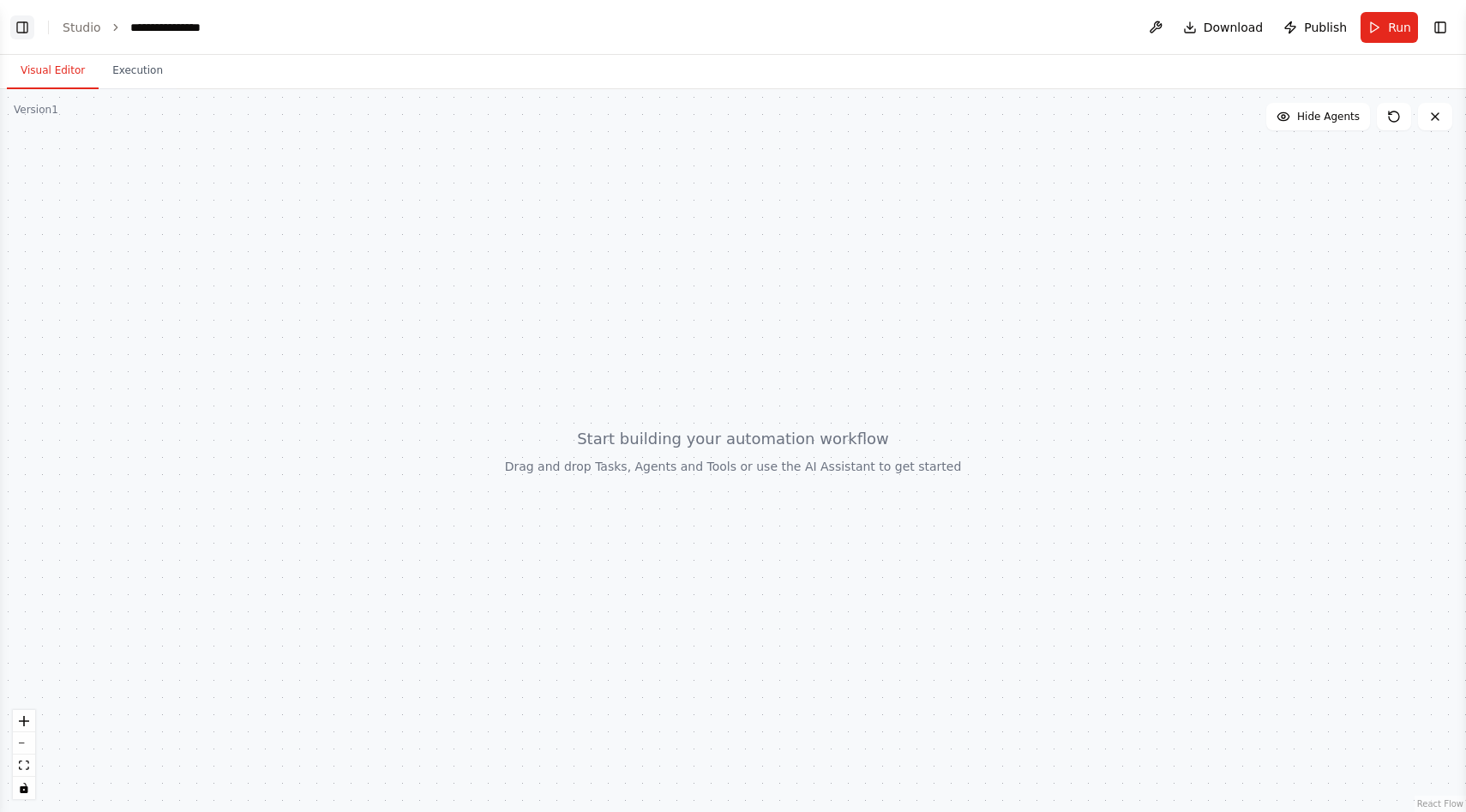
click at [17, 21] on button "Toggle Left Sidebar" at bounding box center [22, 27] width 24 height 24
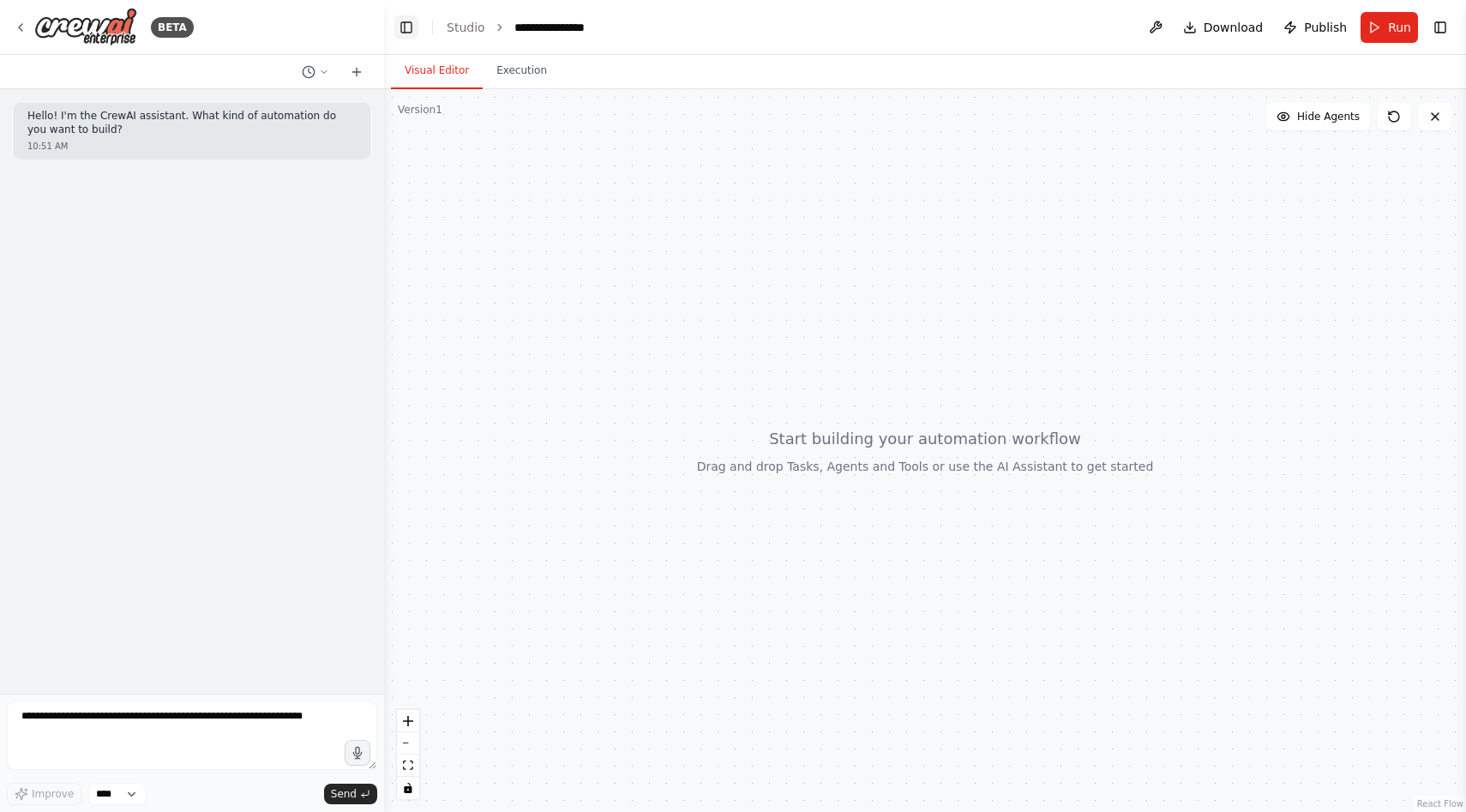
click at [397, 35] on button "Toggle Left Sidebar" at bounding box center [406, 27] width 24 height 24
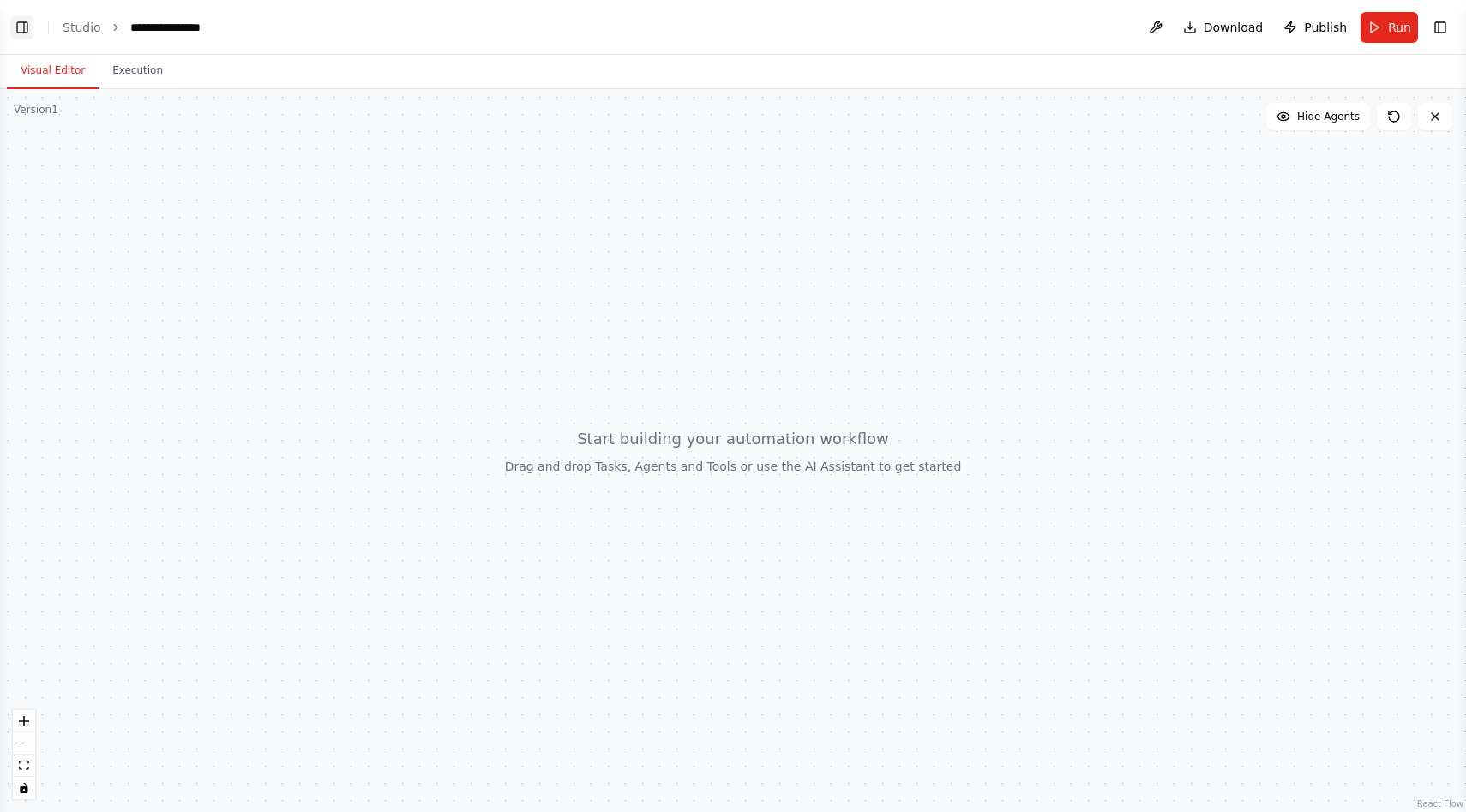
click at [30, 24] on button "Toggle Left Sidebar" at bounding box center [22, 27] width 24 height 24
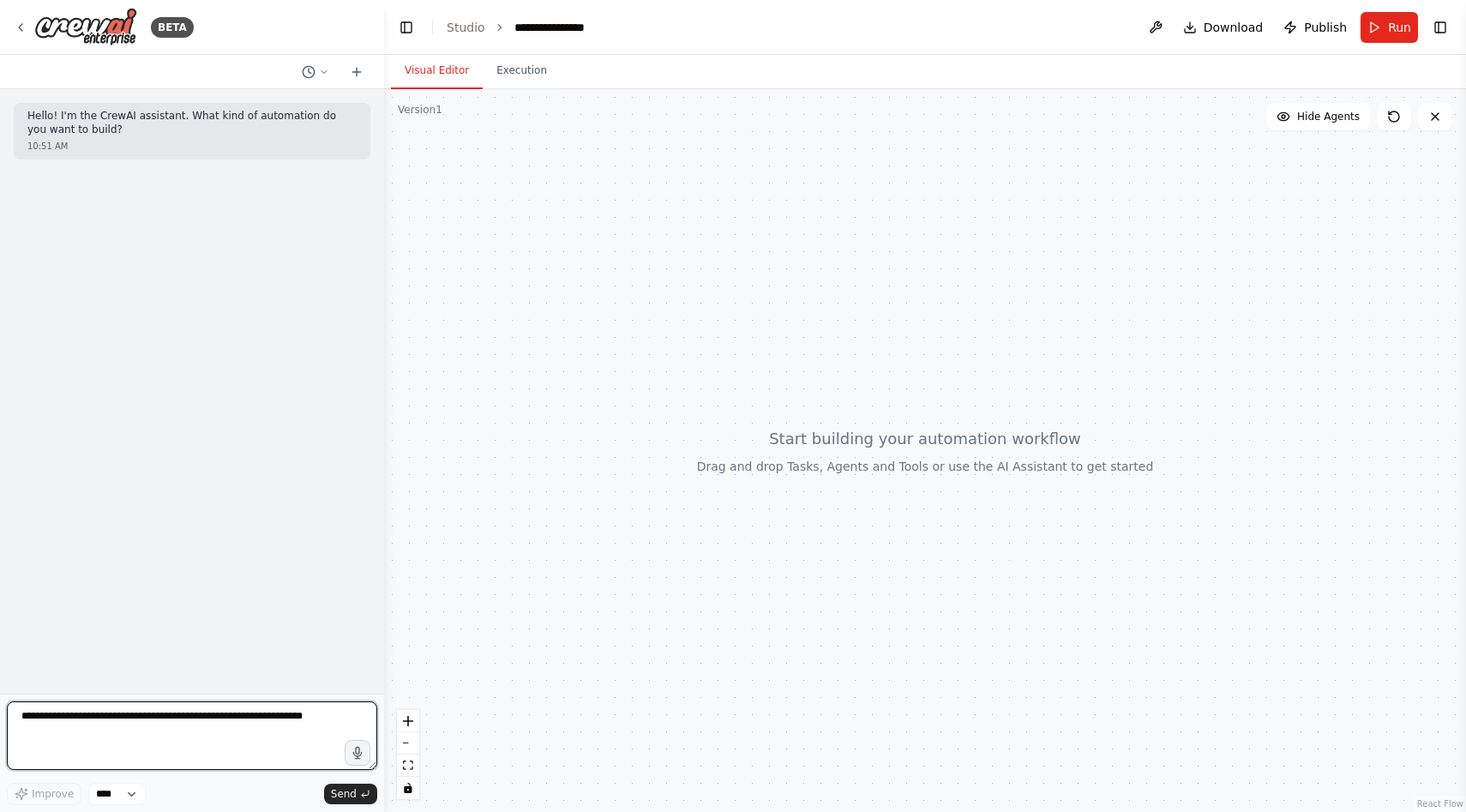
click at [163, 750] on textarea at bounding box center [191, 735] width 370 height 69
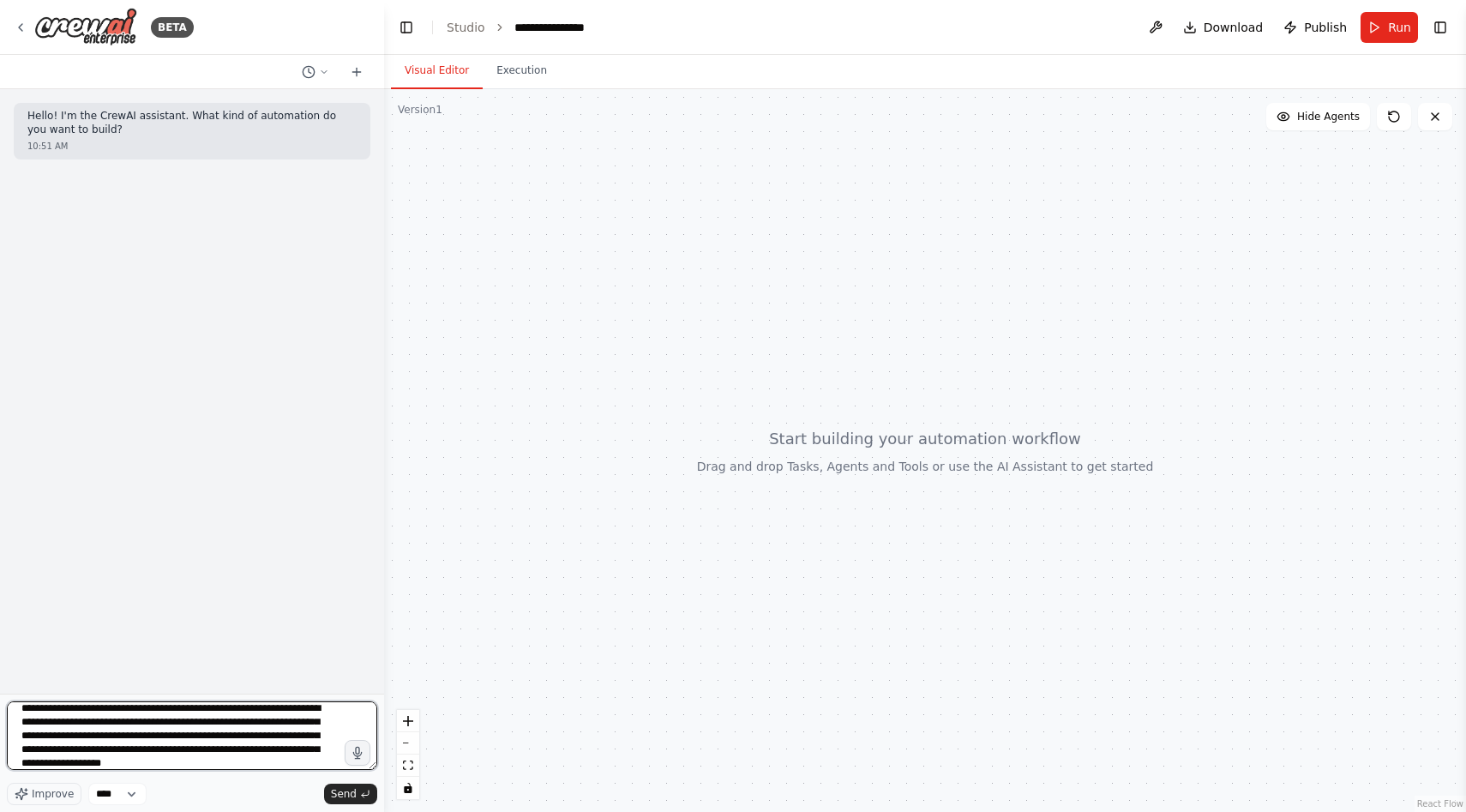
scroll to position [21, 0]
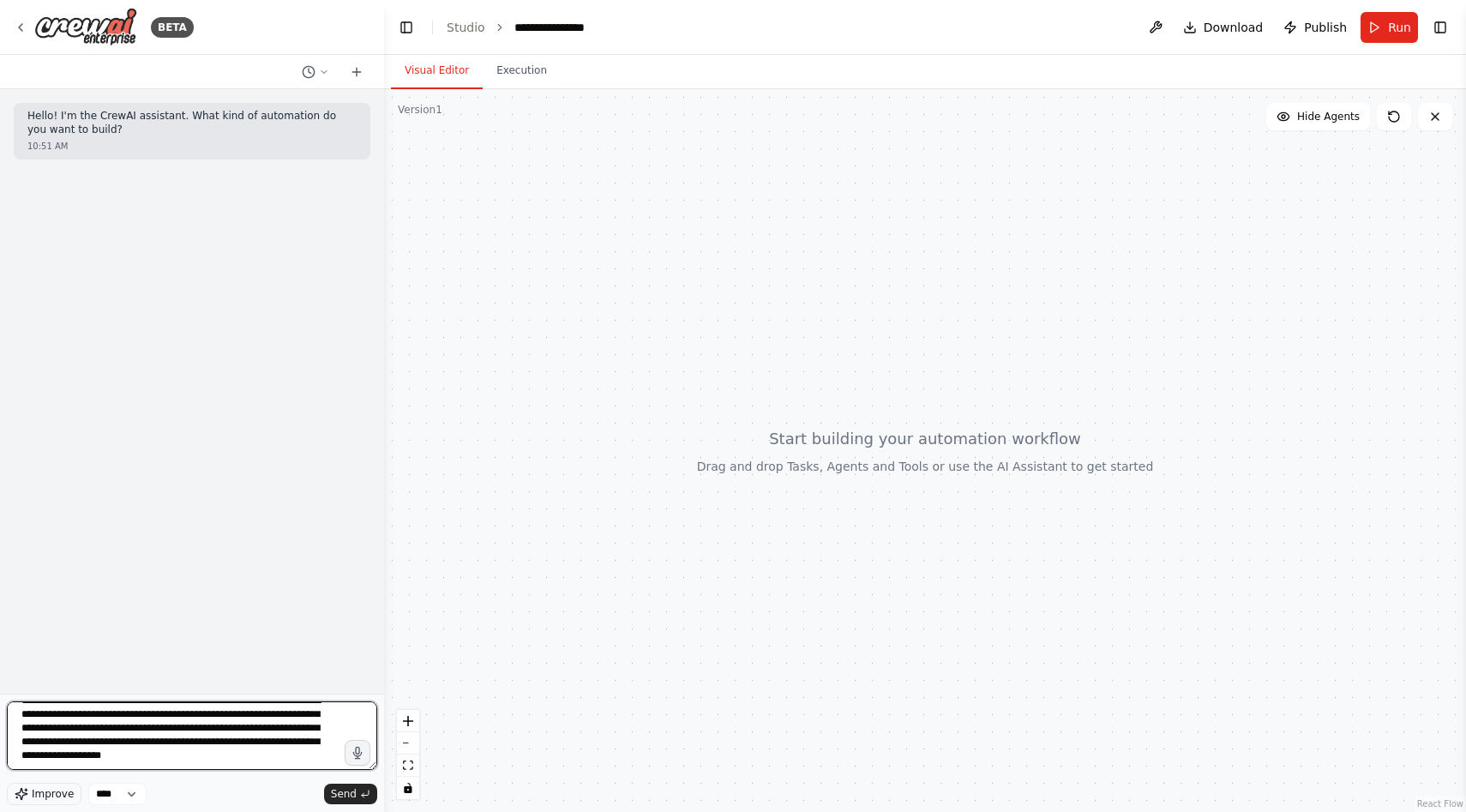
type textarea "**********"
click at [31, 793] on button "Improve" at bounding box center [44, 794] width 75 height 22
click at [341, 795] on span "Send" at bounding box center [344, 794] width 25 height 14
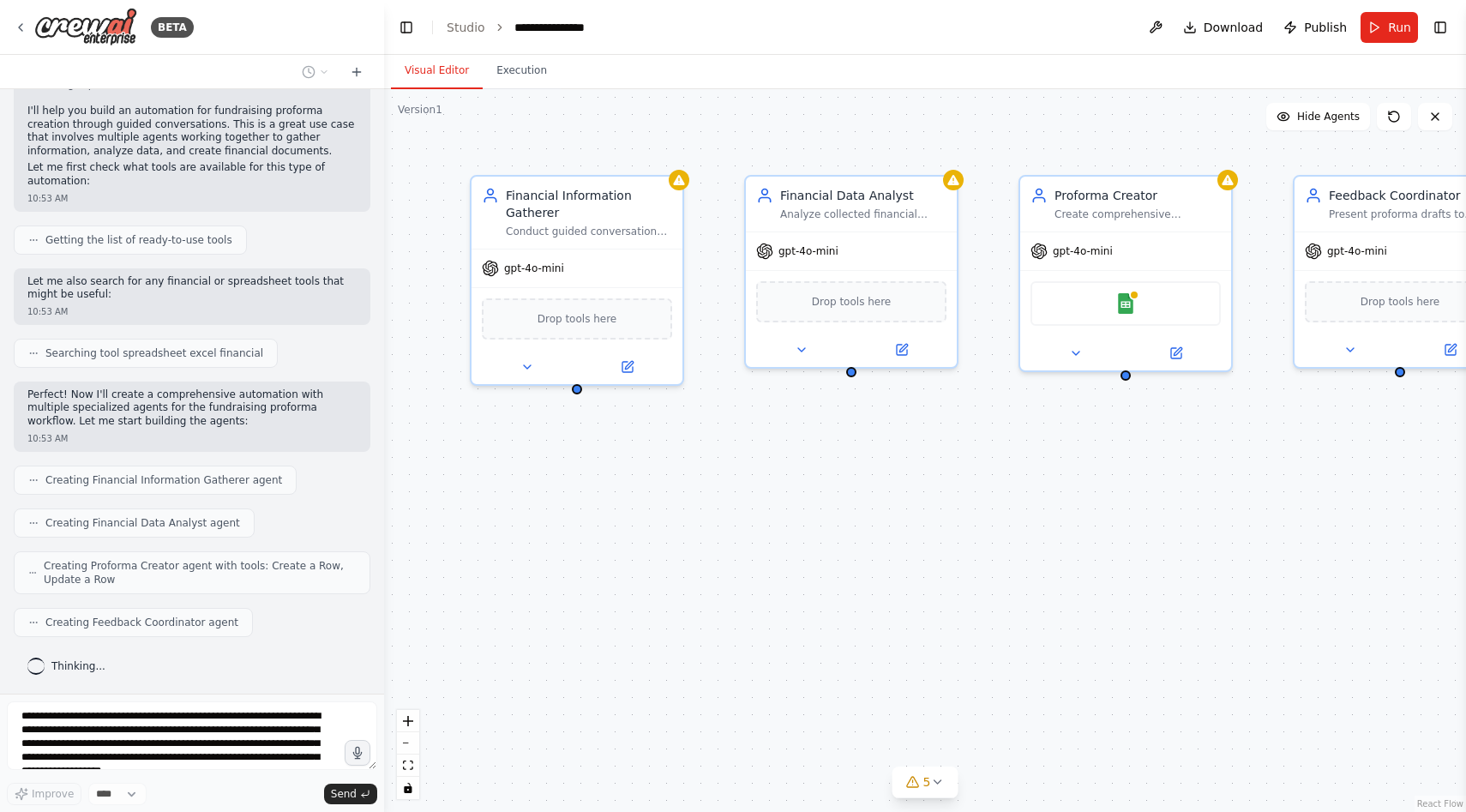
scroll to position [549, 0]
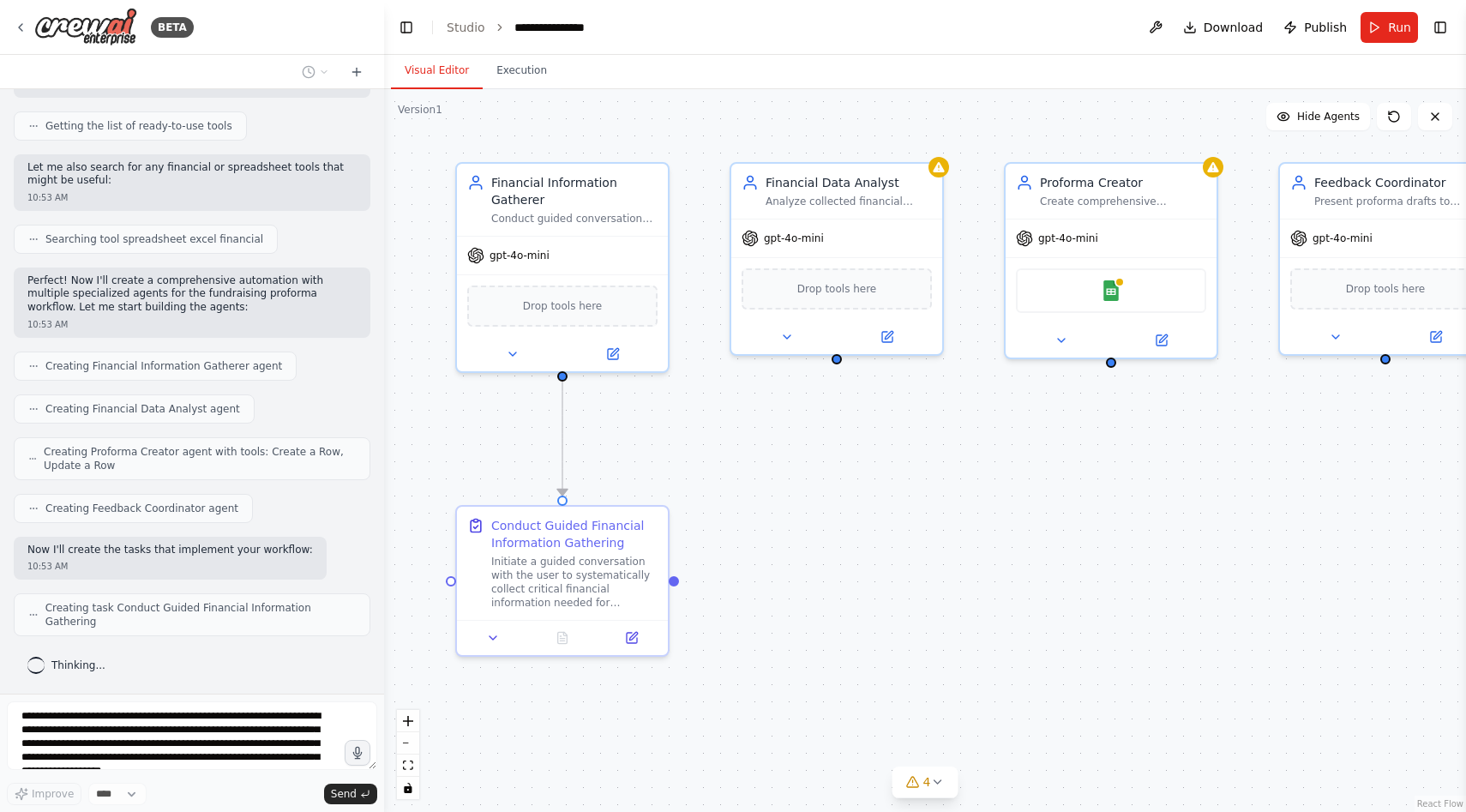
drag, startPoint x: 843, startPoint y: 558, endPoint x: 829, endPoint y: 544, distance: 19.8
click at [829, 544] on div ".deletable-edge-delete-btn { width: 20px; height: 20px; border: 0px solid #ffff…" at bounding box center [925, 451] width 1082 height 723
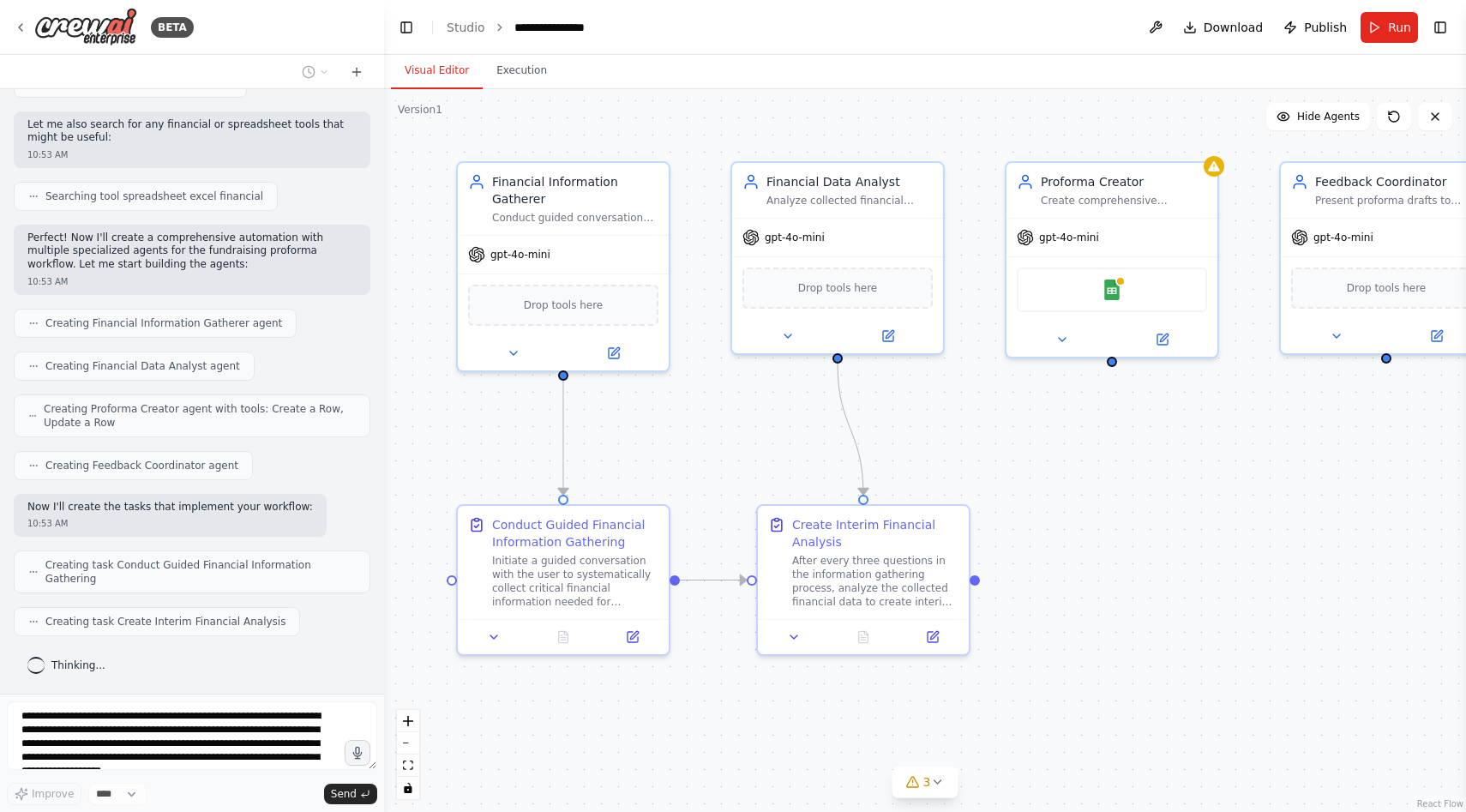
click at [1191, 594] on div ".deletable-edge-delete-btn { width: 20px; height: 20px; border: 0px solid #ffff…" at bounding box center [925, 451] width 1082 height 723
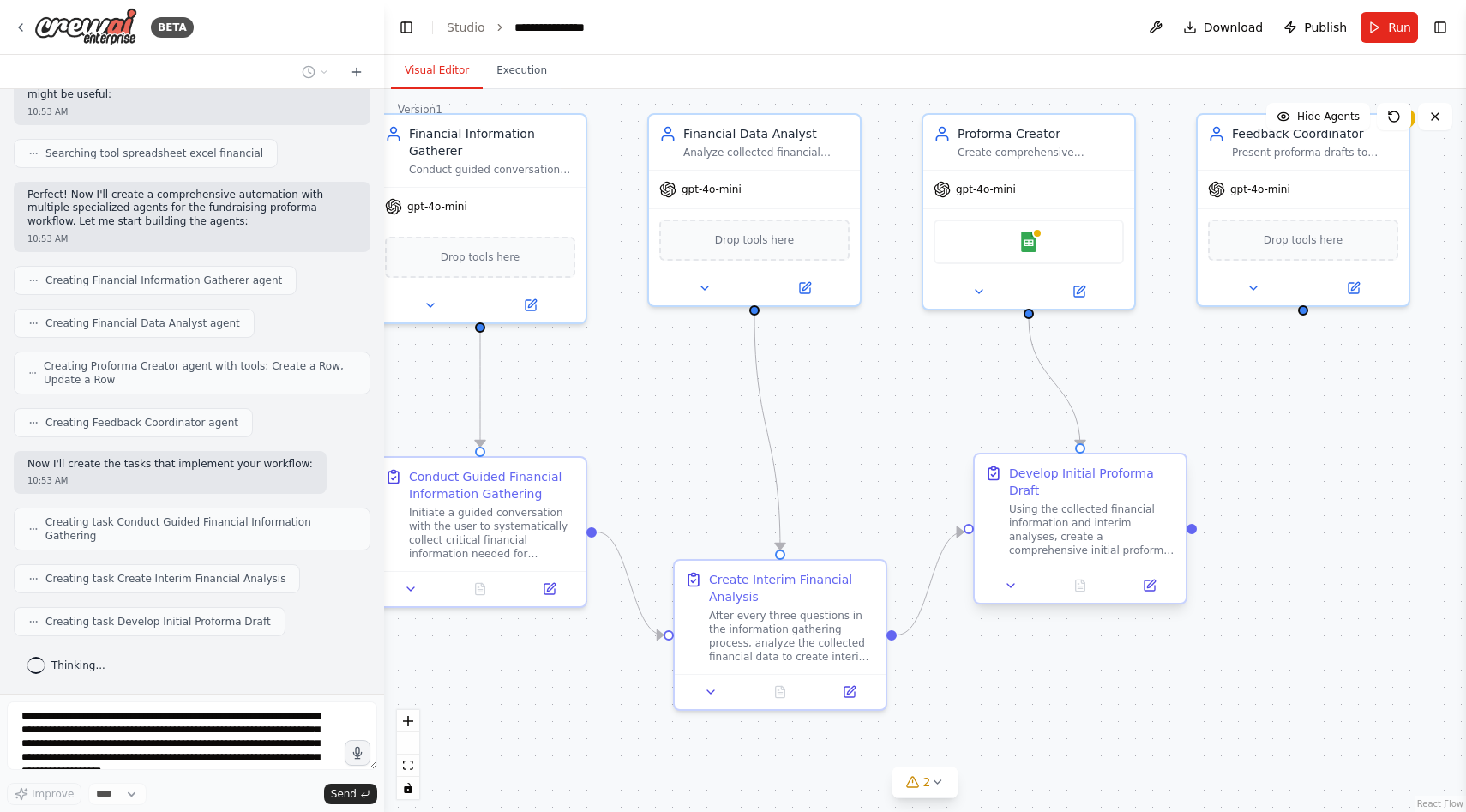
drag, startPoint x: 1266, startPoint y: 619, endPoint x: 1180, endPoint y: 570, distance: 99.0
click at [1180, 570] on div ".deletable-edge-delete-btn { width: 20px; height: 20px; border: 0px solid #ffff…" at bounding box center [925, 451] width 1082 height 723
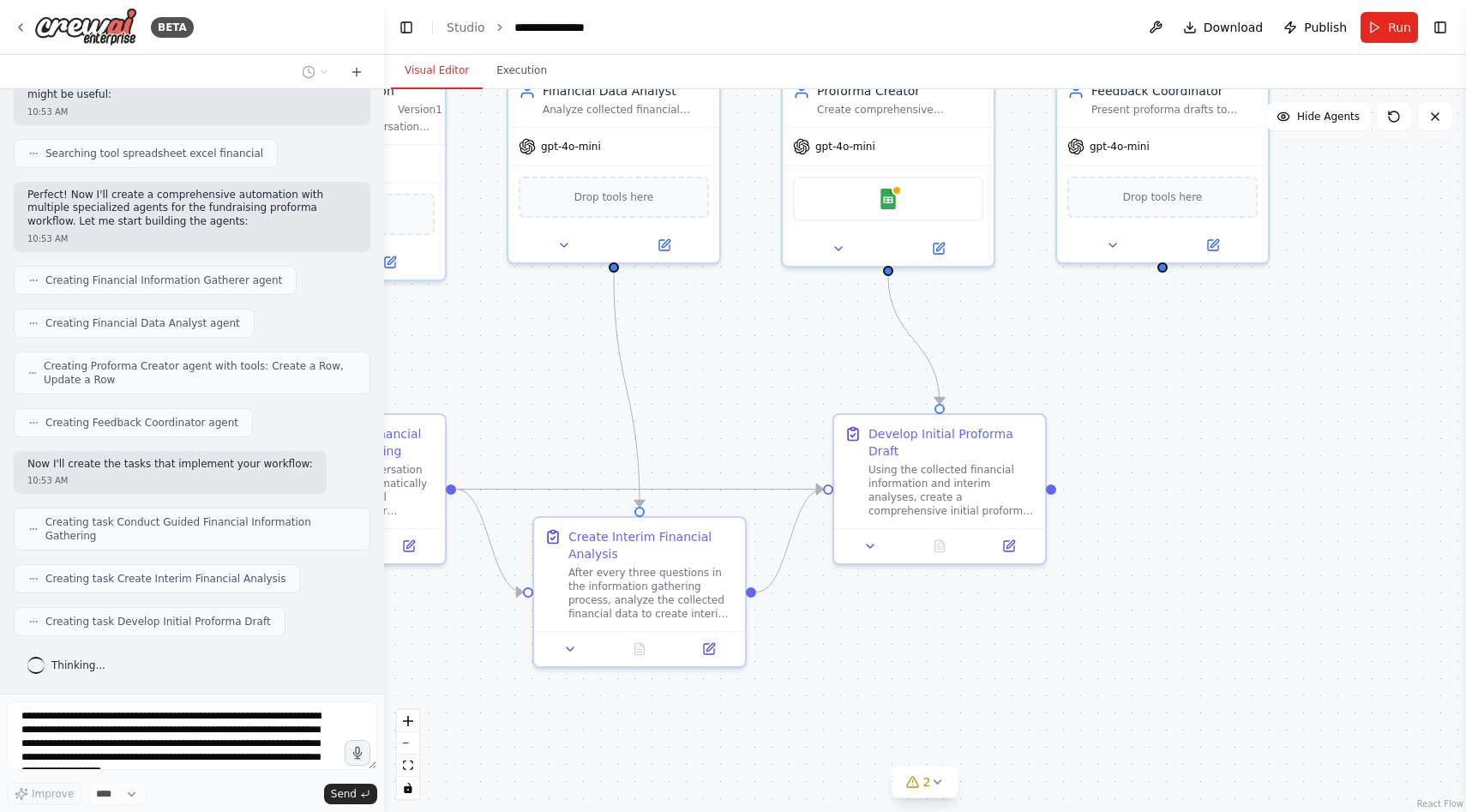
drag, startPoint x: 1340, startPoint y: 479, endPoint x: 1201, endPoint y: 437, distance: 145.2
click at [1201, 437] on div ".deletable-edge-delete-btn { width: 20px; height: 20px; border: 0px solid #ffff…" at bounding box center [925, 451] width 1082 height 723
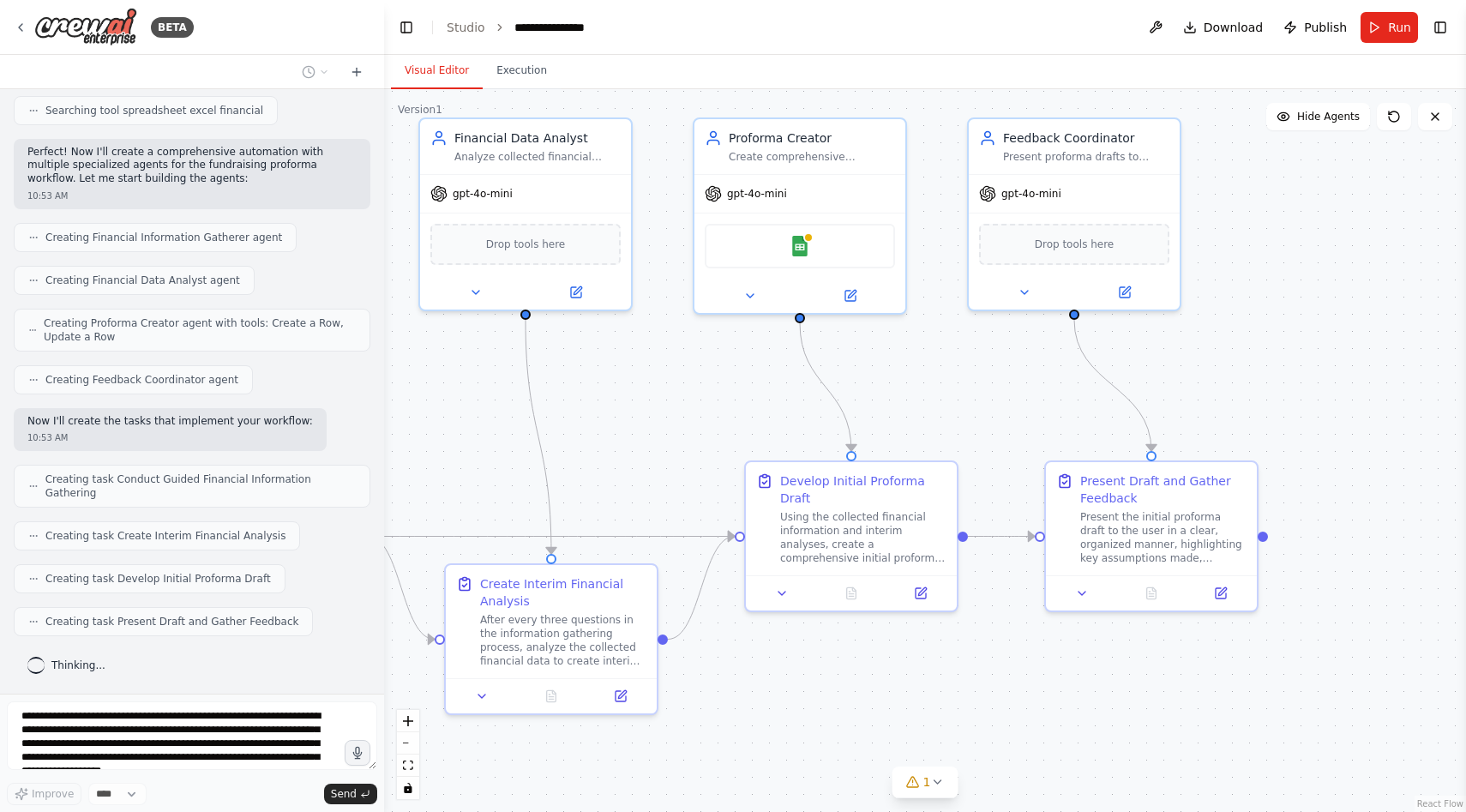
drag, startPoint x: 835, startPoint y: 323, endPoint x: 748, endPoint y: 370, distance: 98.9
click at [748, 370] on div ".deletable-edge-delete-btn { width: 20px; height: 20px; border: 0px solid #ffff…" at bounding box center [925, 451] width 1082 height 723
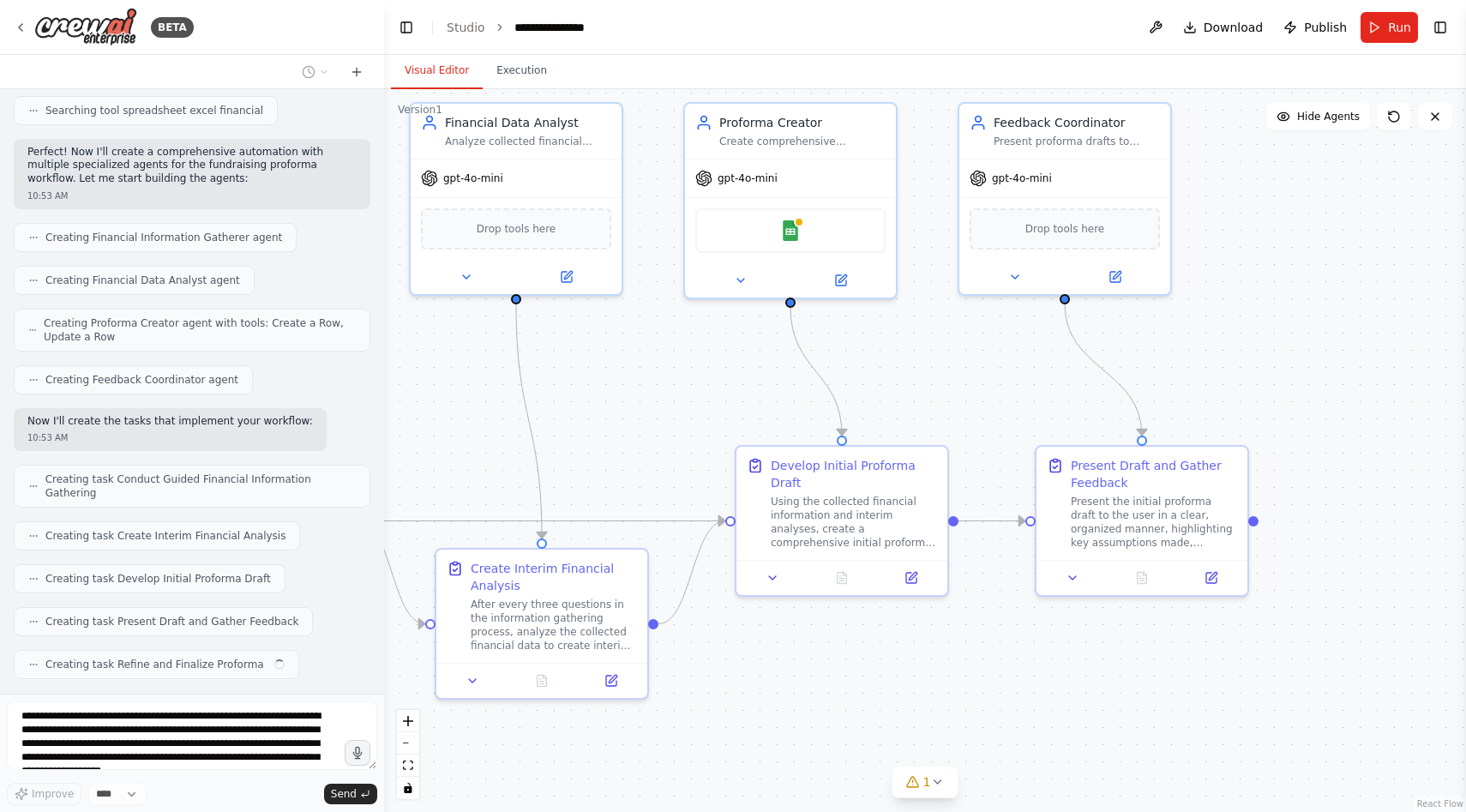
scroll to position [720, 0]
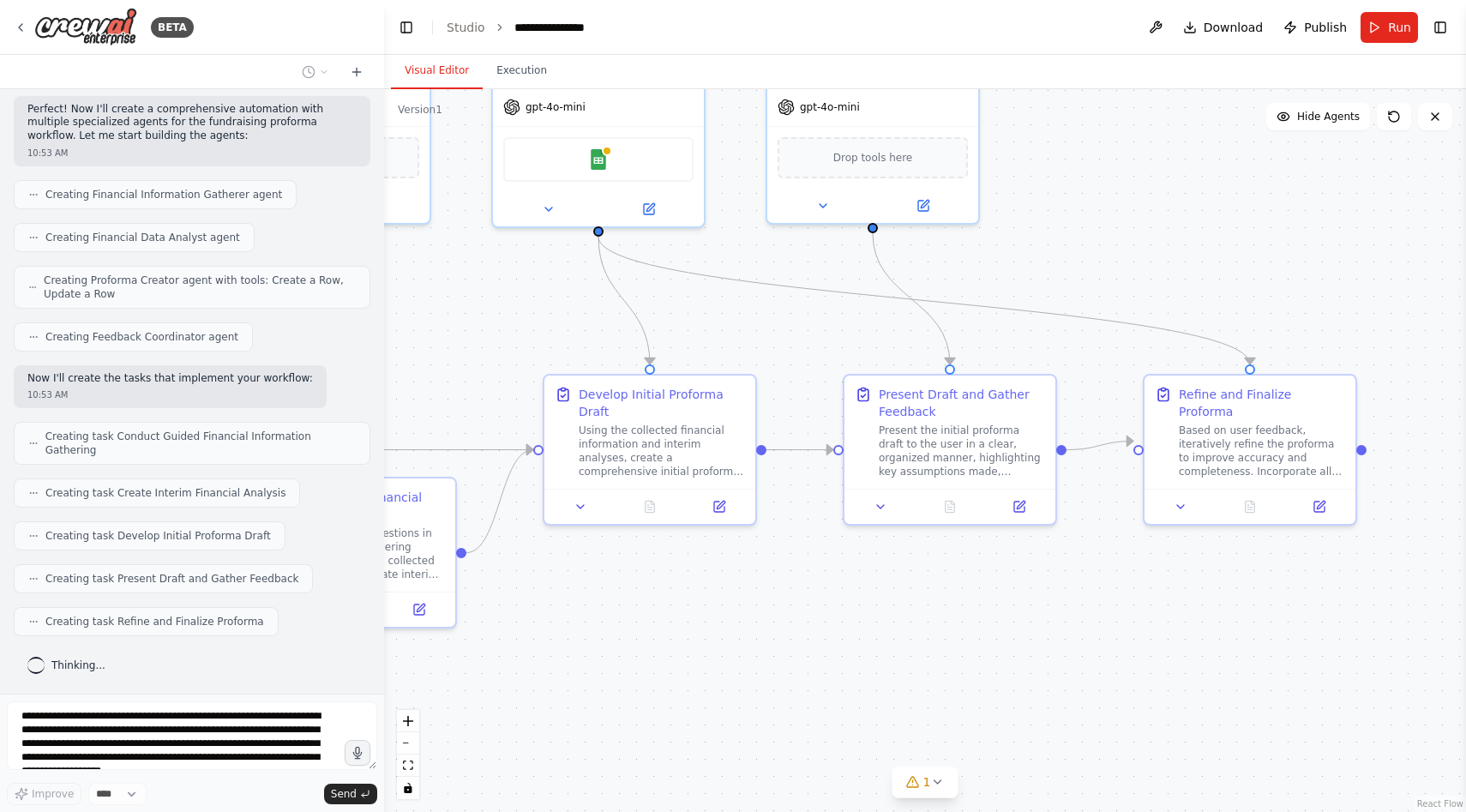
drag, startPoint x: 1028, startPoint y: 701, endPoint x: 820, endPoint y: 610, distance: 227.0
click at [820, 610] on div ".deletable-edge-delete-btn { width: 20px; height: 20px; border: 0px solid #ffff…" at bounding box center [925, 451] width 1082 height 723
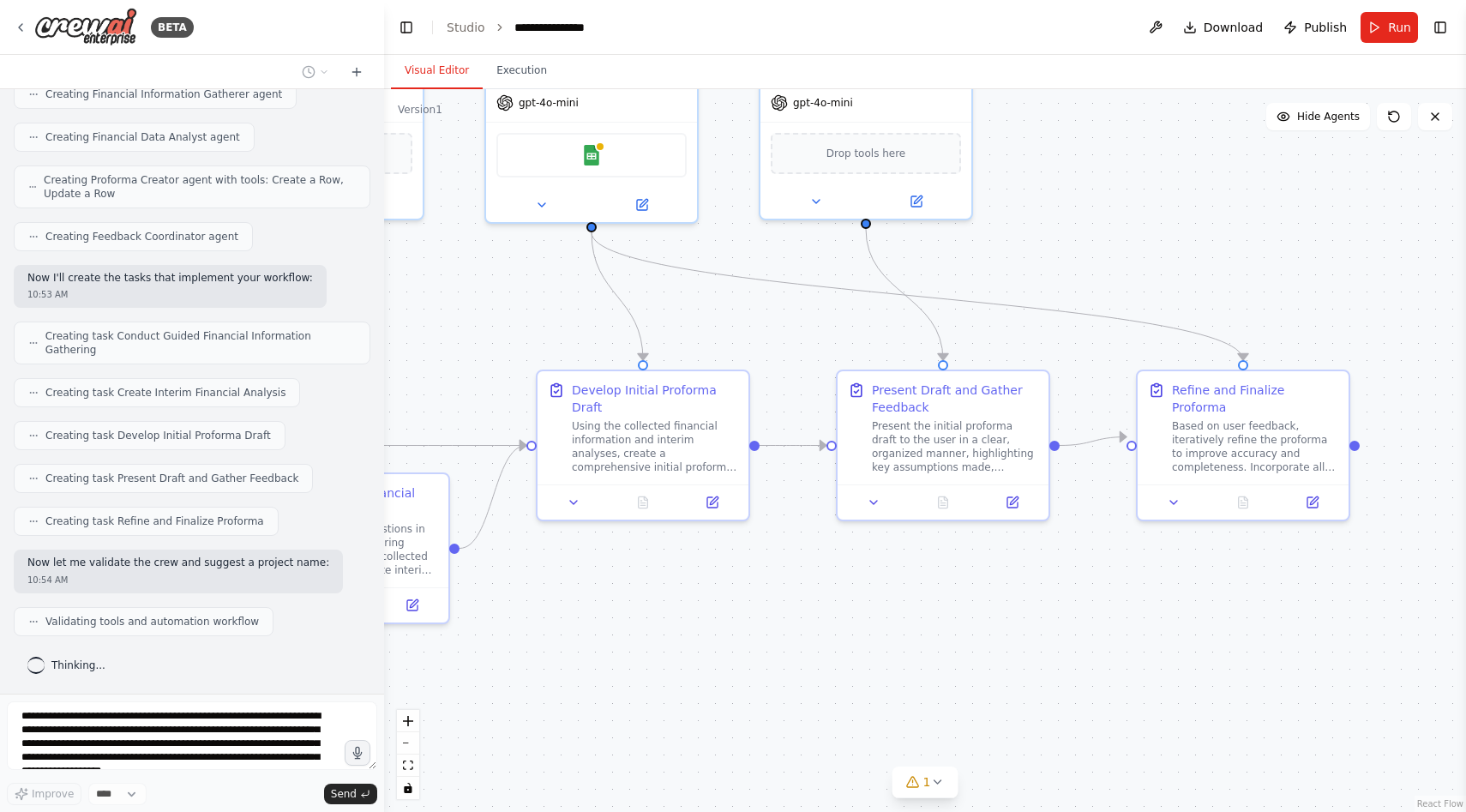
scroll to position [863, 0]
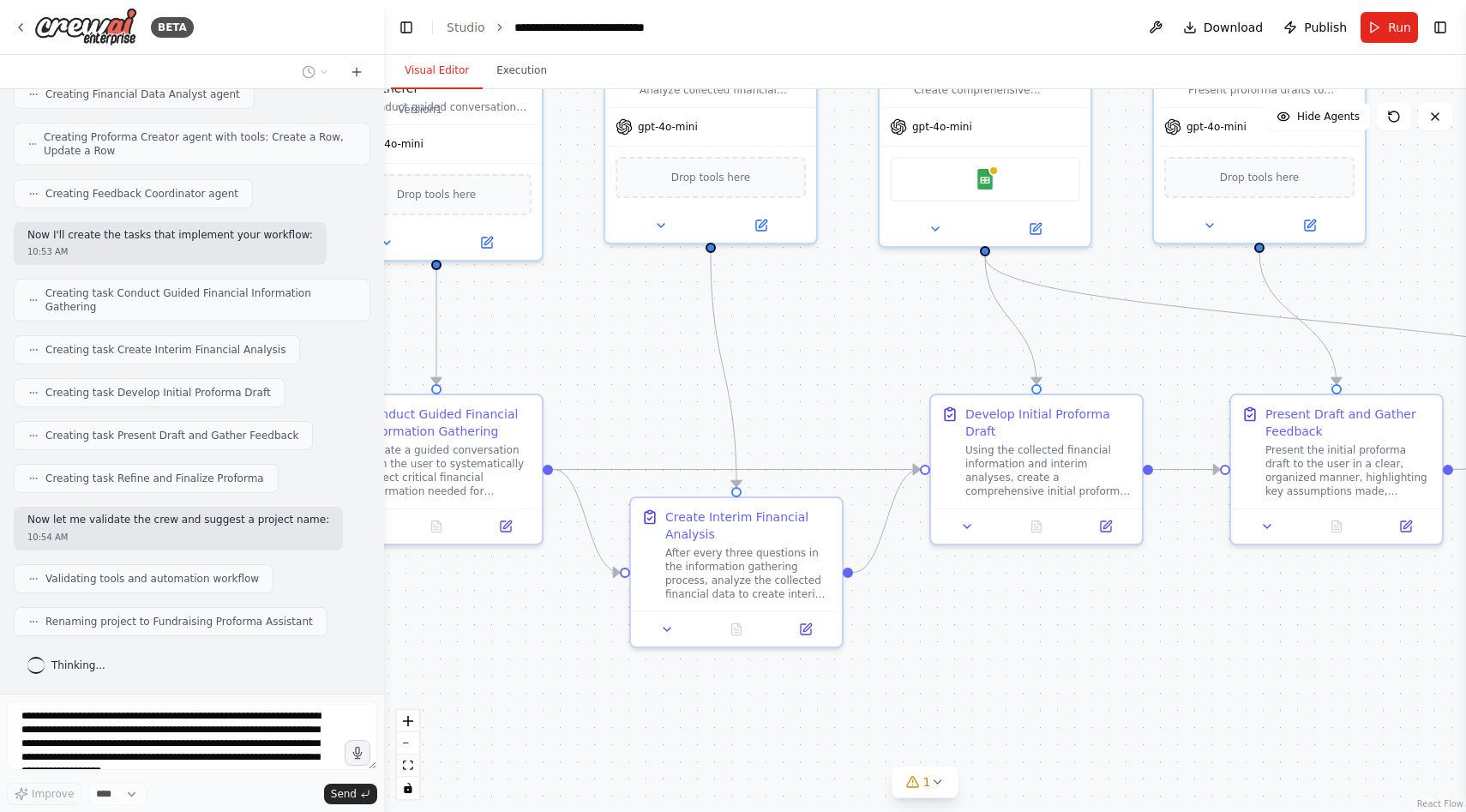
drag, startPoint x: 831, startPoint y: 561, endPoint x: 1224, endPoint y: 586, distance: 393.8
click at [1224, 586] on div ".deletable-edge-delete-btn { width: 20px; height: 20px; border: 0px solid #ffff…" at bounding box center [925, 451] width 1082 height 723
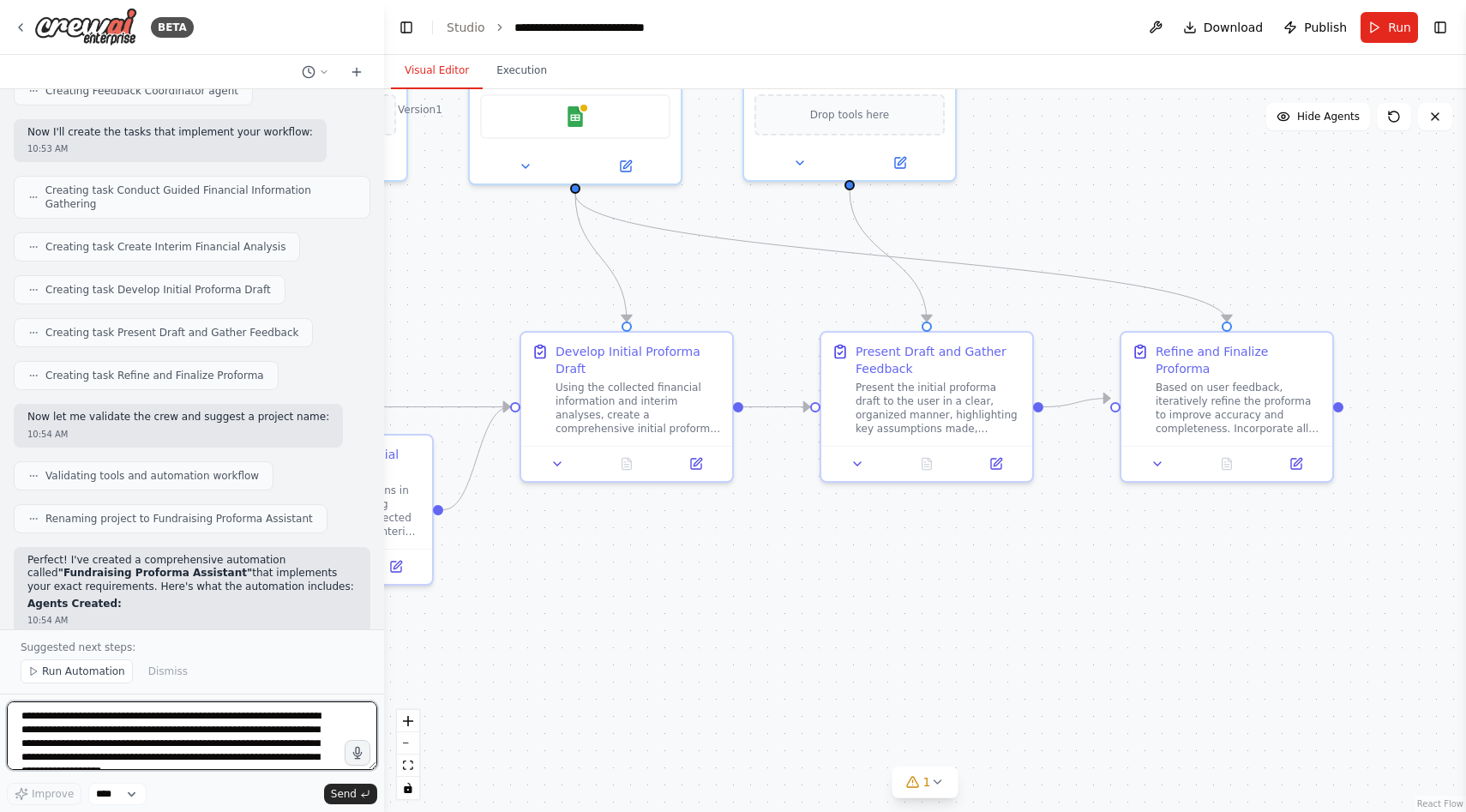
drag, startPoint x: 1066, startPoint y: 626, endPoint x: 656, endPoint y: 564, distance: 414.7
click at [656, 564] on div ".deletable-edge-delete-btn { width: 20px; height: 20px; border: 0px solid #ffff…" at bounding box center [925, 451] width 1082 height 723
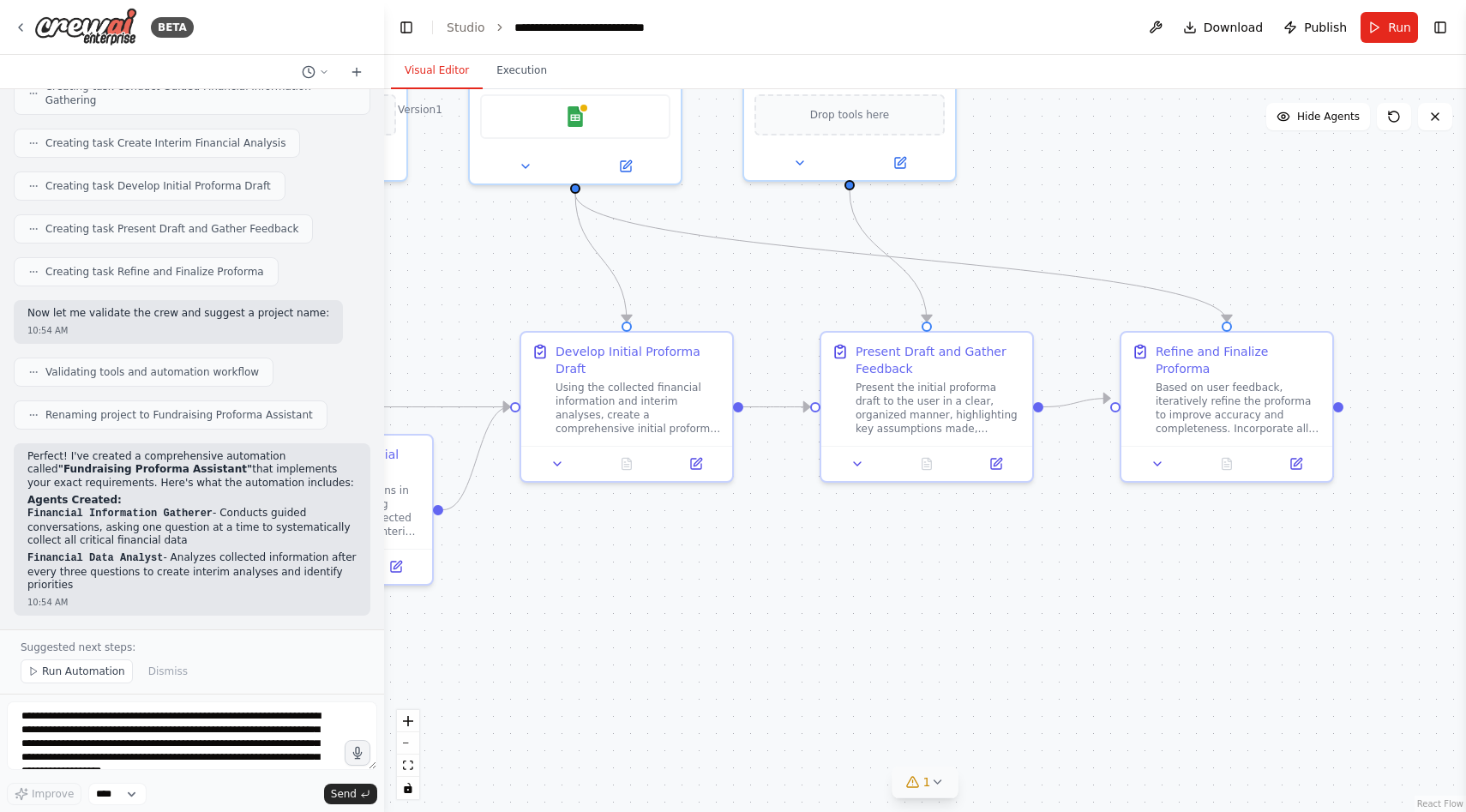
click at [938, 785] on icon at bounding box center [938, 782] width 14 height 14
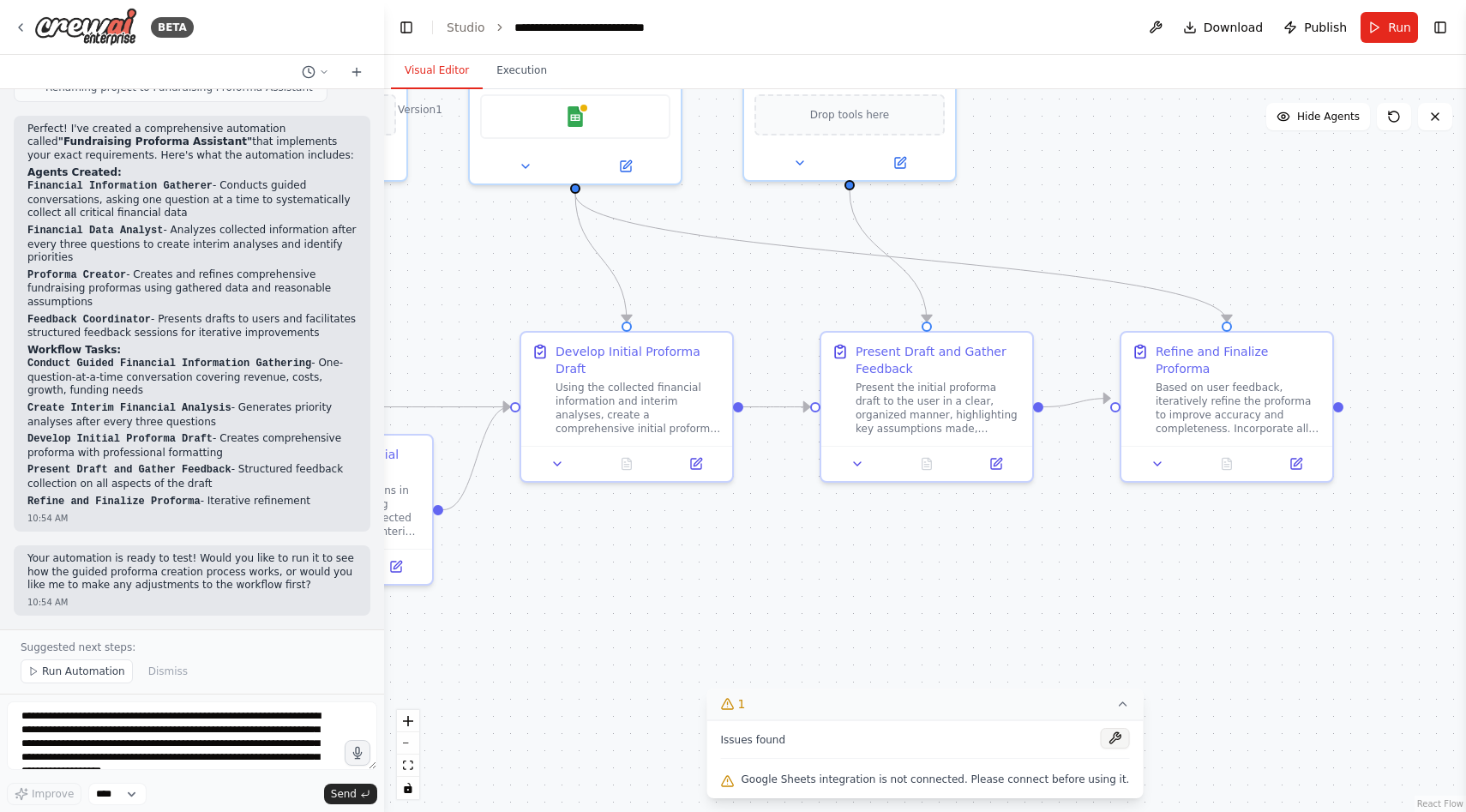
click at [1100, 740] on button at bounding box center [1114, 737] width 29 height 20
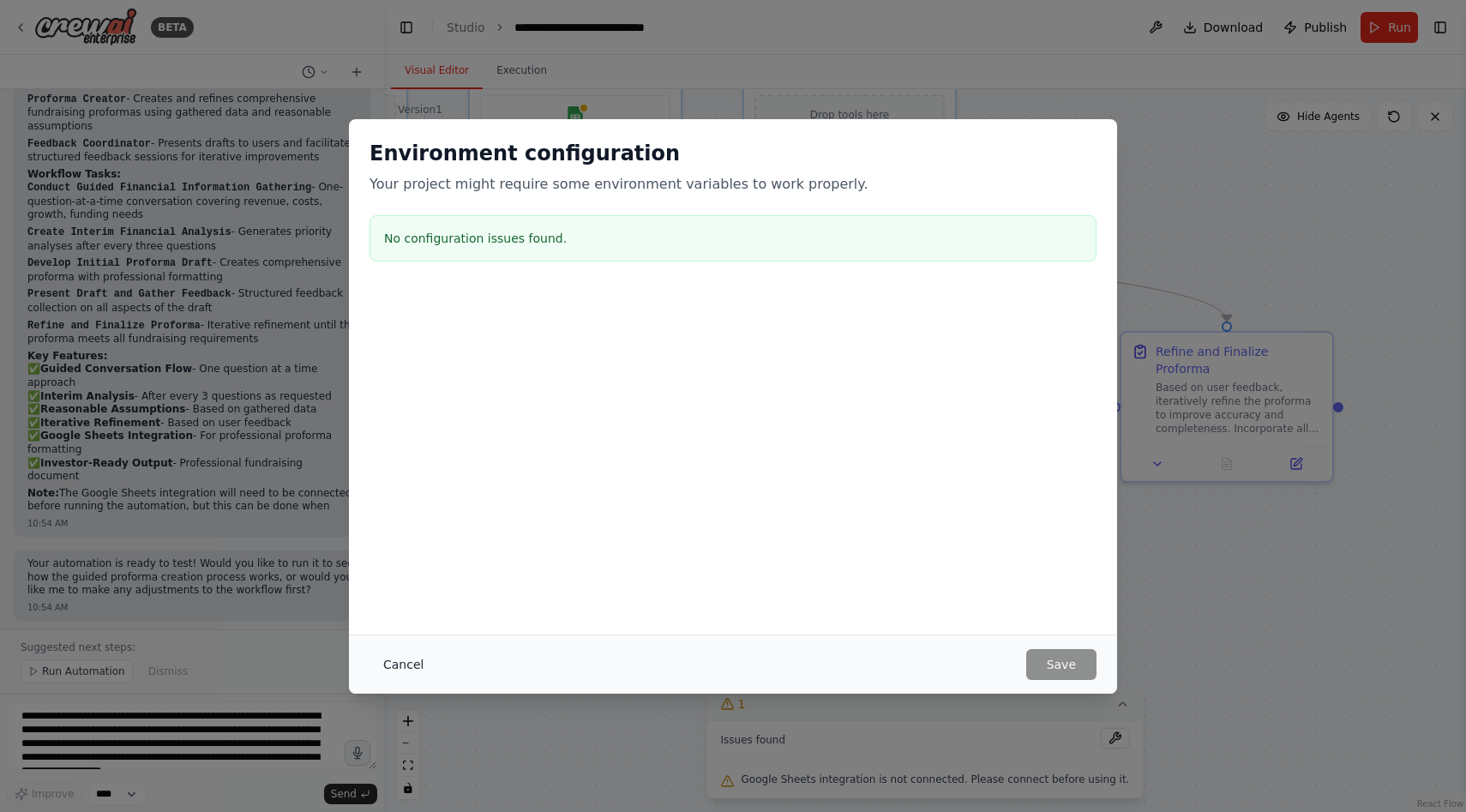
scroll to position [1587, 0]
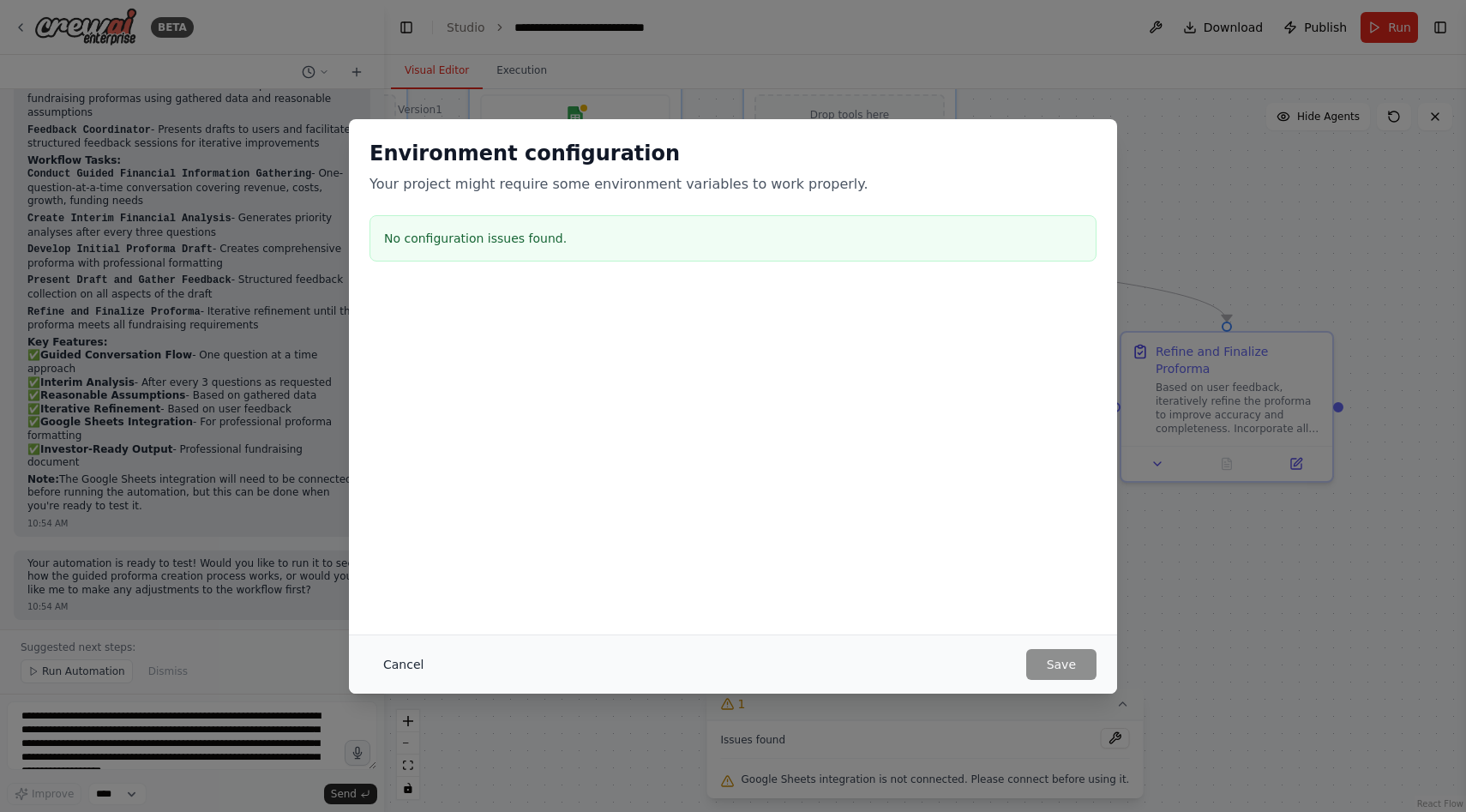
click at [426, 661] on button "Cancel" at bounding box center [403, 664] width 68 height 31
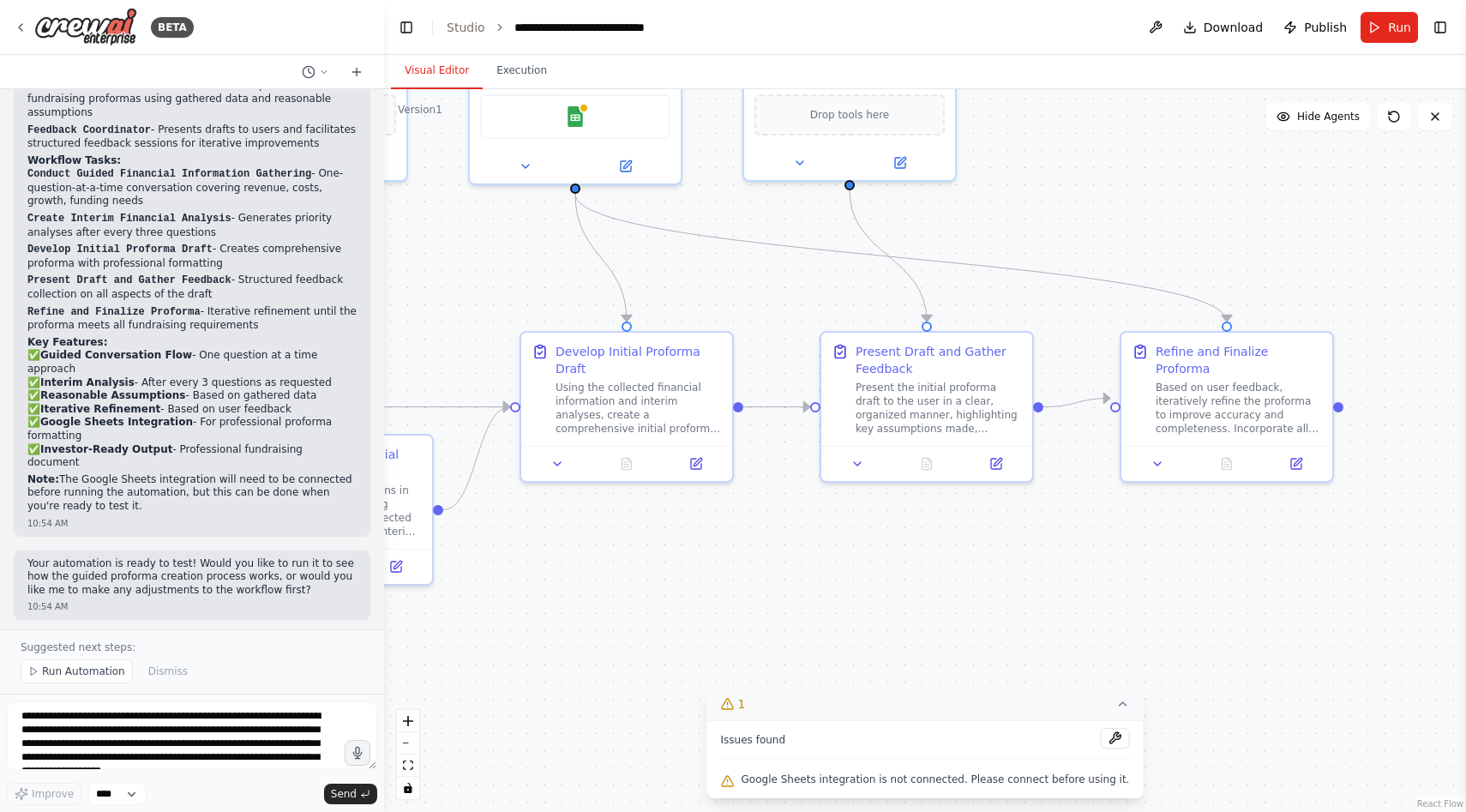
click at [776, 784] on span "Google Sheets integration is not connected. Please connect before using it." at bounding box center [936, 779] width 389 height 14
click at [832, 613] on div ".deletable-edge-delete-btn { width: 20px; height: 20px; border: 0px solid #ffff…" at bounding box center [925, 451] width 1082 height 723
click at [569, 108] on img at bounding box center [575, 113] width 20 height 20
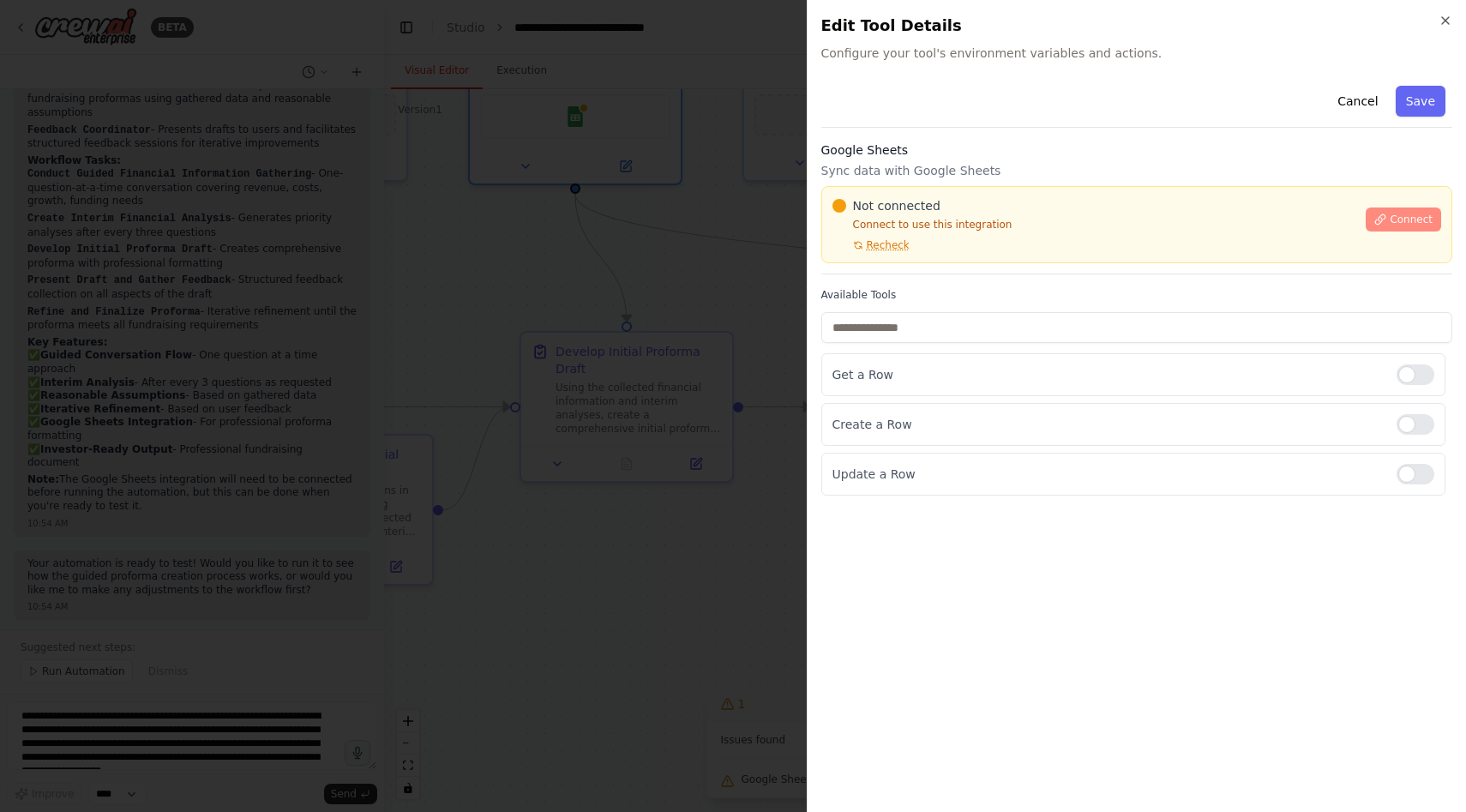
click at [1387, 212] on button "Connect" at bounding box center [1404, 220] width 76 height 24
click at [927, 265] on div "Google Sheets Sync data with Google Sheets Not connected Connect to use this in…" at bounding box center [1137, 208] width 631 height 133
click at [968, 255] on div "Not connected Connect to use this integration Recheck Connect" at bounding box center [1137, 224] width 631 height 77
click at [894, 261] on div "Not connected Connect to use this integration Recheck Connect" at bounding box center [1137, 224] width 631 height 77
click at [595, 340] on div at bounding box center [733, 406] width 1466 height 812
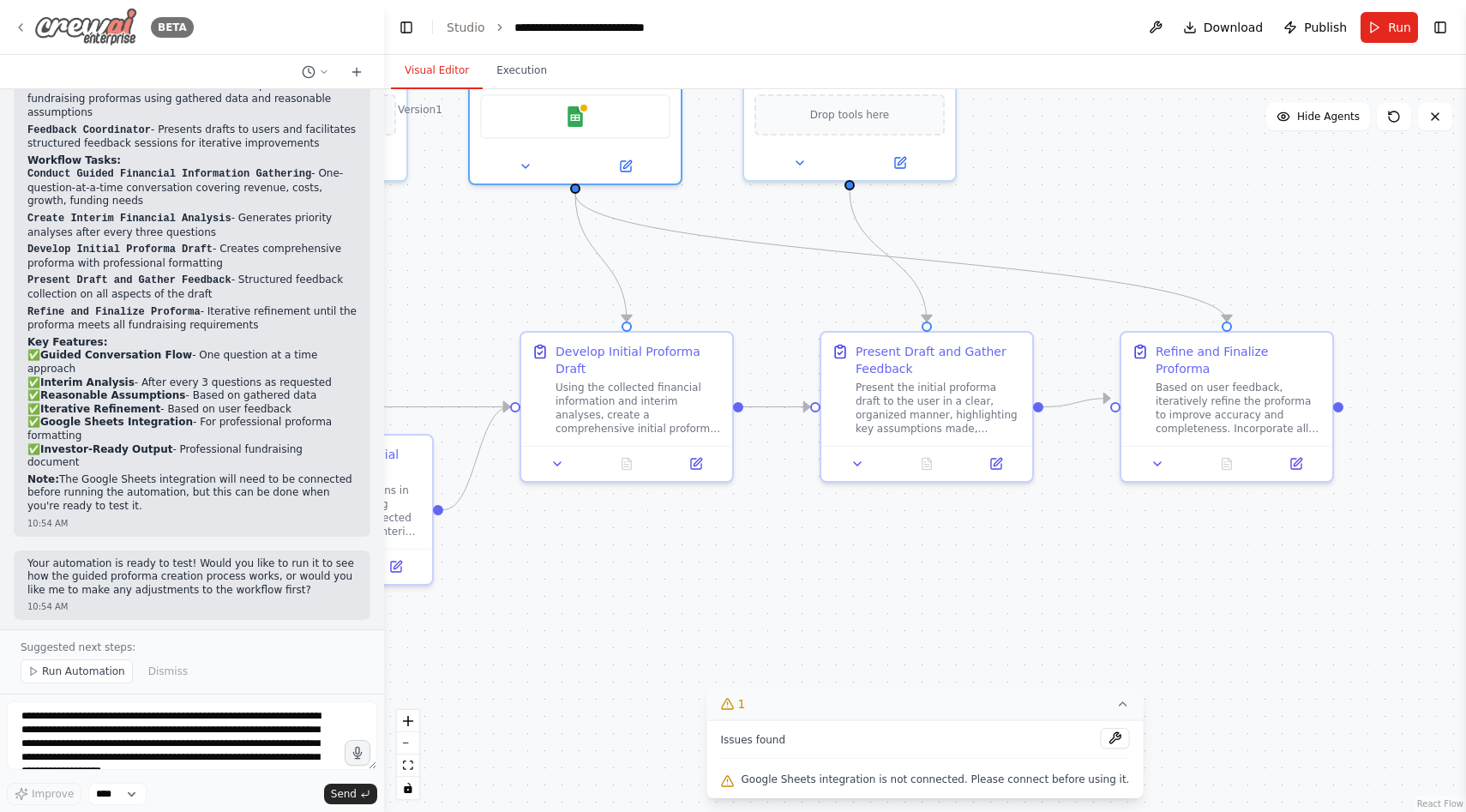
click at [19, 22] on icon at bounding box center [20, 27] width 14 height 14
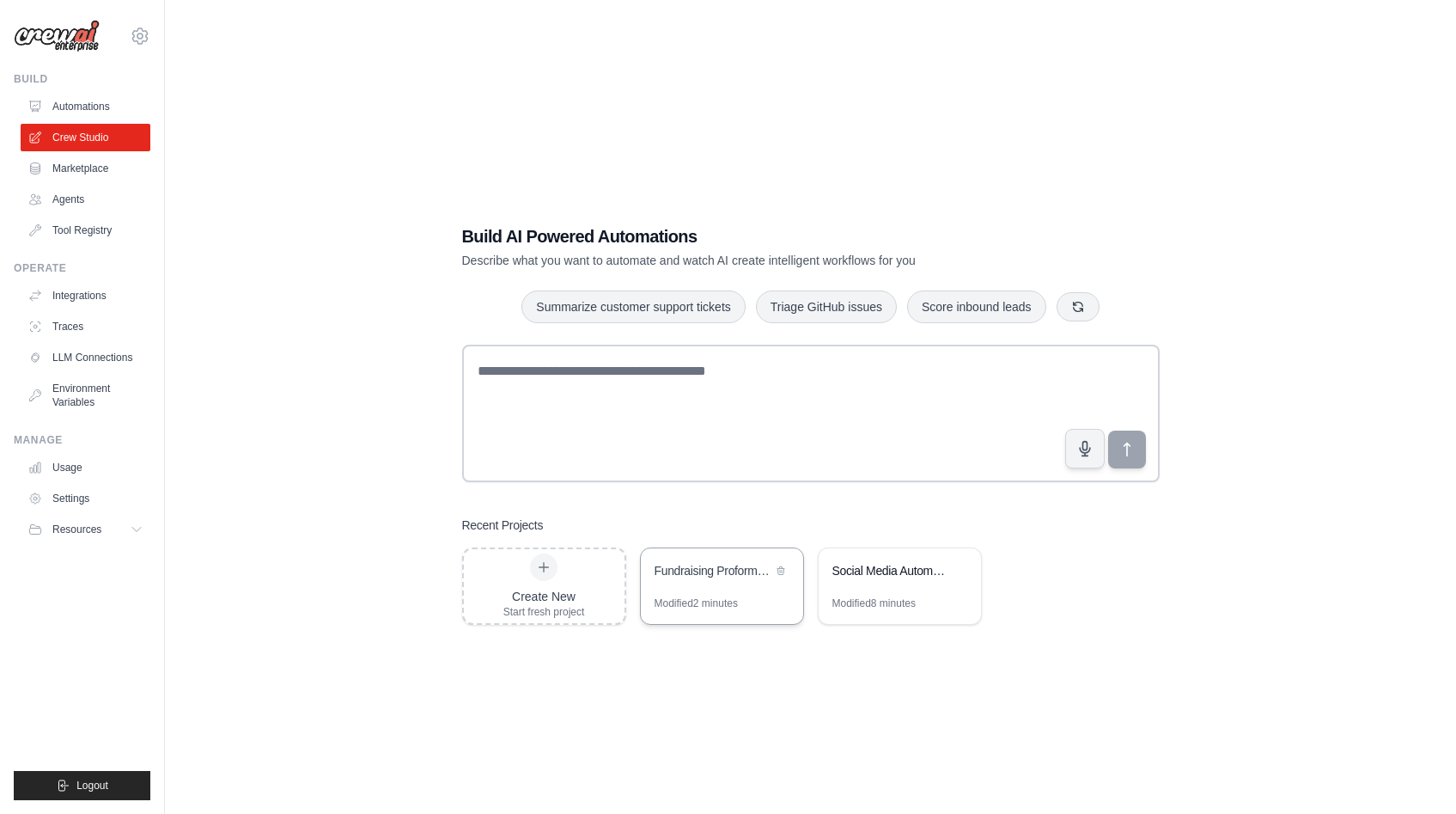
click at [742, 584] on div "Fundraising Proforma Assistant" at bounding box center [721, 572] width 163 height 48
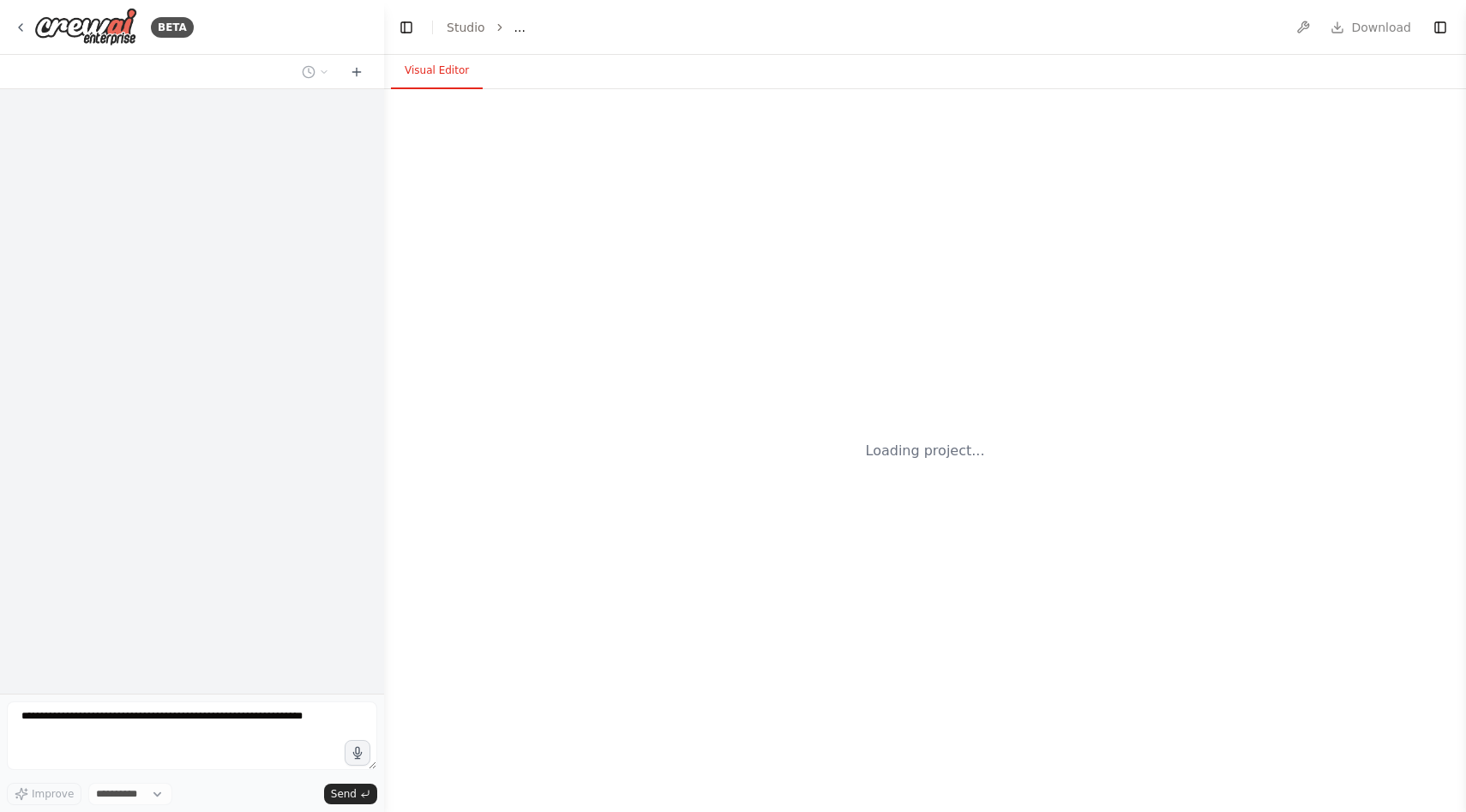
select select "****"
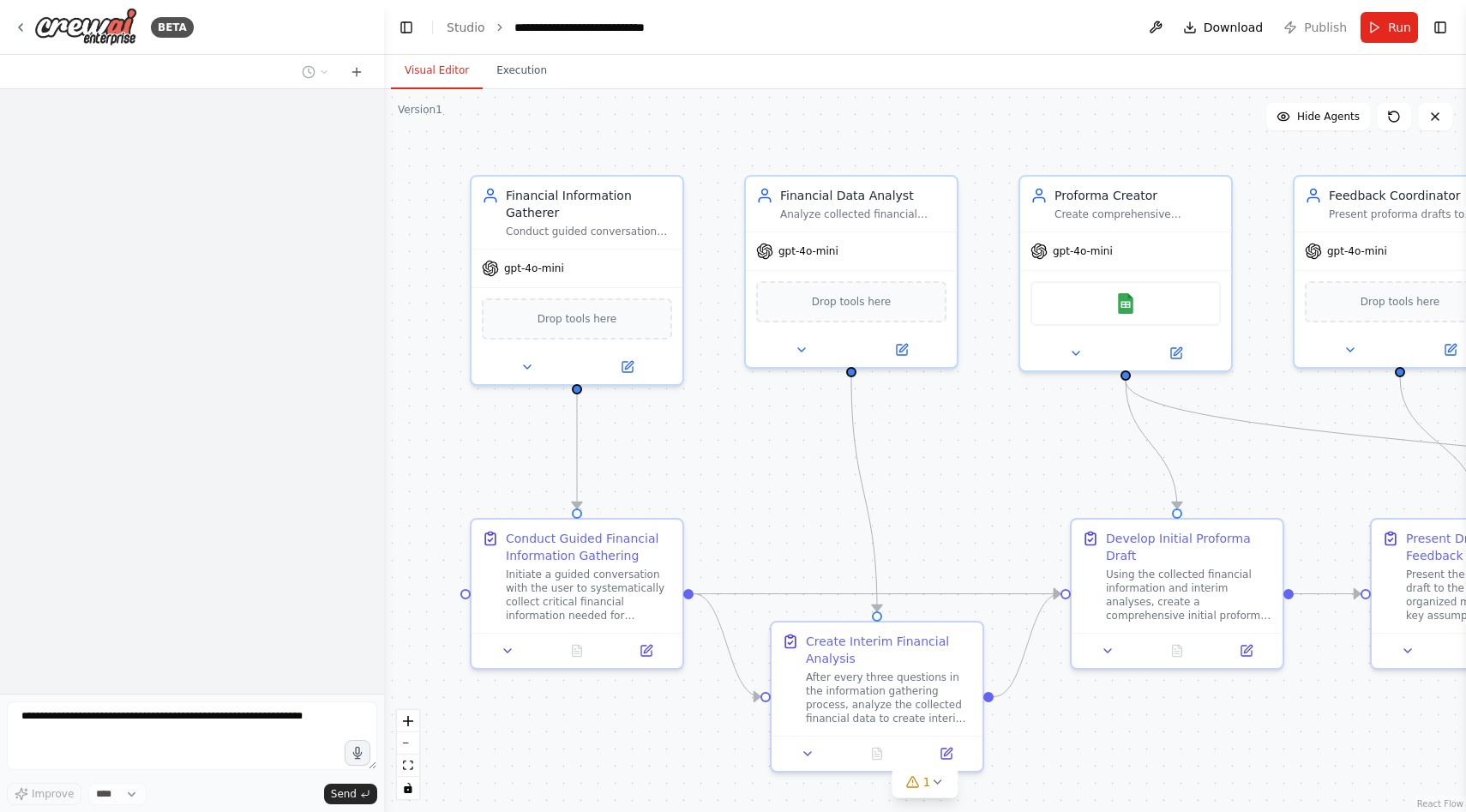
scroll to position [879, 0]
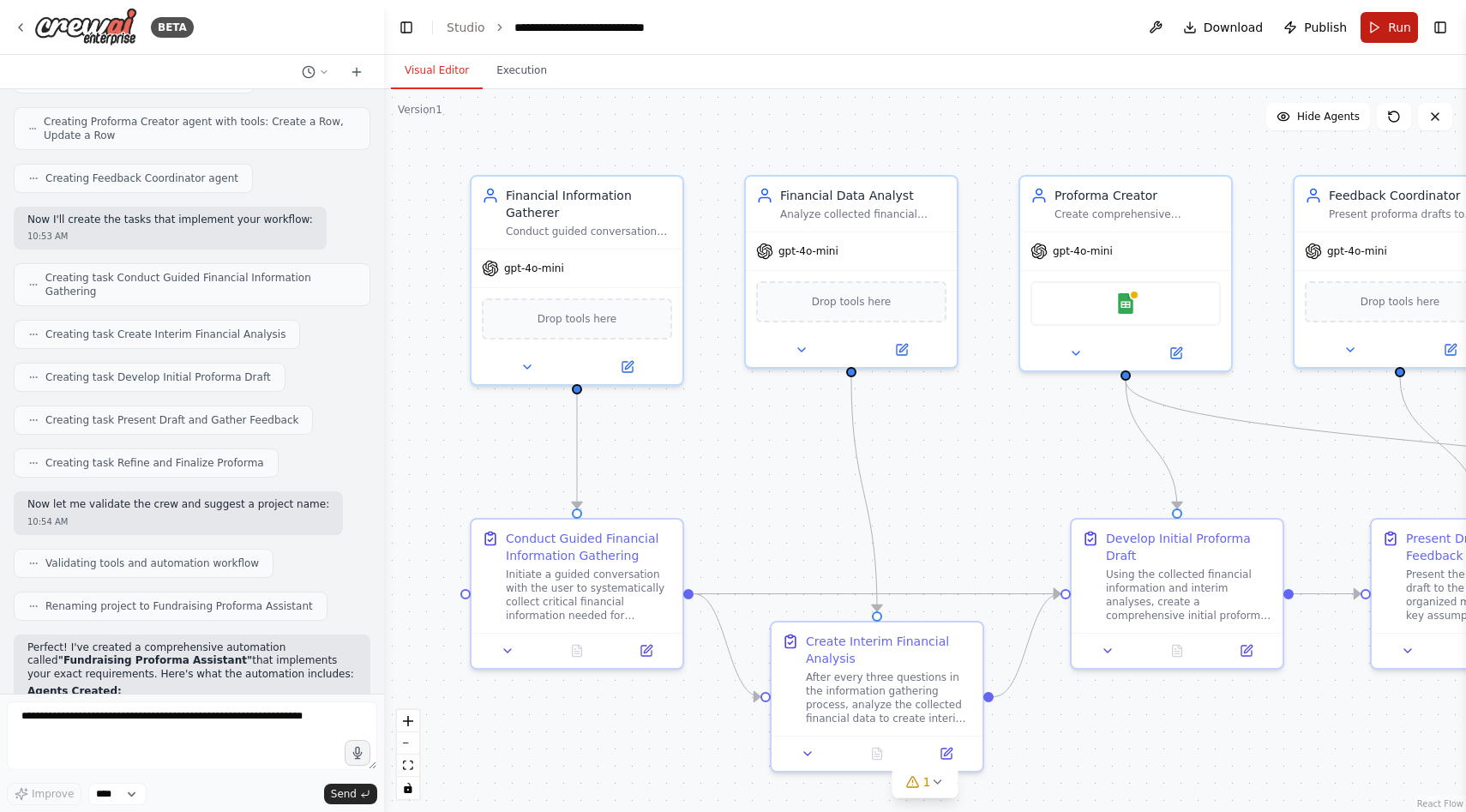
click at [1389, 23] on span "Run" at bounding box center [1400, 27] width 23 height 17
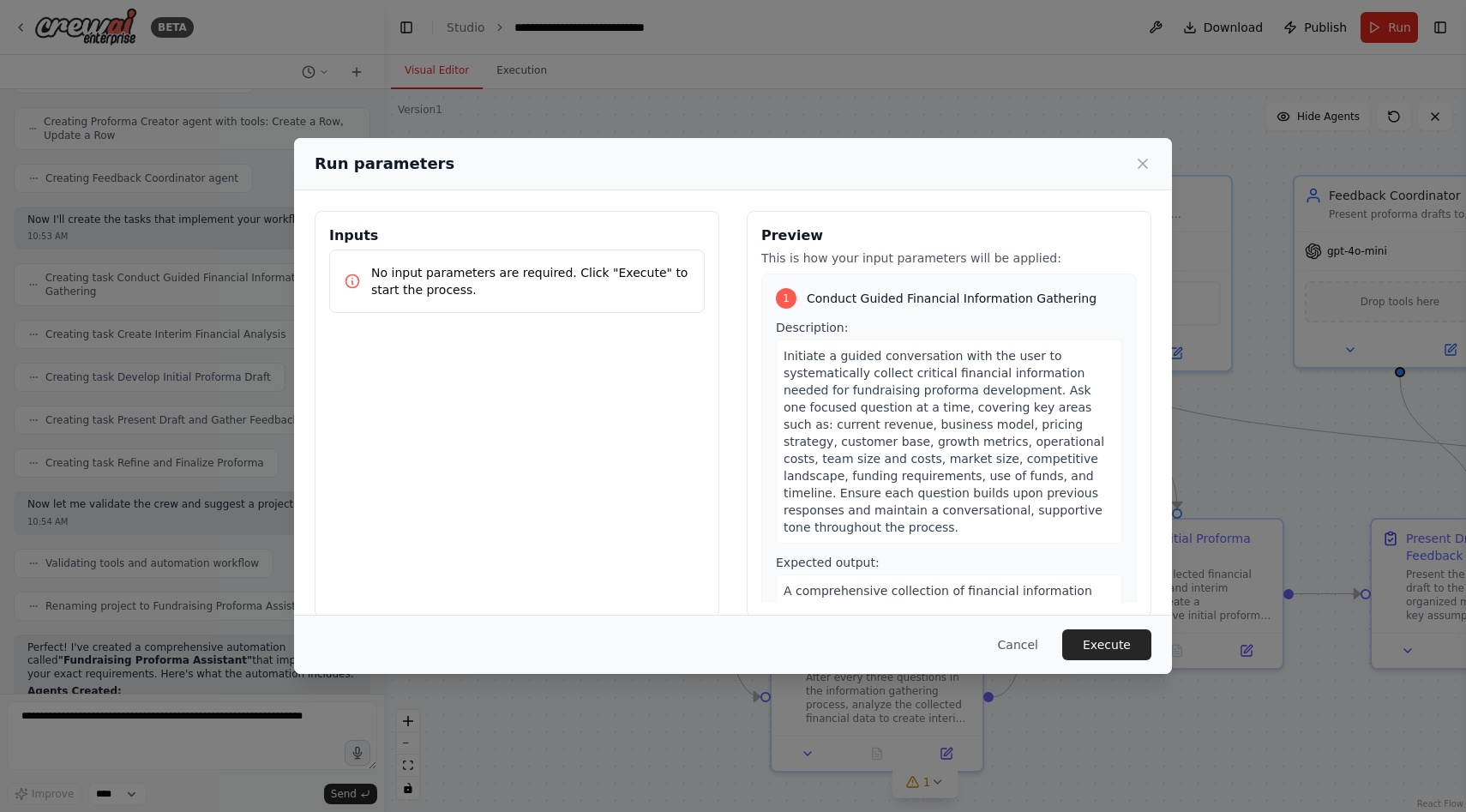
click at [557, 290] on p "No input parameters are required. Click "Execute" to start the process." at bounding box center [530, 281] width 319 height 34
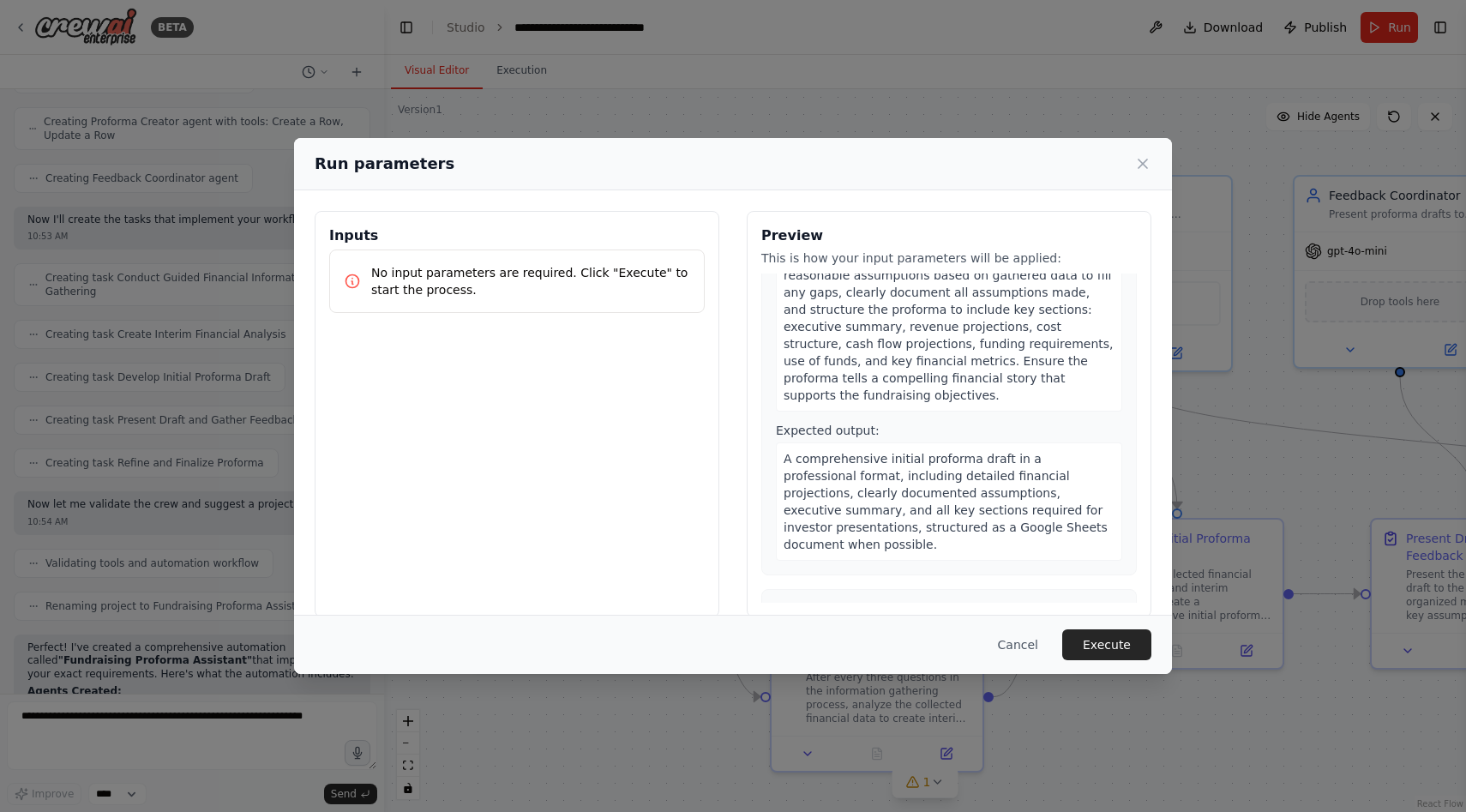
scroll to position [996, 0]
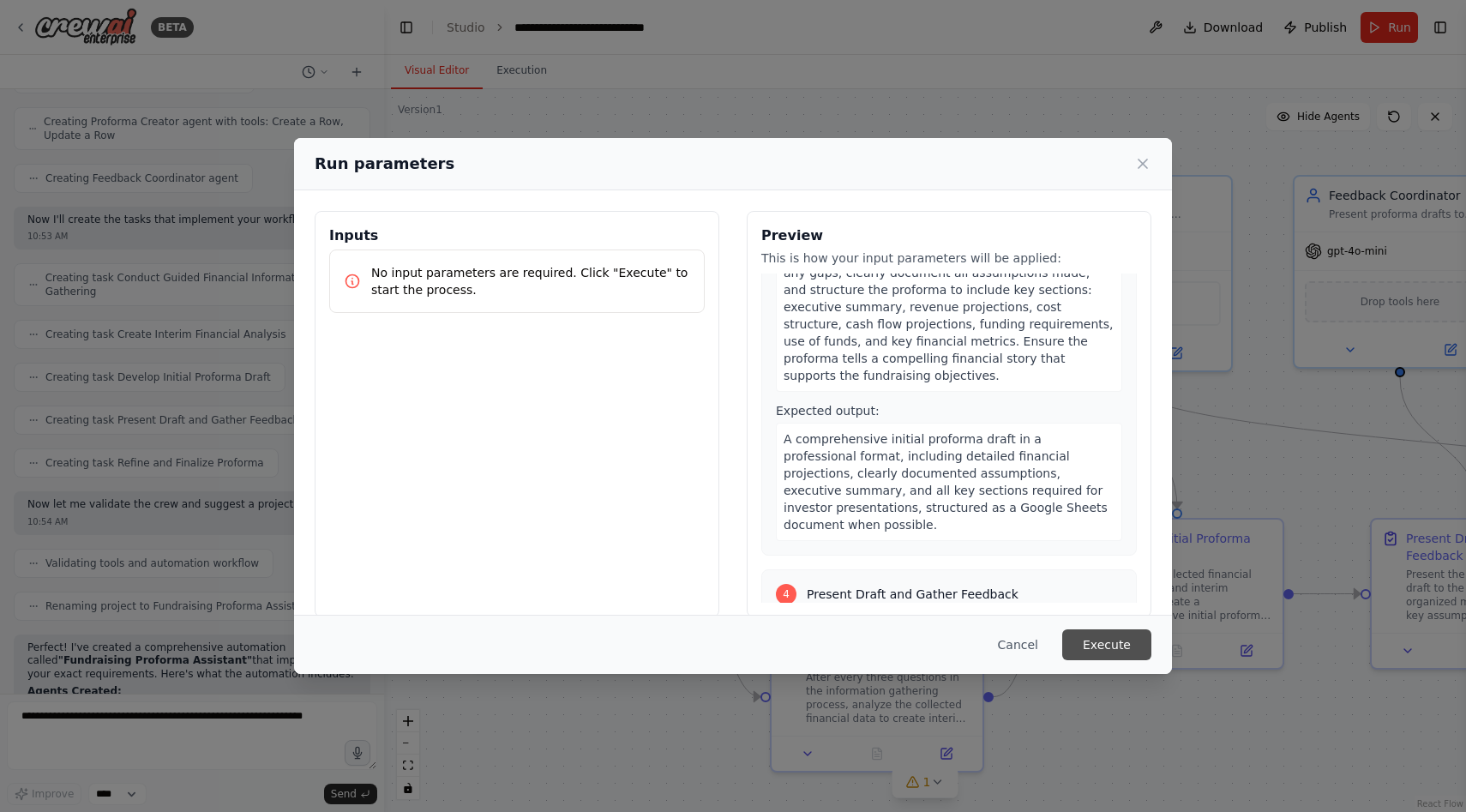
click at [1130, 646] on button "Execute" at bounding box center [1107, 645] width 89 height 31
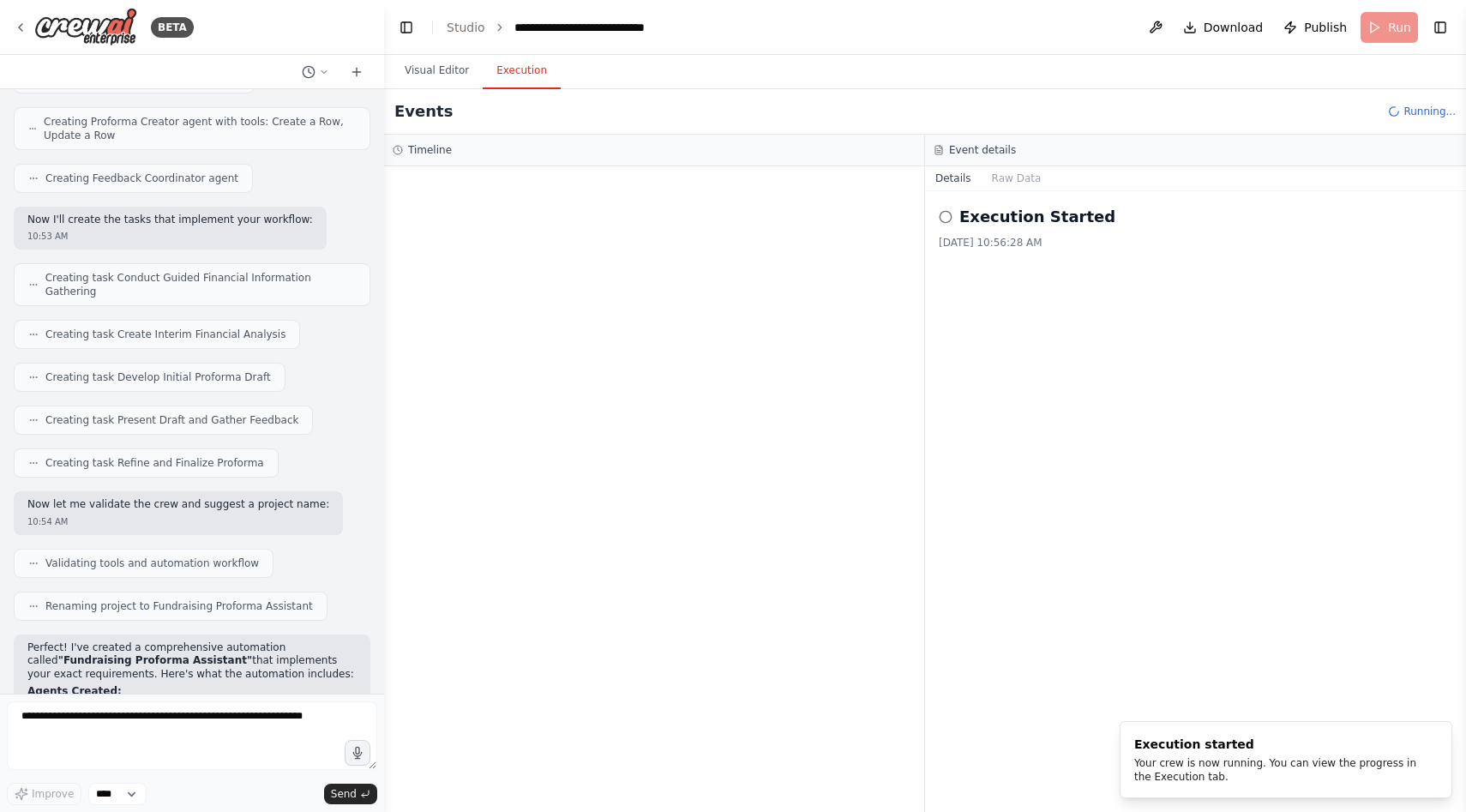
click at [523, 68] on button "Execution" at bounding box center [522, 71] width 78 height 36
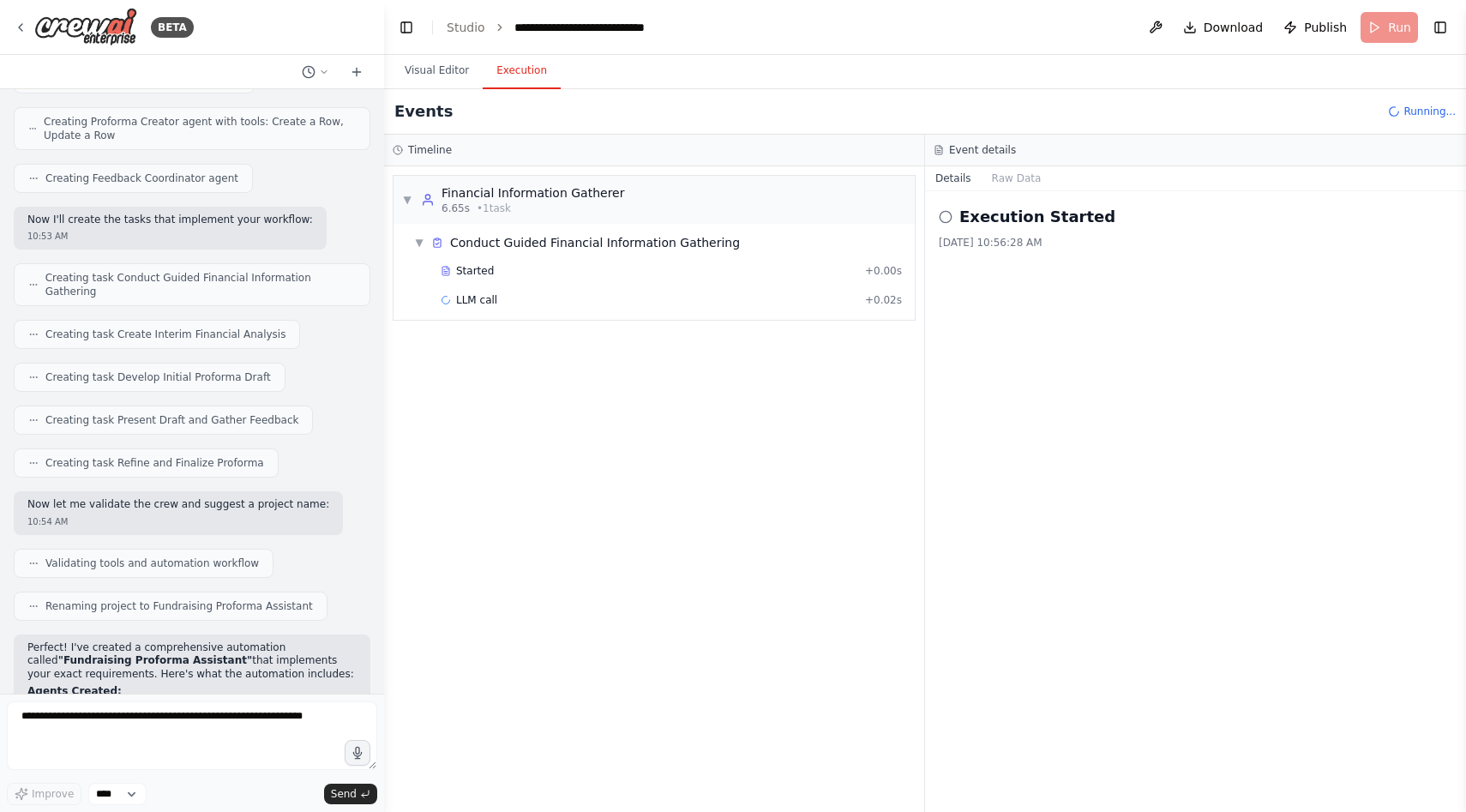
click at [941, 216] on icon at bounding box center [945, 217] width 14 height 14
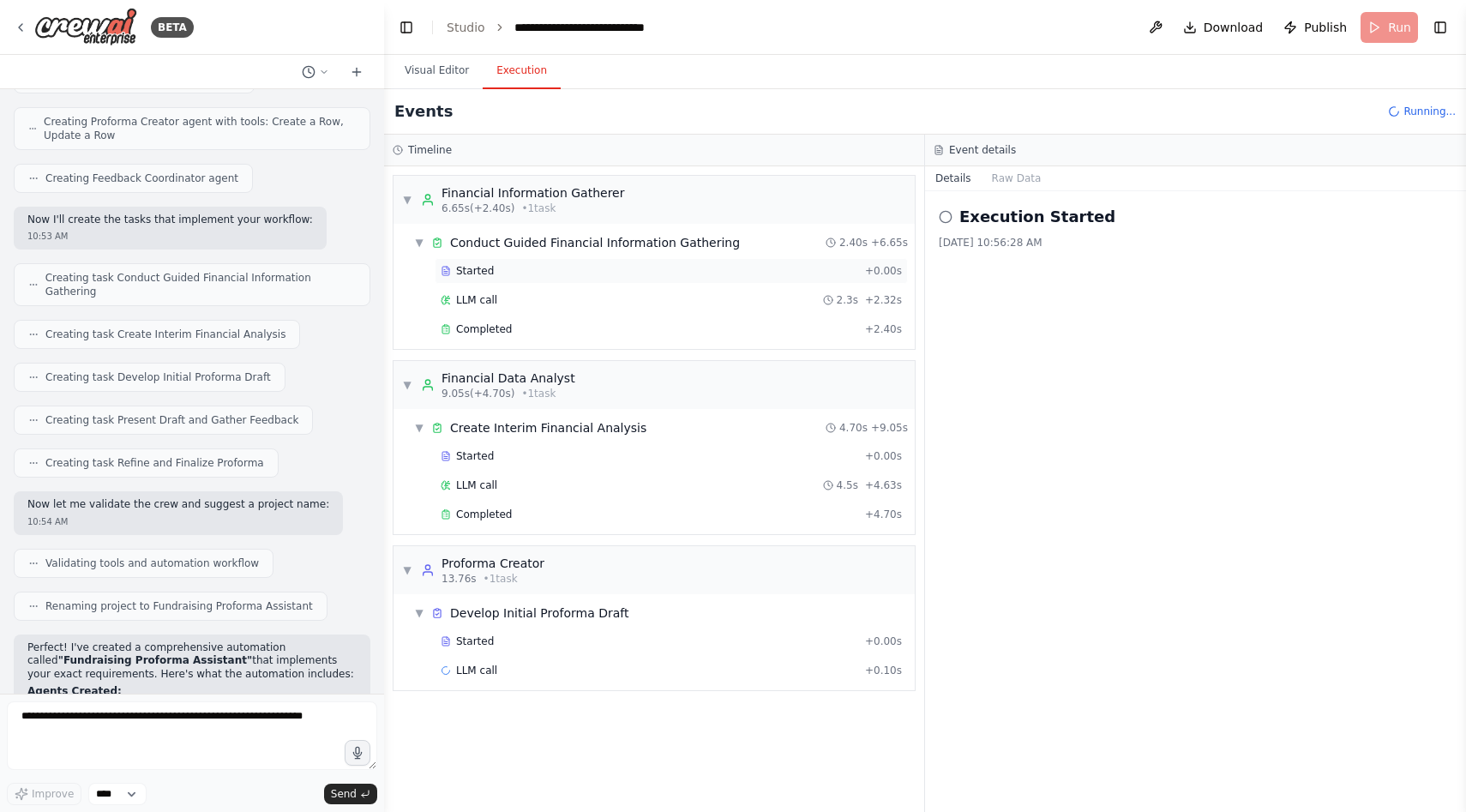
click at [735, 270] on div "Started" at bounding box center [650, 271] width 418 height 14
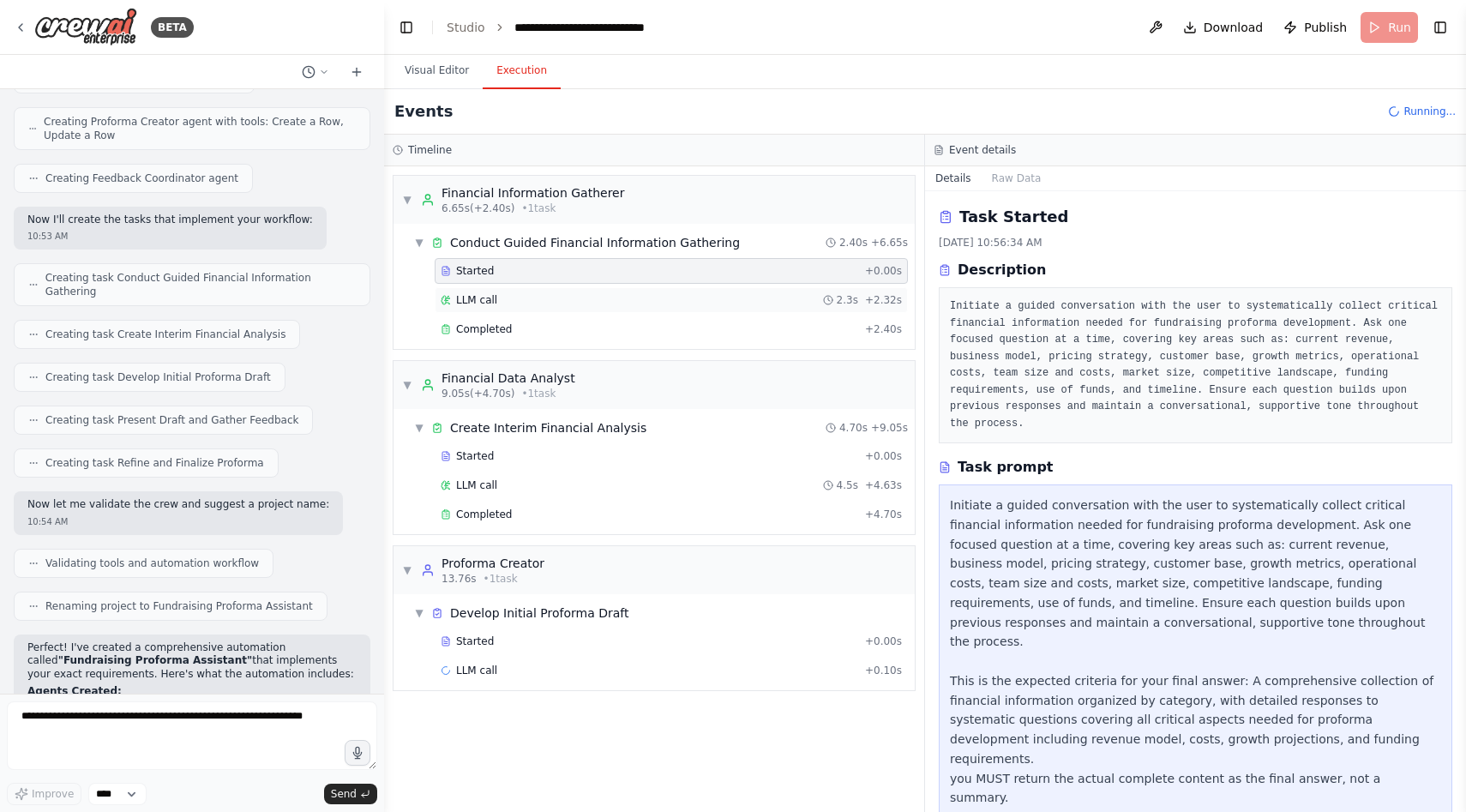
click at [806, 293] on div "LLM call 2.3s + 2.32s" at bounding box center [671, 300] width 461 height 14
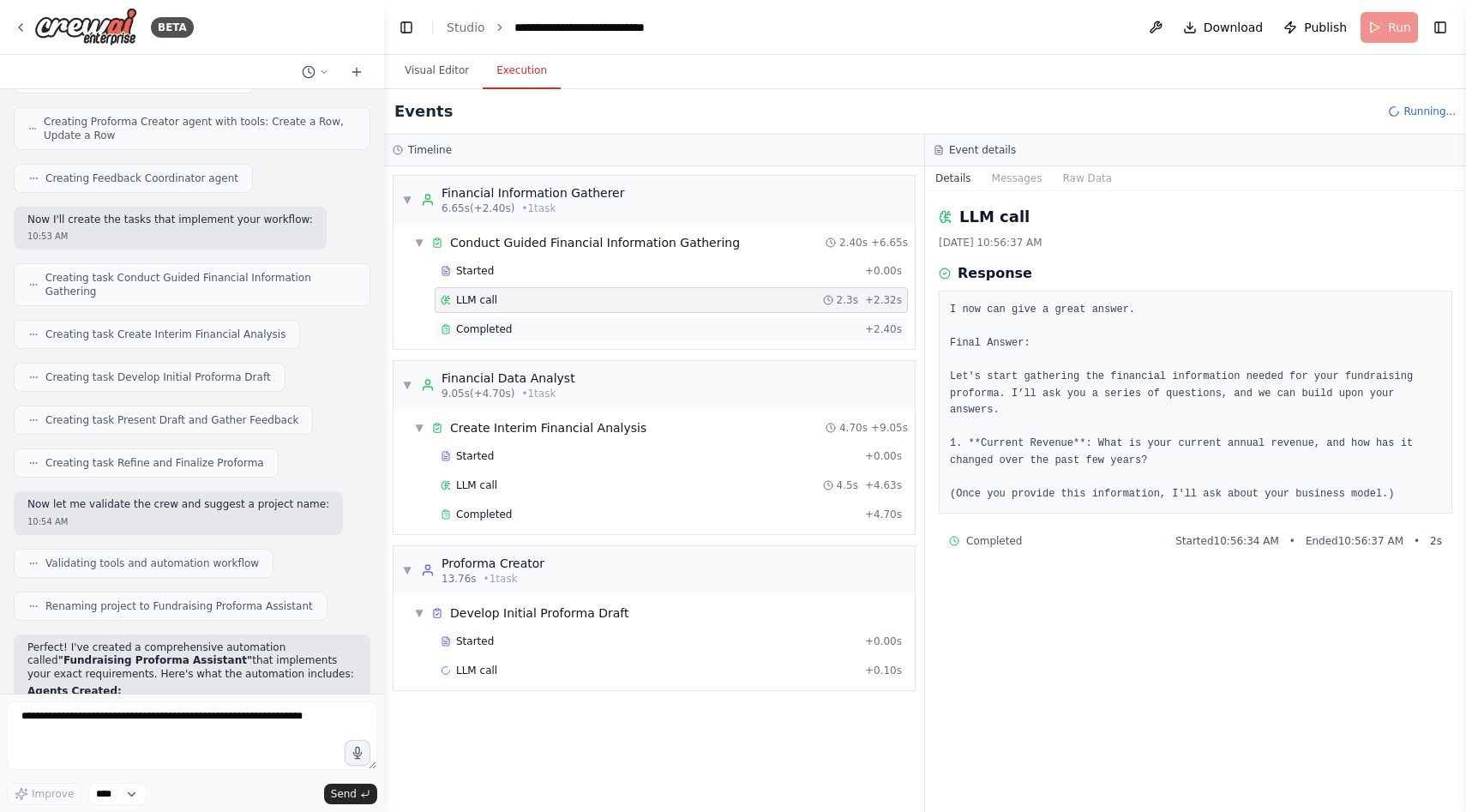
click at [812, 325] on div "Completed" at bounding box center [650, 329] width 418 height 14
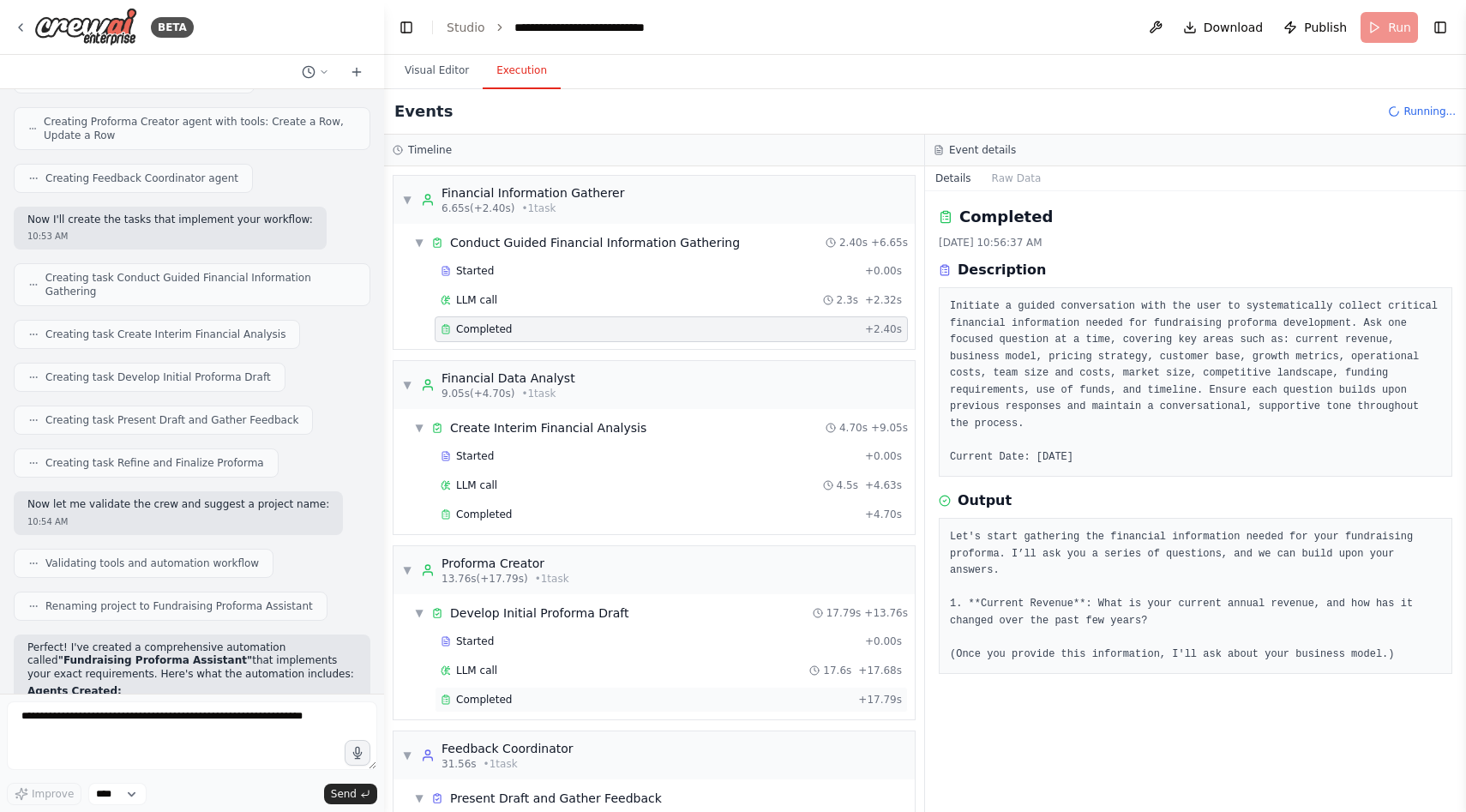
click at [725, 692] on div "Completed + 17.79s" at bounding box center [670, 699] width 473 height 25
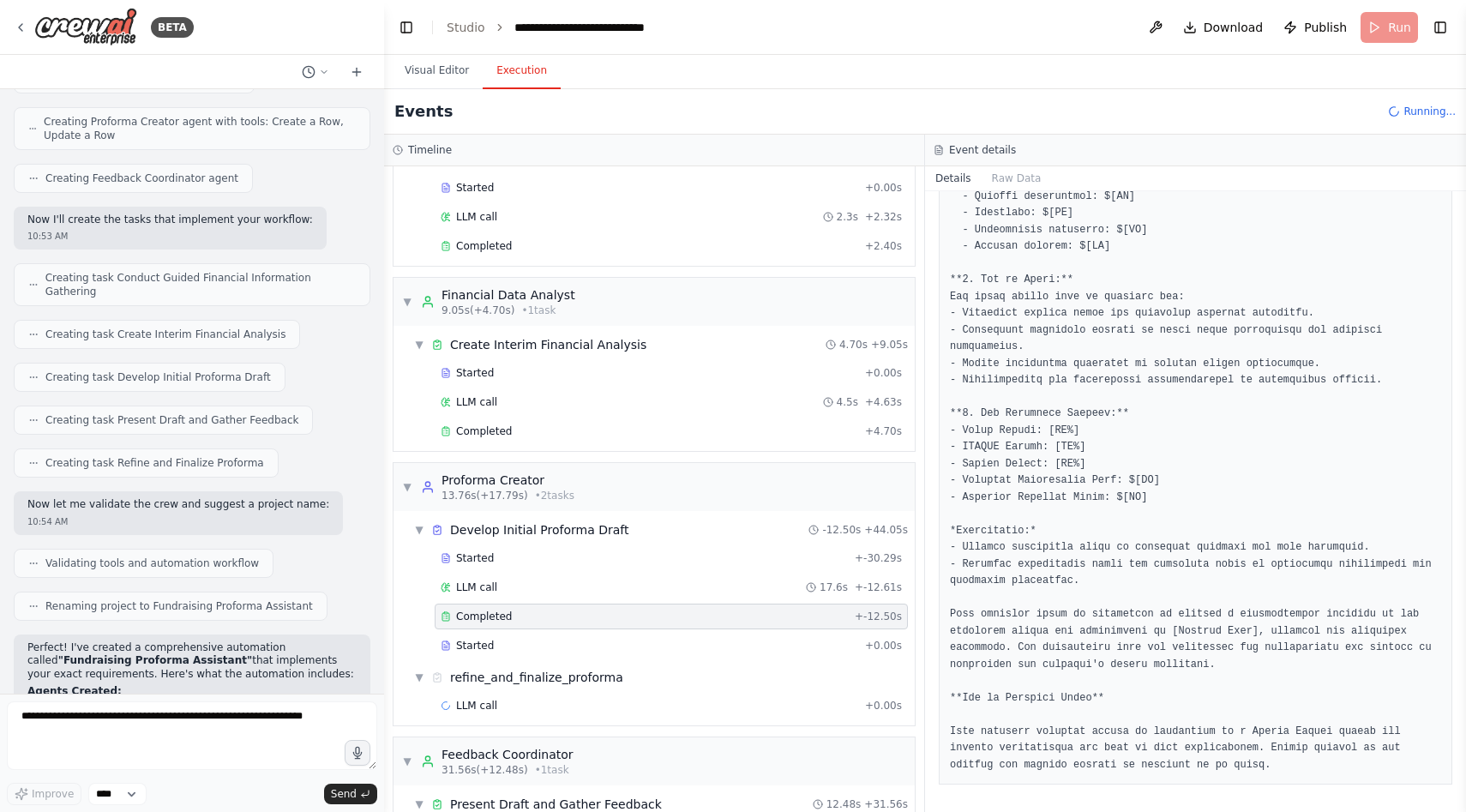
scroll to position [201, 0]
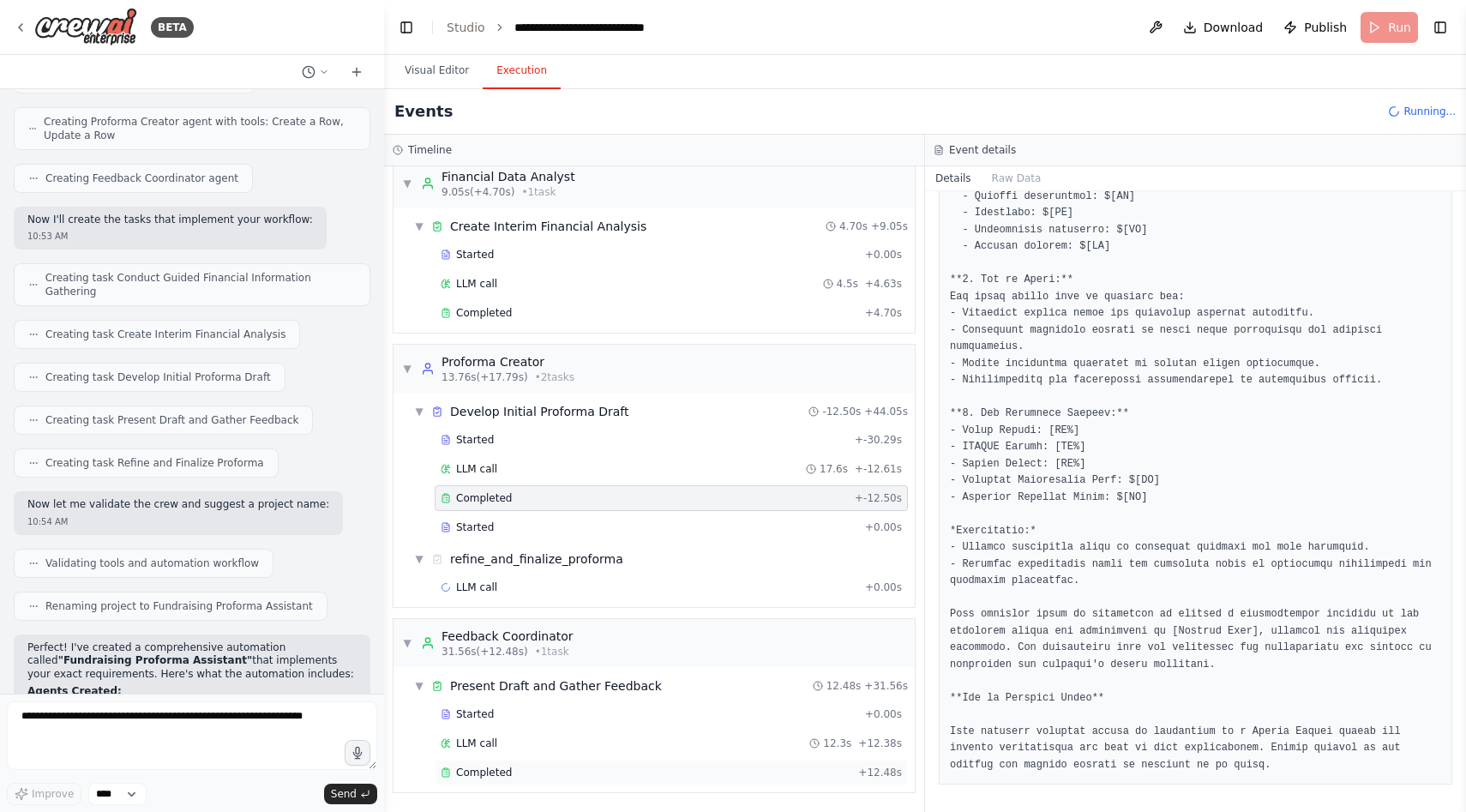
click at [658, 761] on div "Completed + 12.48s" at bounding box center [670, 772] width 473 height 25
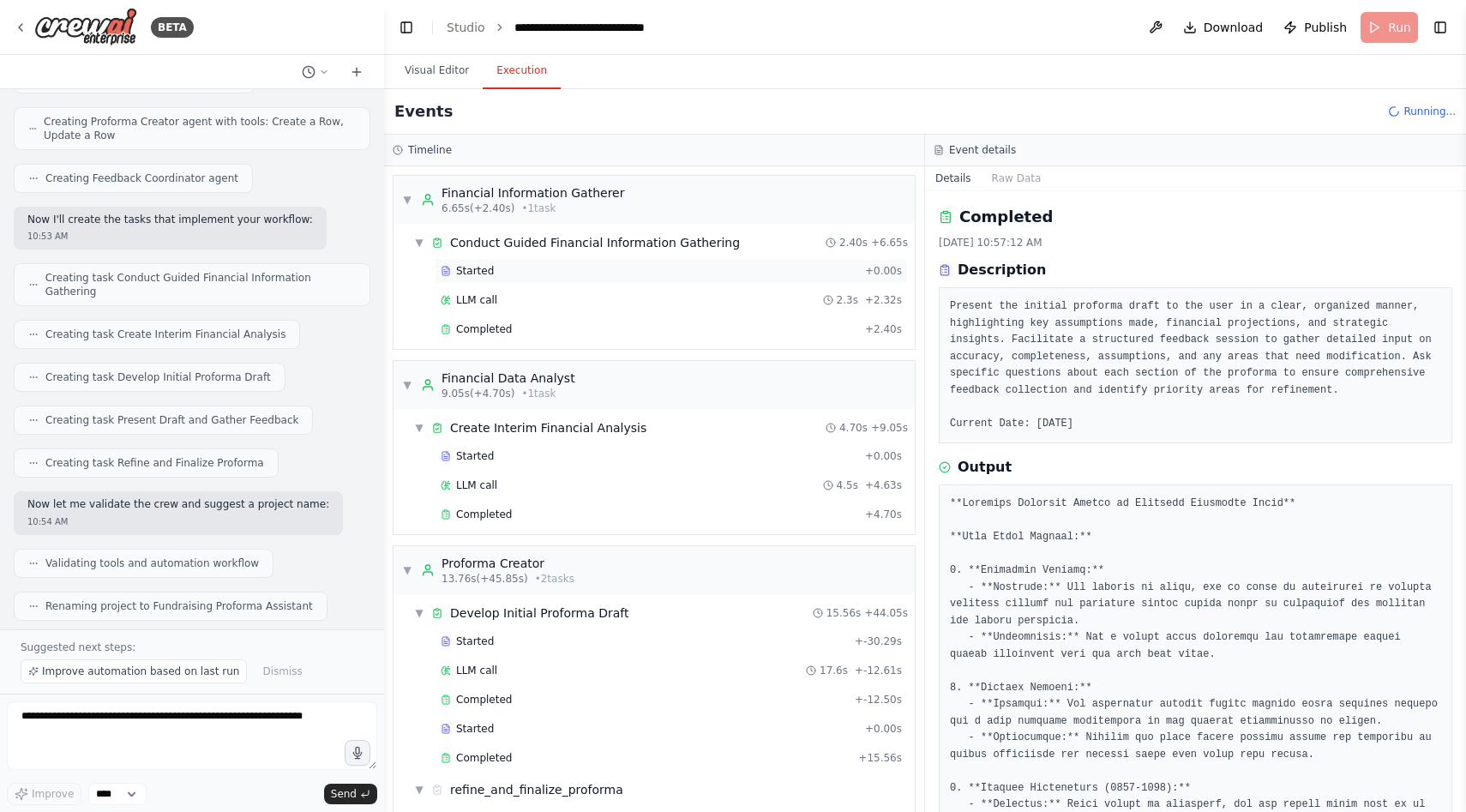
scroll to position [230, 0]
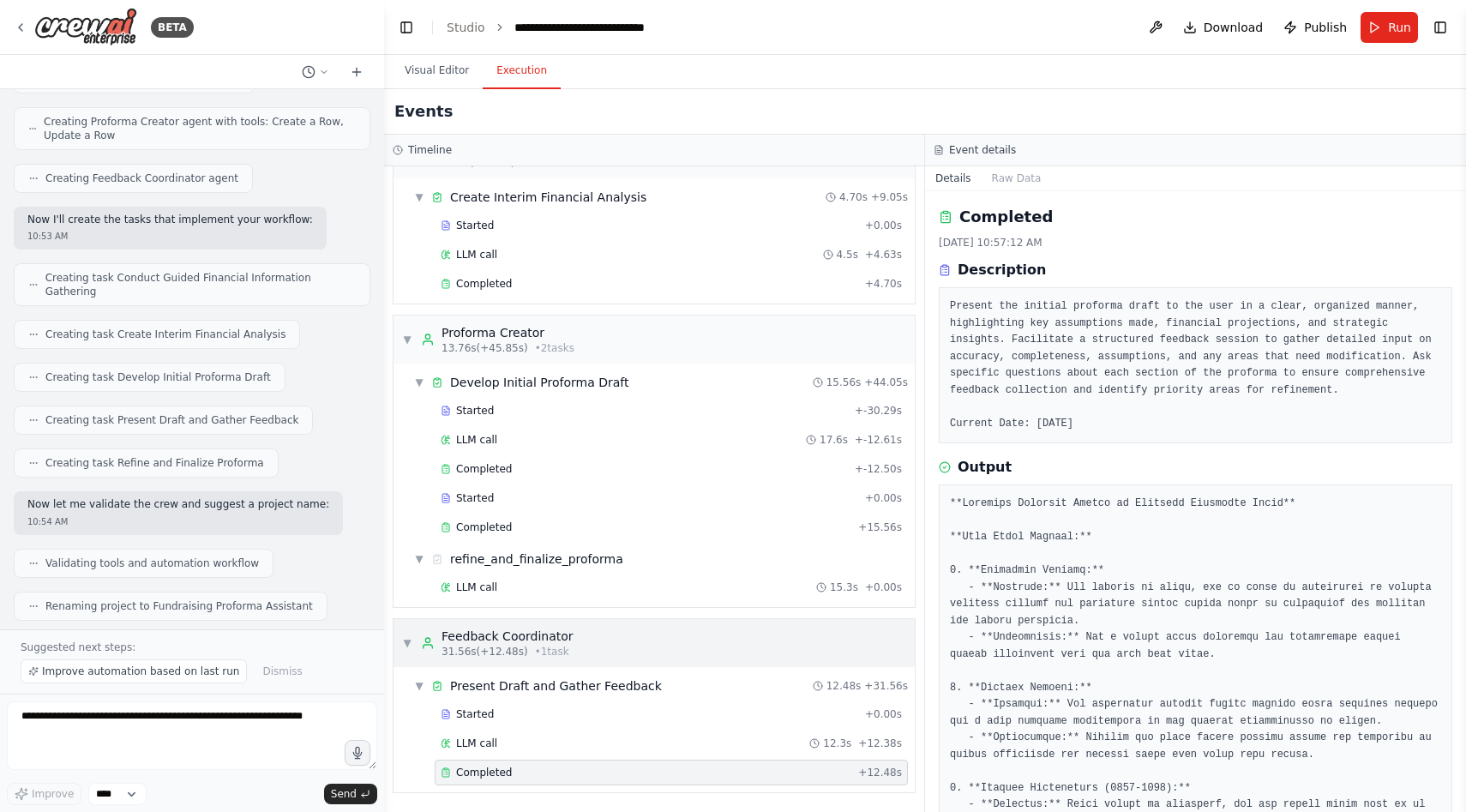
click at [406, 643] on span "▼" at bounding box center [407, 643] width 11 height 14
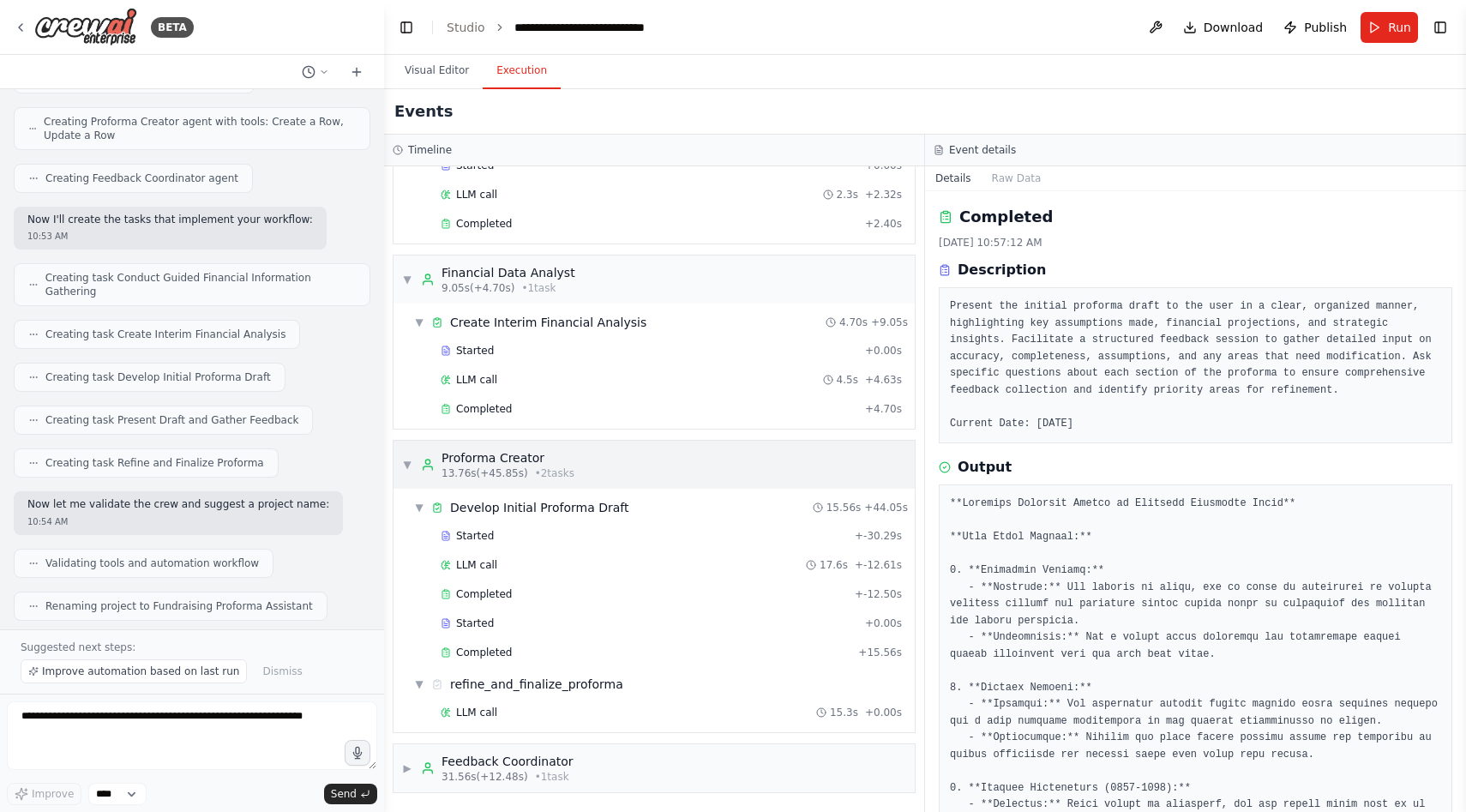
click at [409, 474] on div "▼ Proforma Creator 13.76s (+45.85s) • 2 task s" at bounding box center [488, 464] width 172 height 31
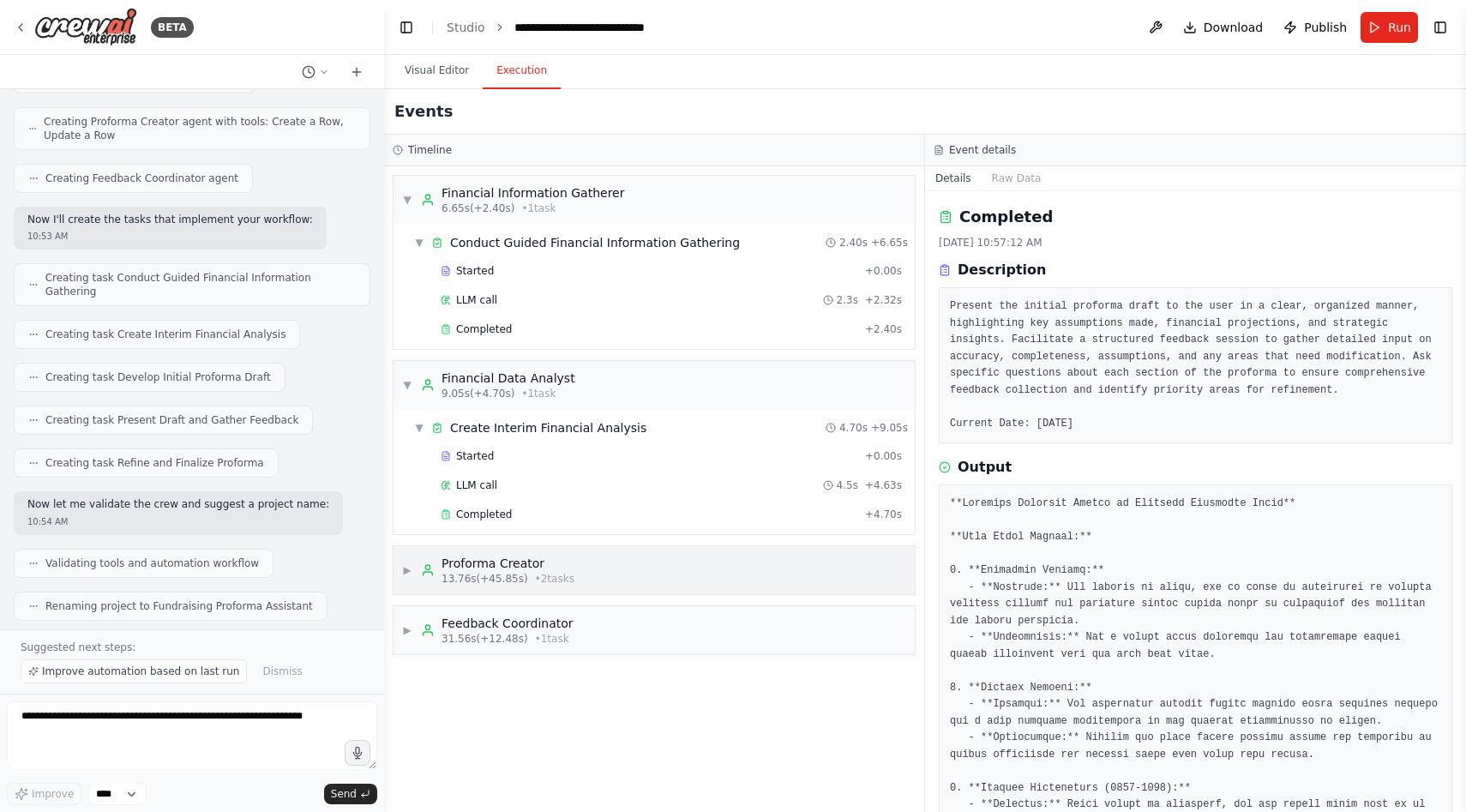
scroll to position [0, 0]
click at [405, 376] on div "▼ Financial Data Analyst 9.05s (+4.70s) • 1 task" at bounding box center [489, 385] width 173 height 31
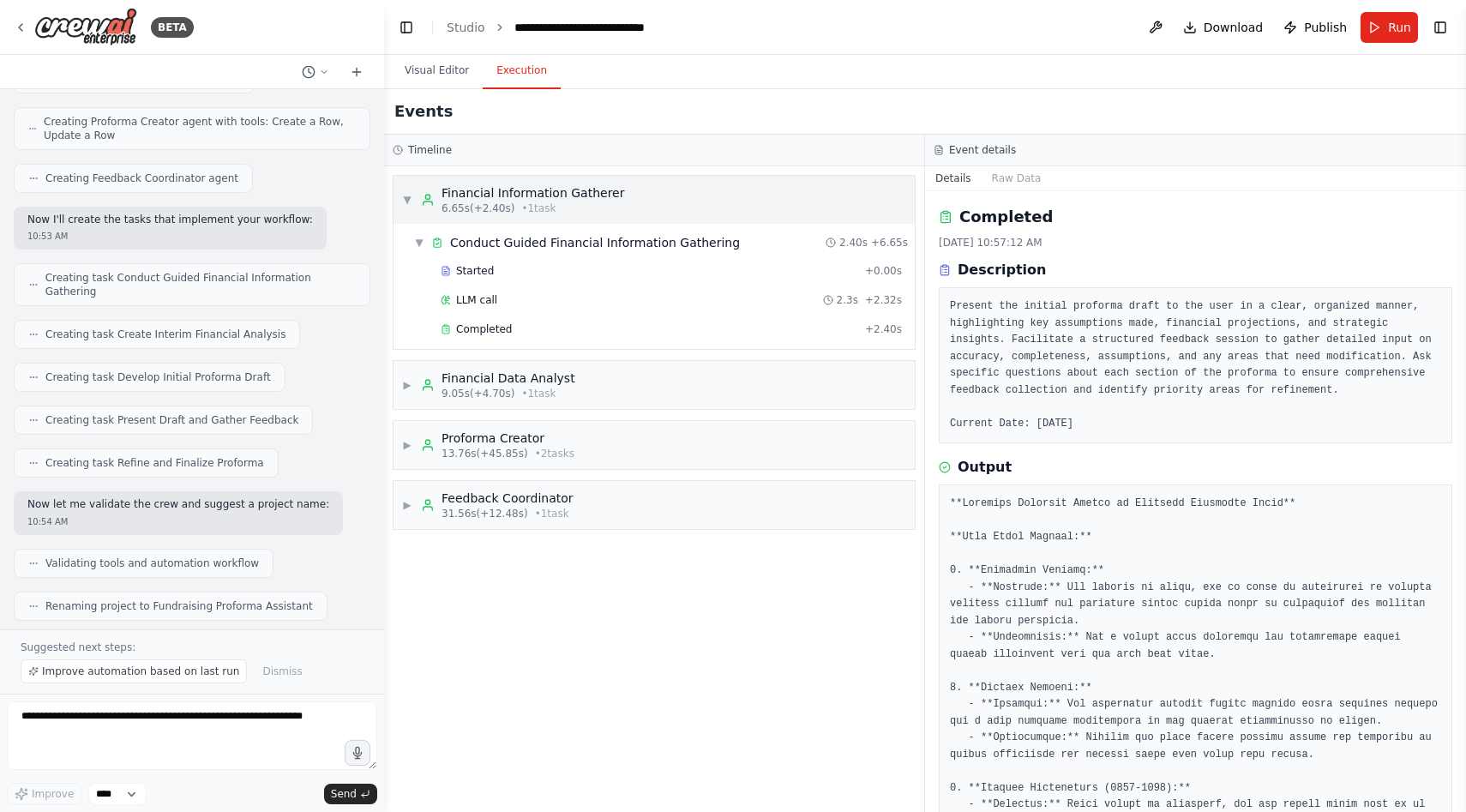
click at [405, 191] on div "▼ Financial Information Gatherer 6.65s (+2.40s) • 1 task" at bounding box center [513, 200] width 222 height 31
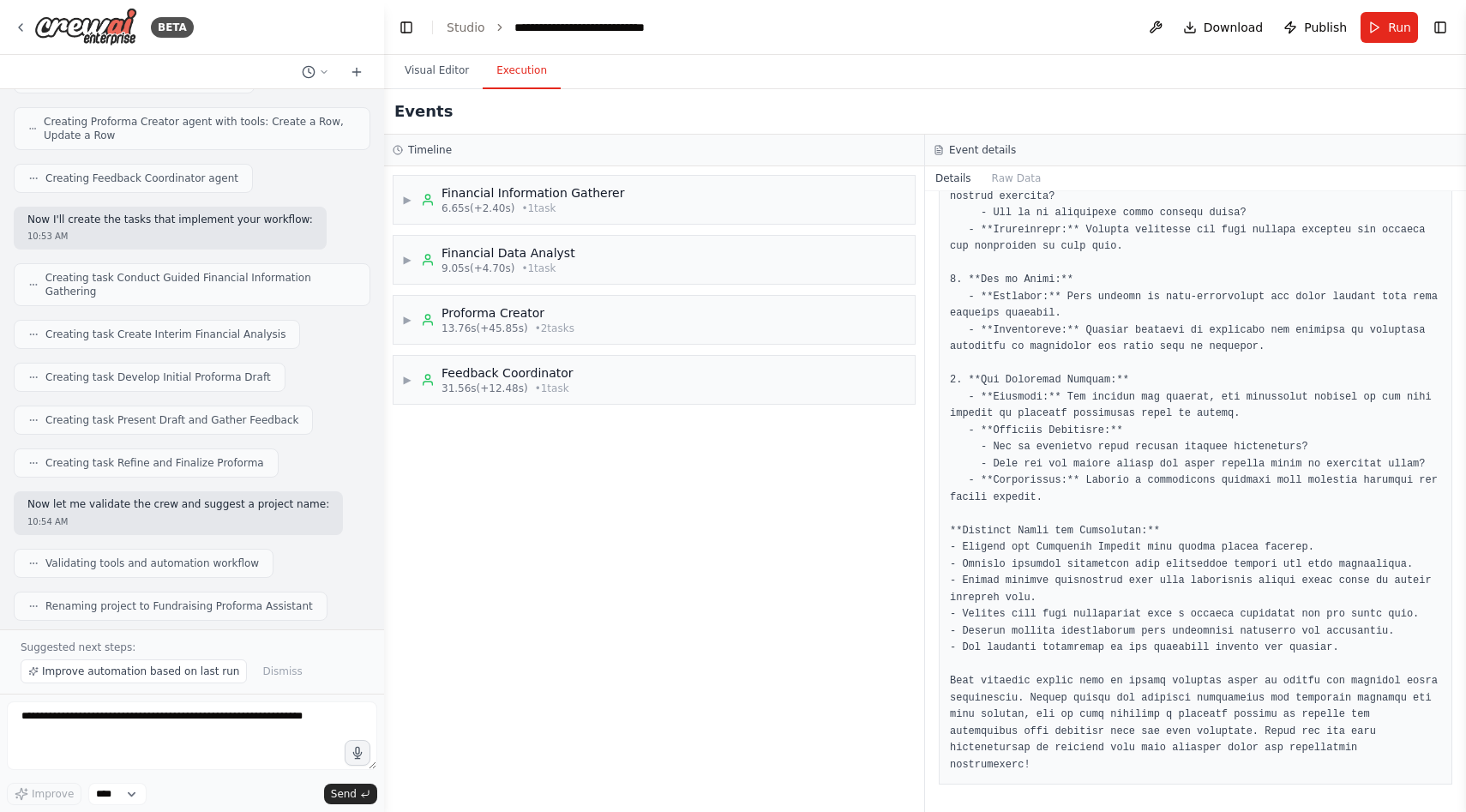
scroll to position [1142, 0]
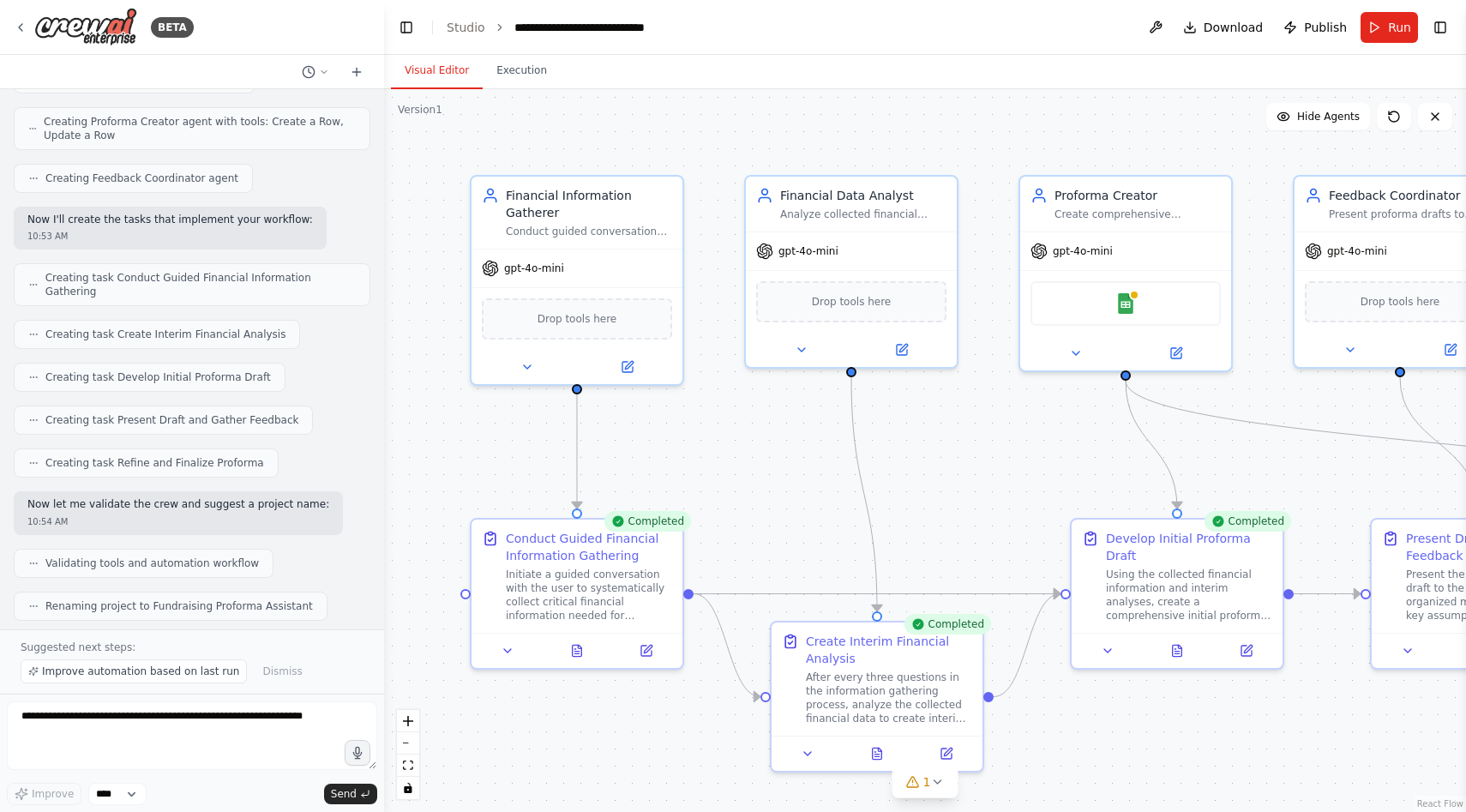
click at [449, 69] on button "Visual Editor" at bounding box center [436, 71] width 91 height 36
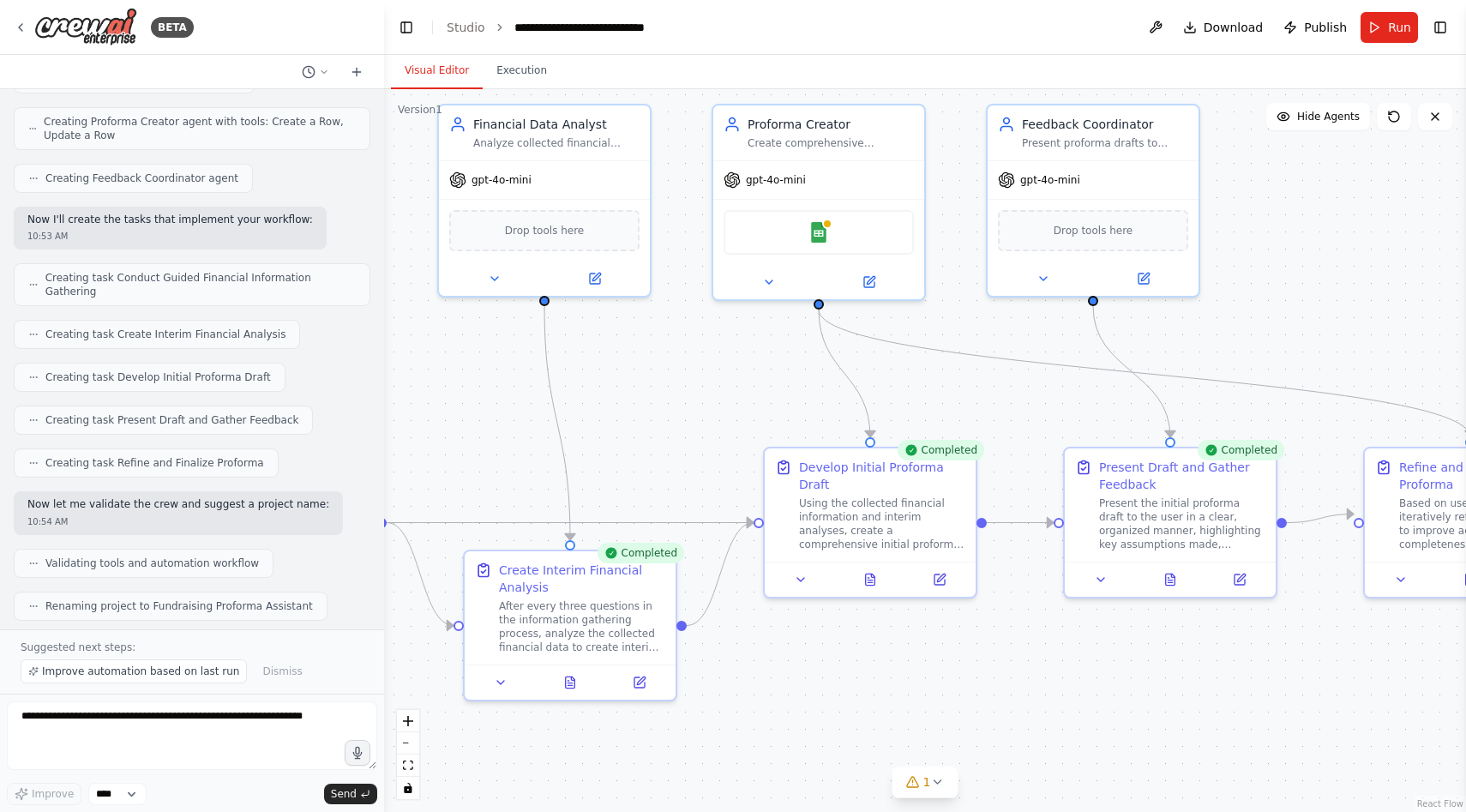
drag, startPoint x: 1020, startPoint y: 541, endPoint x: 709, endPoint y: 469, distance: 319.2
click at [709, 469] on div ".deletable-edge-delete-btn { width: 20px; height: 20px; border: 0px solid #ffff…" at bounding box center [925, 451] width 1082 height 723
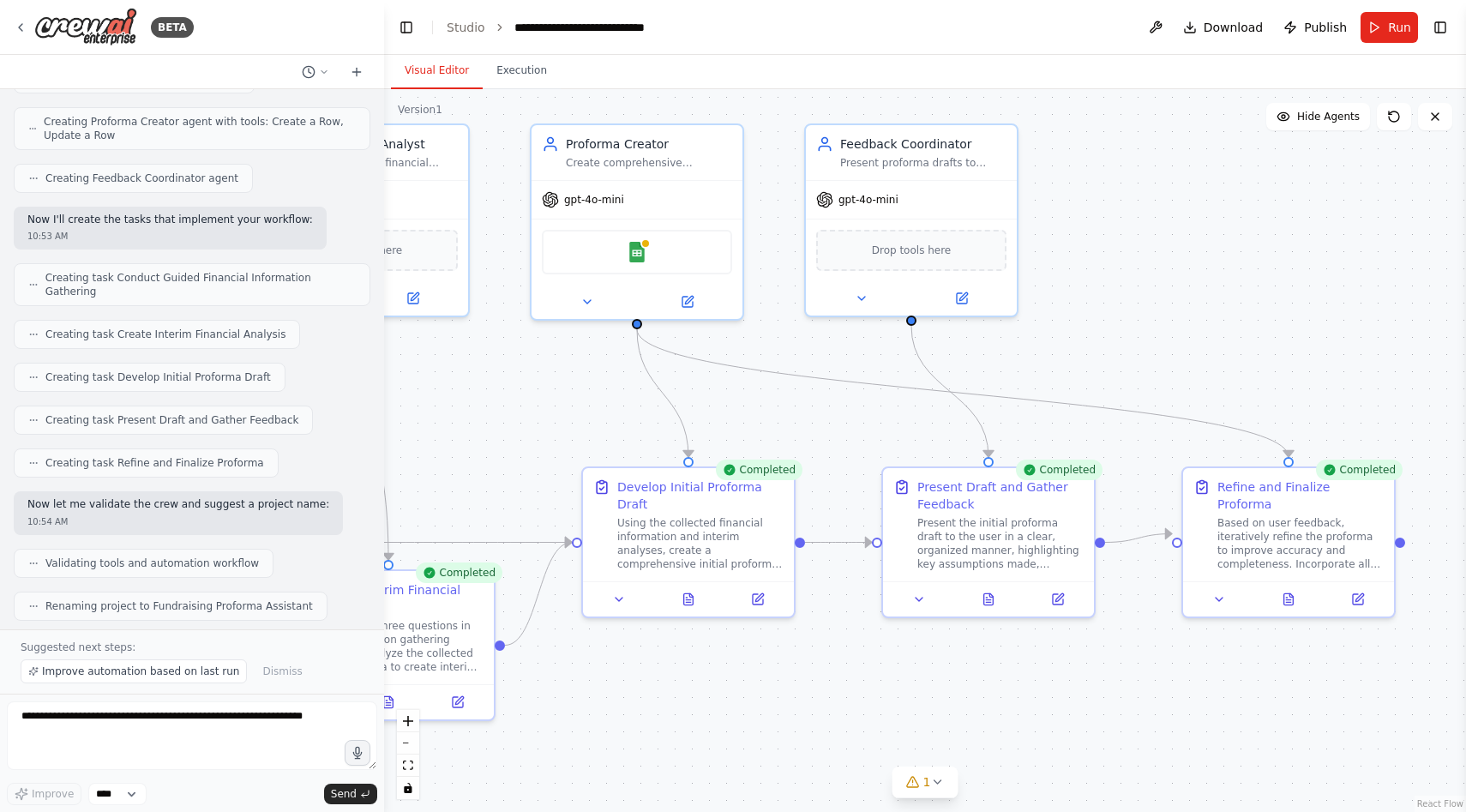
drag, startPoint x: 1398, startPoint y: 332, endPoint x: 1220, endPoint y: 353, distance: 179.2
click at [1220, 353] on div ".deletable-edge-delete-btn { width: 20px; height: 20px; border: 0px solid #ffff…" at bounding box center [925, 451] width 1082 height 723
click at [1209, 350] on div ".deletable-edge-delete-btn { width: 20px; height: 20px; border: 0px solid #ffff…" at bounding box center [925, 451] width 1082 height 723
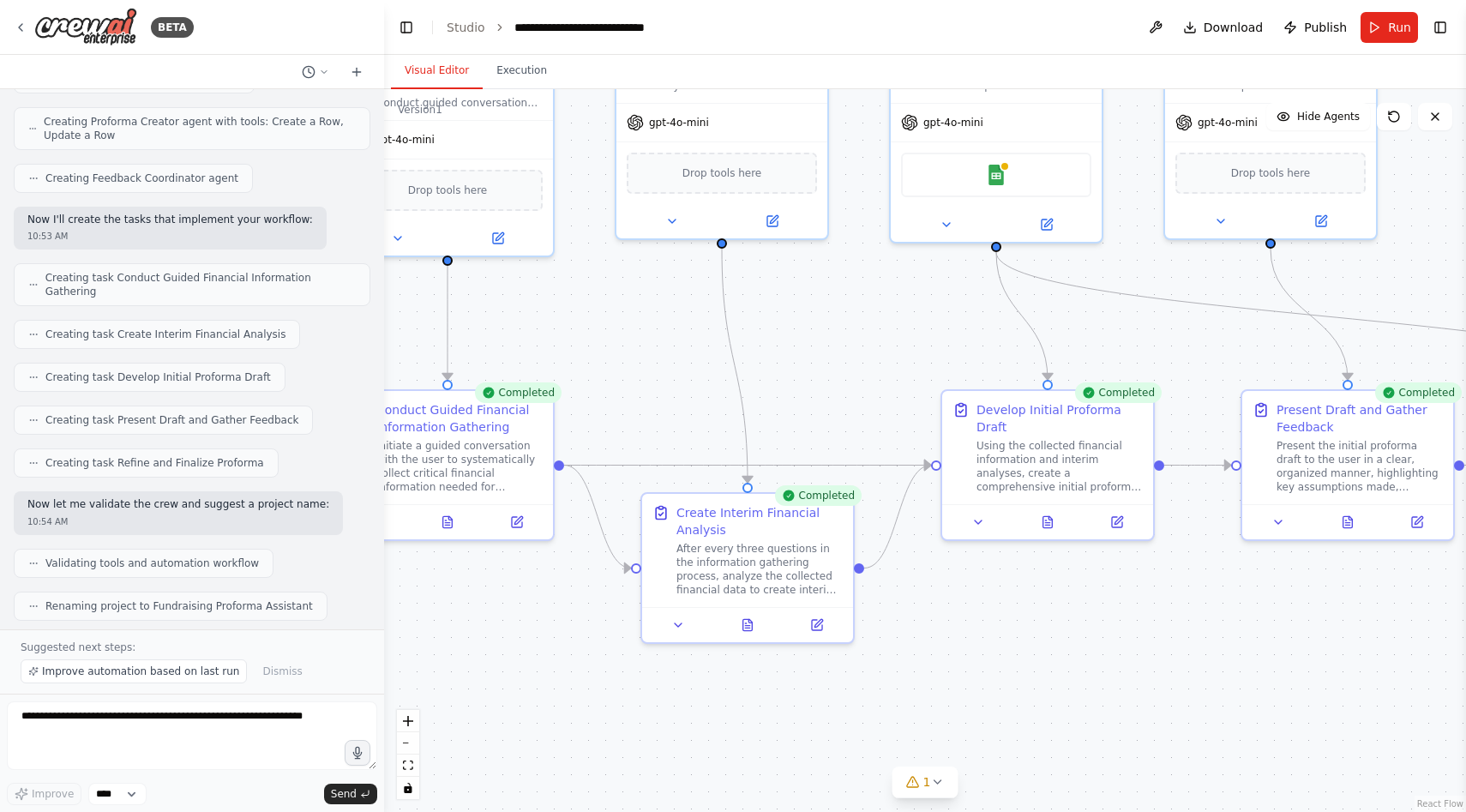
drag, startPoint x: 1057, startPoint y: 339, endPoint x: 1417, endPoint y: 261, distance: 368.4
click at [1417, 261] on div ".deletable-edge-delete-btn { width: 20px; height: 20px; border: 0px solid #ffff…" at bounding box center [925, 451] width 1082 height 723
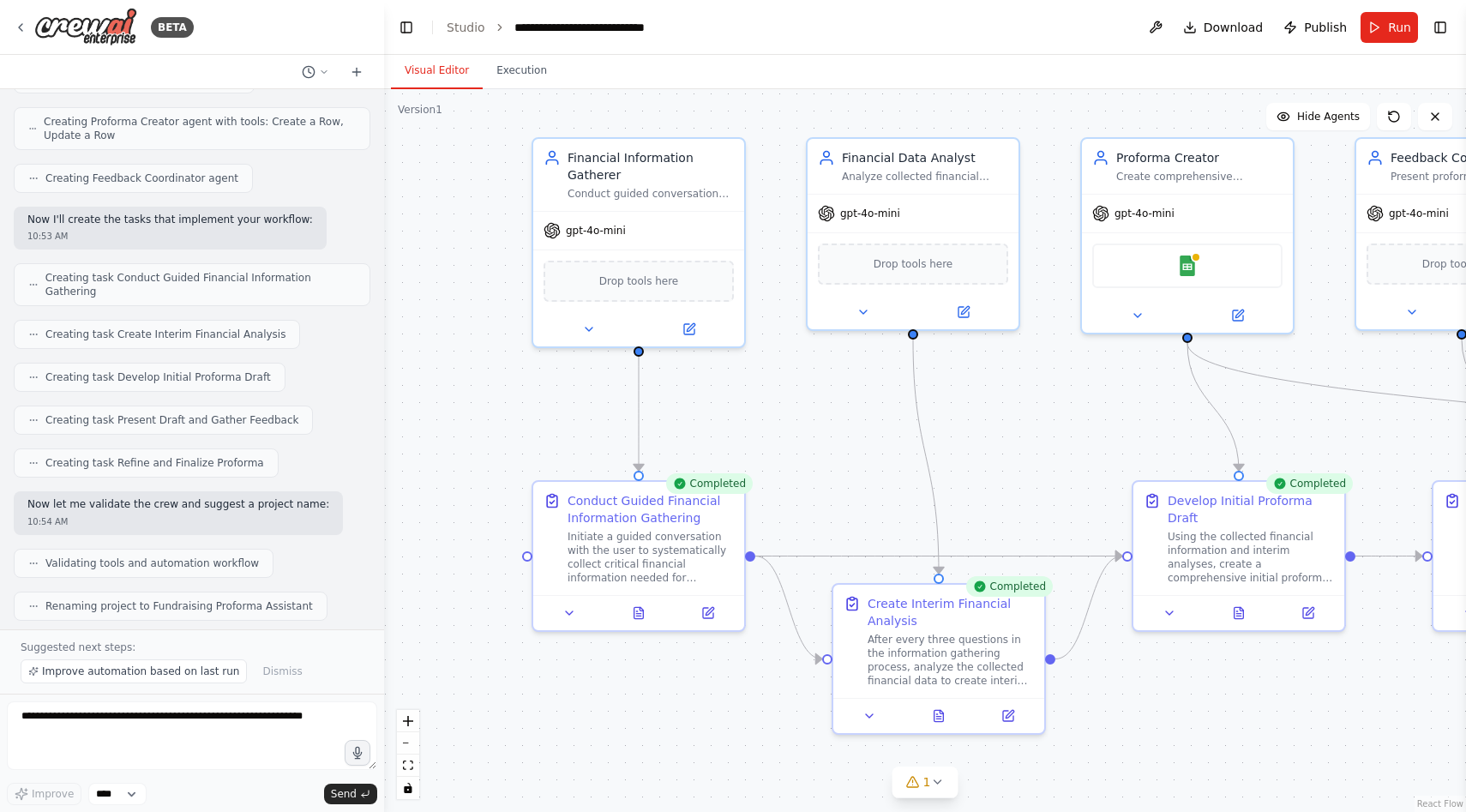
drag, startPoint x: 866, startPoint y: 318, endPoint x: 1056, endPoint y: 410, distance: 211.1
click at [1056, 410] on div ".deletable-edge-delete-btn { width: 20px; height: 20px; border: 0px solid #ffff…" at bounding box center [925, 451] width 1082 height 723
click at [689, 321] on icon at bounding box center [689, 325] width 11 height 11
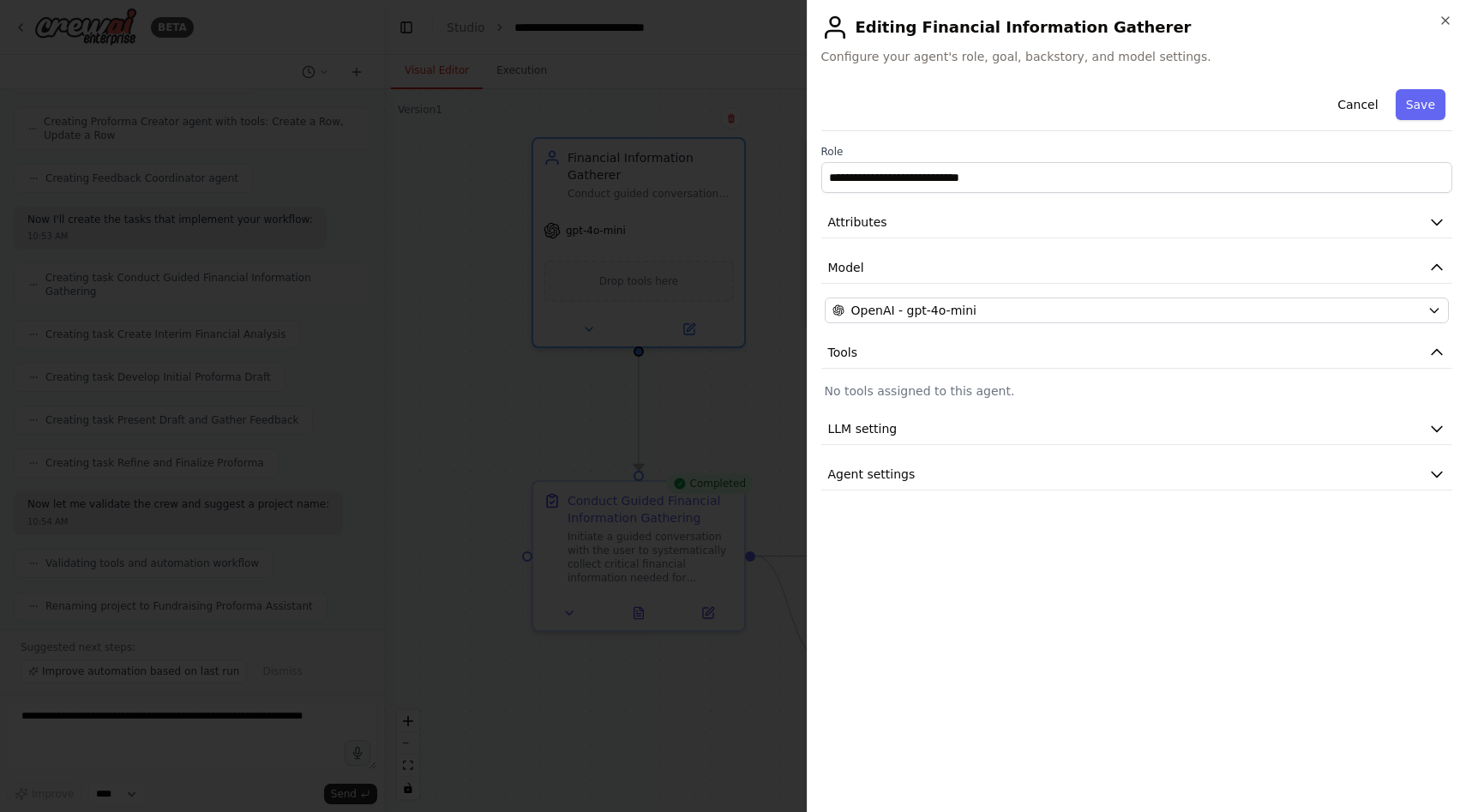
click at [717, 362] on div at bounding box center [733, 406] width 1466 height 812
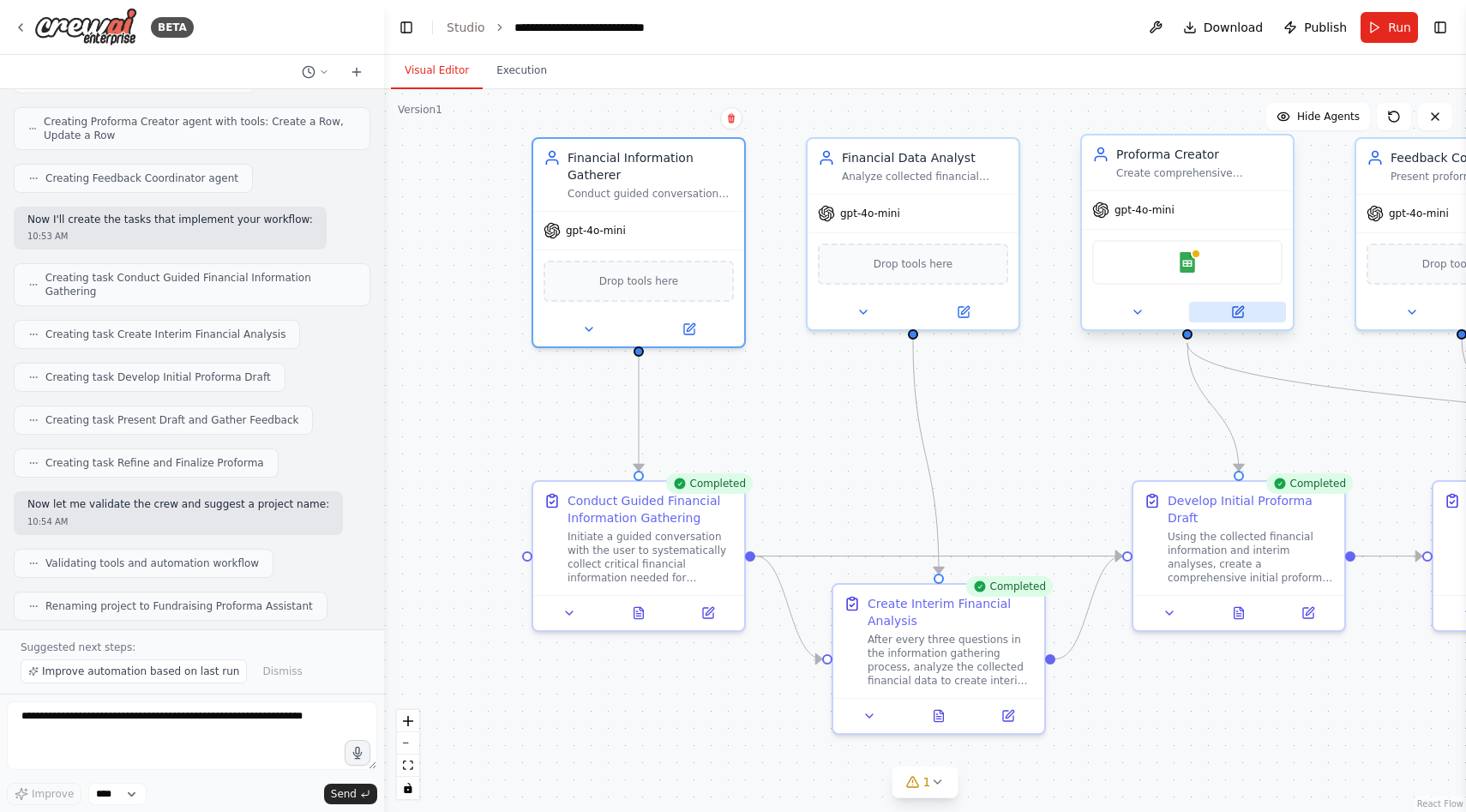
click at [1244, 316] on icon at bounding box center [1238, 312] width 14 height 14
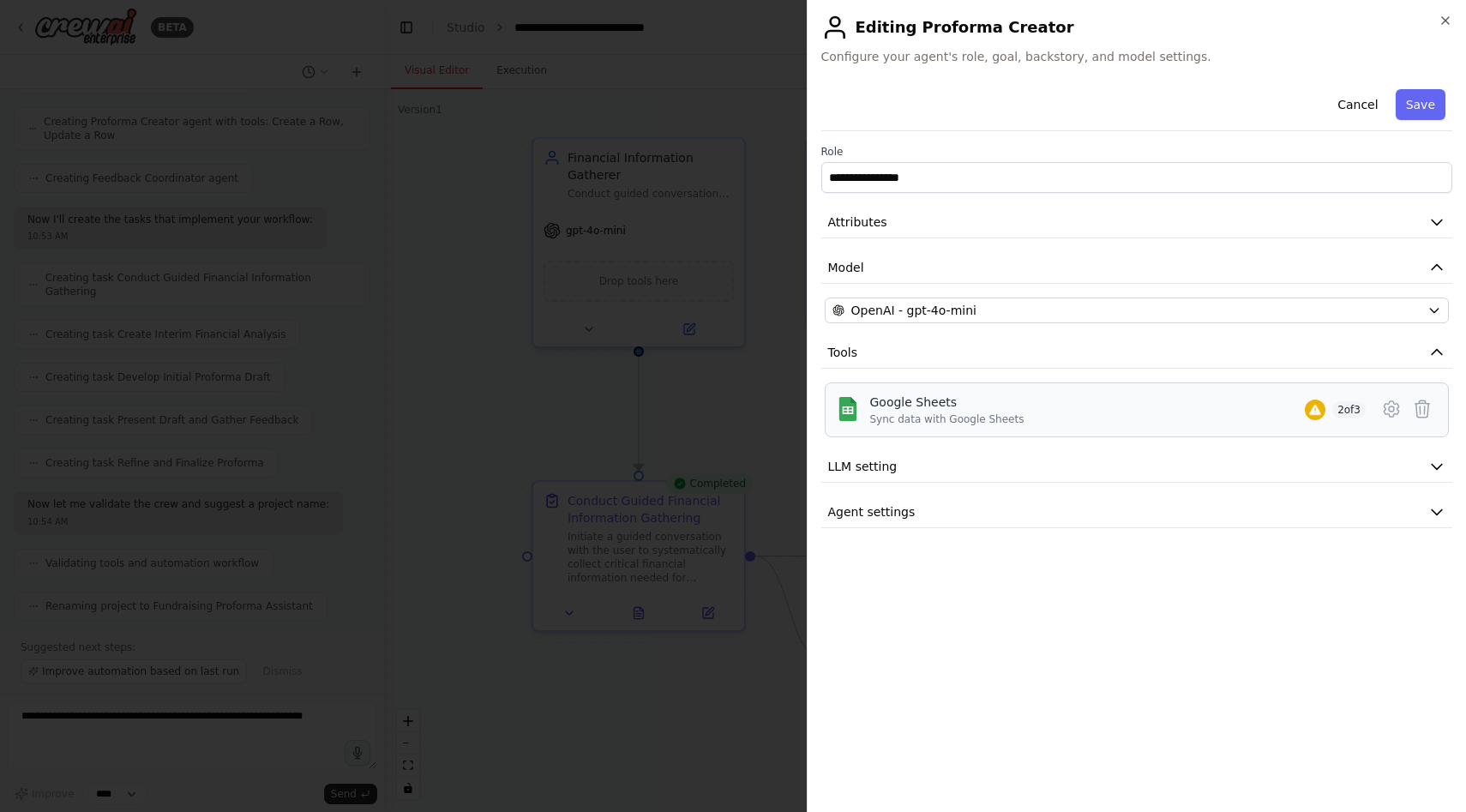
click at [1320, 414] on div "Google Sheets Sync data with Google Sheets 2 of 3" at bounding box center [1118, 410] width 496 height 33
click at [1076, 503] on button "Agent settings" at bounding box center [1137, 512] width 631 height 32
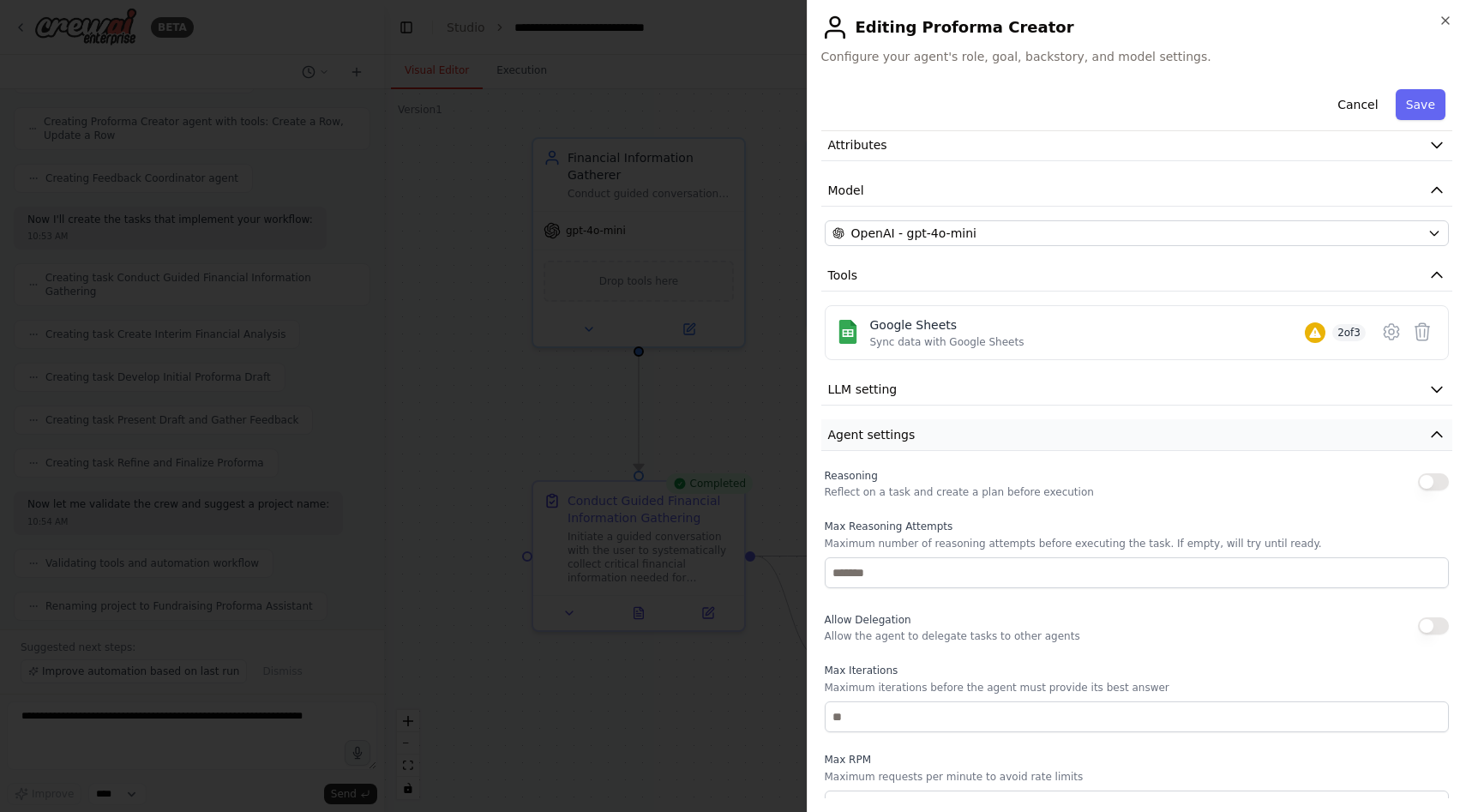
scroll to position [189, 0]
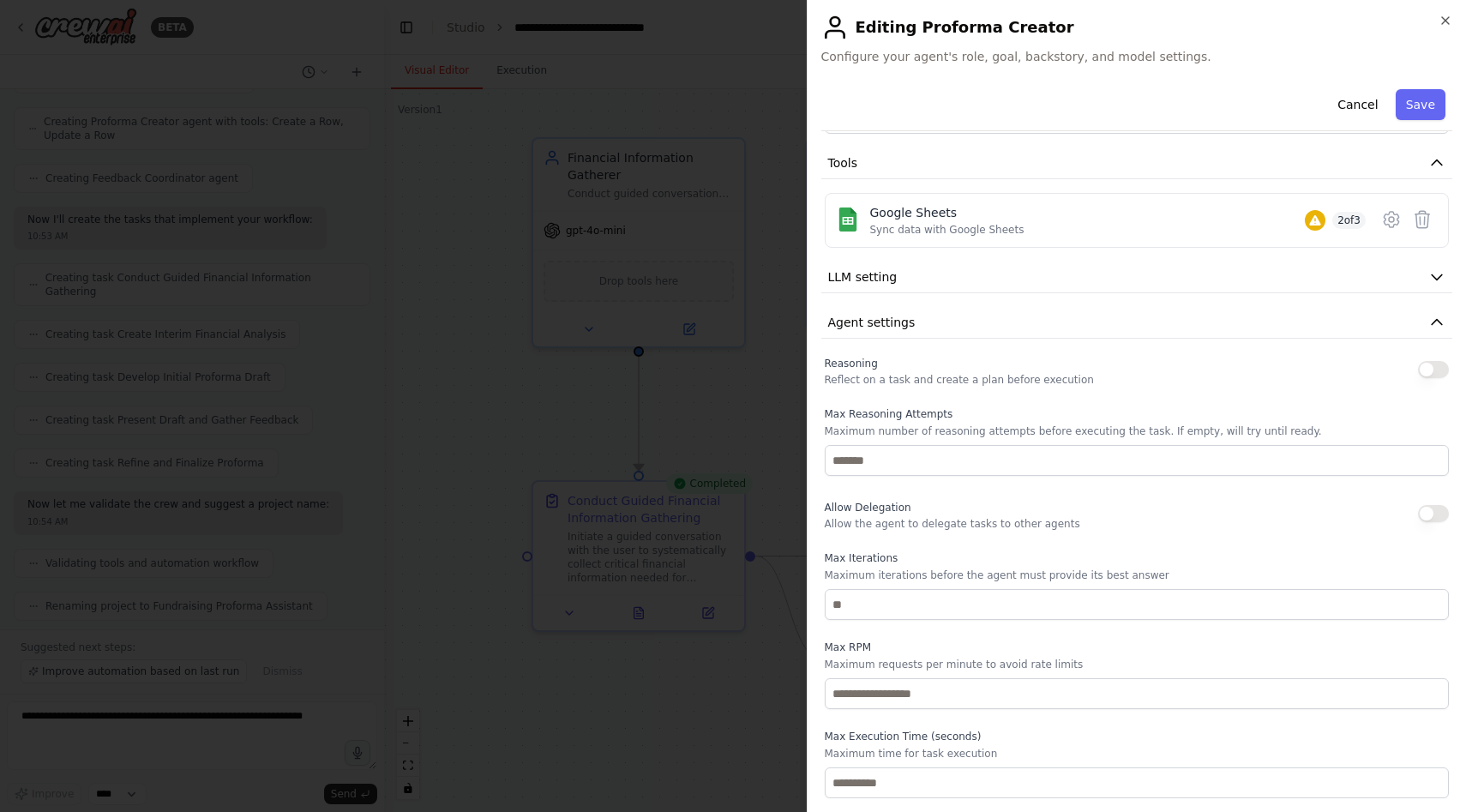
click at [666, 405] on div at bounding box center [733, 406] width 1466 height 812
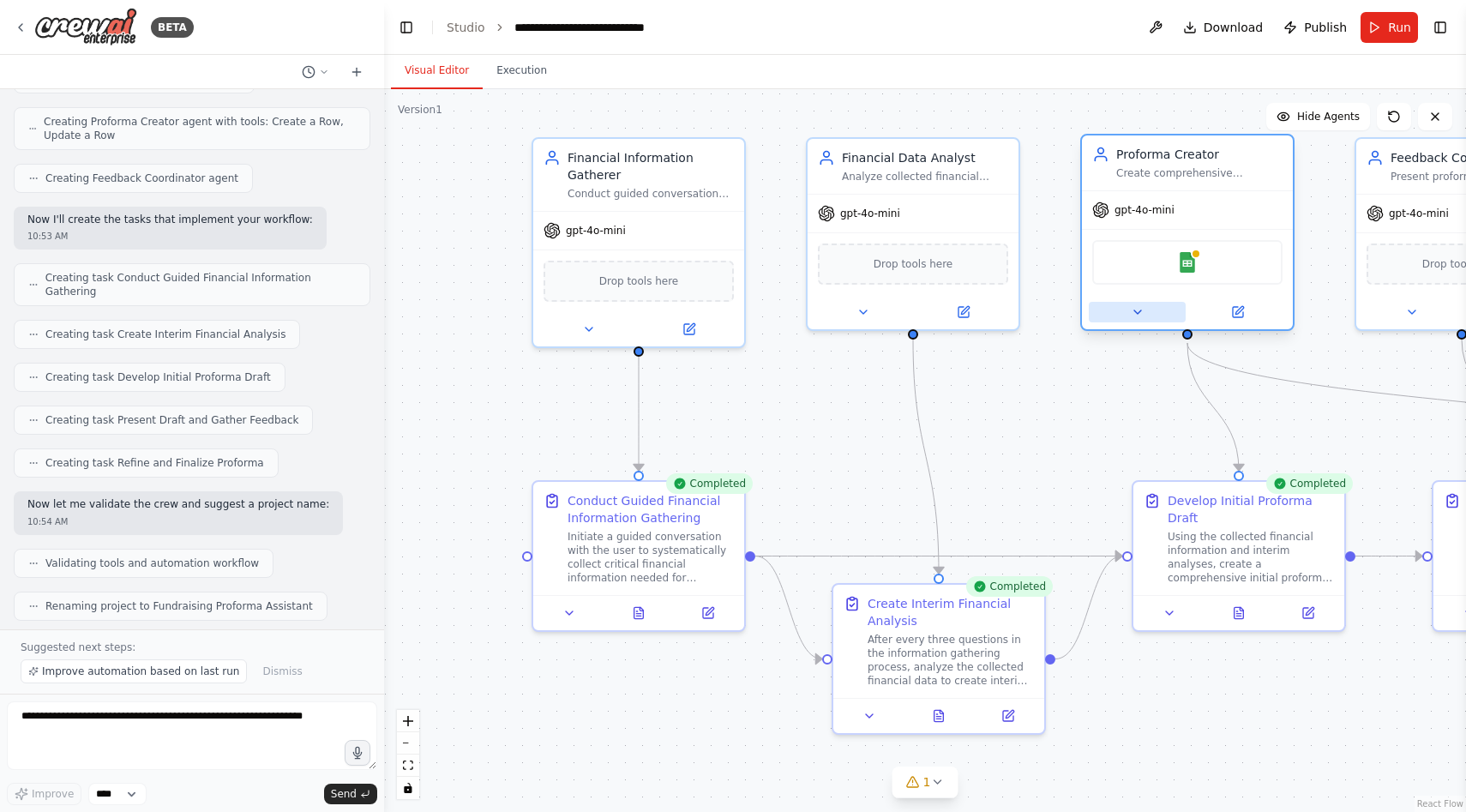
click at [1129, 310] on button at bounding box center [1138, 312] width 97 height 20
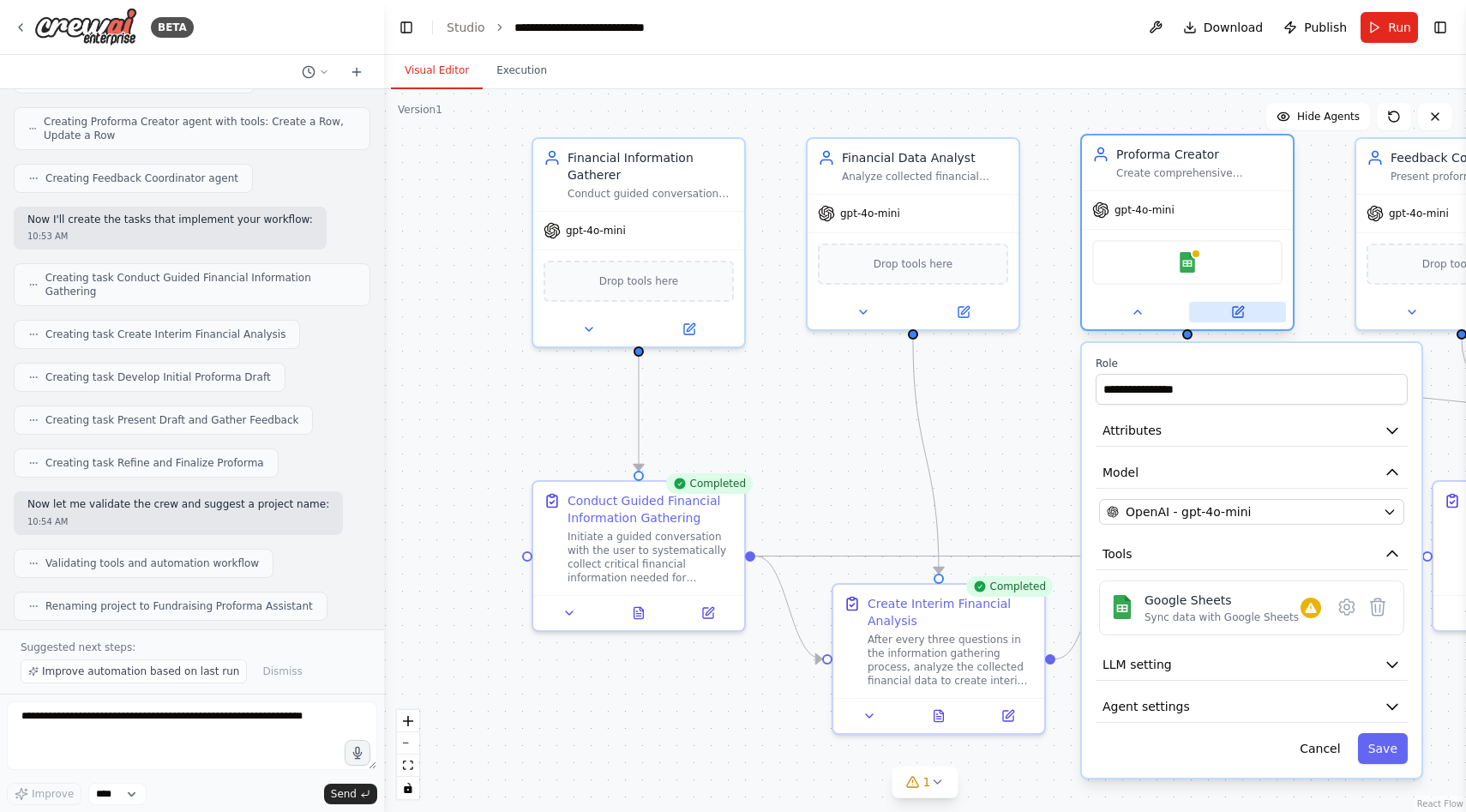
click at [1248, 302] on button at bounding box center [1238, 312] width 97 height 20
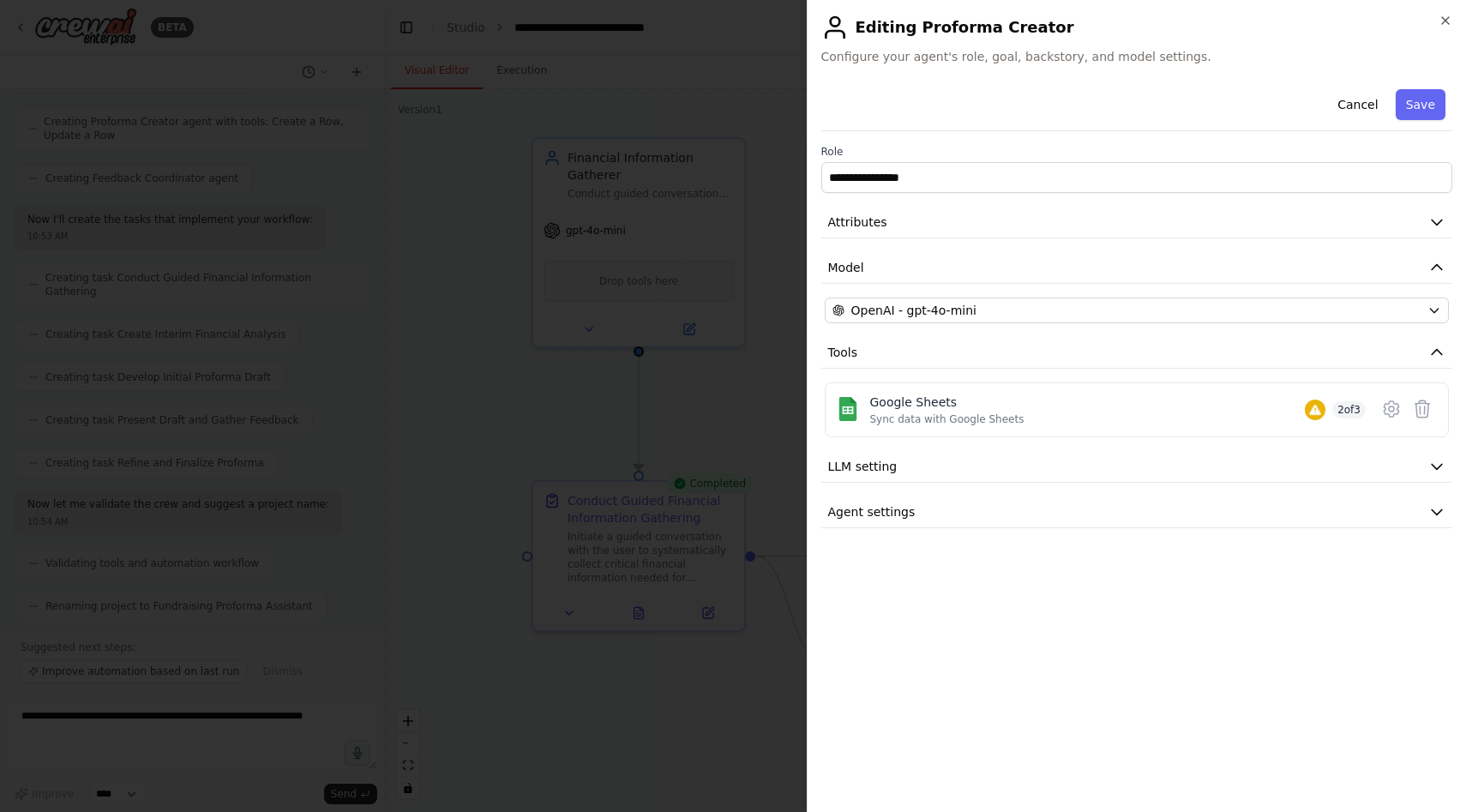
click at [706, 396] on div at bounding box center [733, 406] width 1466 height 812
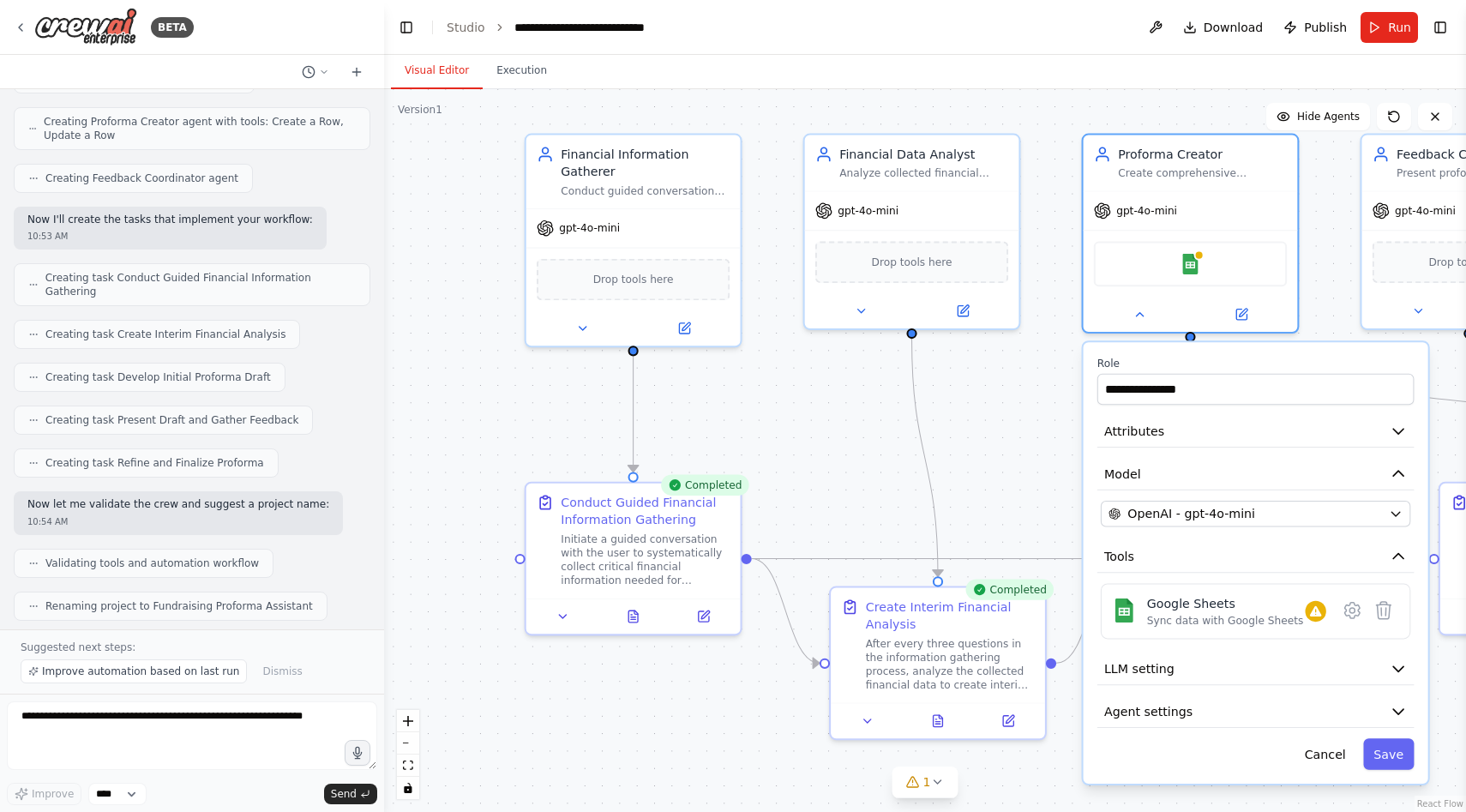
click at [995, 389] on div ".deletable-edge-delete-btn { width: 20px; height: 20px; border: 0px solid #ffff…" at bounding box center [925, 451] width 1082 height 723
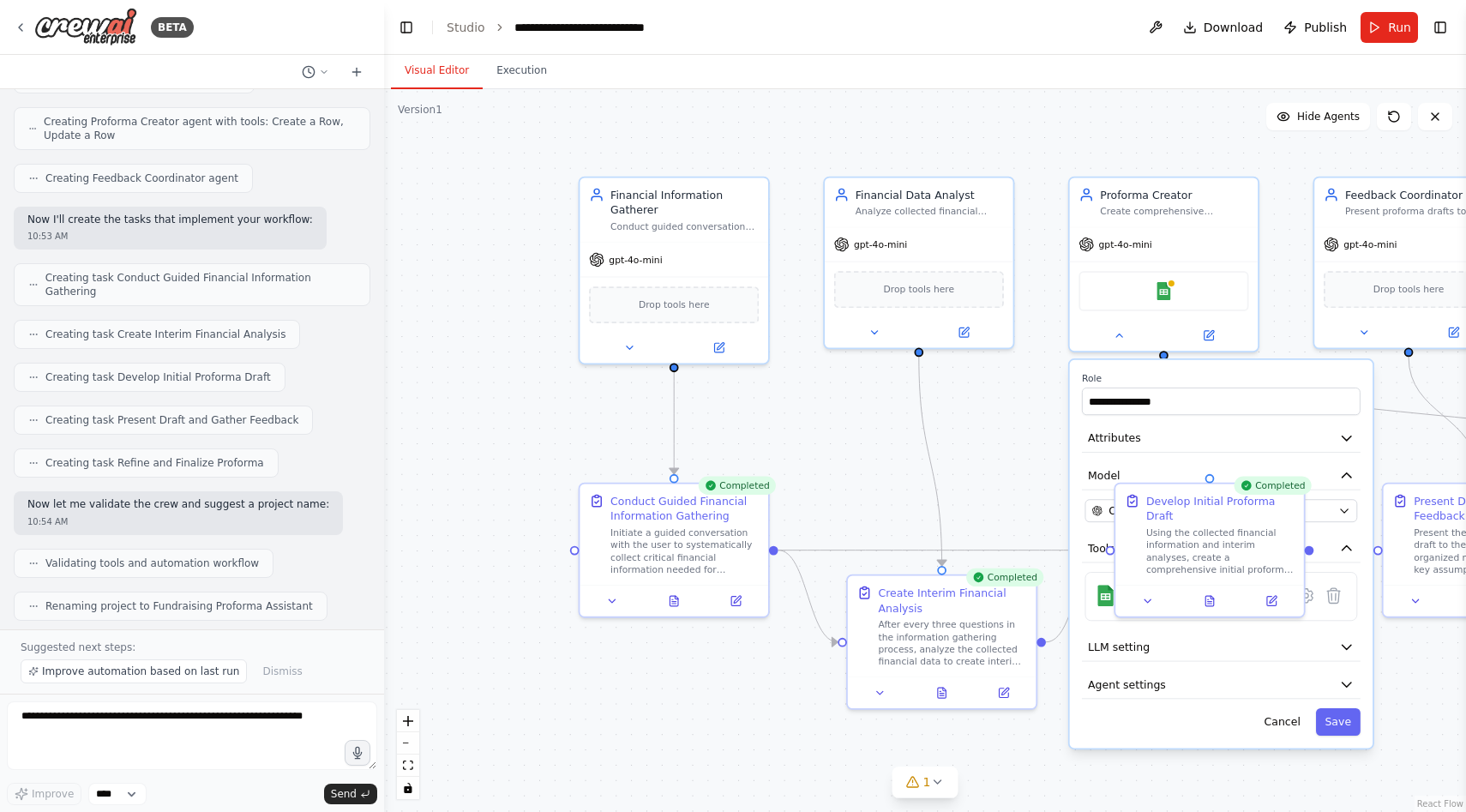
click at [1010, 442] on div ".deletable-edge-delete-btn { width: 20px; height: 20px; border: 0px solid #ffff…" at bounding box center [925, 451] width 1082 height 723
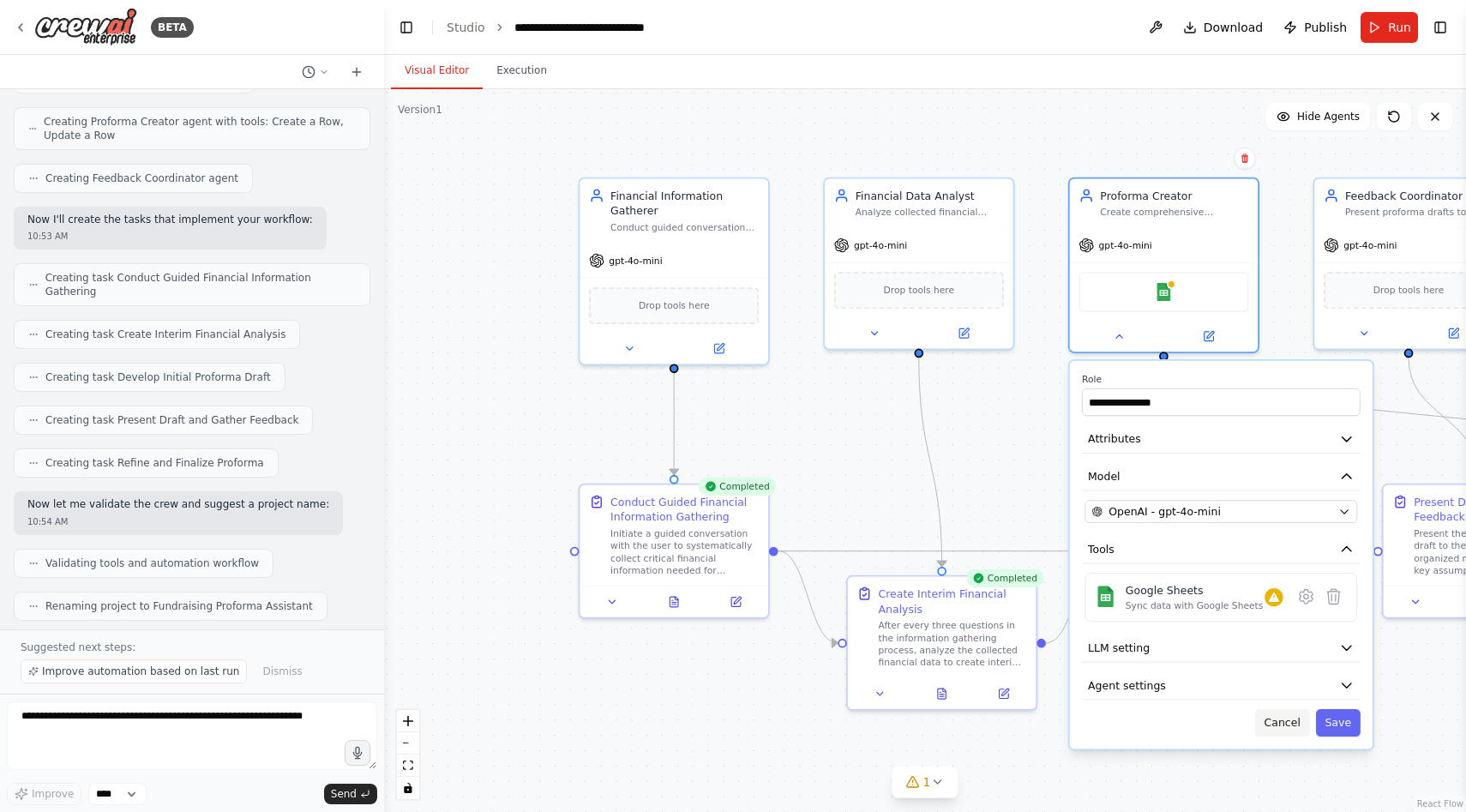
click at [1294, 724] on button "Cancel" at bounding box center [1282, 723] width 54 height 27
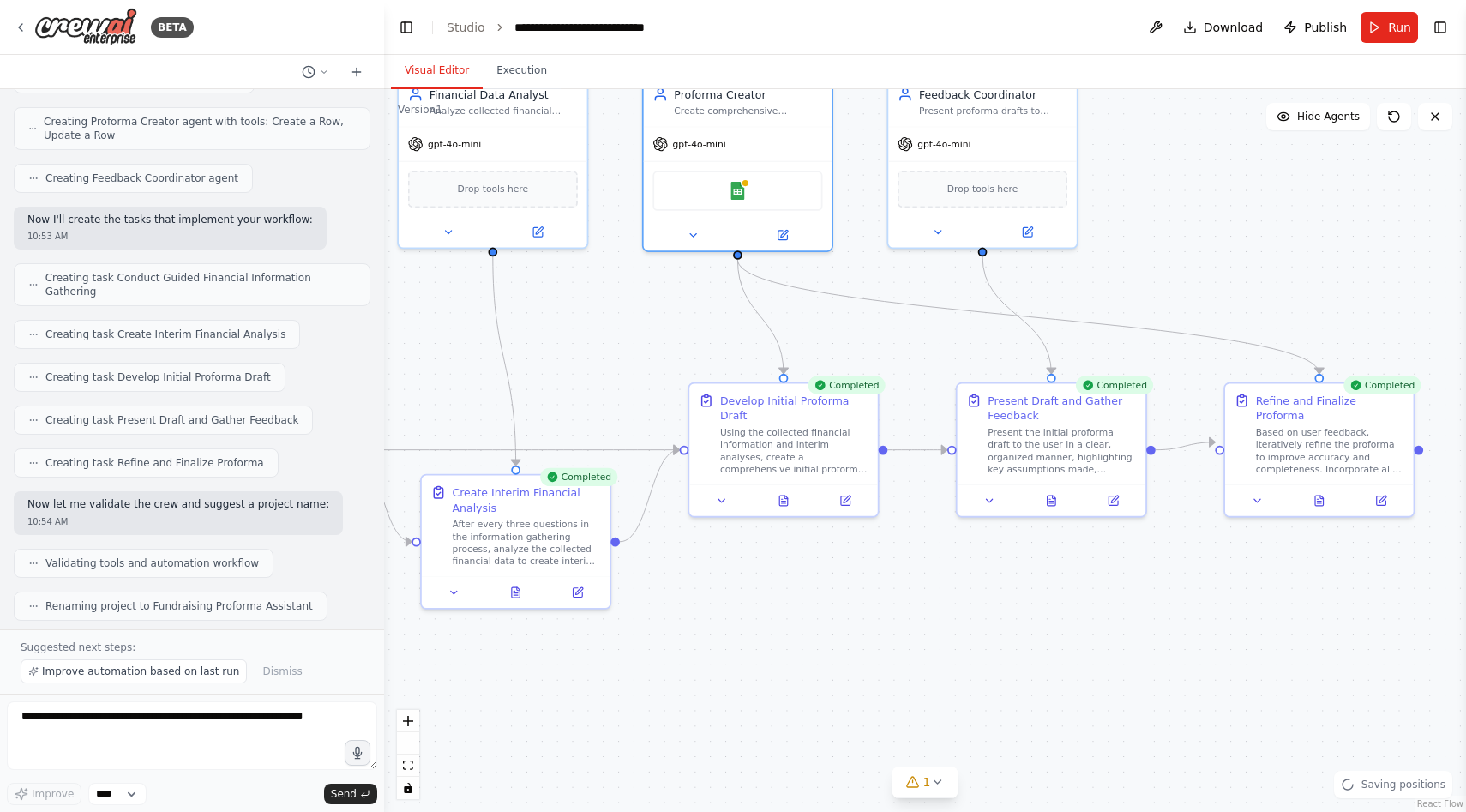
drag, startPoint x: 1212, startPoint y: 650, endPoint x: 743, endPoint y: 531, distance: 483.9
click at [743, 531] on div ".deletable-edge-delete-btn { width: 20px; height: 20px; border: 0px solid #ffff…" at bounding box center [925, 451] width 1082 height 723
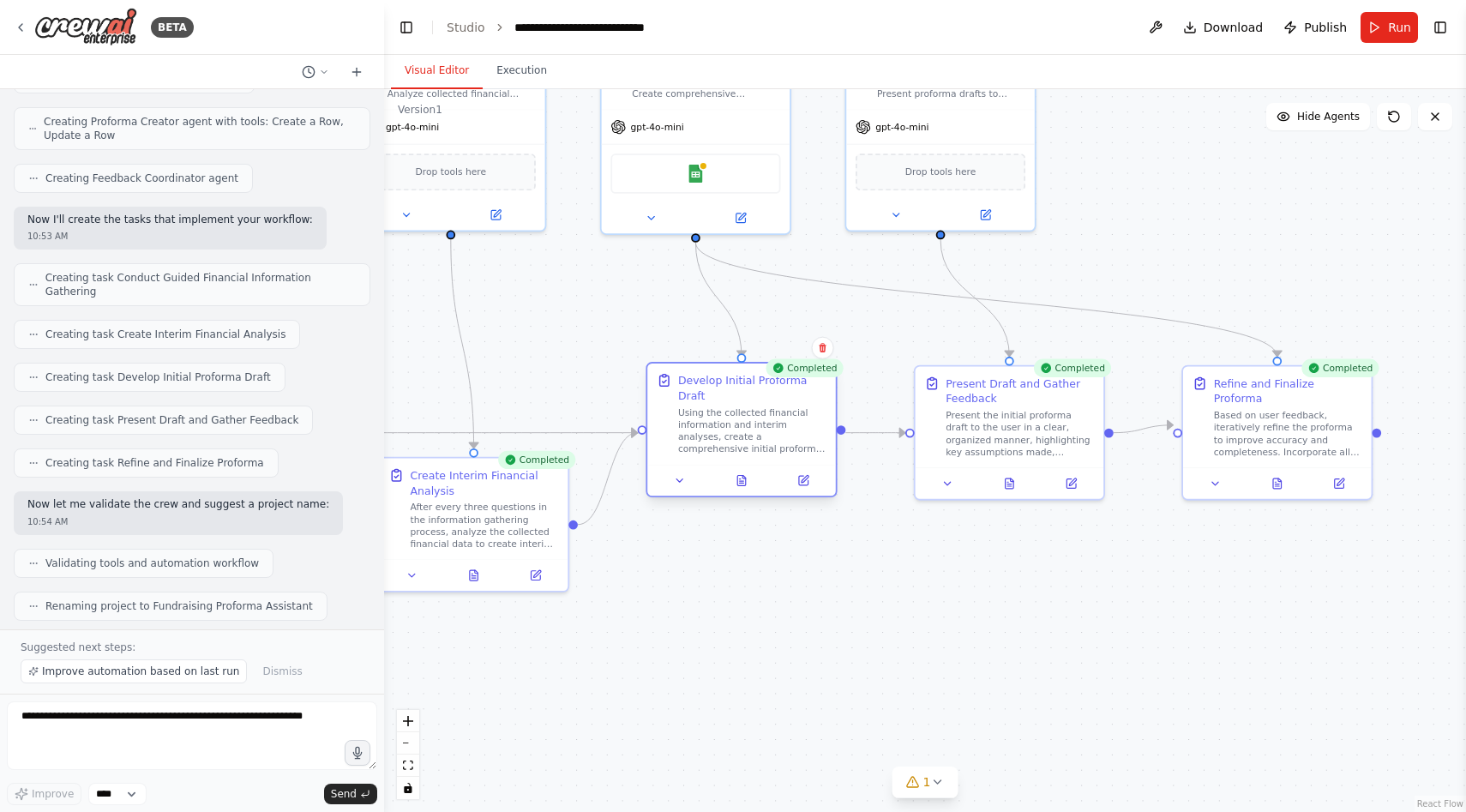
click at [723, 448] on div "Using the collected financial information and interim analyses, create a compre…" at bounding box center [752, 430] width 149 height 49
click at [737, 427] on div "Using the collected financial information and interim analyses, create a compre…" at bounding box center [752, 430] width 149 height 49
click at [742, 476] on icon at bounding box center [744, 477] width 4 height 4
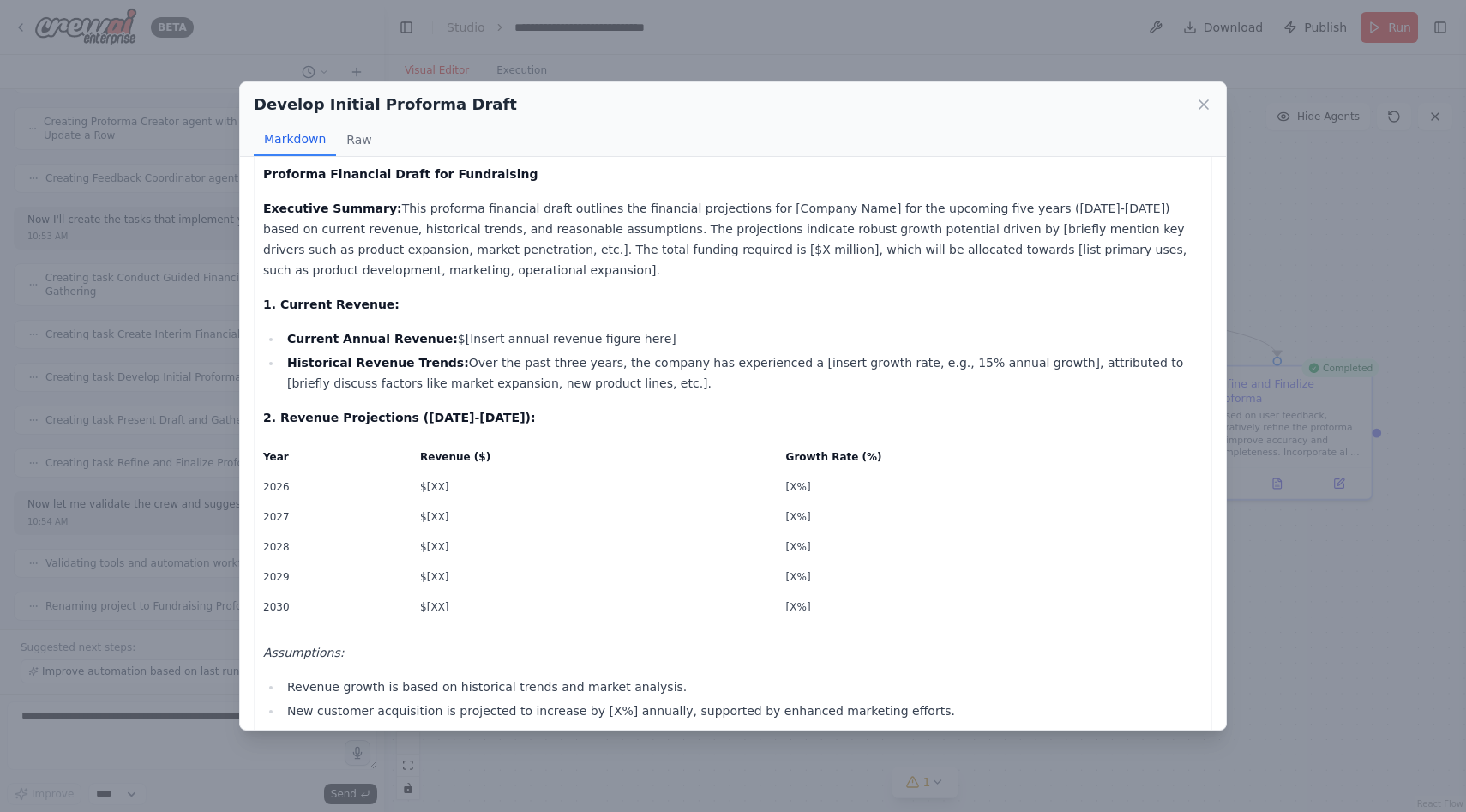
scroll to position [5, 0]
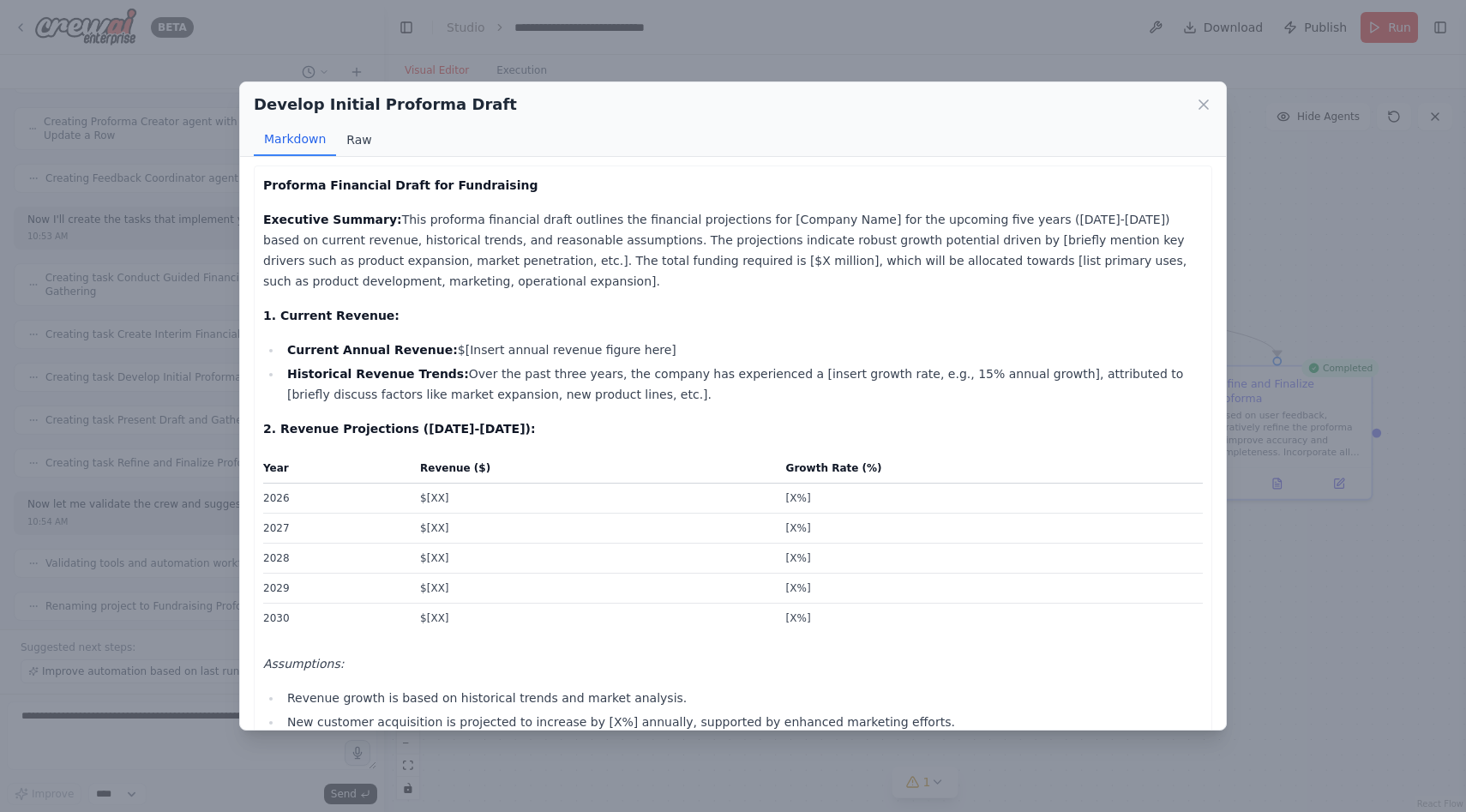
click at [351, 141] on button "Raw" at bounding box center [358, 140] width 46 height 33
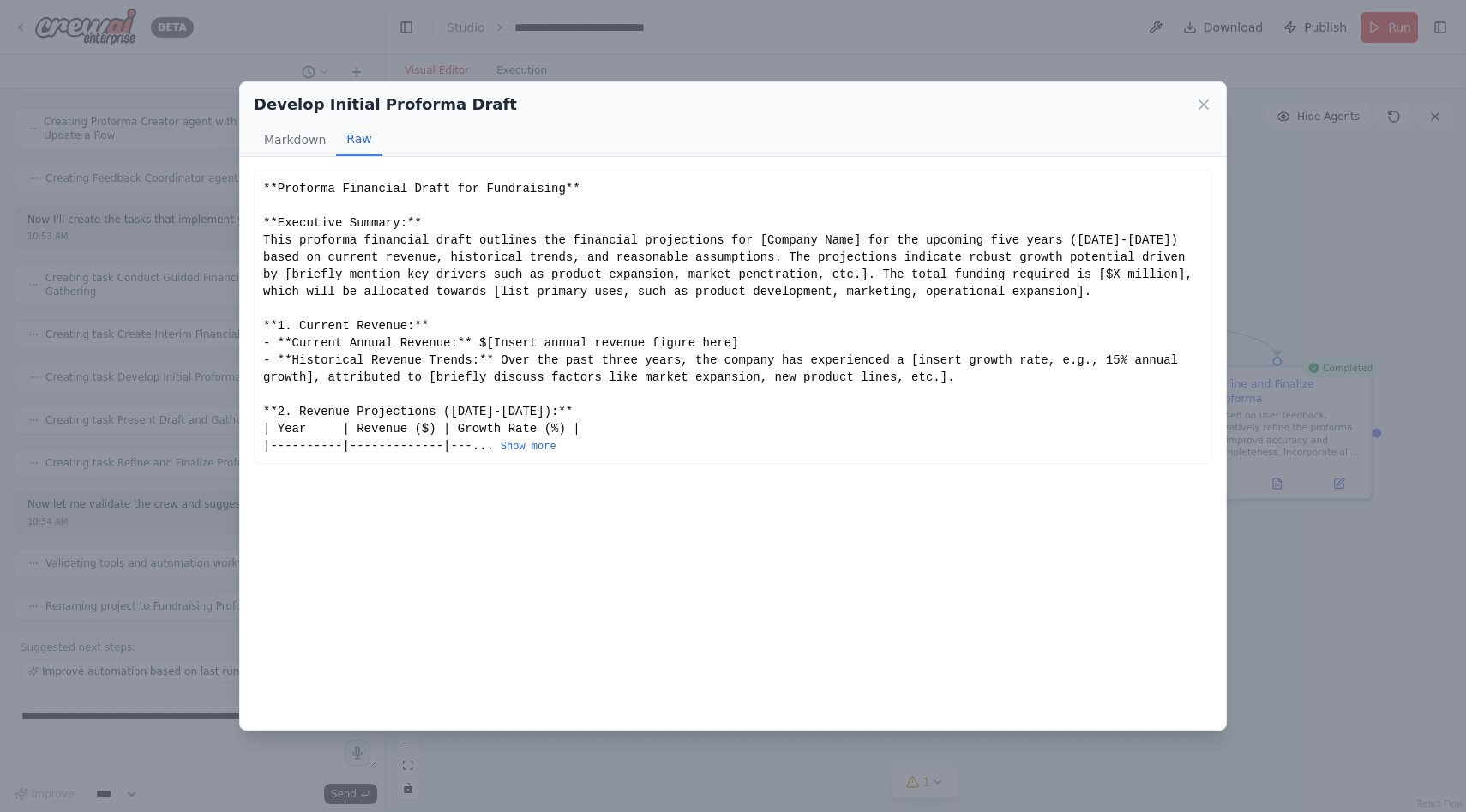
scroll to position [0, 0]
click at [293, 134] on button "Markdown" at bounding box center [294, 140] width 83 height 33
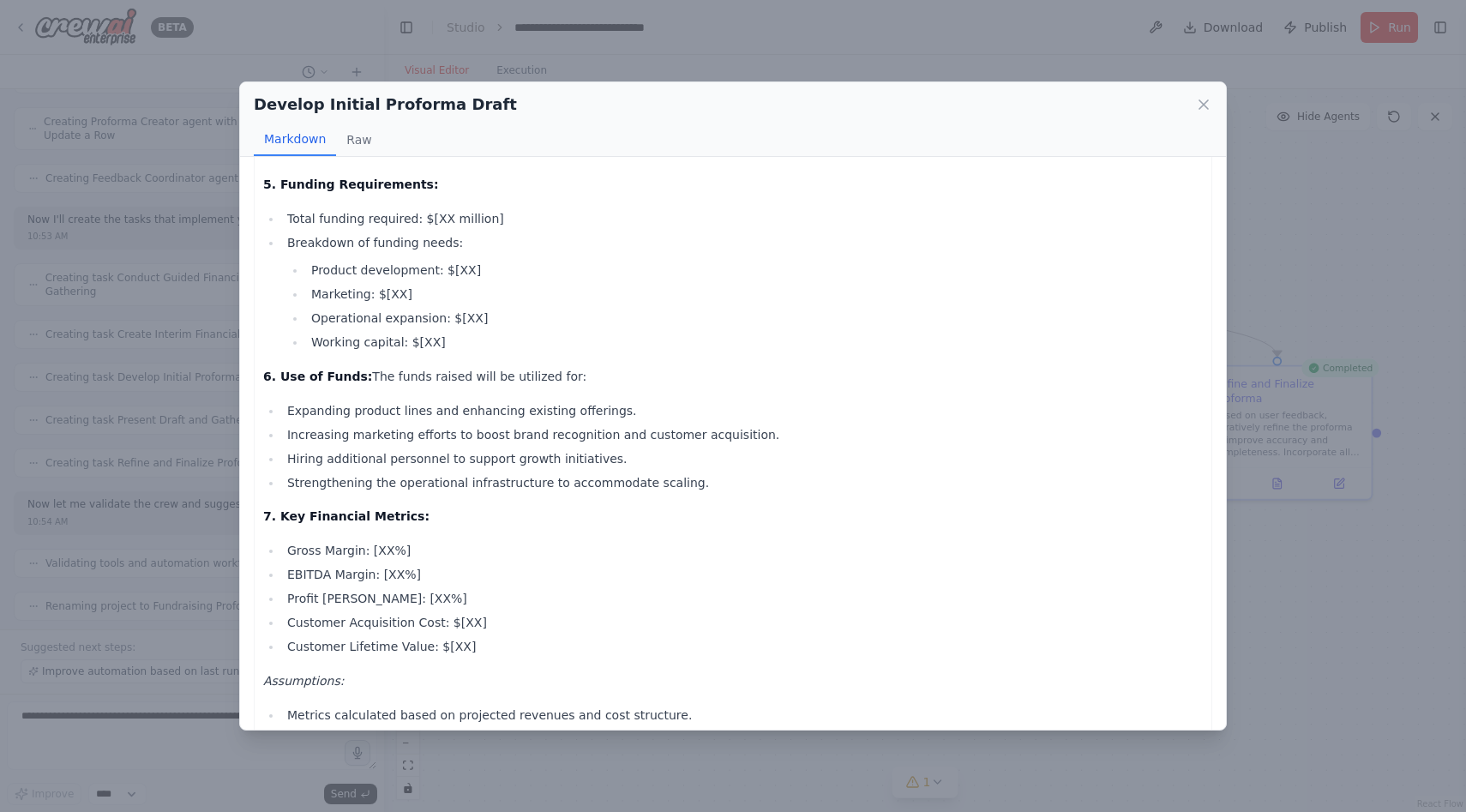
scroll to position [1467, 0]
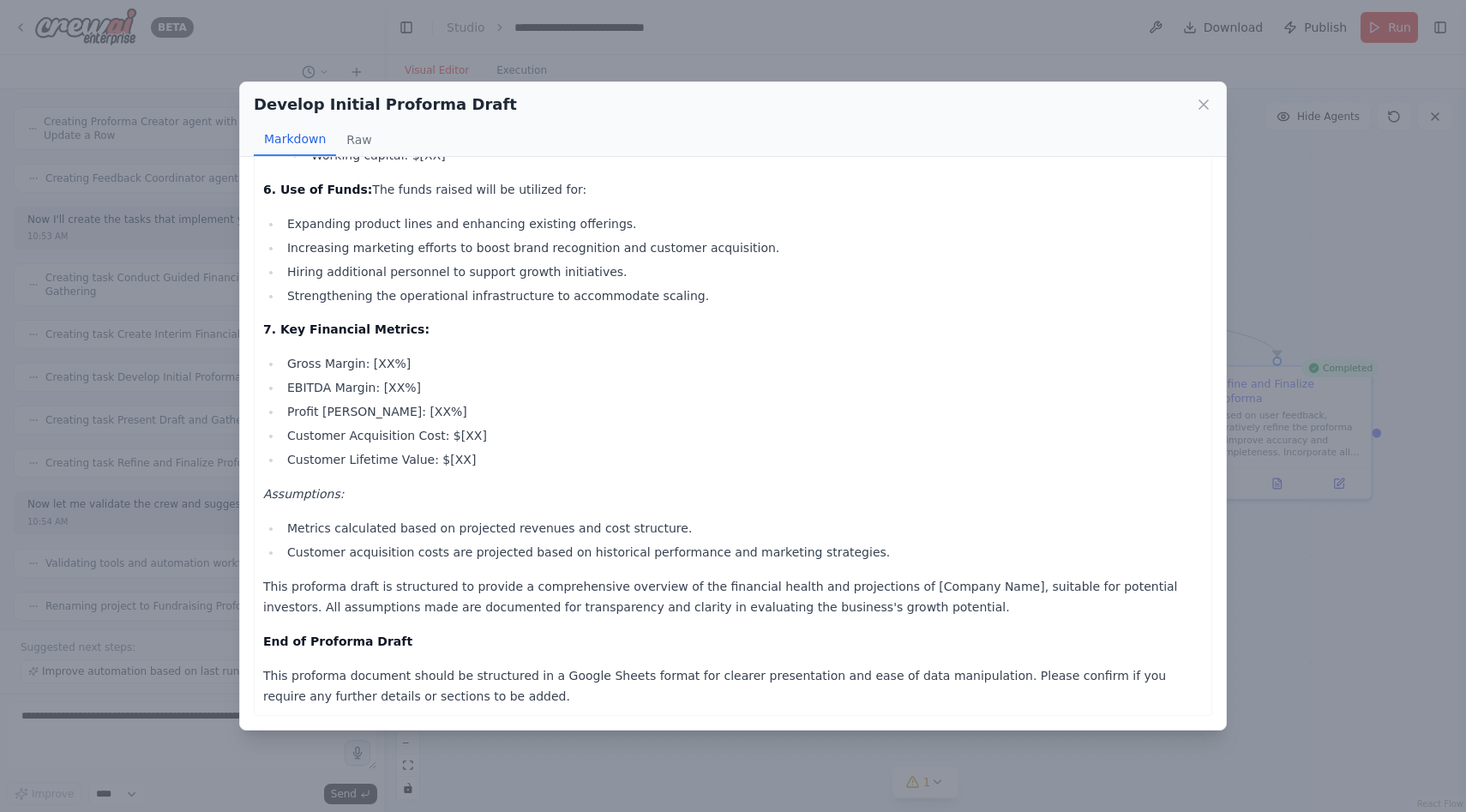
click at [1390, 618] on div "Develop Initial Proforma Draft Markdown Raw Proforma Financial Draft for Fundra…" at bounding box center [733, 406] width 1466 height 812
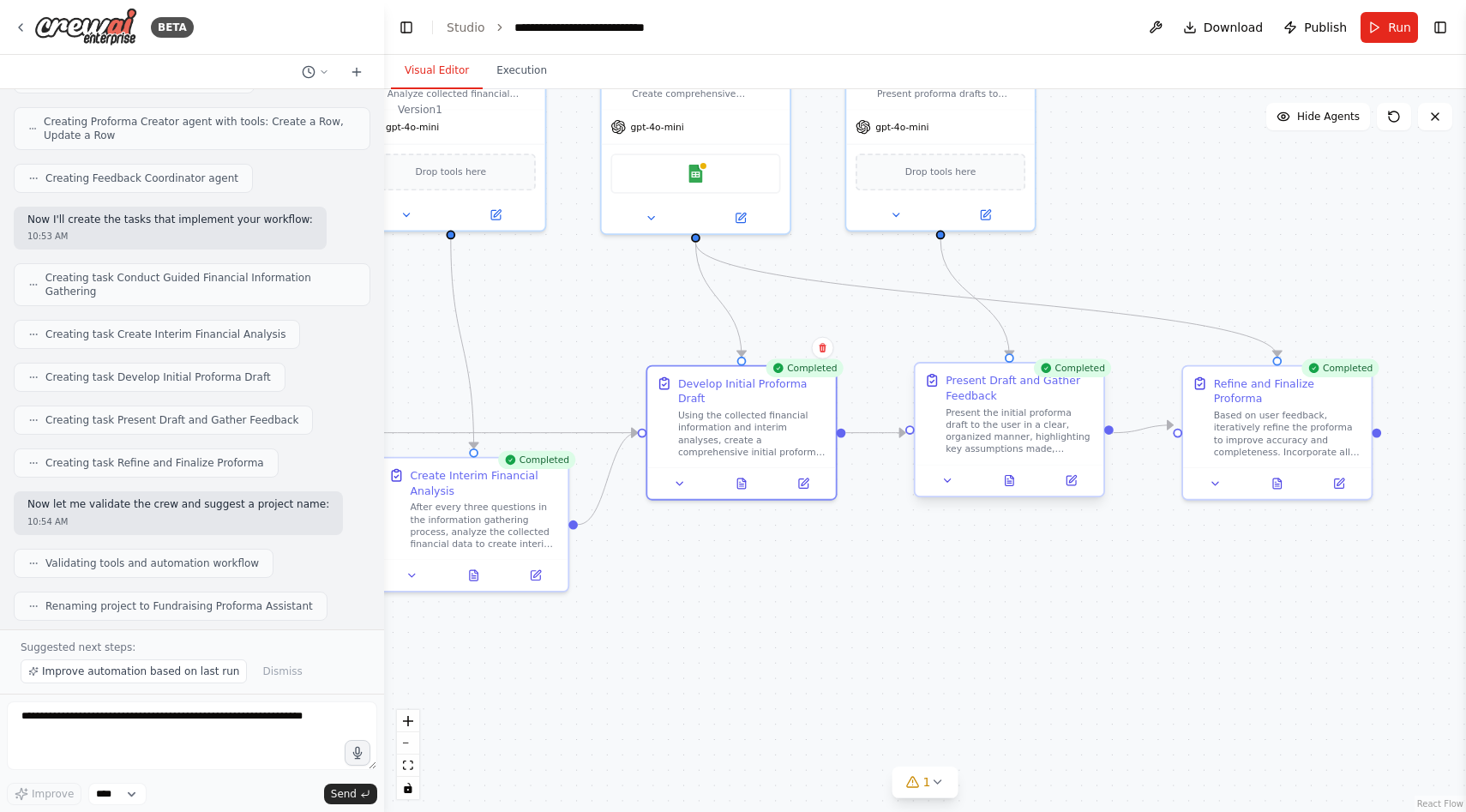
click at [1007, 427] on div "Present the initial proforma draft to the user in a clear, organized manner, hi…" at bounding box center [1019, 430] width 149 height 49
click at [1013, 478] on icon at bounding box center [1009, 480] width 9 height 11
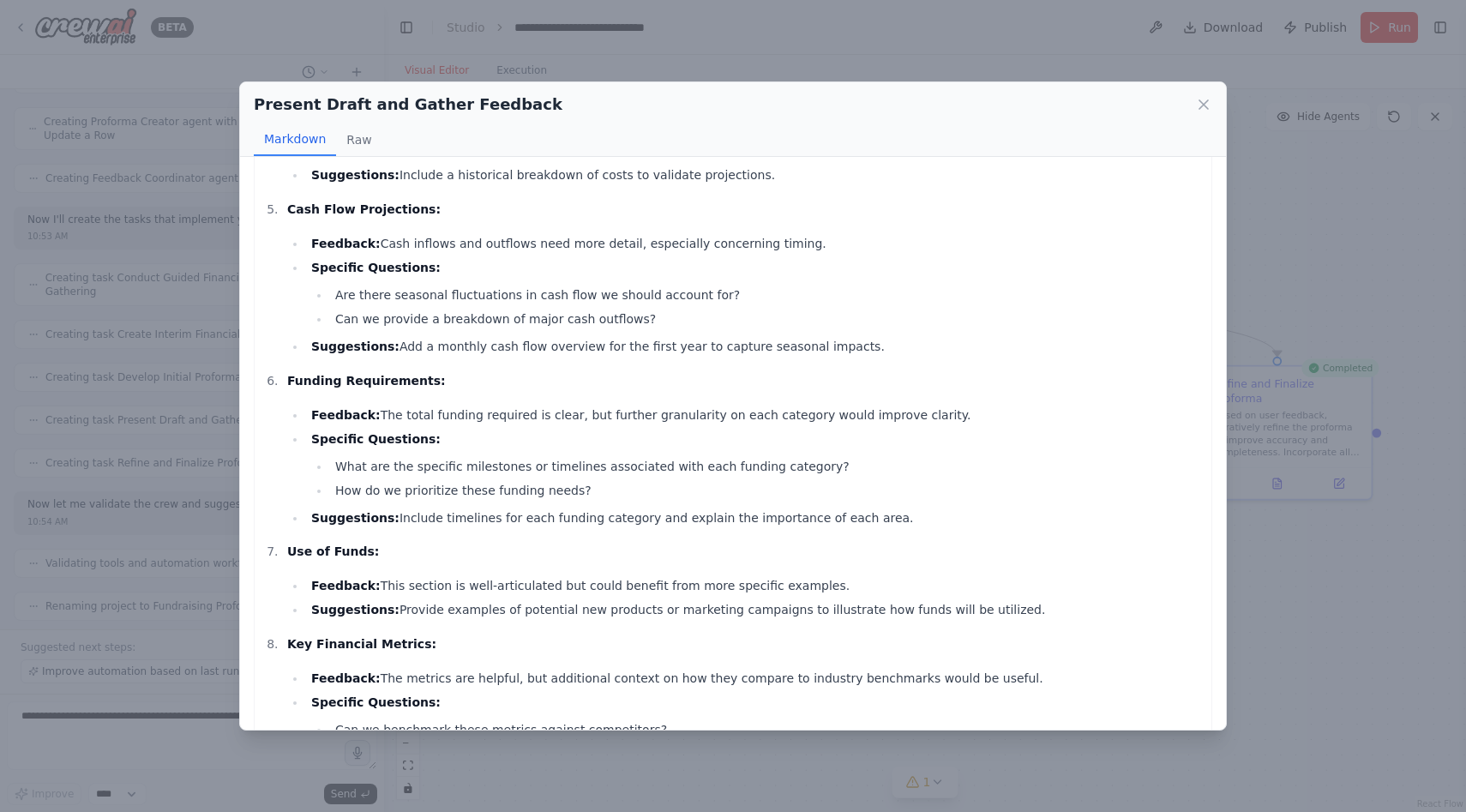
scroll to position [947, 0]
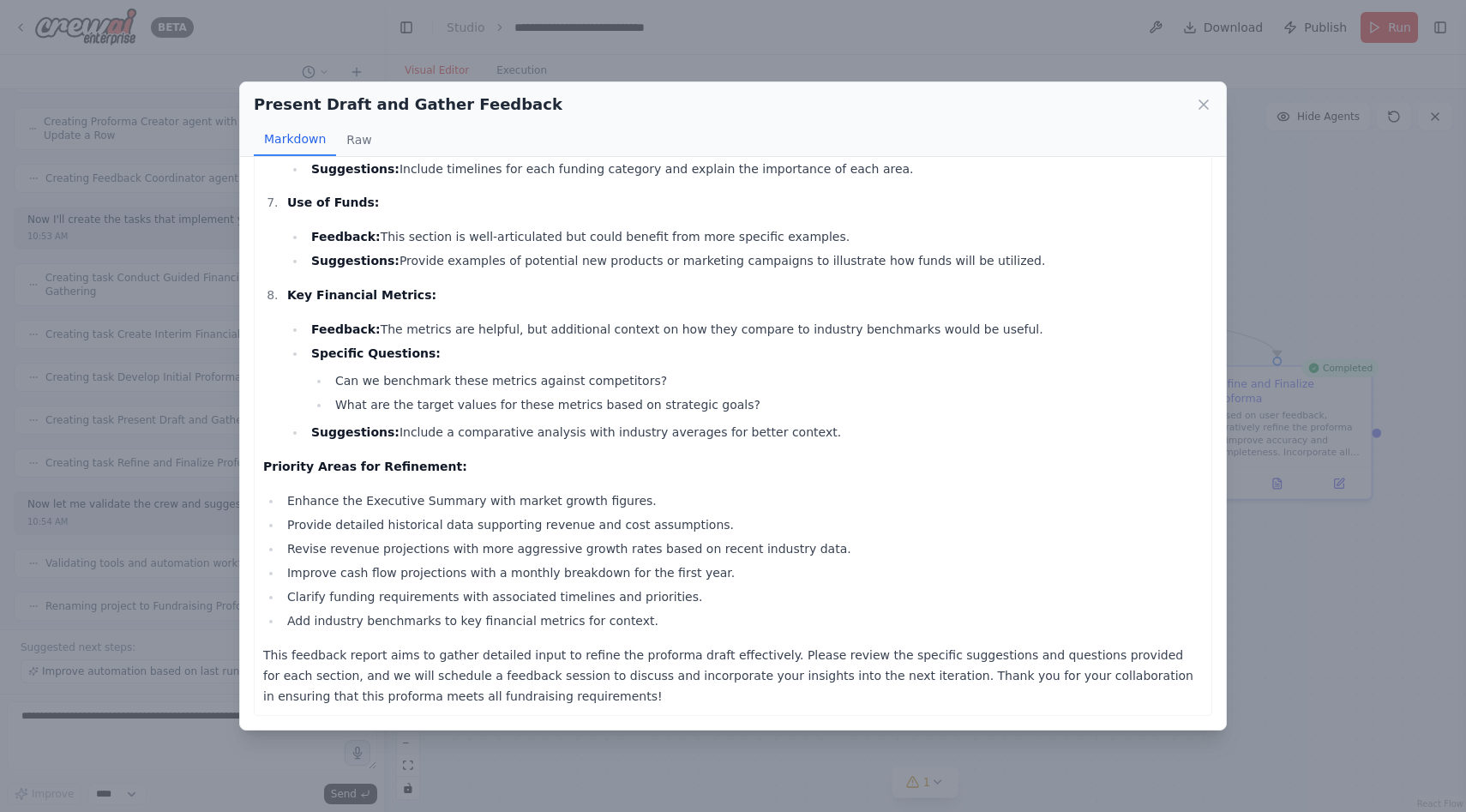
click at [1332, 717] on div "Present Draft and Gather Feedback Markdown Raw Detailed Feedback Report on Prof…" at bounding box center [733, 406] width 1466 height 812
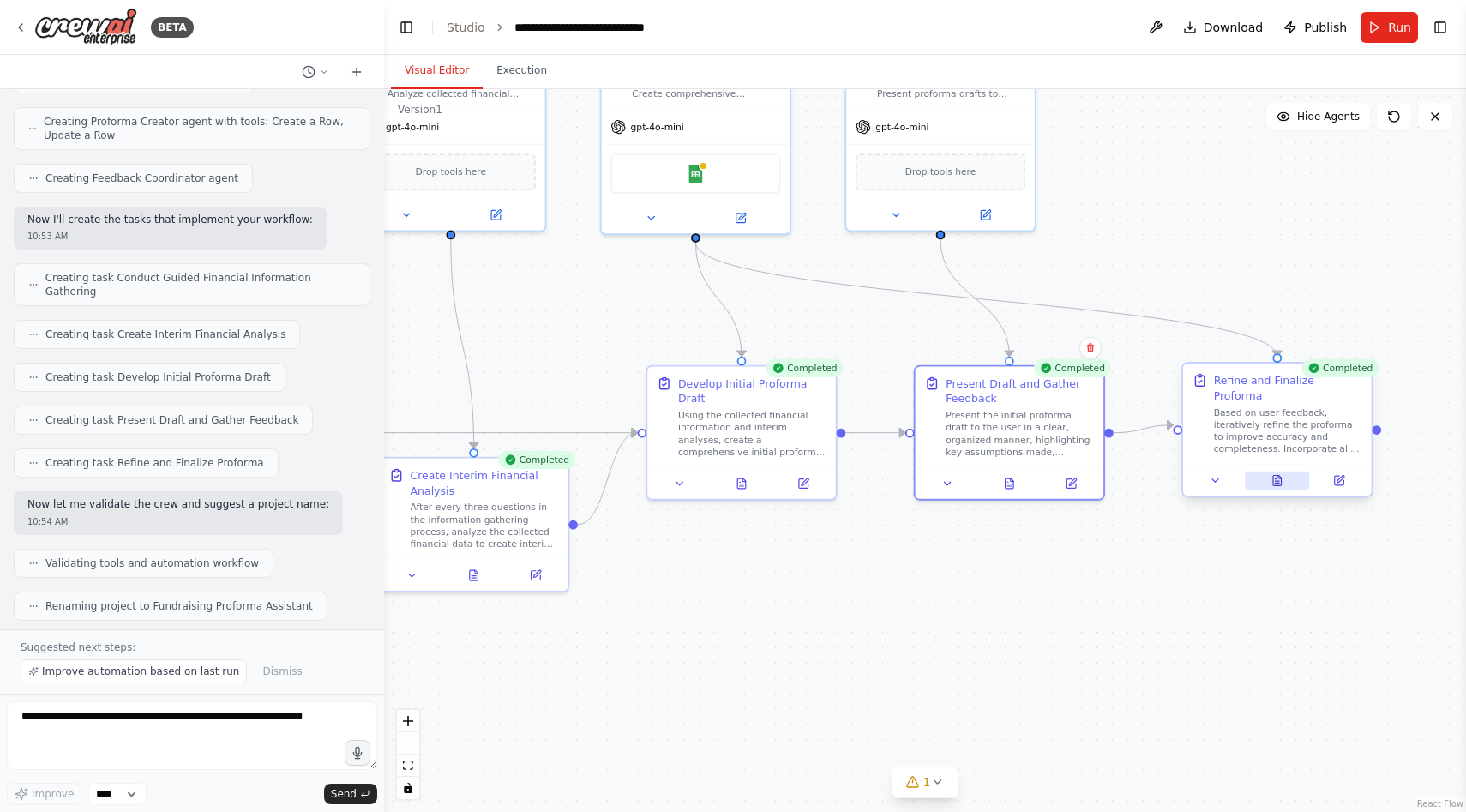
click at [1286, 471] on button at bounding box center [1277, 480] width 65 height 18
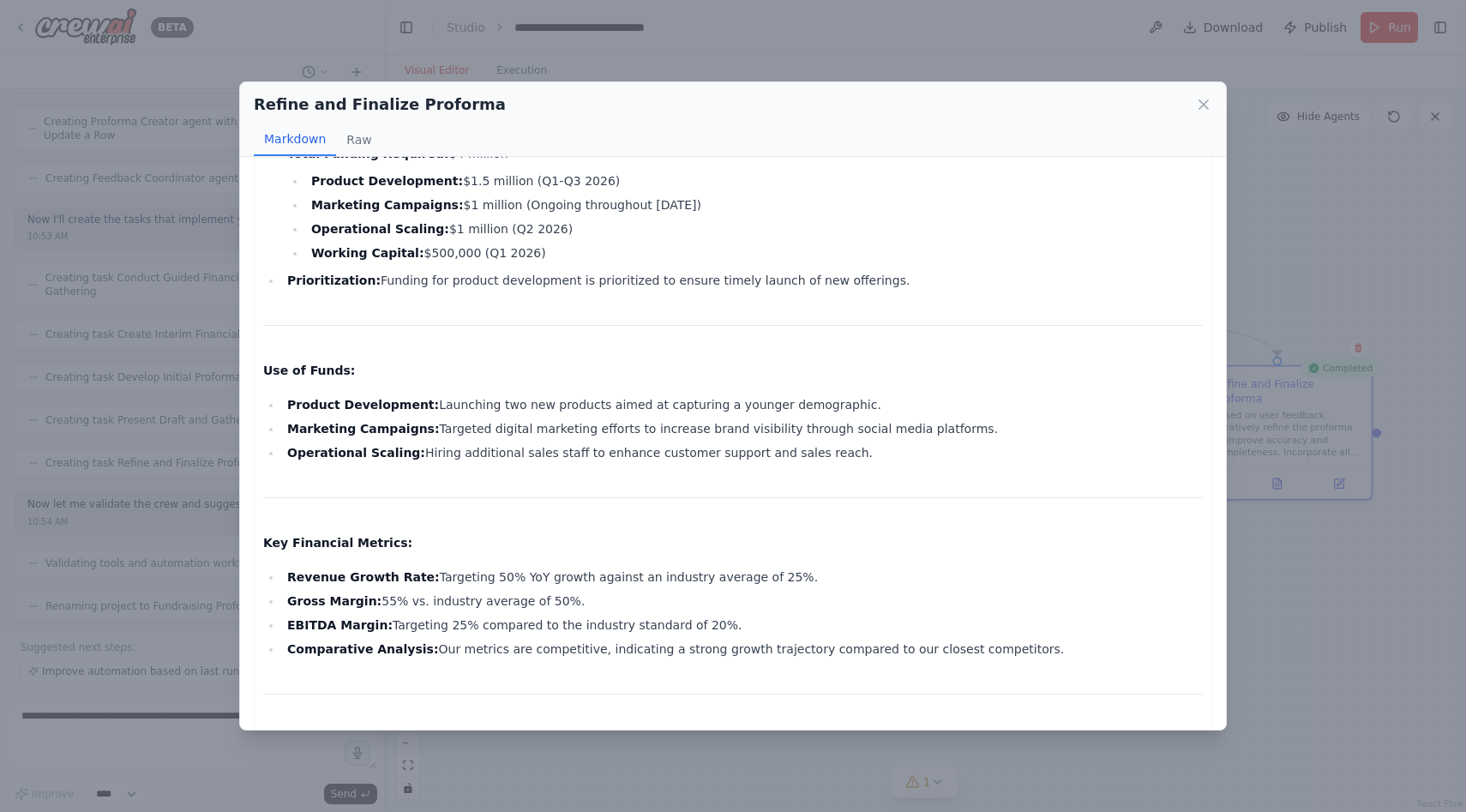
scroll to position [1539, 0]
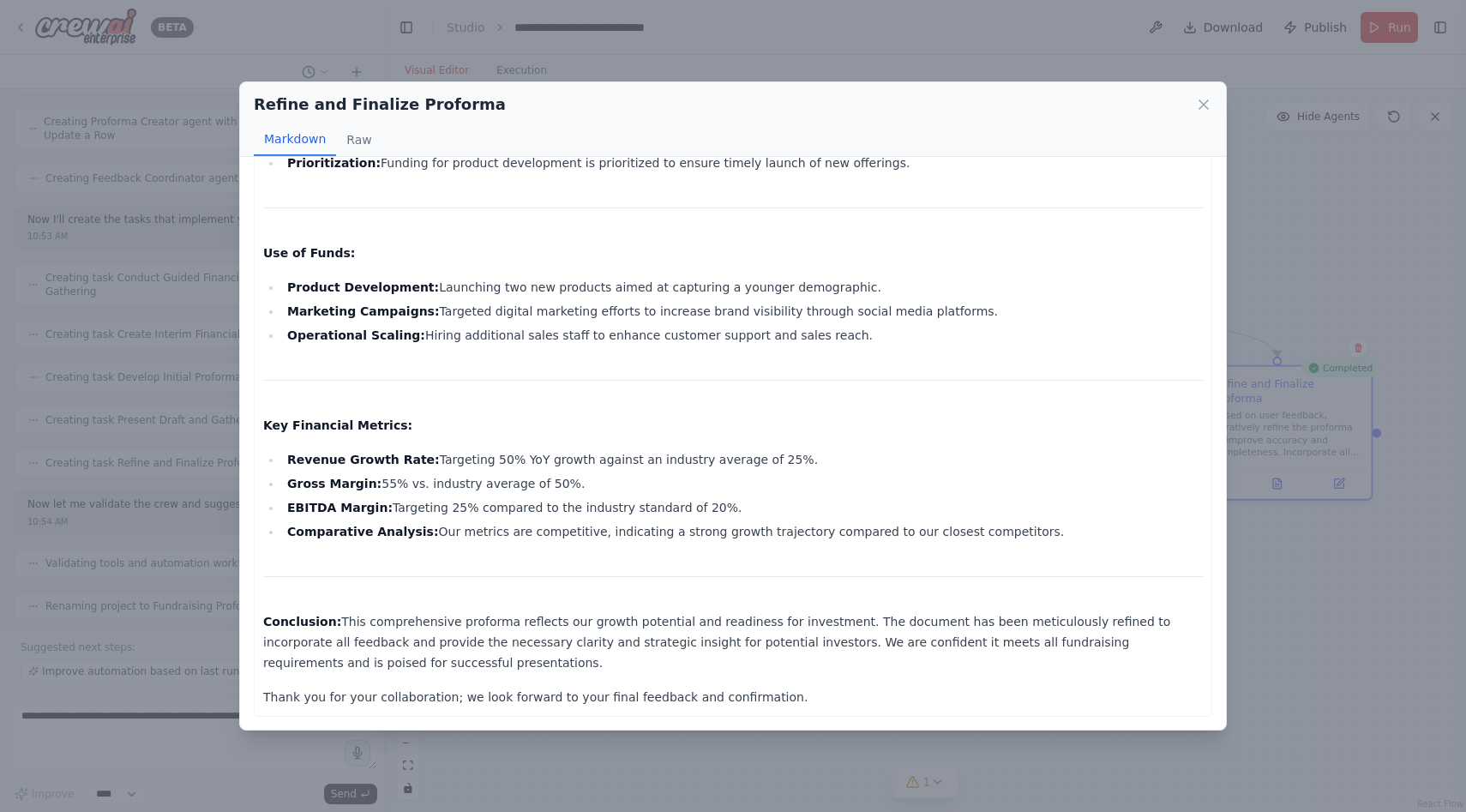
click at [1465, 462] on div "Refine and Finalize Proforma Markdown Raw Proforma Financial Document Executive…" at bounding box center [733, 406] width 1466 height 812
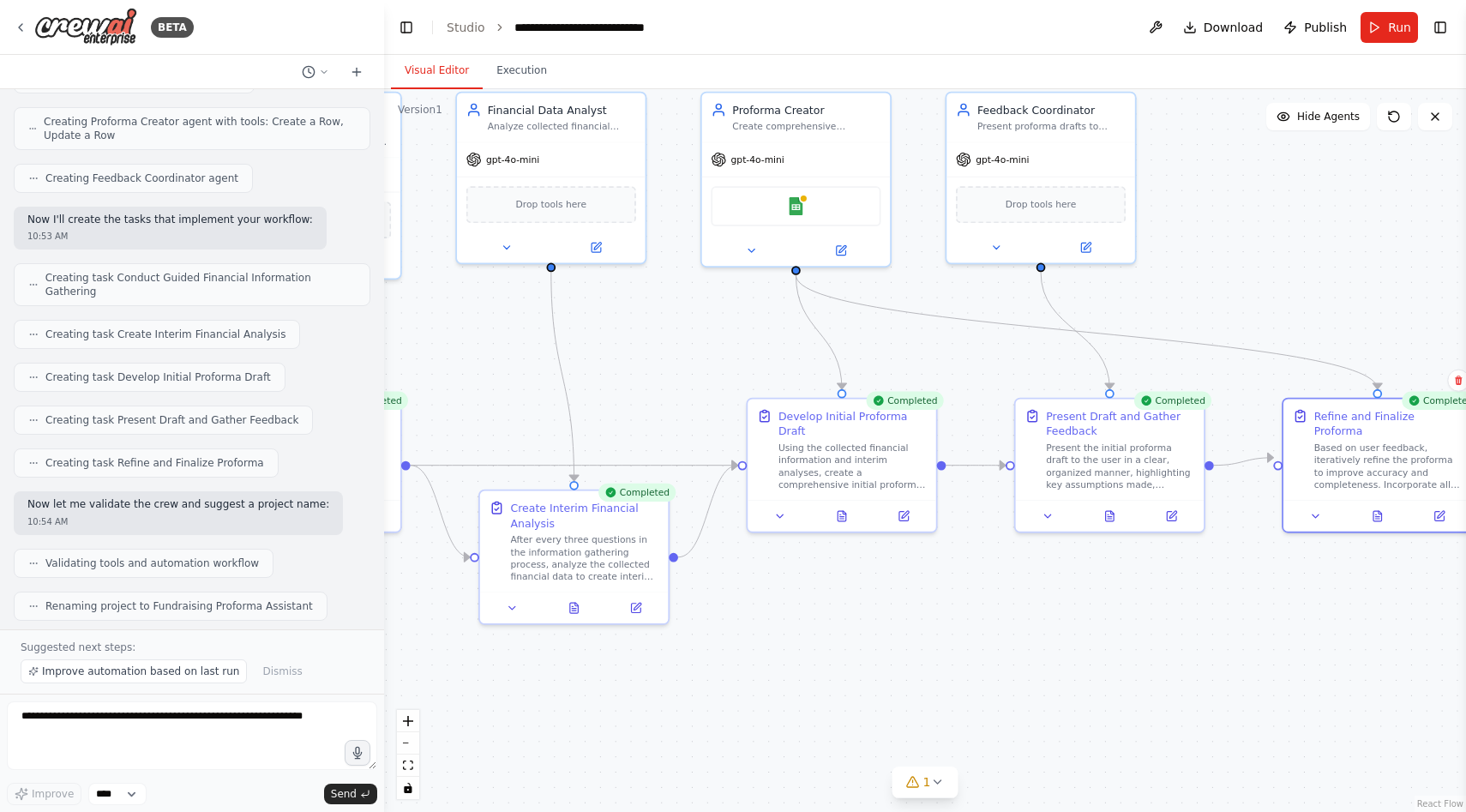
drag, startPoint x: 1157, startPoint y: 253, endPoint x: 1361, endPoint y: 315, distance: 213.2
click at [1361, 315] on div ".deletable-edge-delete-btn { width: 20px; height: 20px; border: 0px solid #ffff…" at bounding box center [925, 451] width 1082 height 723
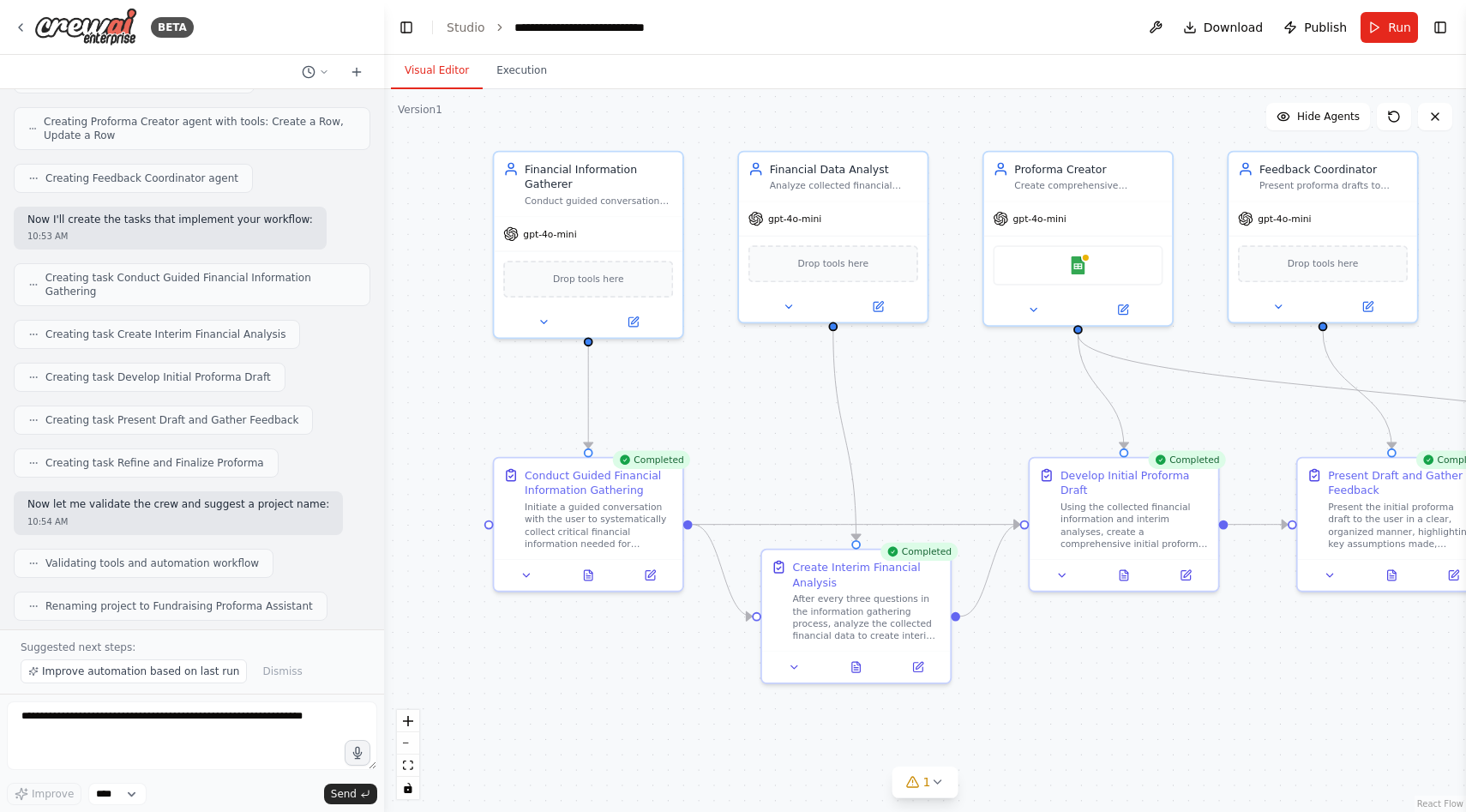
drag, startPoint x: 813, startPoint y: 436, endPoint x: 993, endPoint y: 463, distance: 182.0
click at [991, 463] on div ".deletable-edge-delete-btn { width: 20px; height: 20px; border: 0px solid #ffff…" at bounding box center [925, 451] width 1082 height 723
